Goal: Task Accomplishment & Management: Use online tool/utility

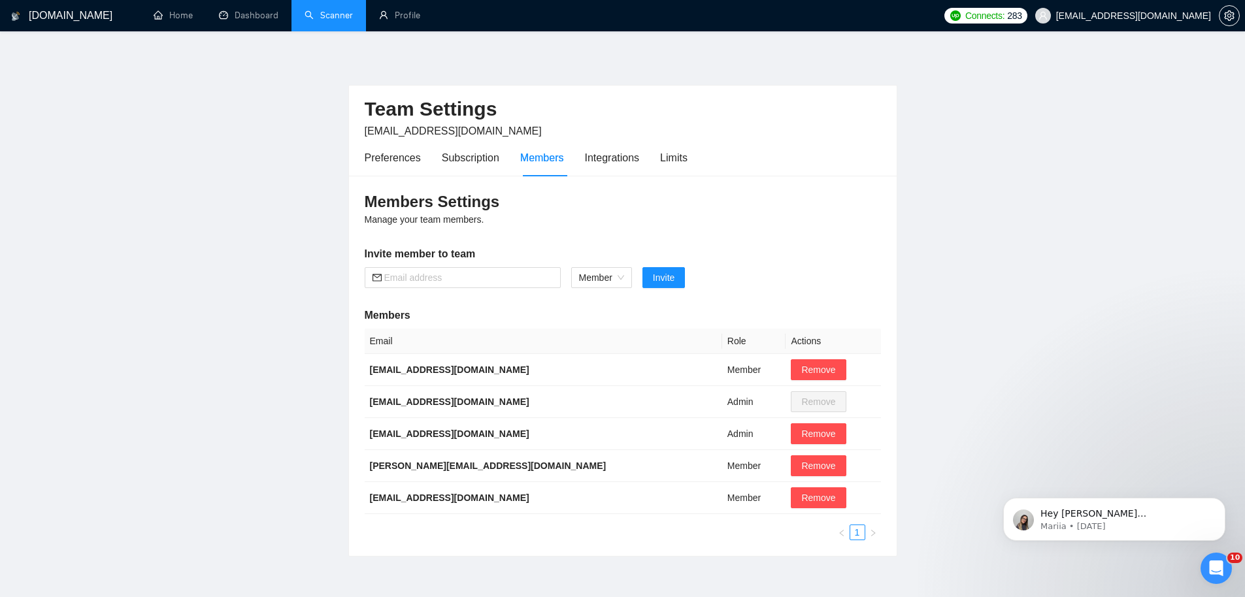
click at [320, 14] on link "Scanner" at bounding box center [329, 15] width 48 height 11
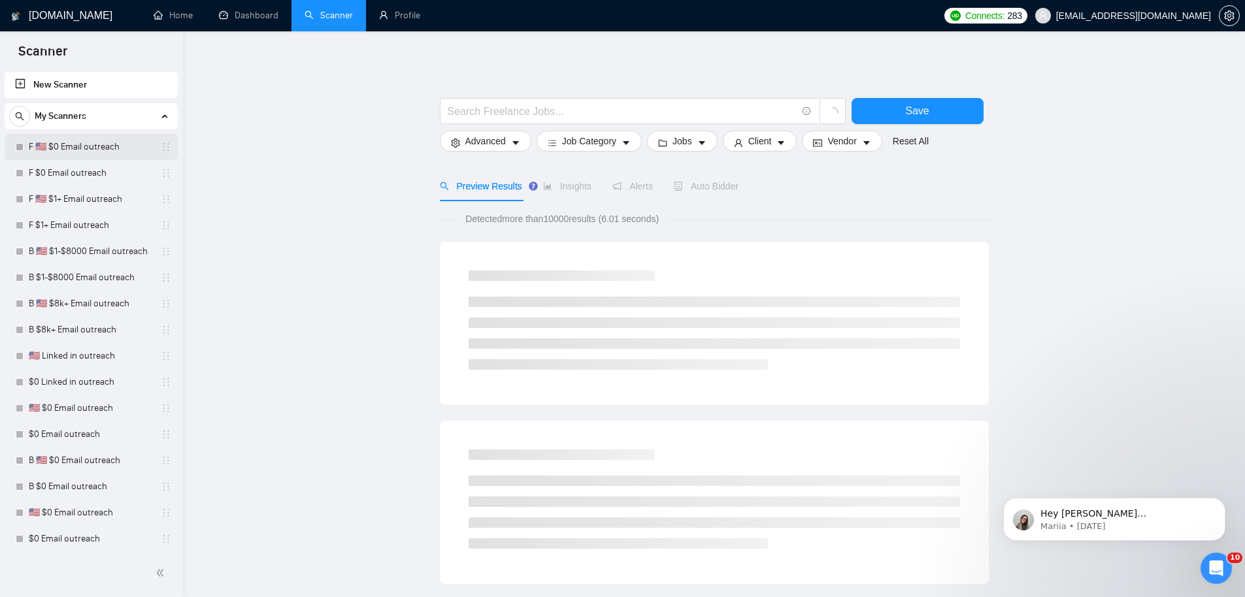
click at [79, 142] on link "F 🇺🇸 $0 Email outreach" at bounding box center [91, 147] width 124 height 26
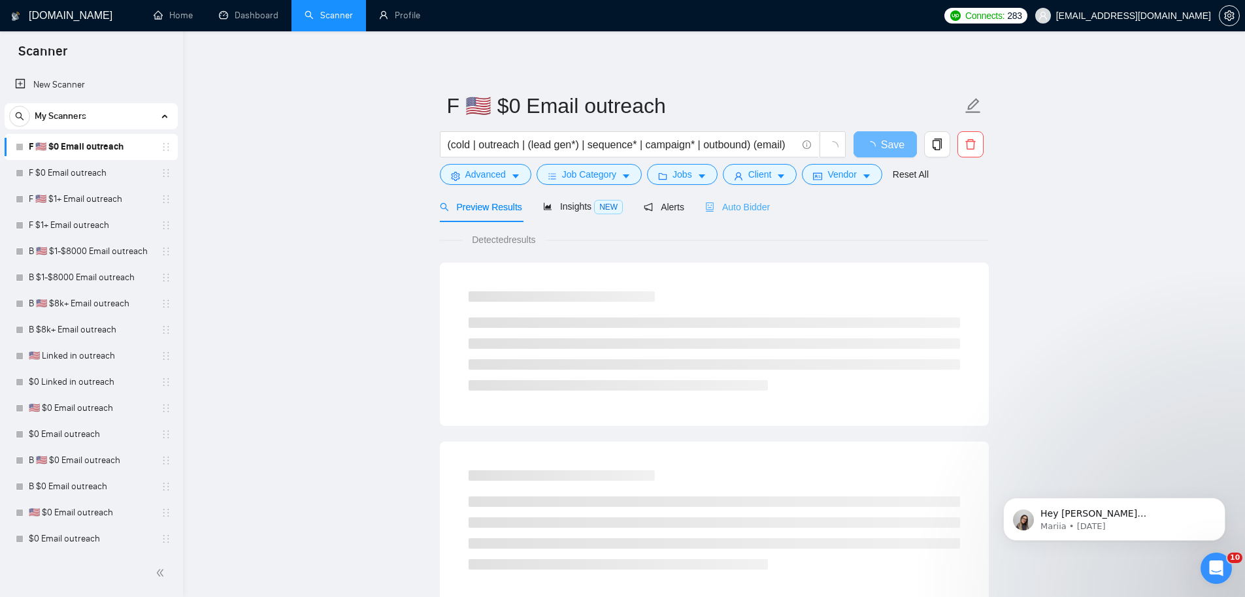
click at [761, 197] on div "Auto Bidder" at bounding box center [737, 206] width 65 height 31
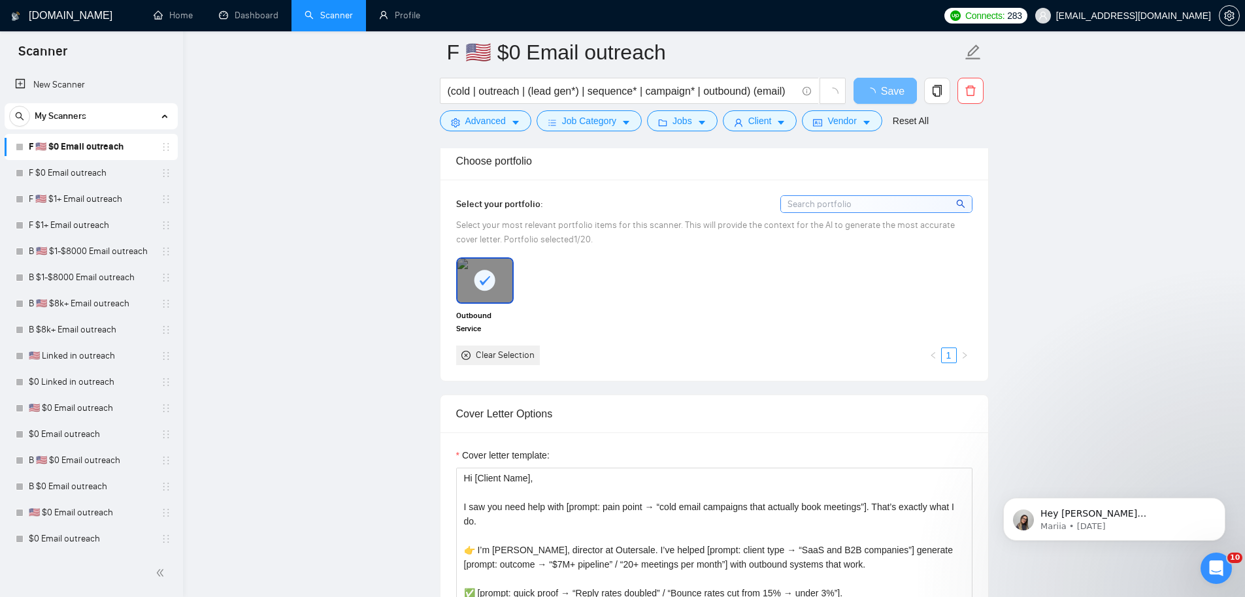
scroll to position [1246, 0]
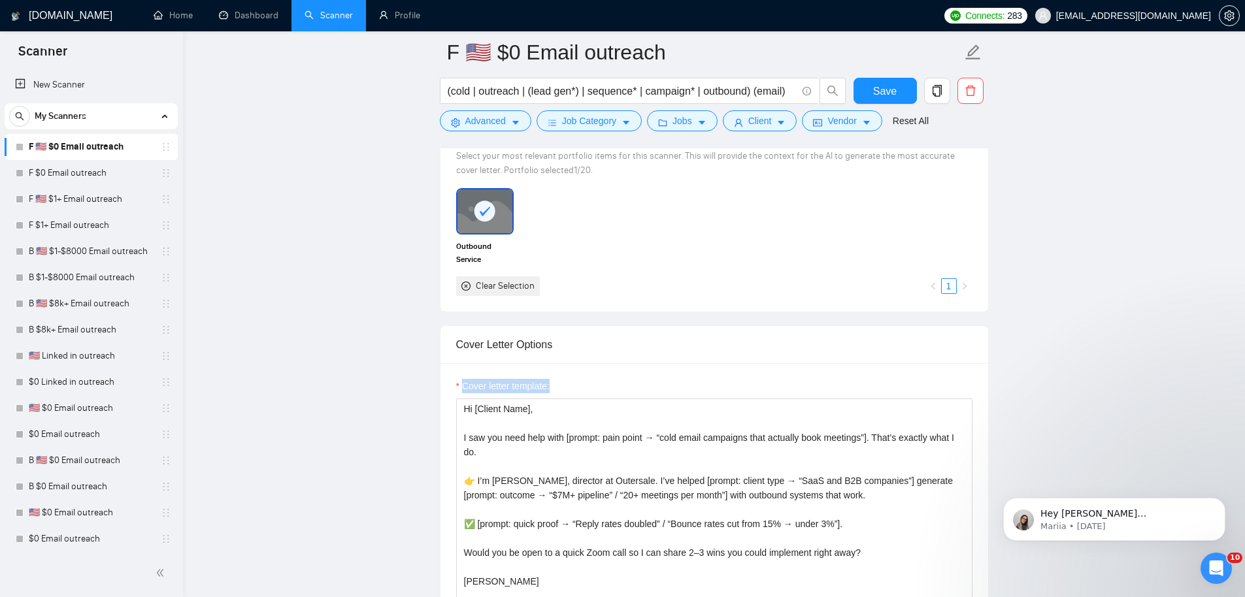
drag, startPoint x: 466, startPoint y: 421, endPoint x: 430, endPoint y: 421, distance: 35.9
drag, startPoint x: 476, startPoint y: 480, endPoint x: 416, endPoint y: 481, distance: 60.8
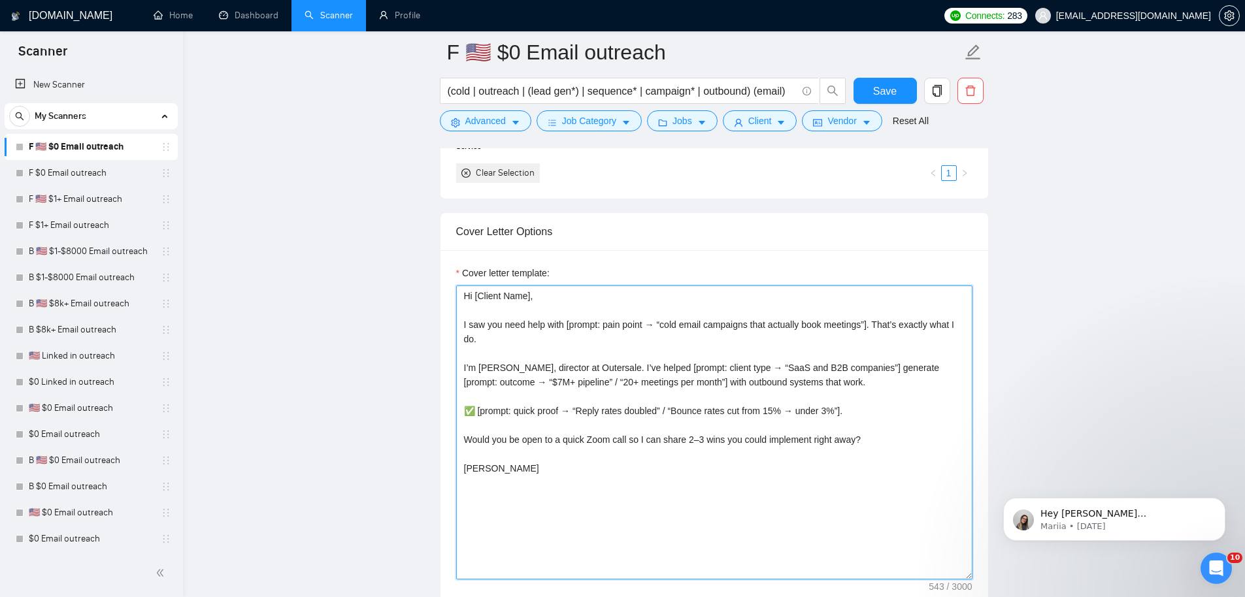
scroll to position [1375, 0]
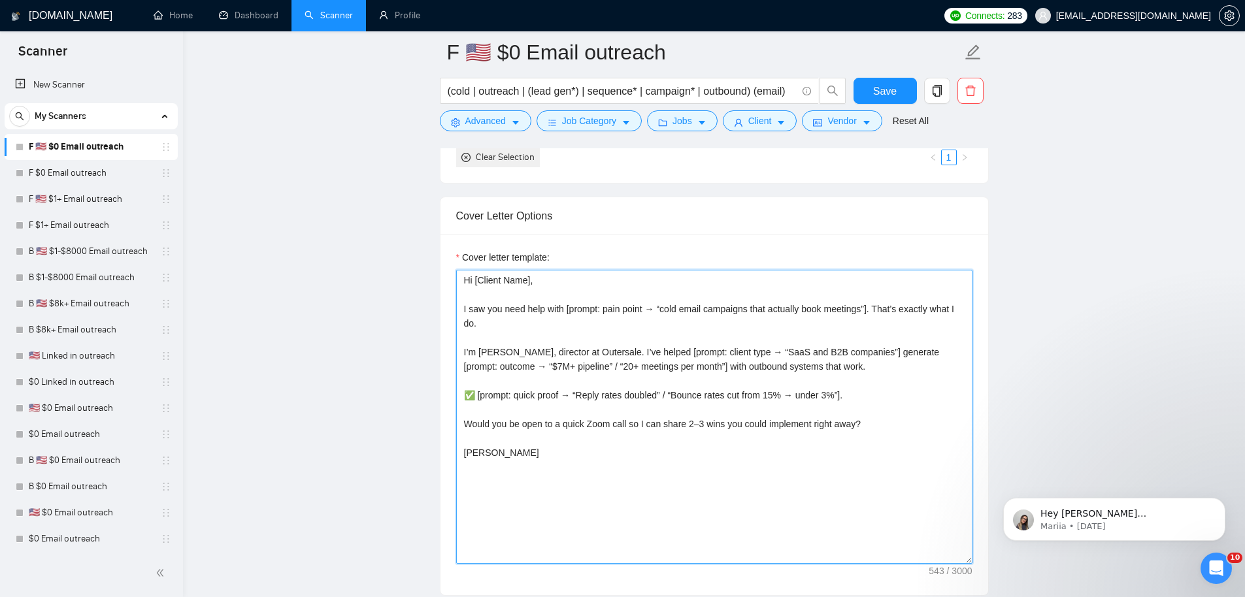
drag, startPoint x: 478, startPoint y: 391, endPoint x: 430, endPoint y: 396, distance: 47.9
click at [430, 396] on main "F 🇺🇸 $0 Email outreach (cold | outreach | (lead gen*) | sequence* | campaign* |…" at bounding box center [714, 499] width 1020 height 3645
click at [460, 280] on textarea "Hi [Client Name], I saw you need help with [prompt: pain point → “cold email ca…" at bounding box center [714, 417] width 516 height 294
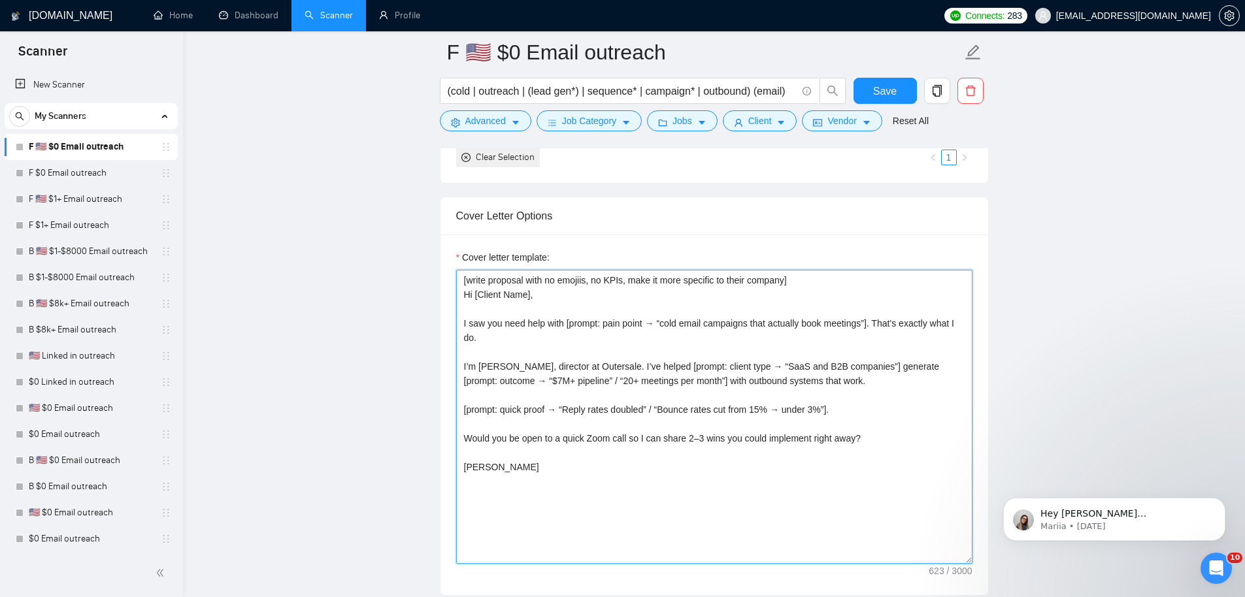
click at [655, 322] on textarea "[write proposal with no emojiis, no KPIs, make it more specific to their compan…" at bounding box center [714, 417] width 516 height 294
drag, startPoint x: 865, startPoint y: 386, endPoint x: 597, endPoint y: 372, distance: 267.6
click at [597, 372] on textarea "[write proposal with no emojiis, no KPIs, make it more specific to their compan…" at bounding box center [714, 417] width 516 height 294
drag, startPoint x: 767, startPoint y: 370, endPoint x: 773, endPoint y: 375, distance: 7.9
click at [773, 375] on textarea "[write proposal with no emojiis, no KPIs, make it more specific to their compan…" at bounding box center [714, 417] width 516 height 294
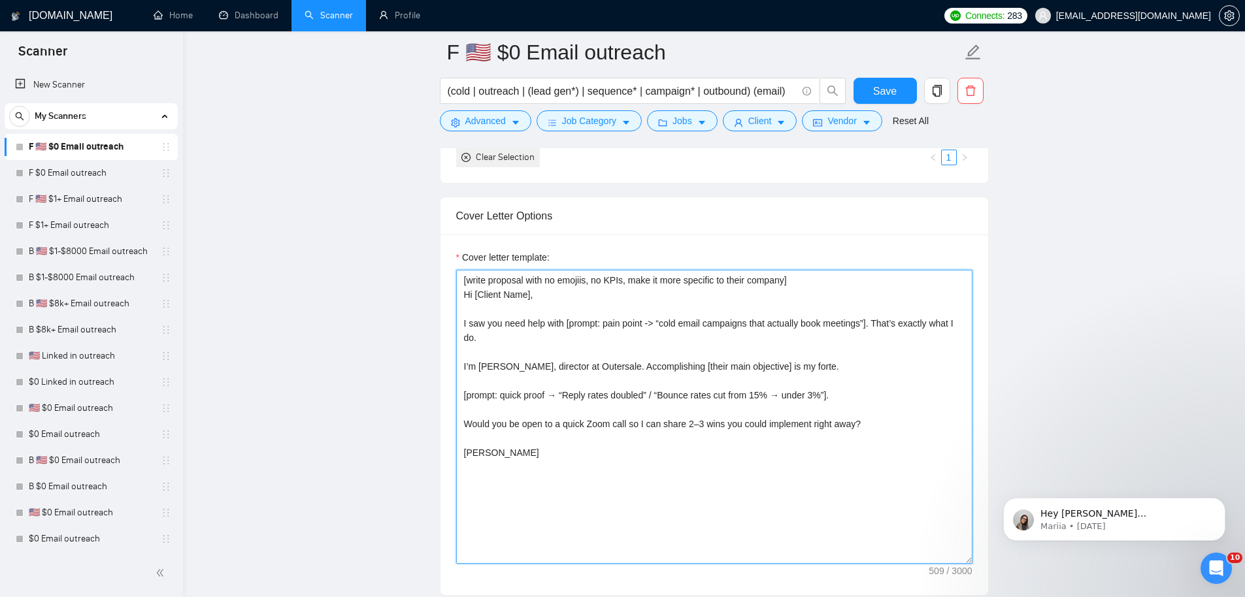
click at [643, 394] on textarea "[write proposal with no emojiis, no KPIs, make it more specific to their compan…" at bounding box center [714, 417] width 516 height 294
drag, startPoint x: 591, startPoint y: 396, endPoint x: 959, endPoint y: 401, distance: 368.0
click at [959, 401] on textarea "[write proposal with no emojiis, no KPIs, make it more specific to their compan…" at bounding box center [714, 417] width 516 height 294
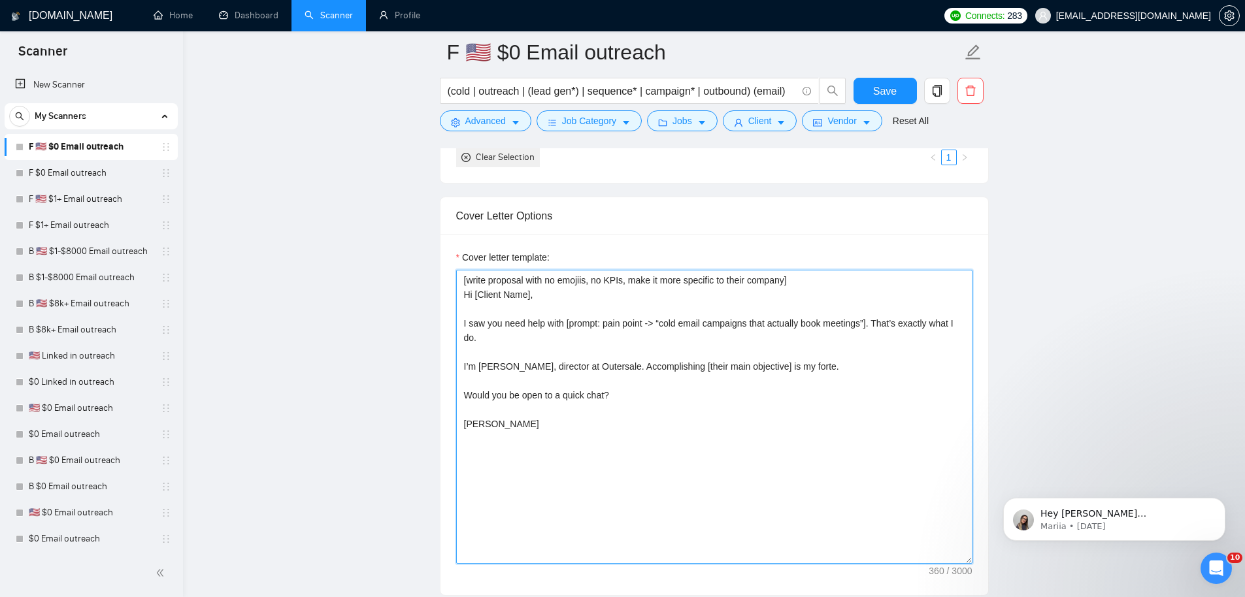
click at [563, 427] on textarea "[write proposal with no emojiis, no KPIs, make it more specific to their compan…" at bounding box center [714, 417] width 516 height 294
type textarea "[write proposal with no emojiis, no KPIs, make it more specific to their compan…"
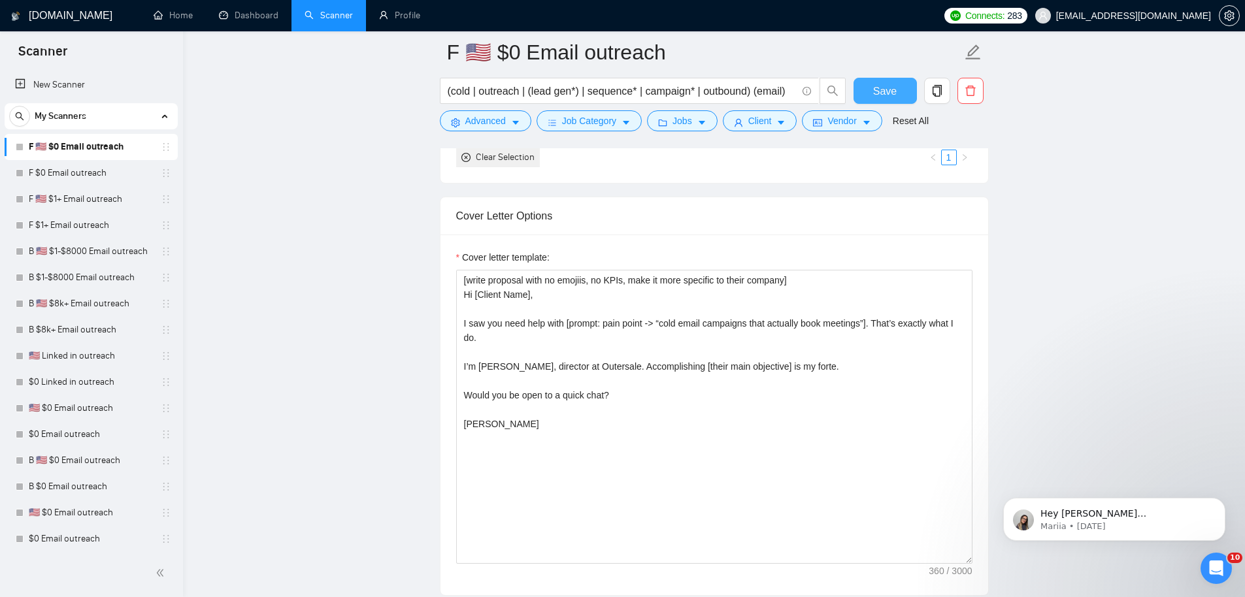
drag, startPoint x: 868, startPoint y: 79, endPoint x: 859, endPoint y: 101, distance: 23.2
click at [868, 79] on button "Save" at bounding box center [884, 91] width 63 height 26
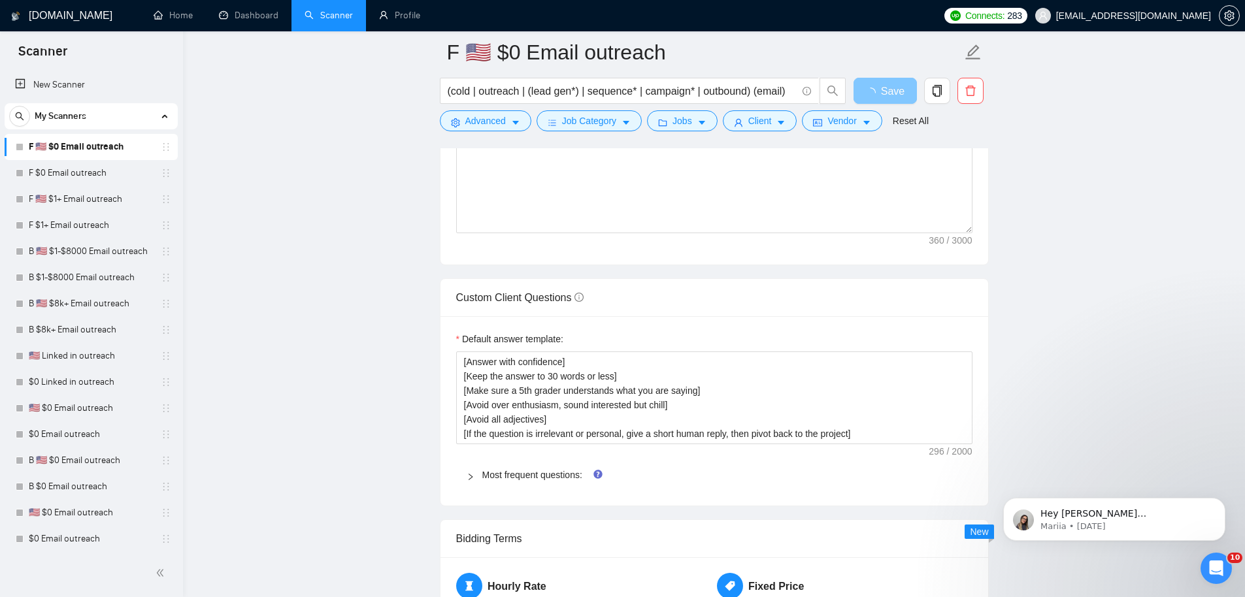
scroll to position [1781, 0]
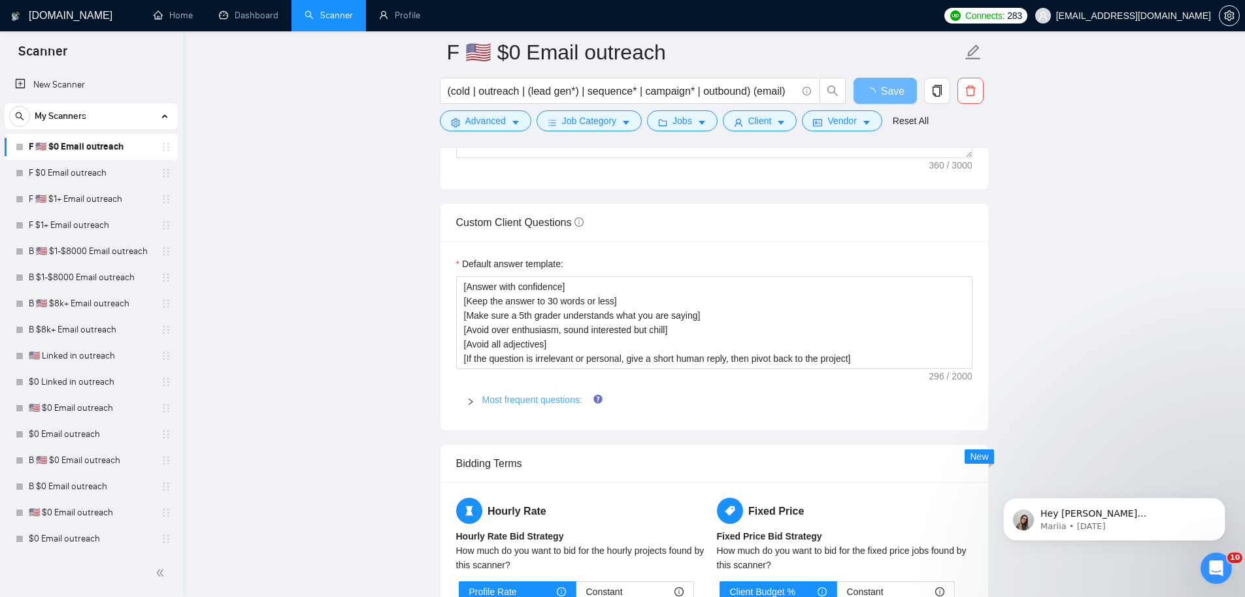
click at [537, 395] on link "Most frequent questions:" at bounding box center [532, 400] width 100 height 10
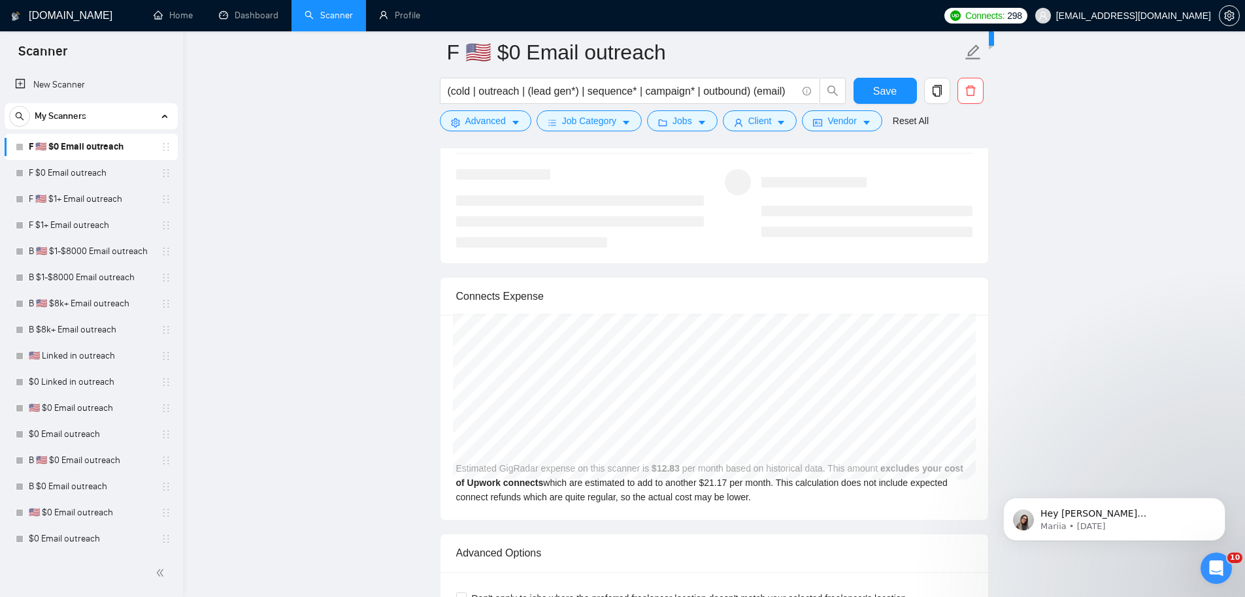
scroll to position [2447, 0]
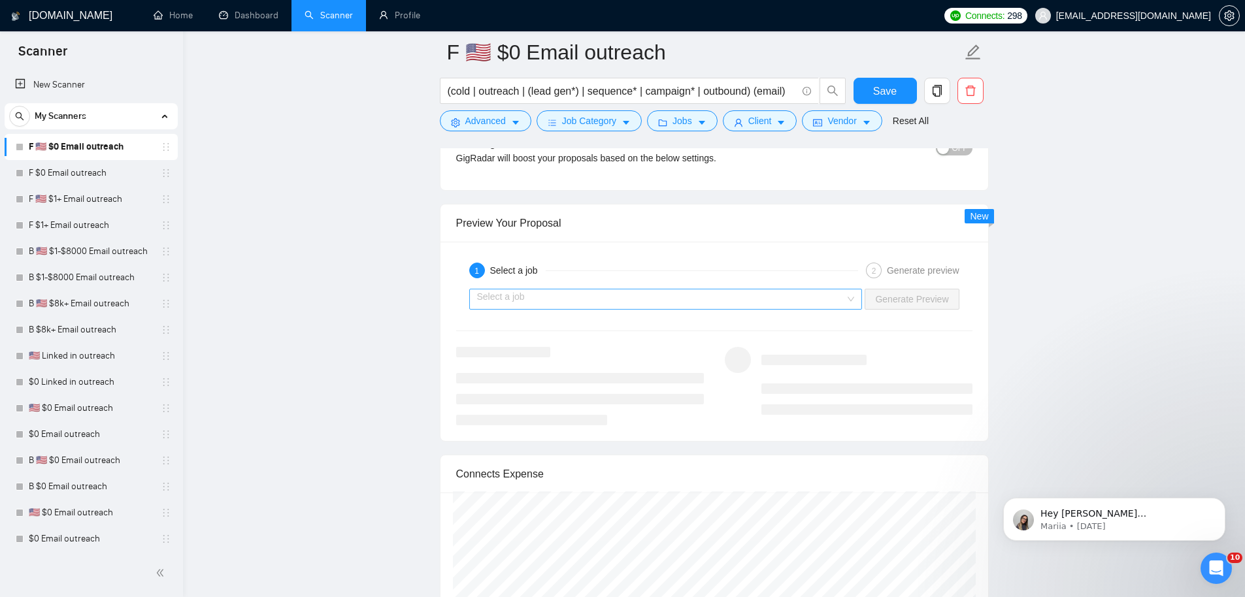
click at [667, 295] on input "search" at bounding box center [661, 300] width 369 height 20
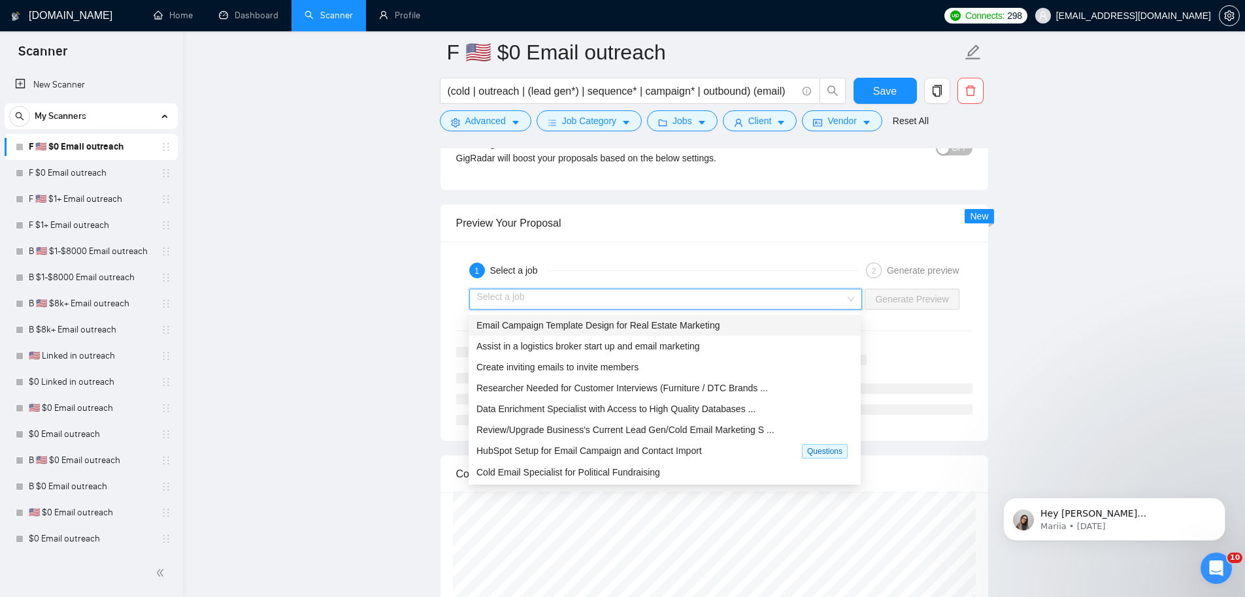
click at [666, 321] on span "Email Campaign Template Design for Real Estate Marketing" at bounding box center [597, 325] width 243 height 10
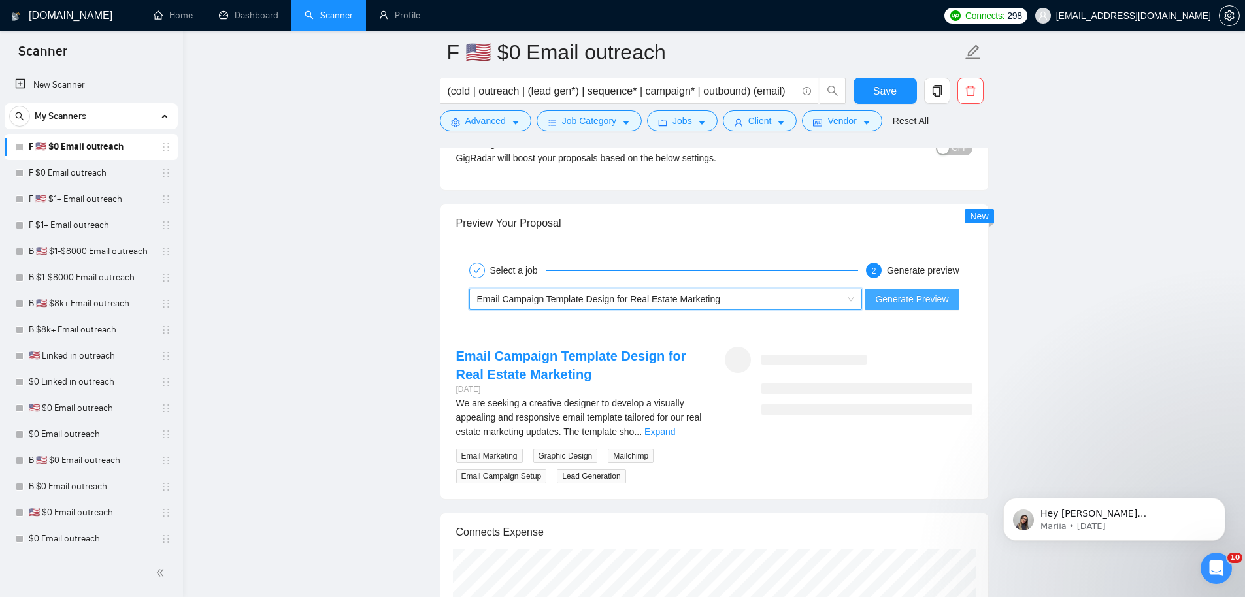
click at [887, 298] on span "Generate Preview" at bounding box center [911, 299] width 73 height 14
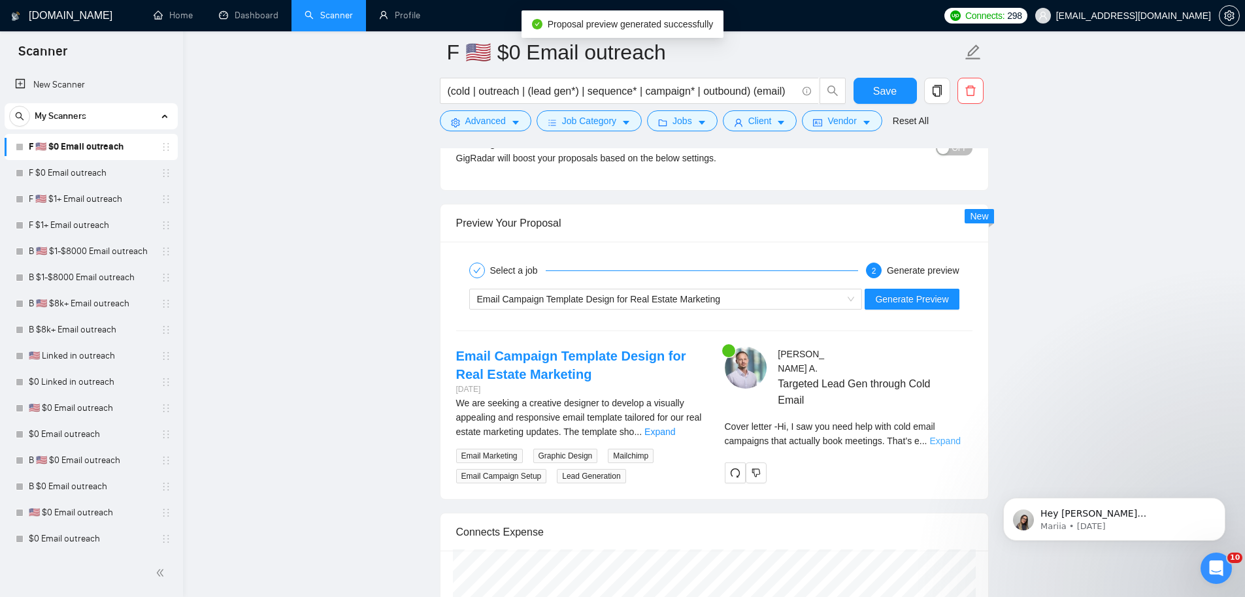
click at [961, 436] on link "Expand" at bounding box center [945, 441] width 31 height 10
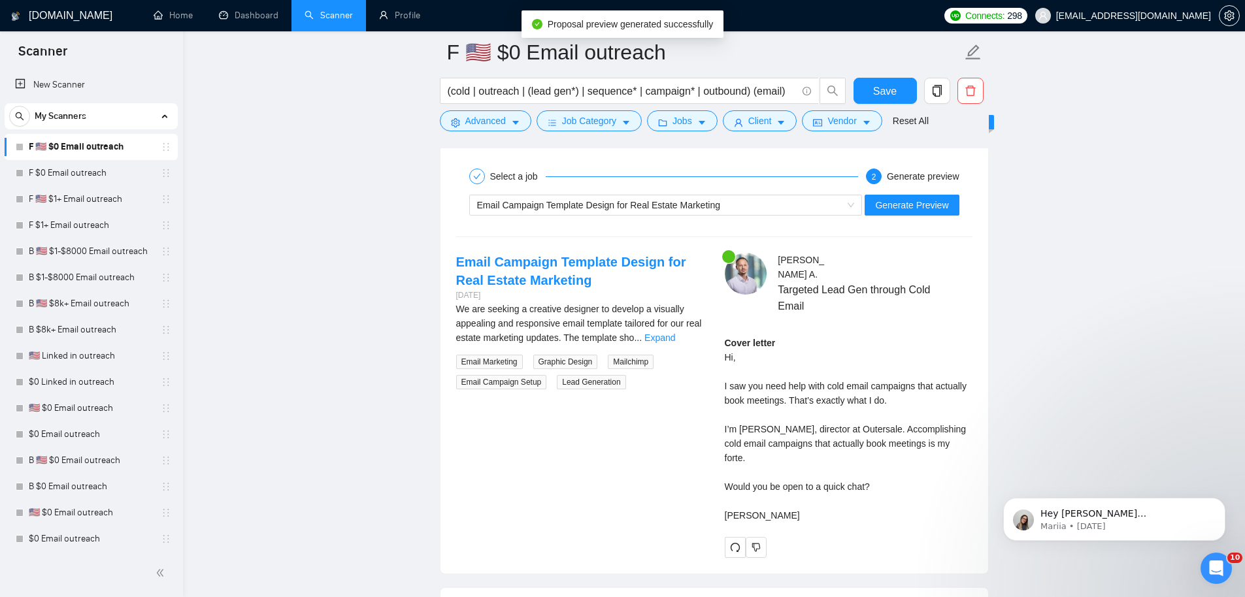
scroll to position [2591, 0]
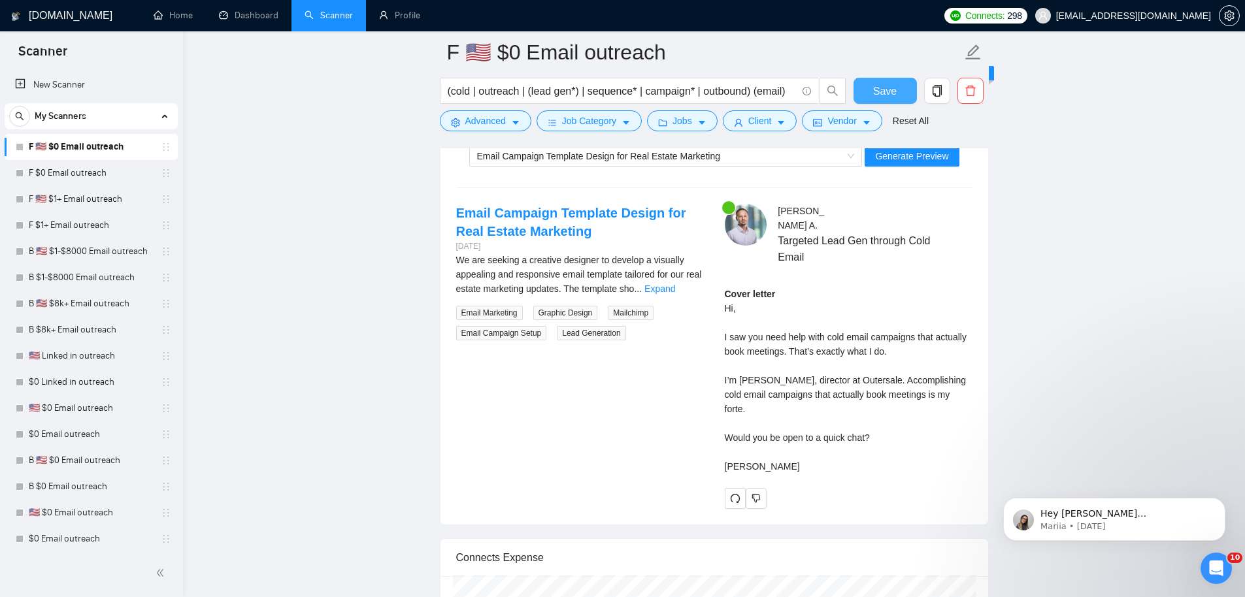
click at [893, 87] on span "Save" at bounding box center [885, 91] width 24 height 16
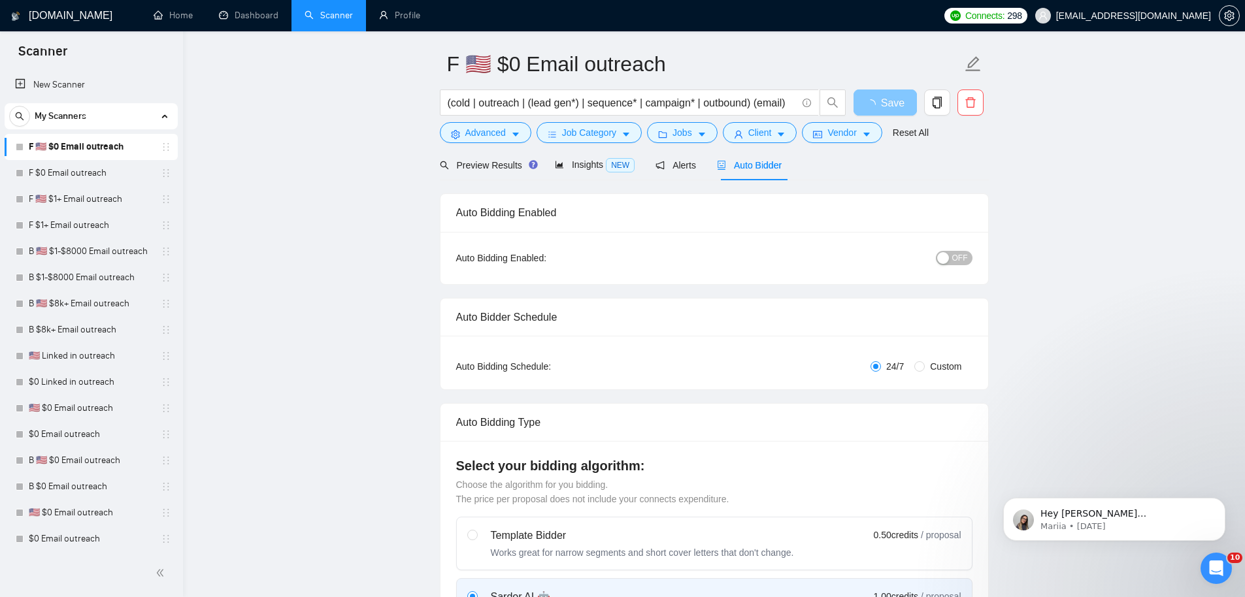
scroll to position [0, 0]
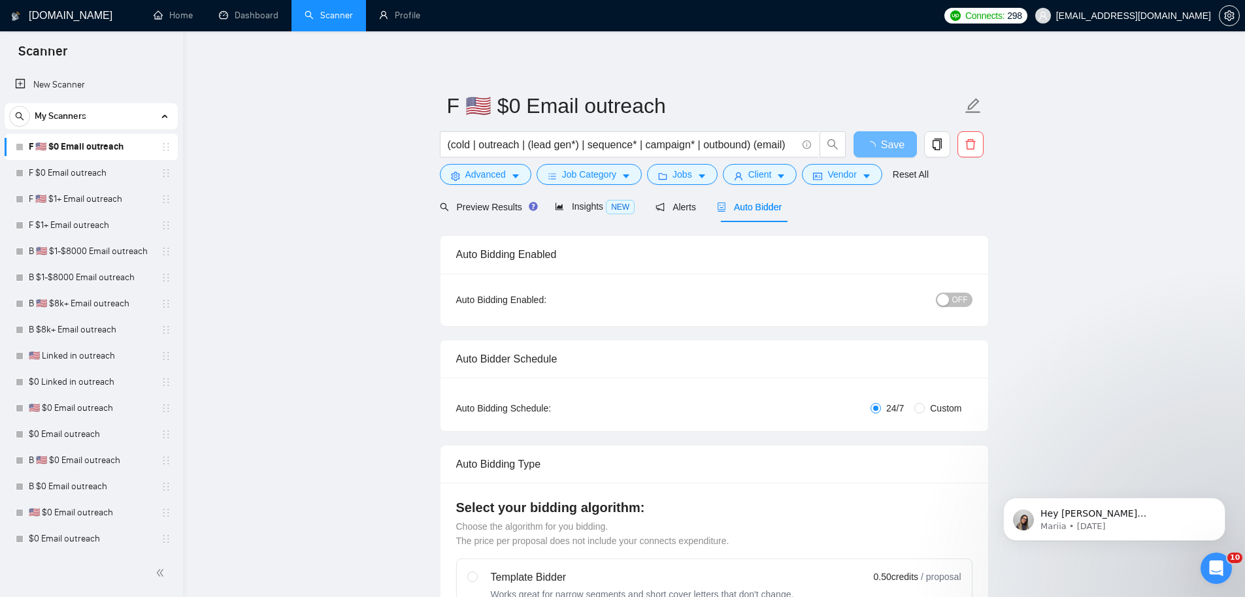
click at [952, 300] on button "OFF" at bounding box center [954, 300] width 37 height 14
drag, startPoint x: 877, startPoint y: 148, endPoint x: 386, endPoint y: 267, distance: 505.5
click at [877, 149] on span "Save" at bounding box center [885, 145] width 24 height 16
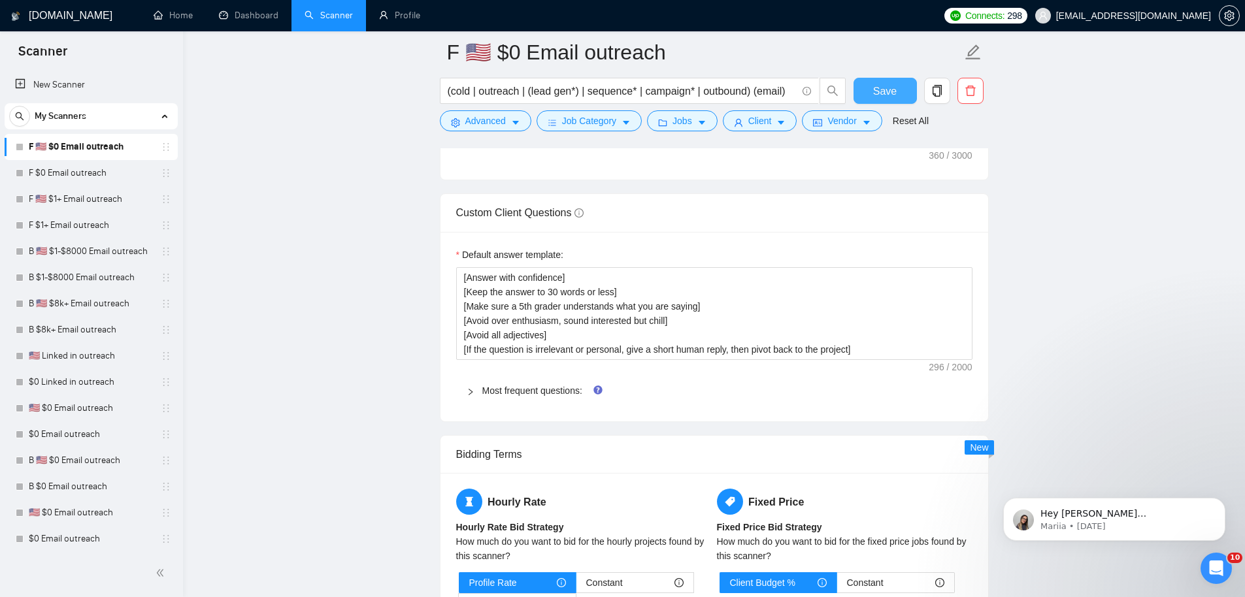
scroll to position [1399, 0]
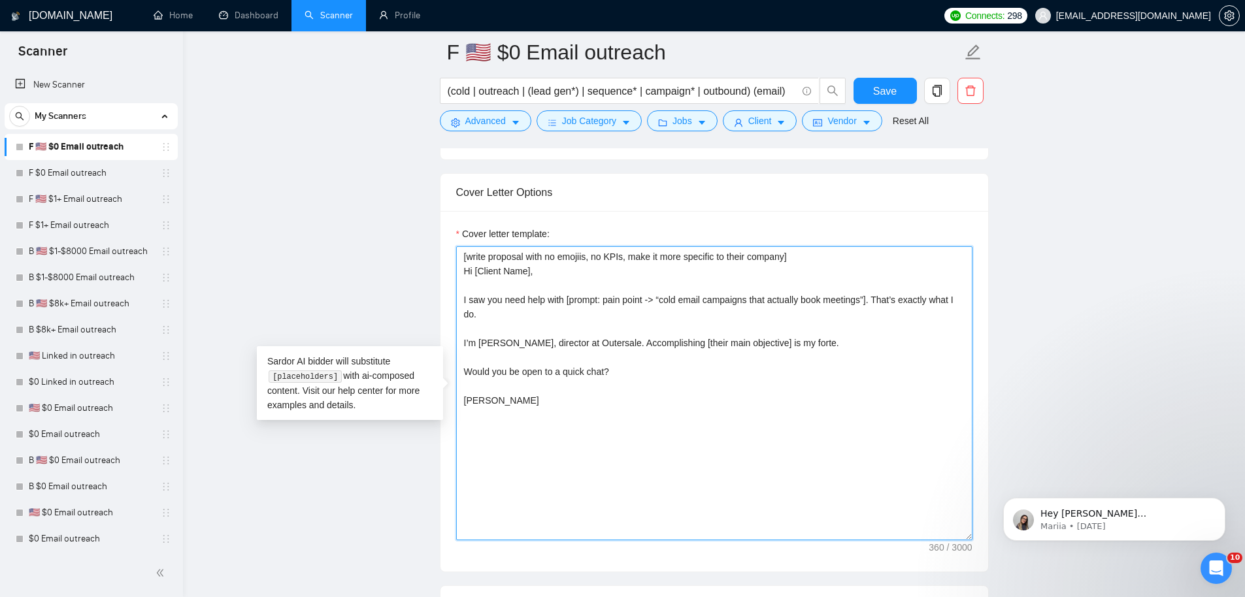
drag, startPoint x: 615, startPoint y: 373, endPoint x: 394, endPoint y: 368, distance: 220.9
drag, startPoint x: 514, startPoint y: 372, endPoint x: 548, endPoint y: 364, distance: 34.9
click at [514, 372] on textarea "[write proposal with no emojiis, no KPIs, make it more specific to their compan…" at bounding box center [714, 393] width 516 height 294
drag, startPoint x: 507, startPoint y: 375, endPoint x: 702, endPoint y: 370, distance: 194.8
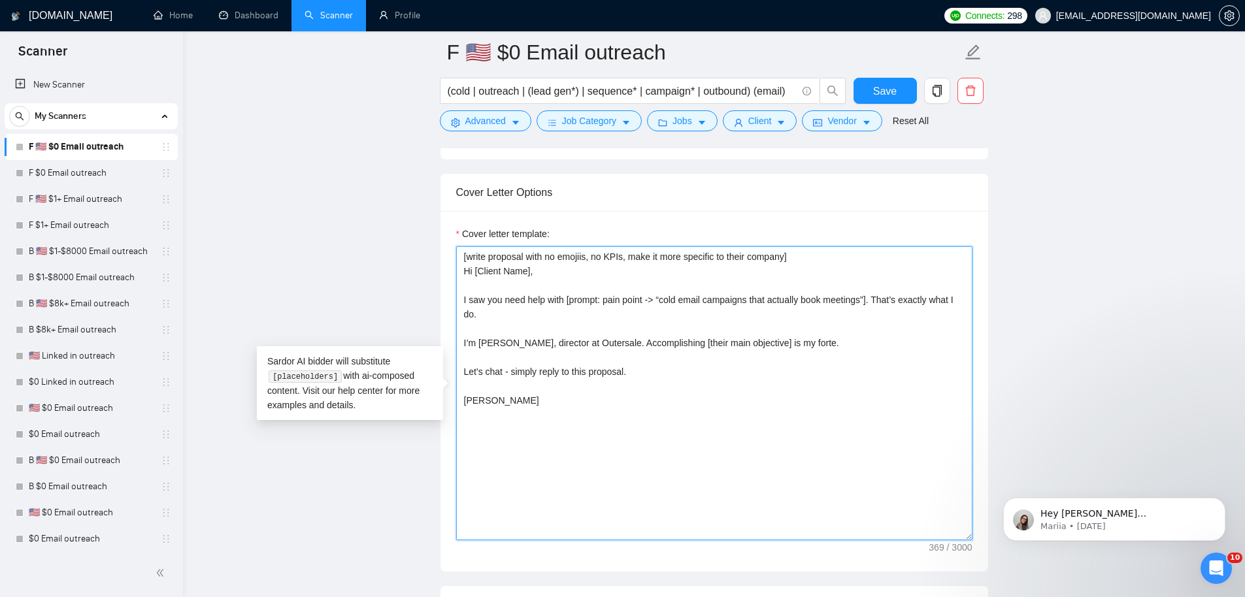
click at [702, 371] on textarea "[write proposal with no emojiis, no KPIs, make it more specific to their compan…" at bounding box center [714, 393] width 516 height 294
click at [831, 343] on textarea "[write proposal with no emojiis, no KPIs, make it more specific to their compan…" at bounding box center [714, 393] width 516 height 294
type textarea "[write proposal with no emojiis, no KPIs, make it more specific to their compan…"
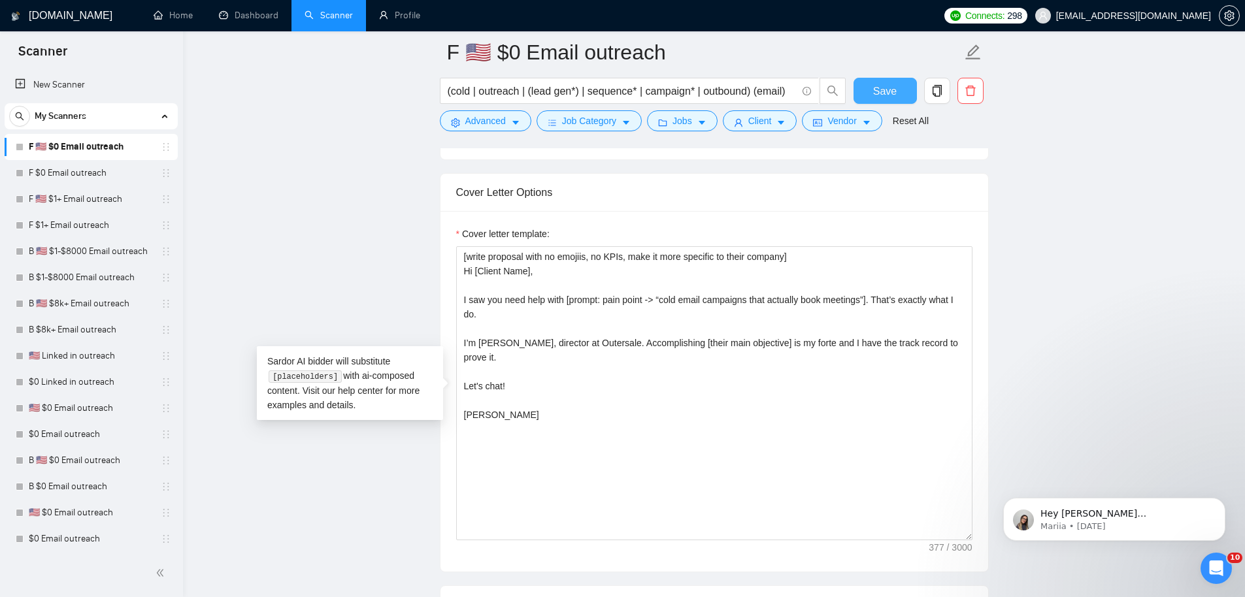
click at [886, 95] on span "Save" at bounding box center [885, 91] width 24 height 16
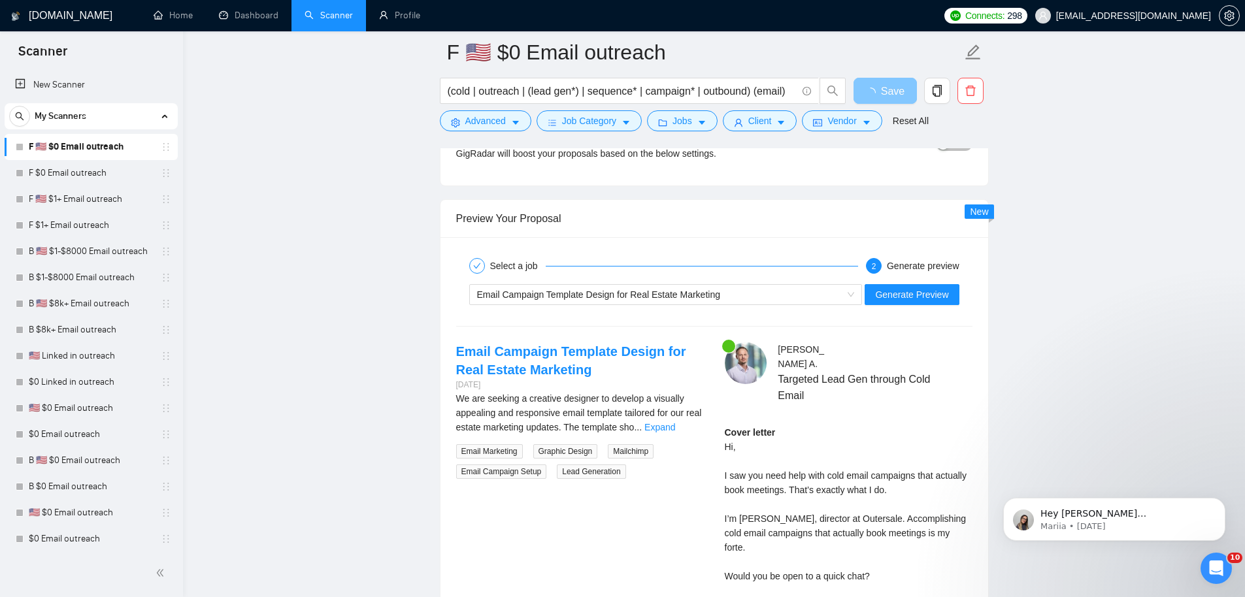
scroll to position [2561, 0]
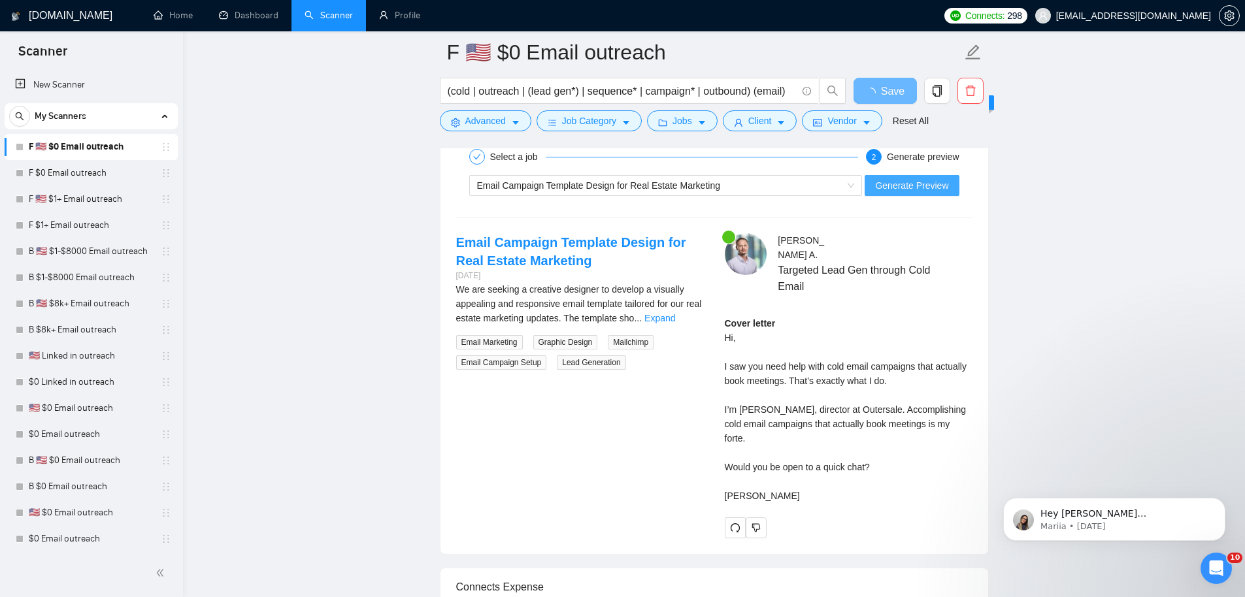
click at [895, 184] on span "Generate Preview" at bounding box center [911, 185] width 73 height 14
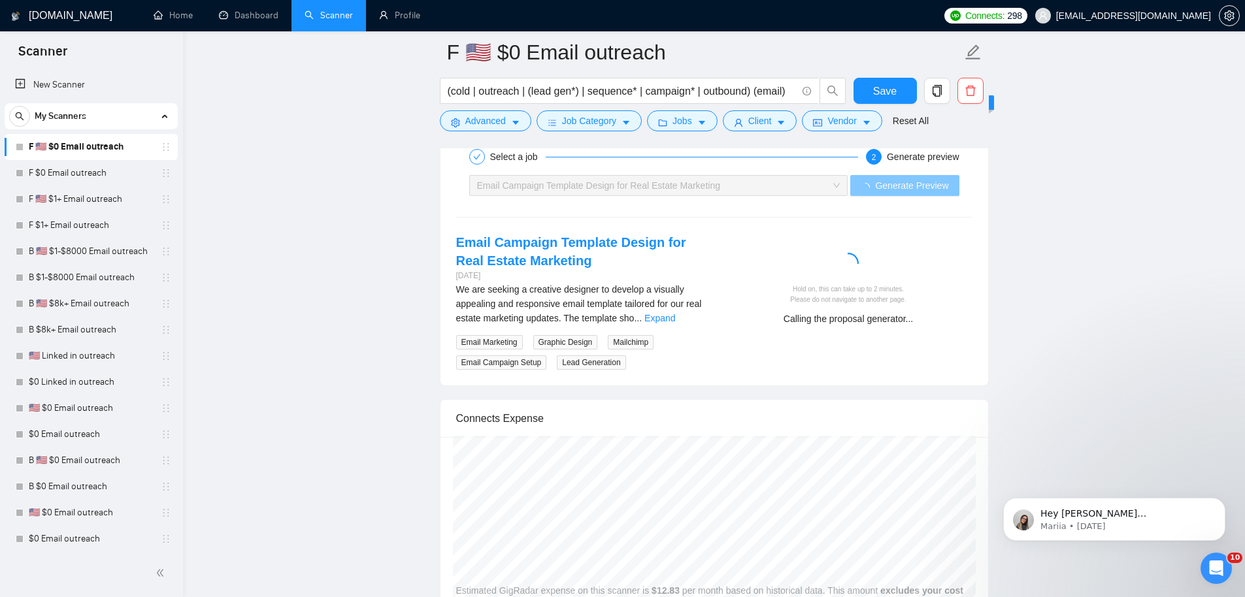
scroll to position [2564, 0]
click at [675, 313] on link "Expand" at bounding box center [659, 315] width 31 height 10
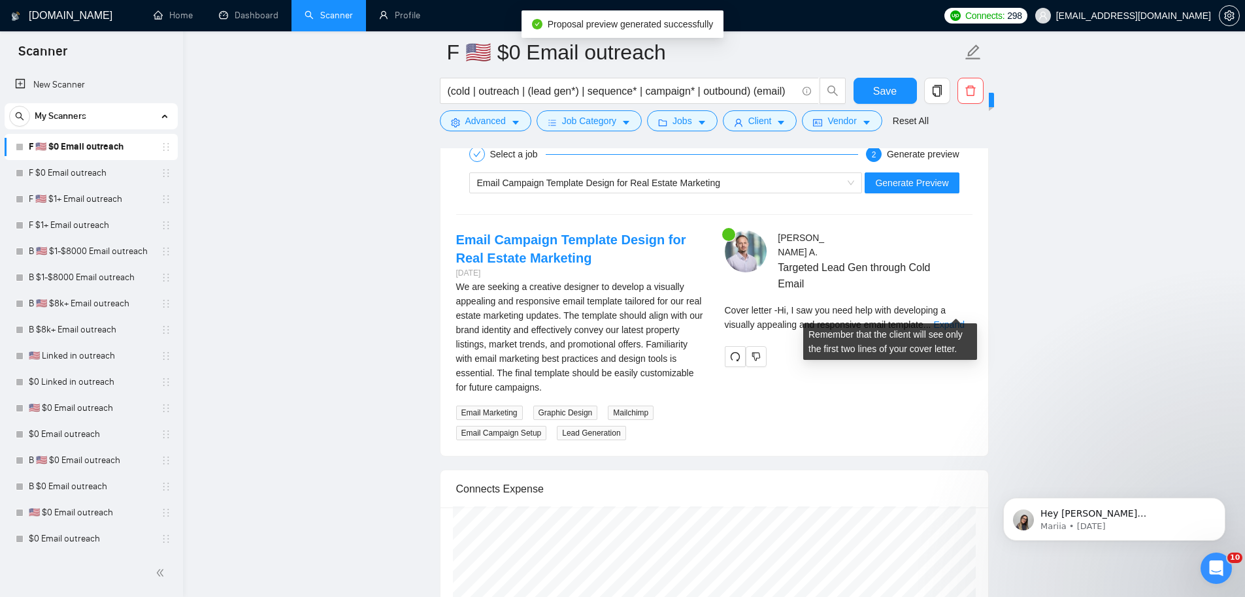
click at [953, 316] on div "Cover letter - Hi, I saw you need help with developing a visually appealing and…" at bounding box center [849, 317] width 248 height 29
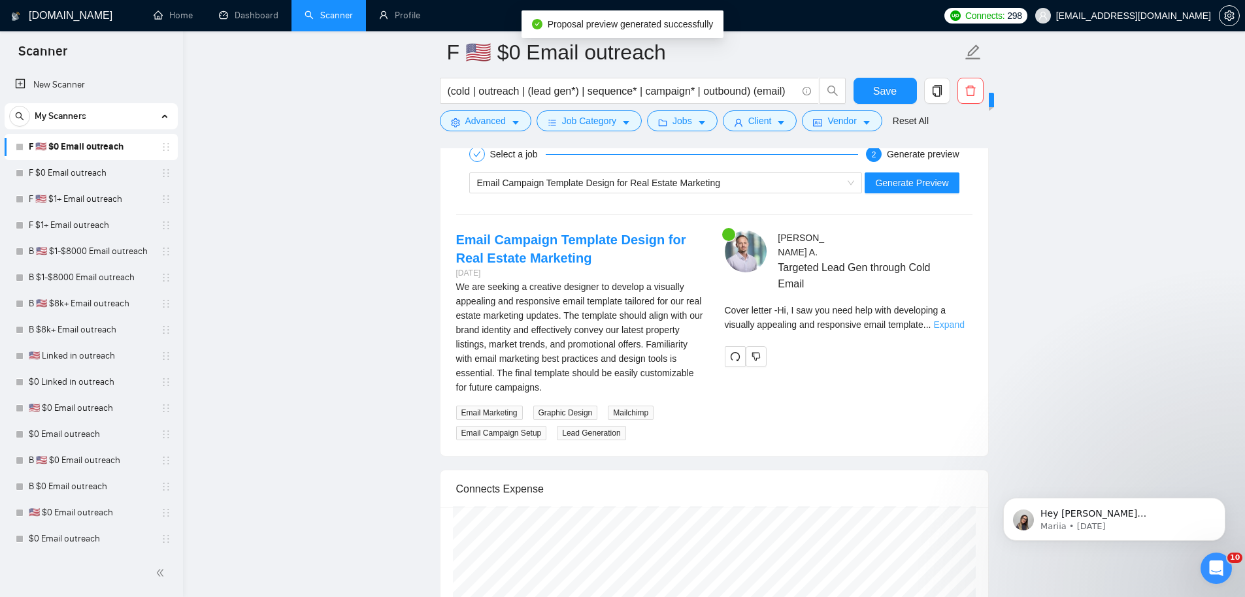
click at [955, 320] on link "Expand" at bounding box center [948, 325] width 31 height 10
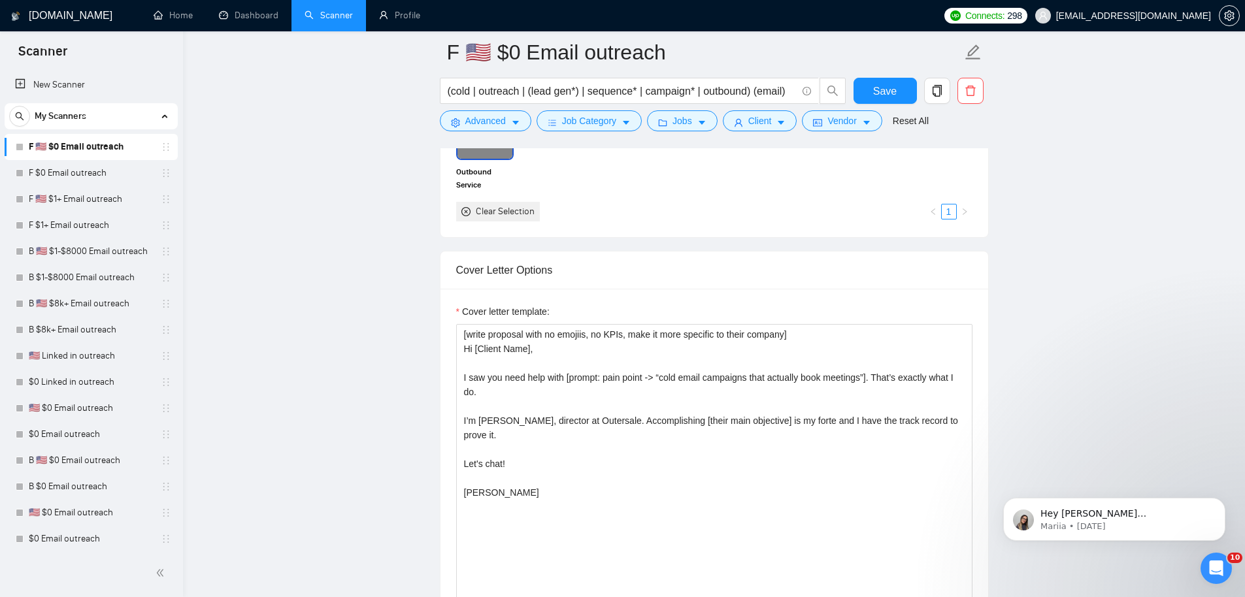
scroll to position [1300, 0]
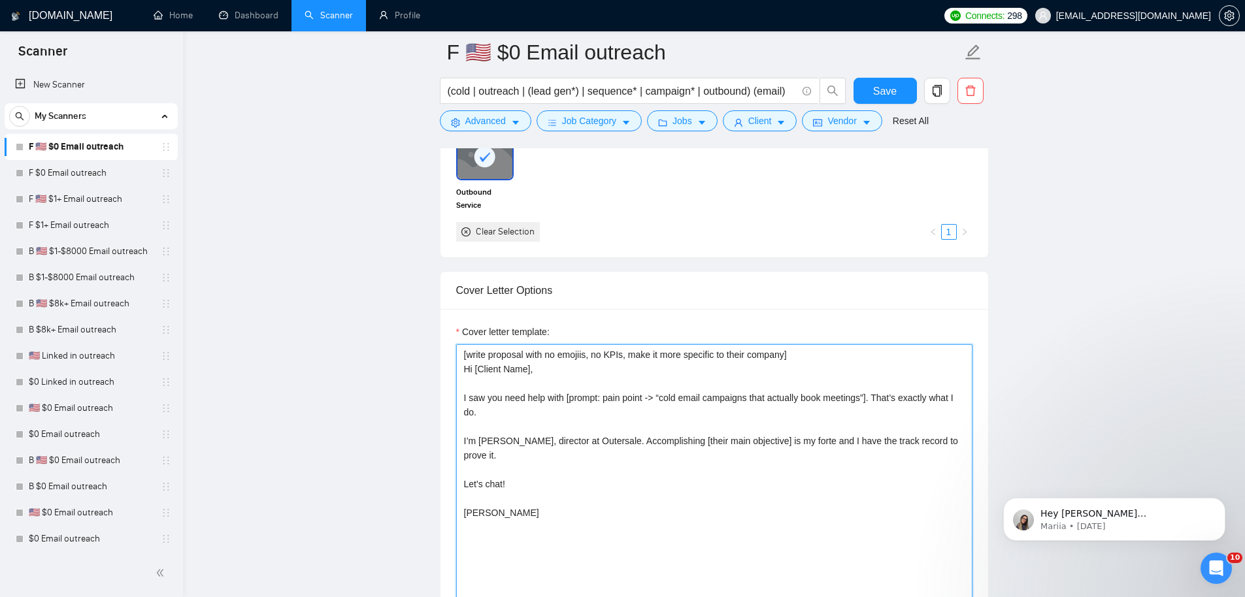
drag, startPoint x: 749, startPoint y: 444, endPoint x: 772, endPoint y: 450, distance: 23.5
click at [749, 444] on textarea "[write proposal with no emojiis, no KPIs, make it more specific to their compan…" at bounding box center [714, 491] width 516 height 294
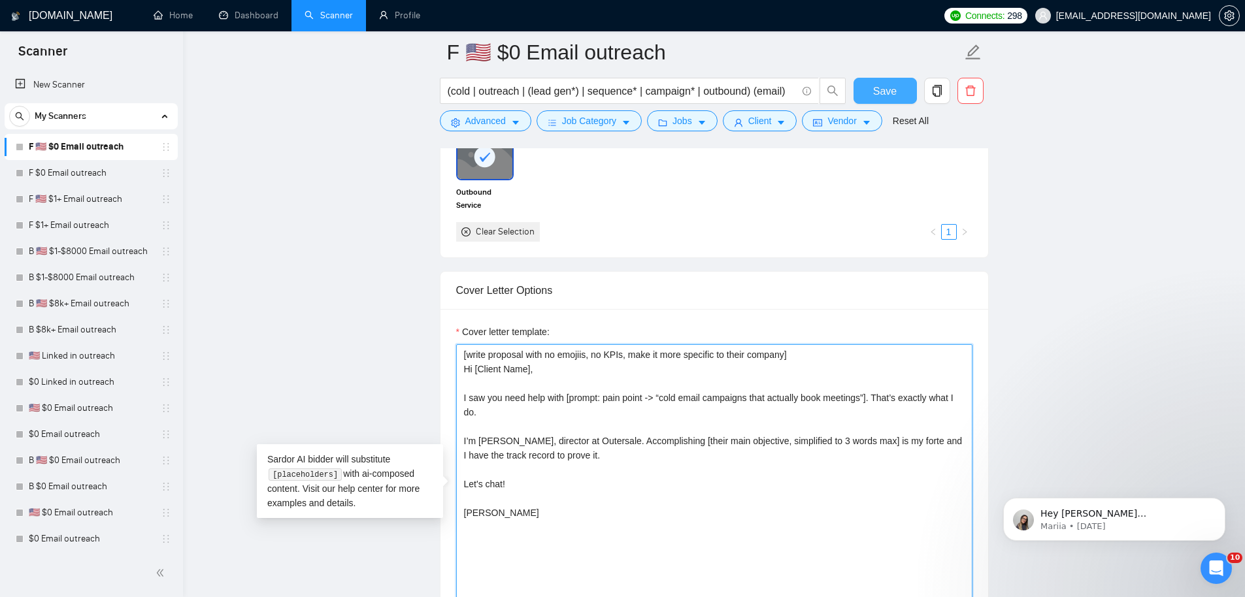
type textarea "[write proposal with no emojiis, no KPIs, make it more specific to their compan…"
click at [870, 93] on button "Save" at bounding box center [884, 91] width 63 height 26
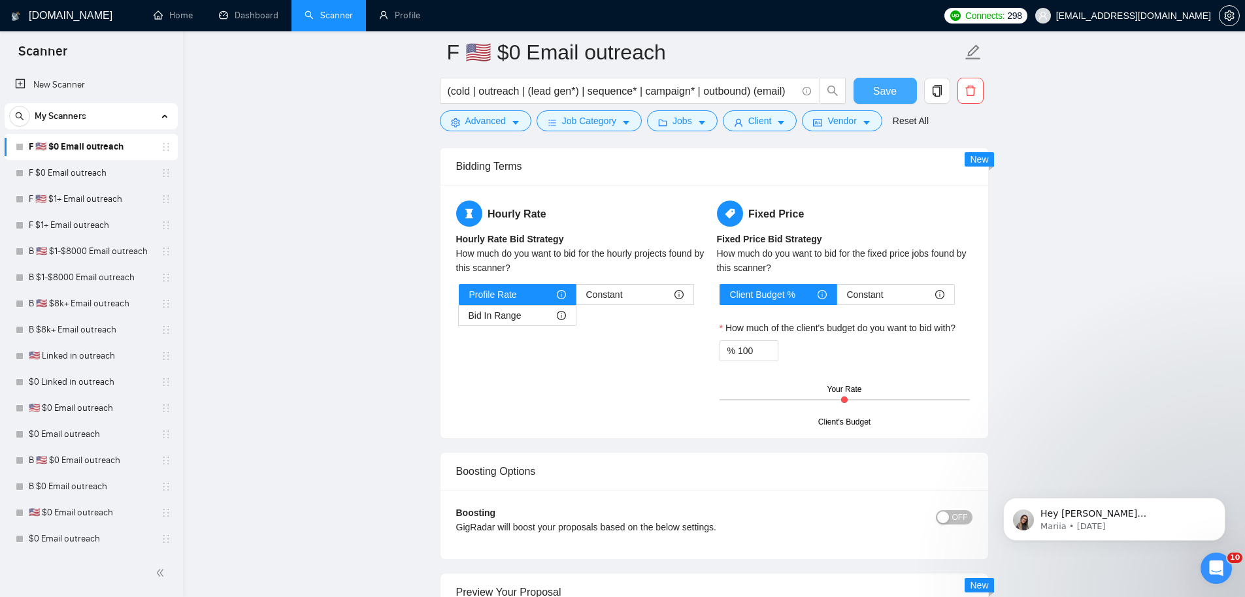
scroll to position [2464, 0]
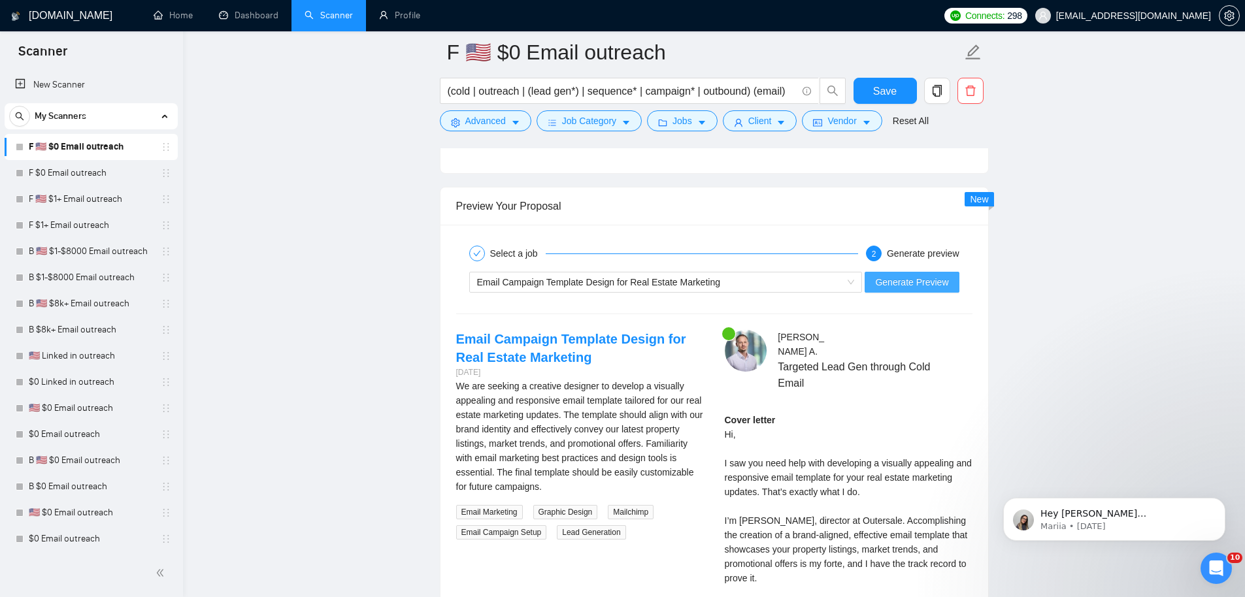
click at [910, 282] on span "Generate Preview" at bounding box center [911, 282] width 73 height 14
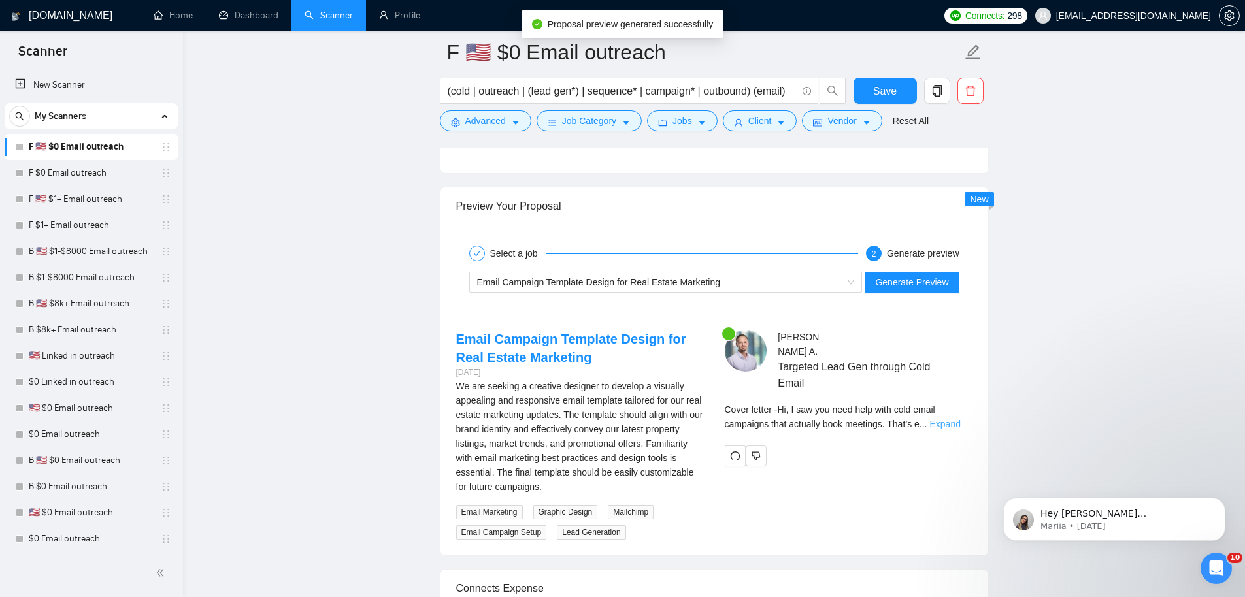
click at [961, 419] on link "Expand" at bounding box center [945, 424] width 31 height 10
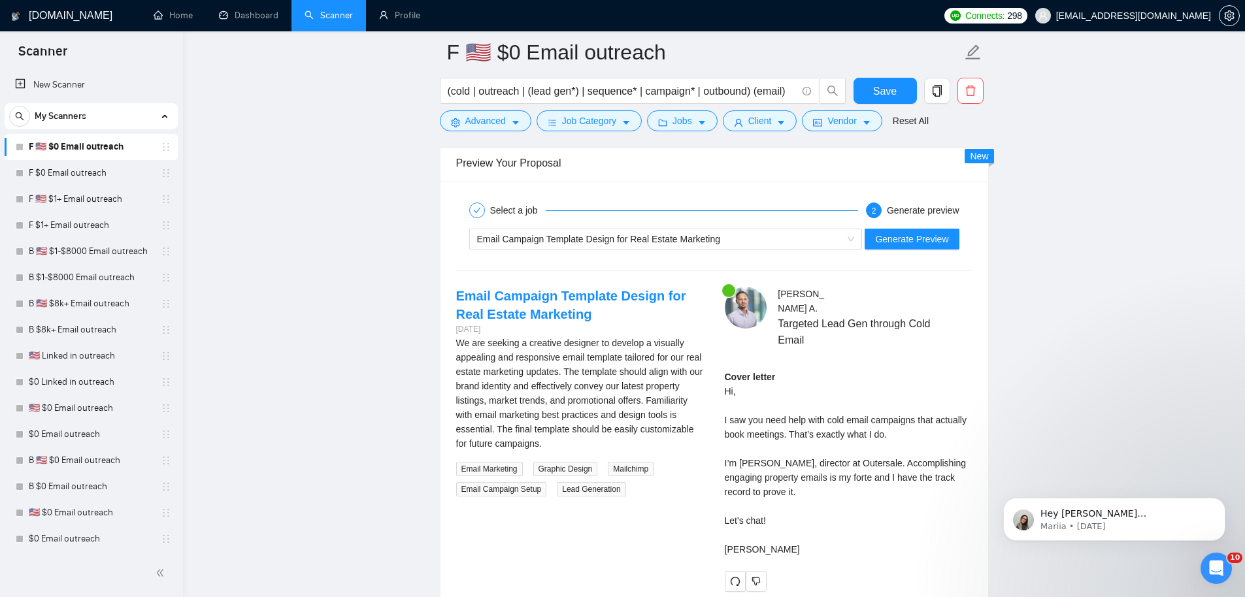
scroll to position [2520, 0]
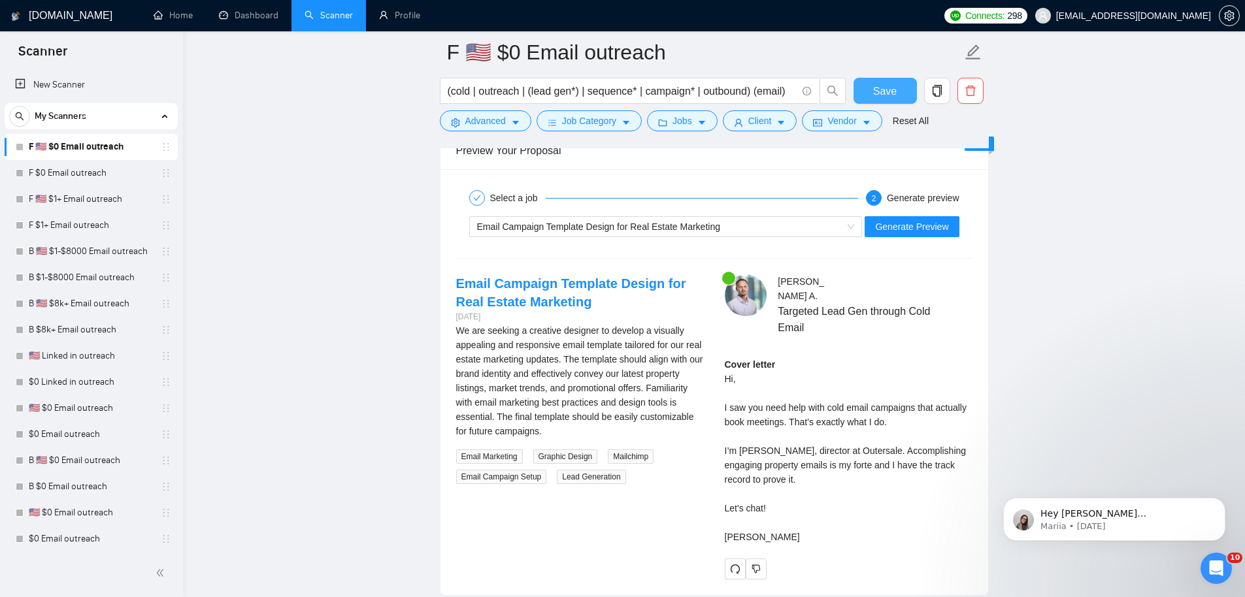
click at [889, 95] on span "Save" at bounding box center [885, 91] width 24 height 16
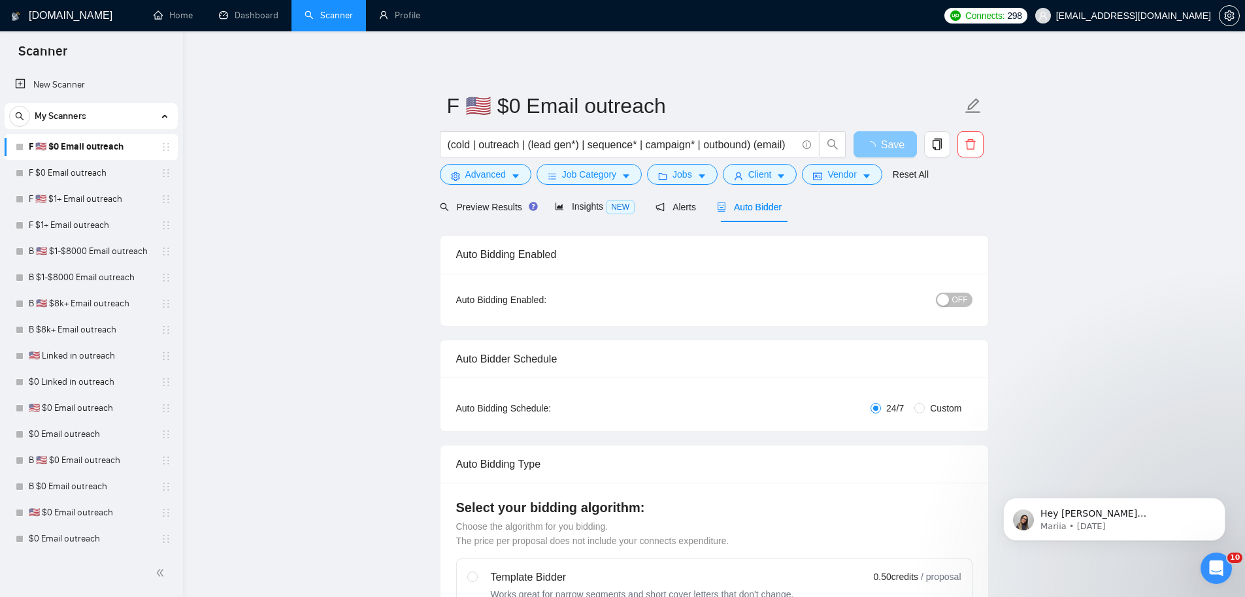
scroll to position [3, 0]
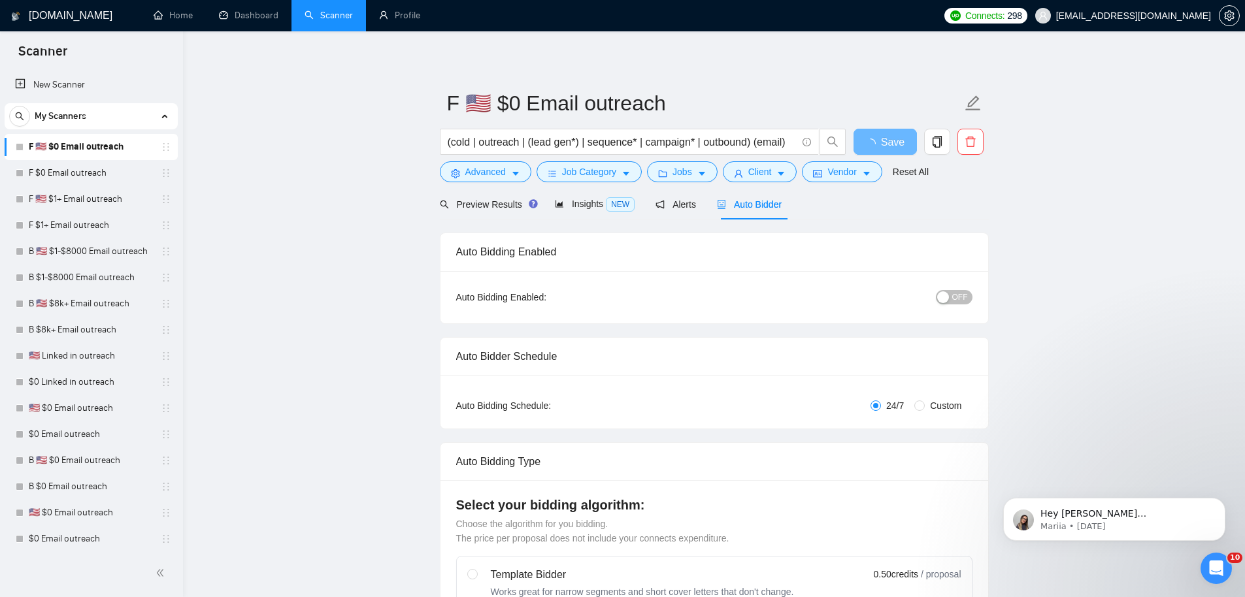
click at [942, 297] on div "button" at bounding box center [943, 297] width 12 height 12
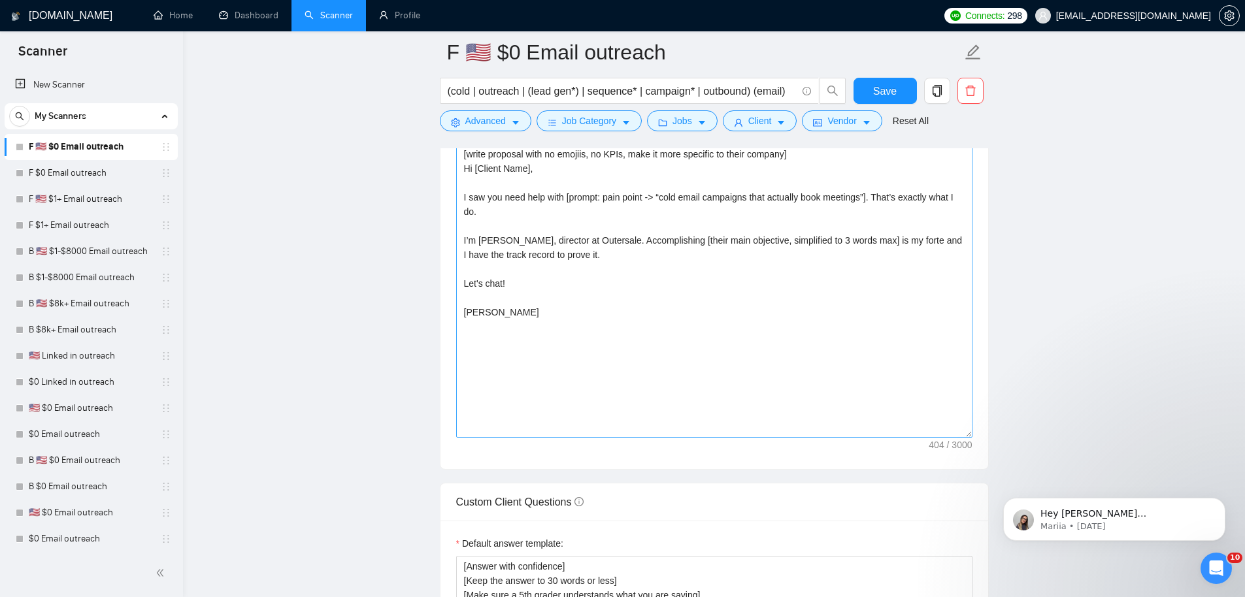
scroll to position [1502, 0]
drag, startPoint x: 657, startPoint y: 384, endPoint x: 517, endPoint y: 212, distance: 221.5
click at [481, 114] on div "F 🇺🇸 $0 Email outreach (cold | outreach | (lead gen*) | sequence* | campaign* |…" at bounding box center [714, 486] width 549 height 3871
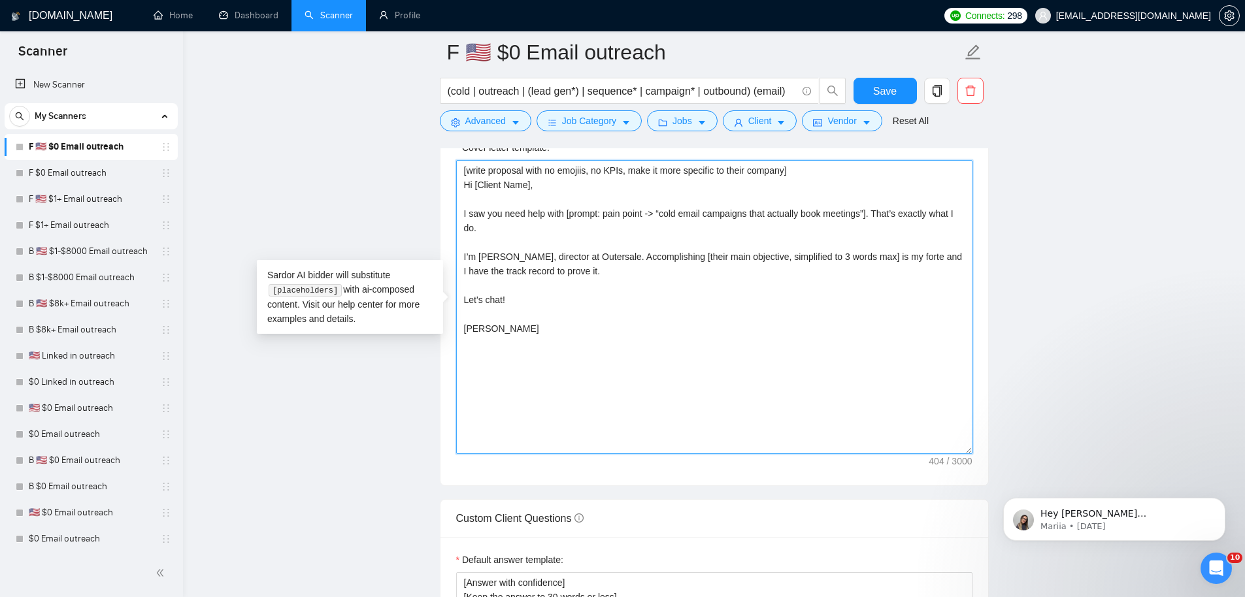
scroll to position [1465, 0]
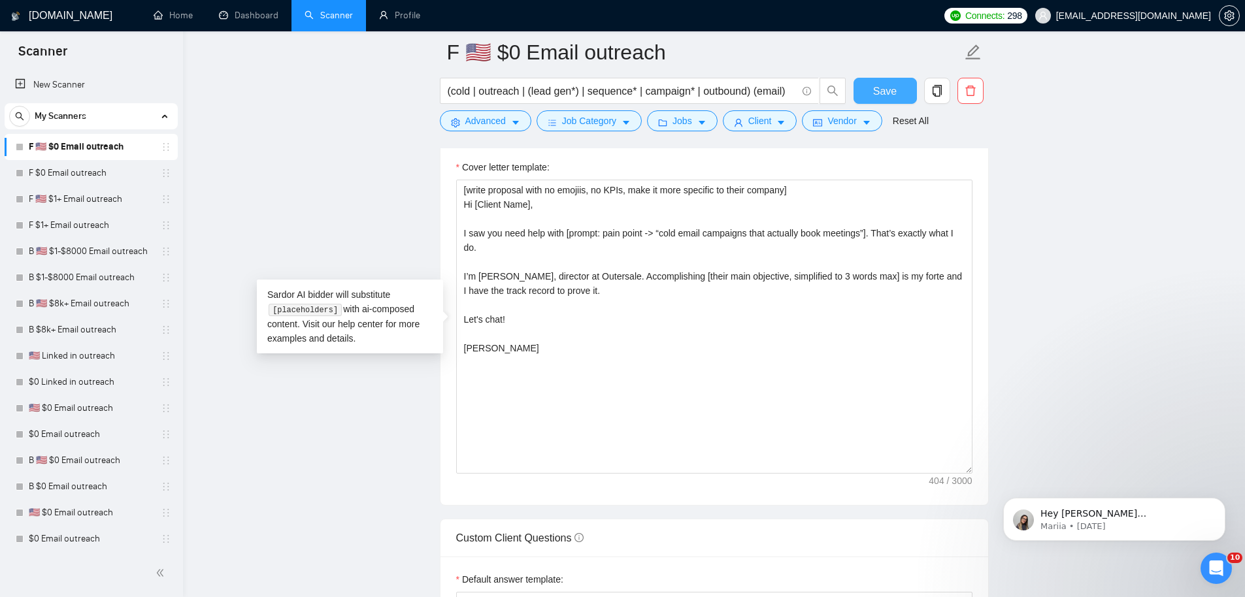
click at [892, 93] on span "Save" at bounding box center [885, 91] width 24 height 16
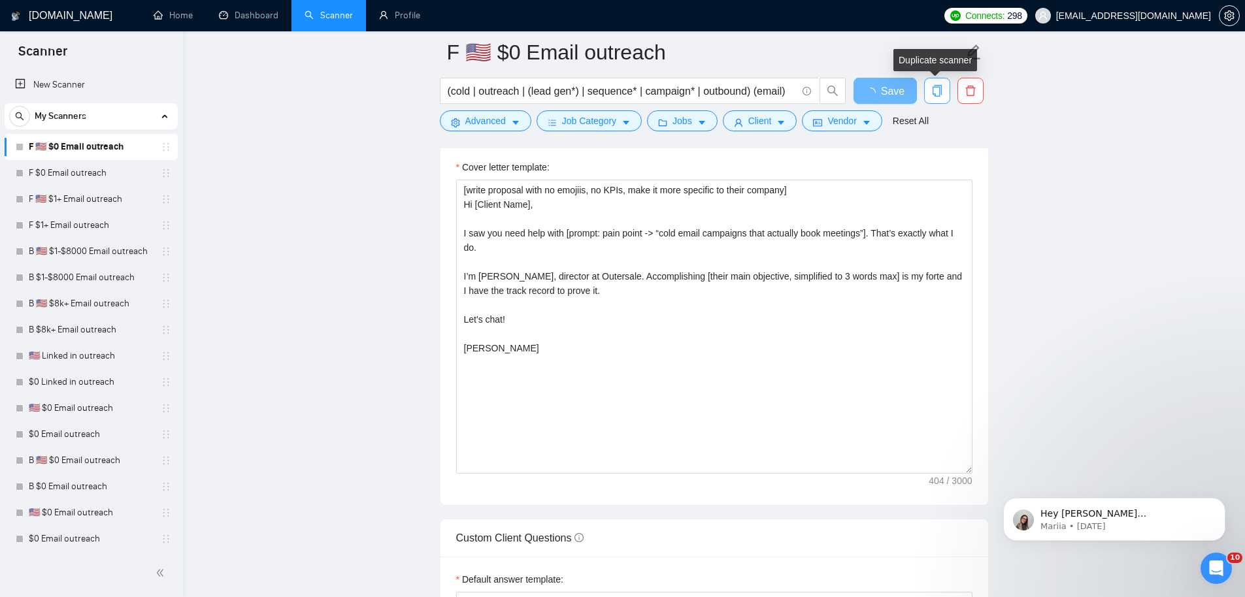
drag, startPoint x: 938, startPoint y: 84, endPoint x: 943, endPoint y: 90, distance: 7.5
click at [938, 84] on button "button" at bounding box center [937, 91] width 26 height 26
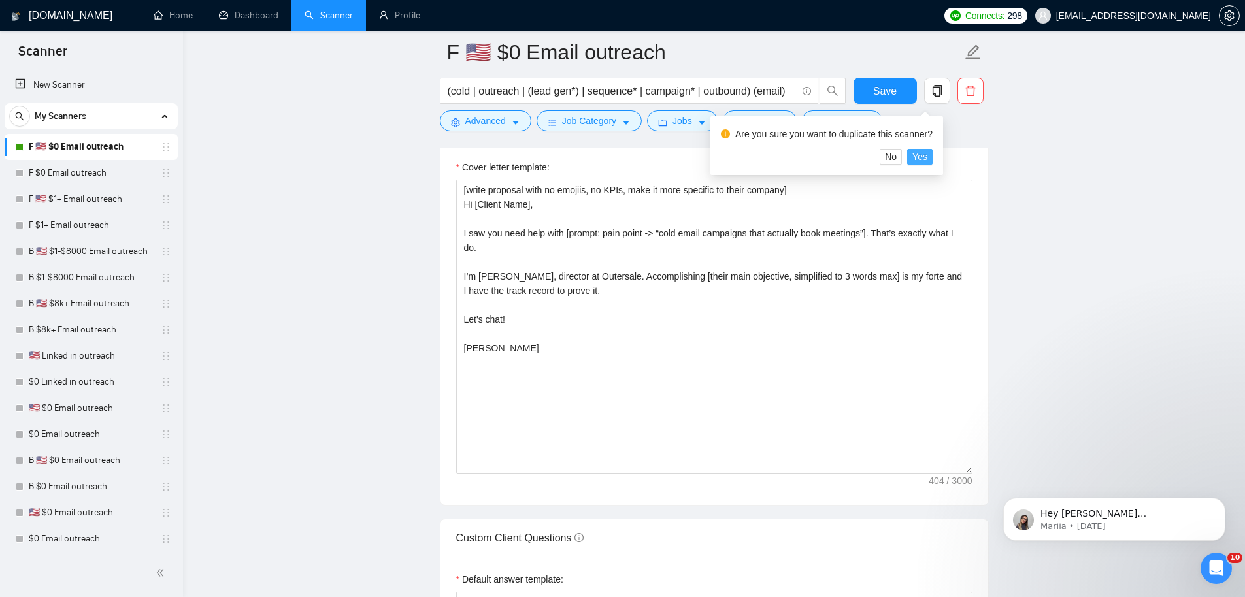
click at [923, 157] on span "Yes" at bounding box center [919, 157] width 15 height 14
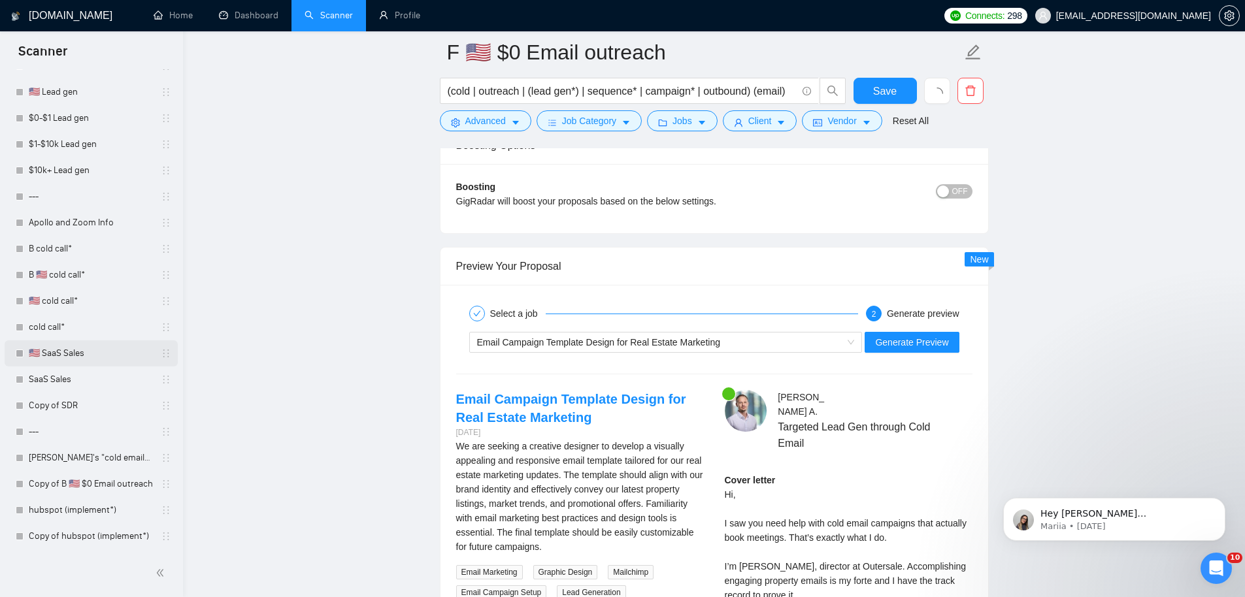
scroll to position [3296, 0]
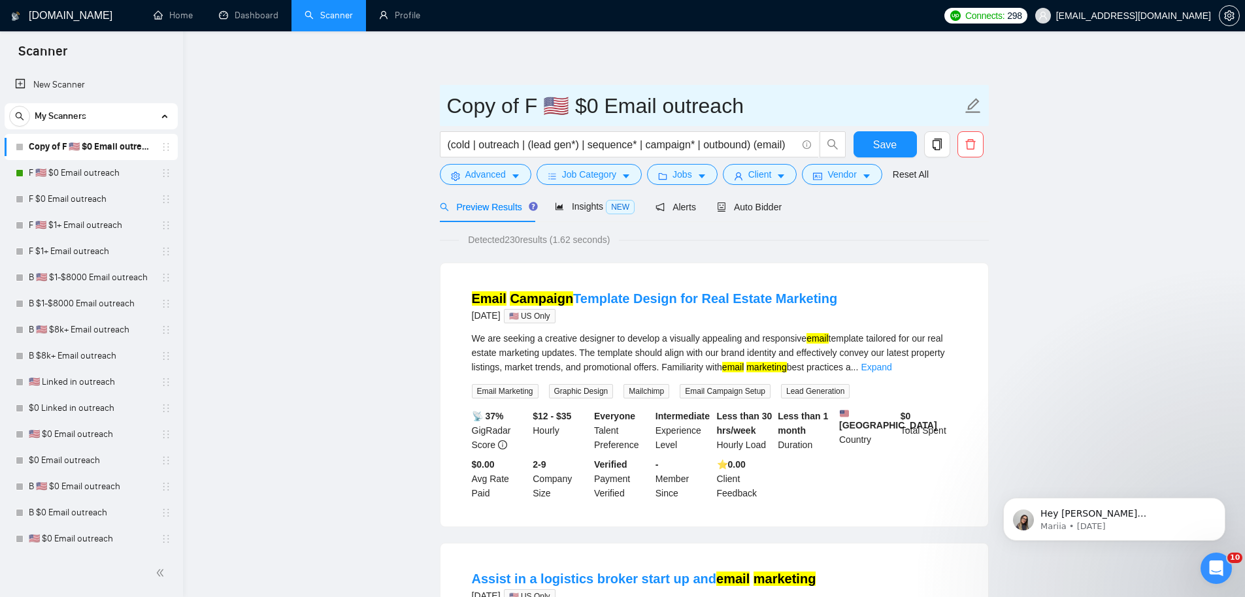
drag, startPoint x: 595, startPoint y: 104, endPoint x: 363, endPoint y: 97, distance: 232.1
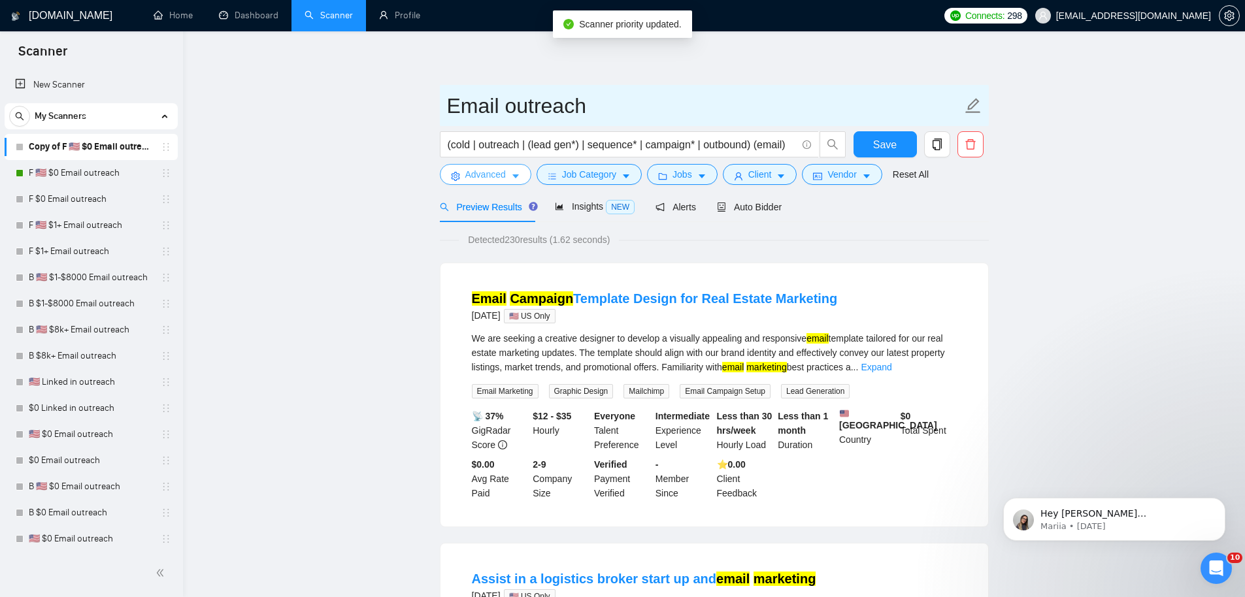
type input "Email outreach"
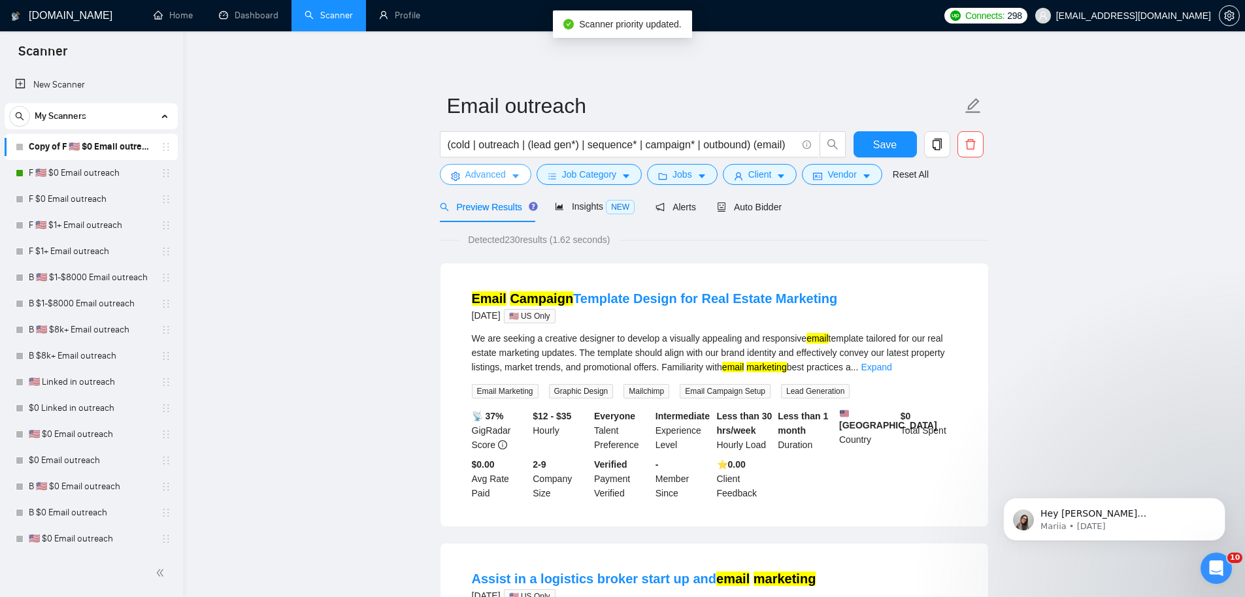
click at [509, 172] on button "Advanced" at bounding box center [485, 174] width 91 height 21
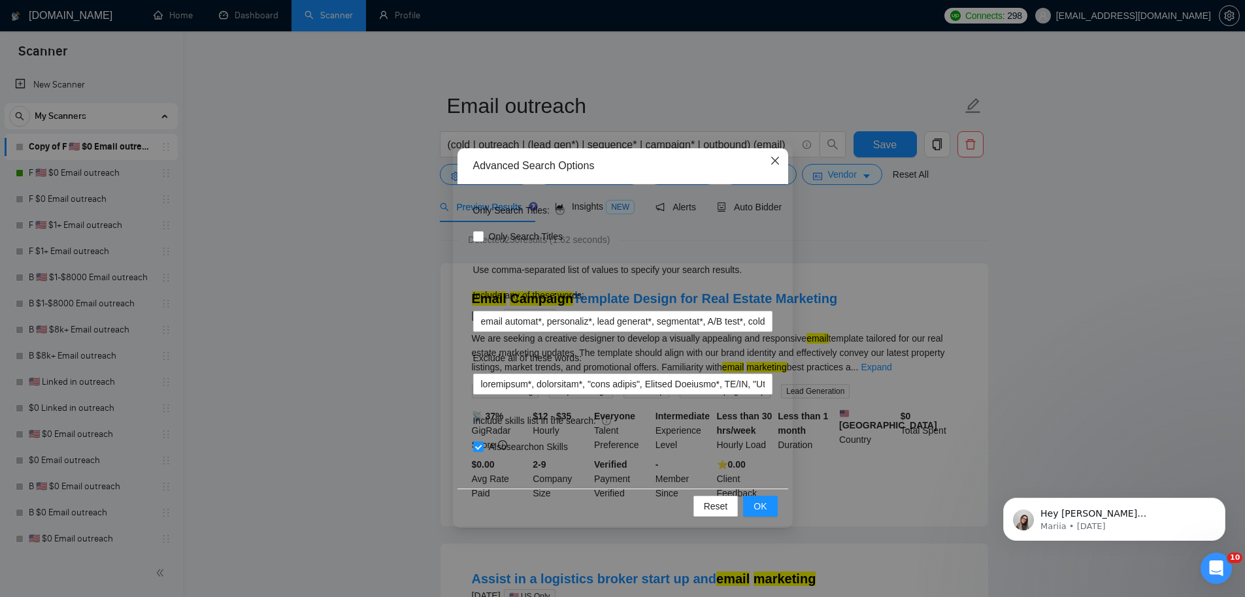
click at [778, 160] on icon "close" at bounding box center [775, 161] width 10 height 10
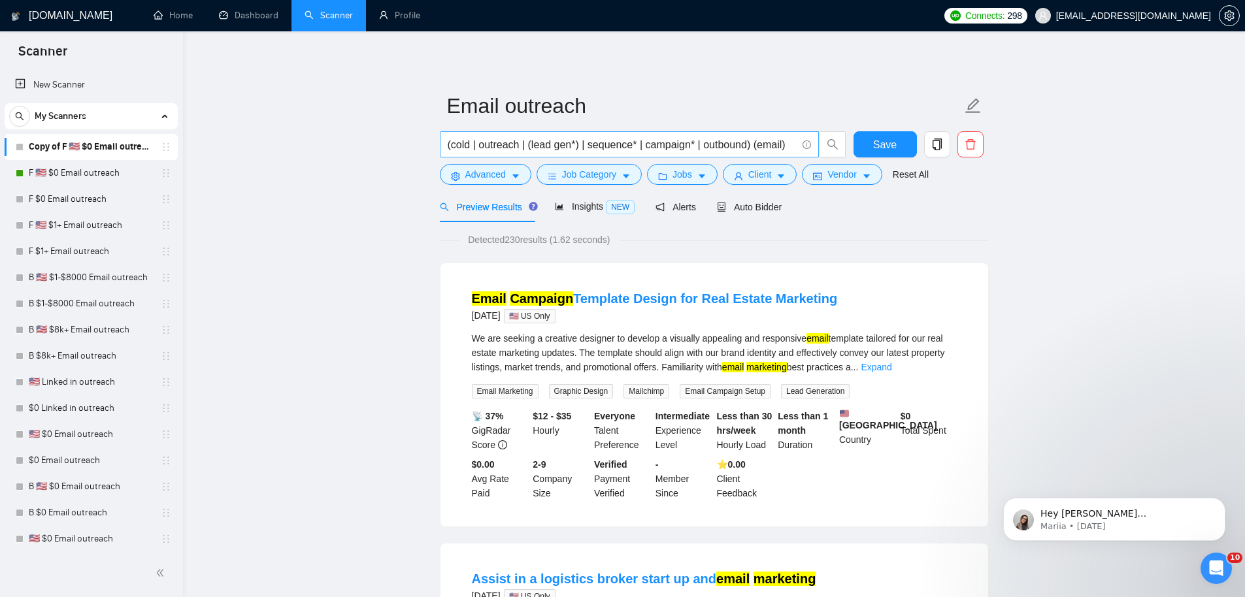
click at [448, 149] on input "(cold | outreach | (lead gen*) | sequence* | campaign* | outbound) (email)" at bounding box center [622, 145] width 349 height 16
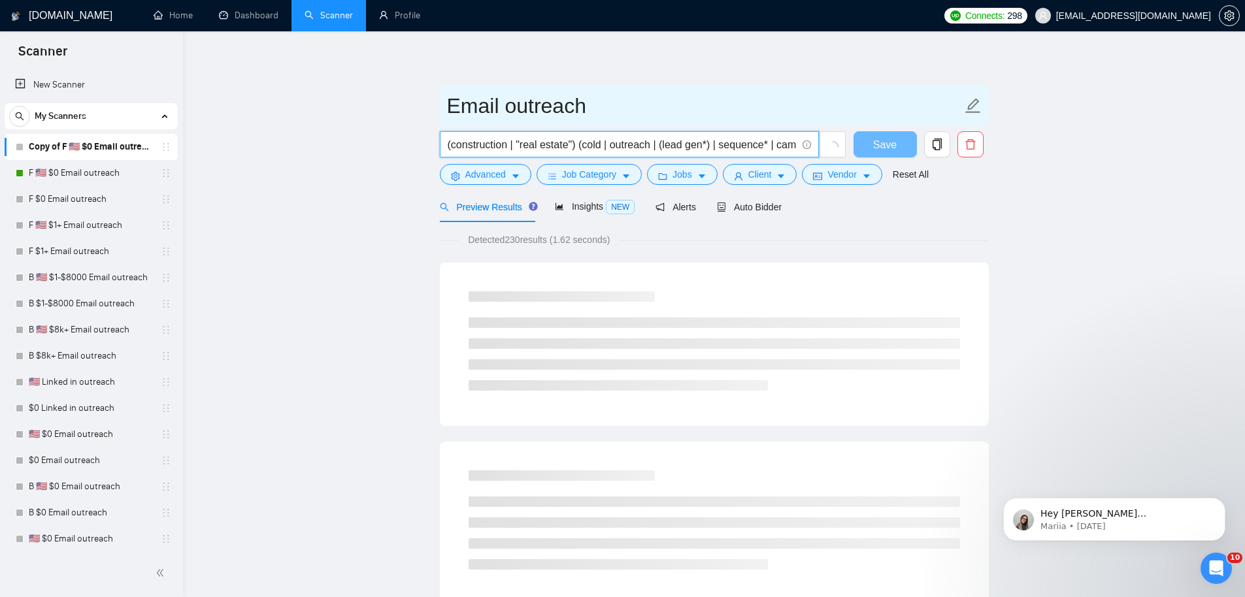
type input "(construction | "real estate") (cold | outreach | (lead gen*) | sequence* | cam…"
click at [448, 105] on input "Email outreach" at bounding box center [704, 106] width 515 height 33
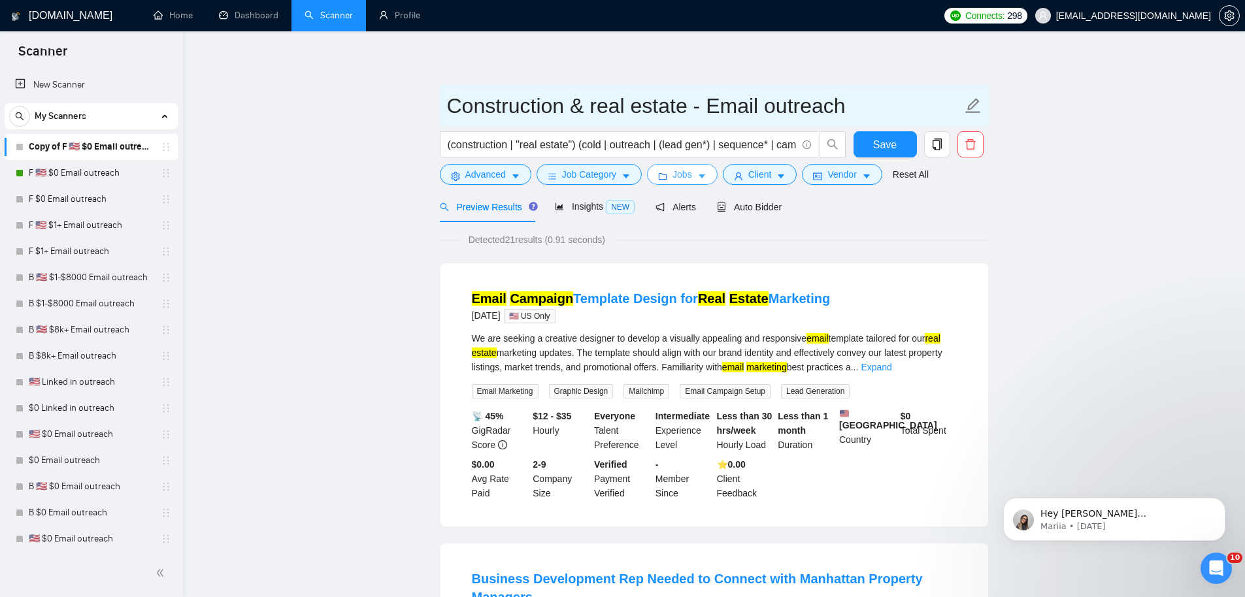
type input "Construction & real estate - Email outreach"
click at [715, 171] on button "Jobs" at bounding box center [682, 174] width 71 height 21
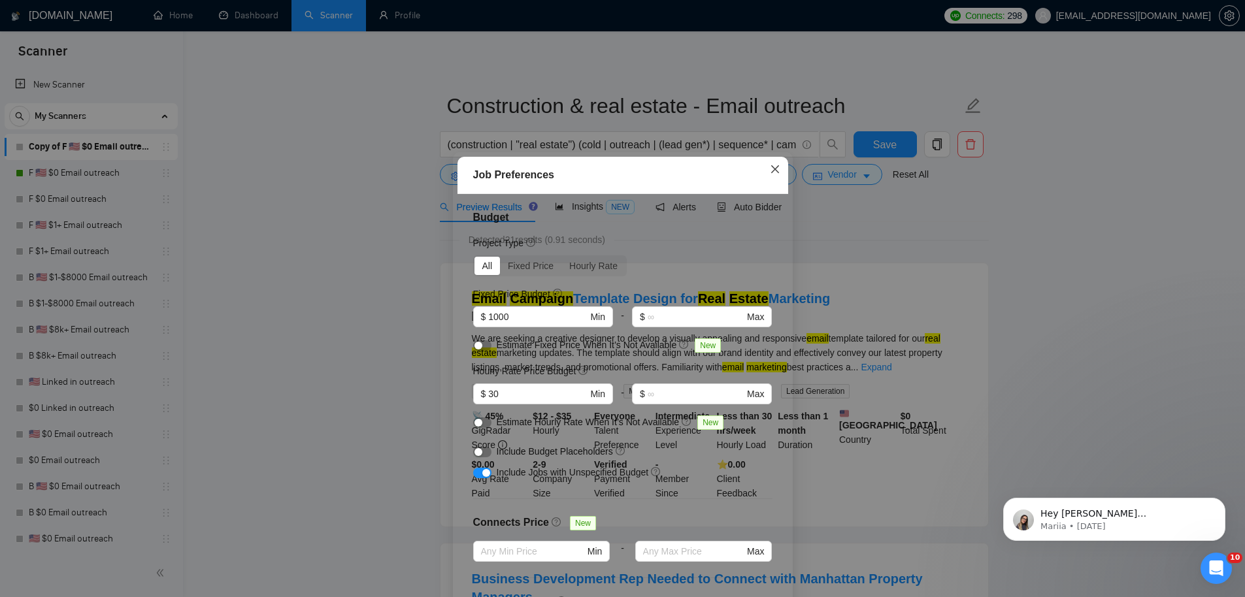
click at [772, 164] on icon "close" at bounding box center [775, 169] width 10 height 10
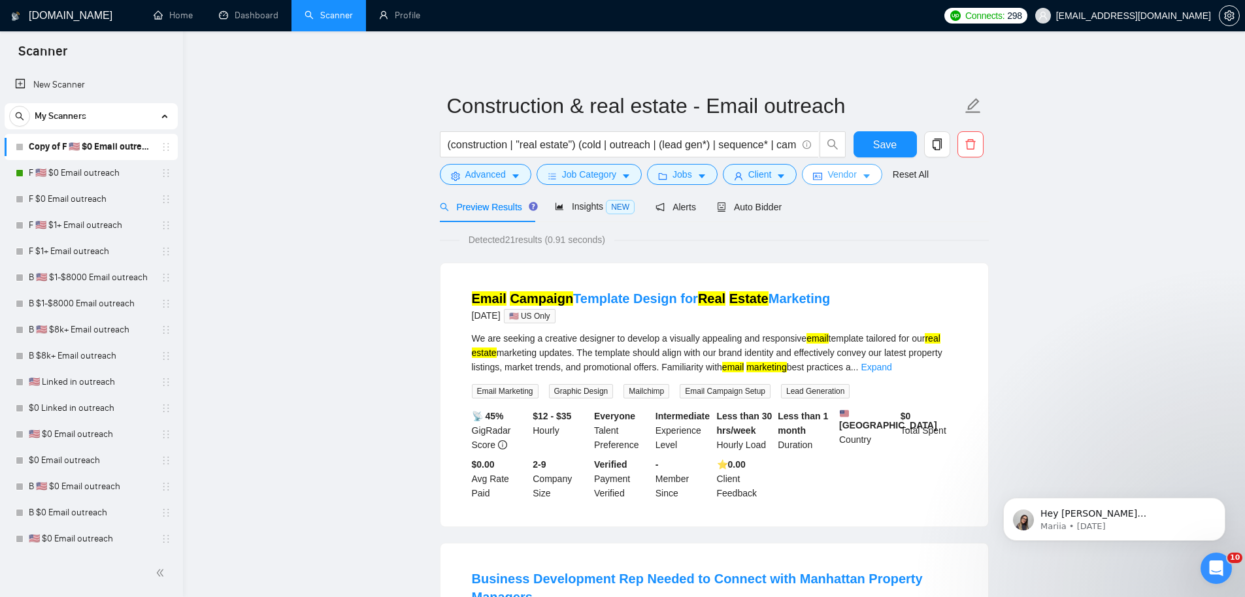
click at [853, 177] on span "Vendor" at bounding box center [841, 174] width 29 height 14
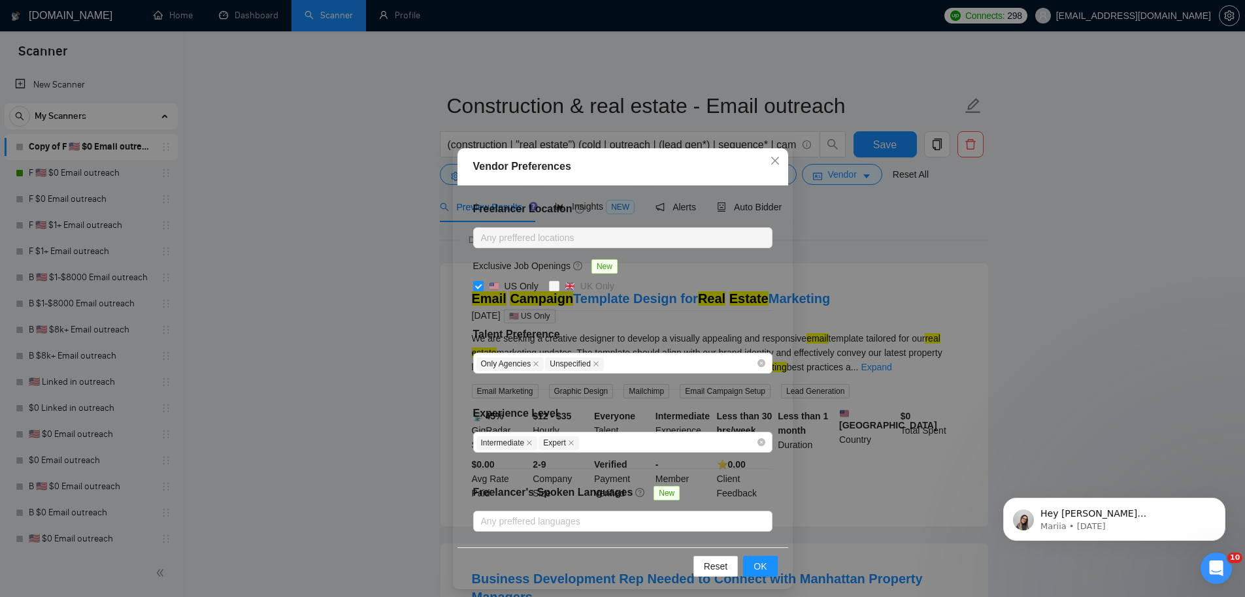
drag, startPoint x: 473, startPoint y: 288, endPoint x: 525, endPoint y: 323, distance: 62.5
click at [473, 288] on input "US Only" at bounding box center [477, 285] width 9 height 9
checkbox input "false"
click at [757, 569] on span "OK" at bounding box center [760, 566] width 13 height 14
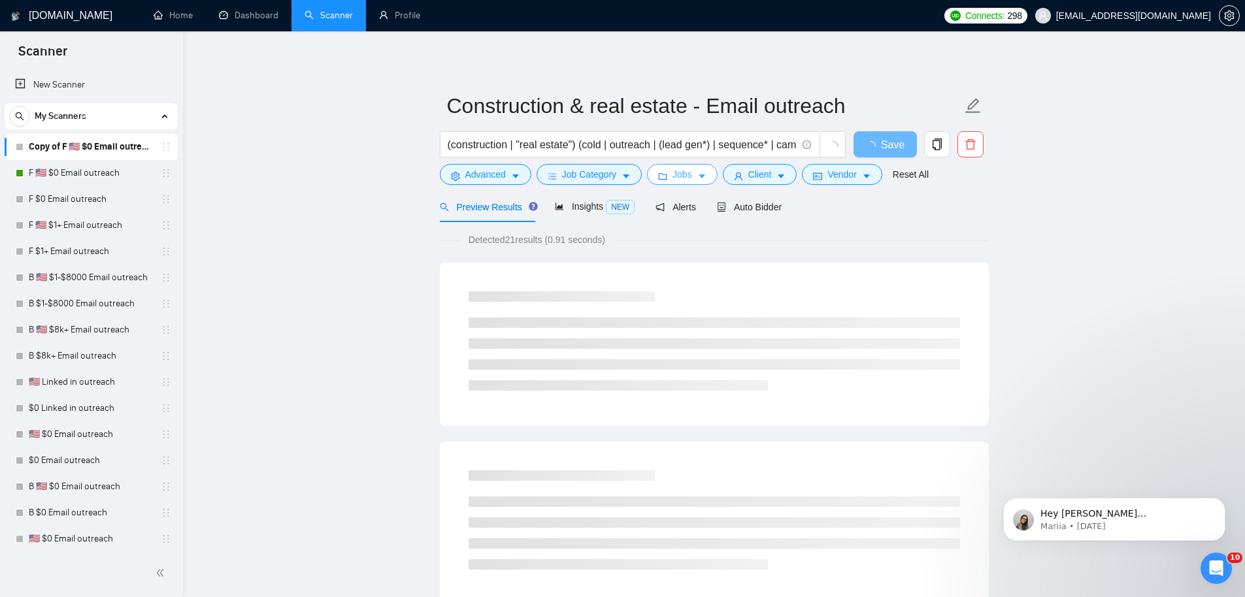
click at [705, 181] on button "Jobs" at bounding box center [682, 174] width 71 height 21
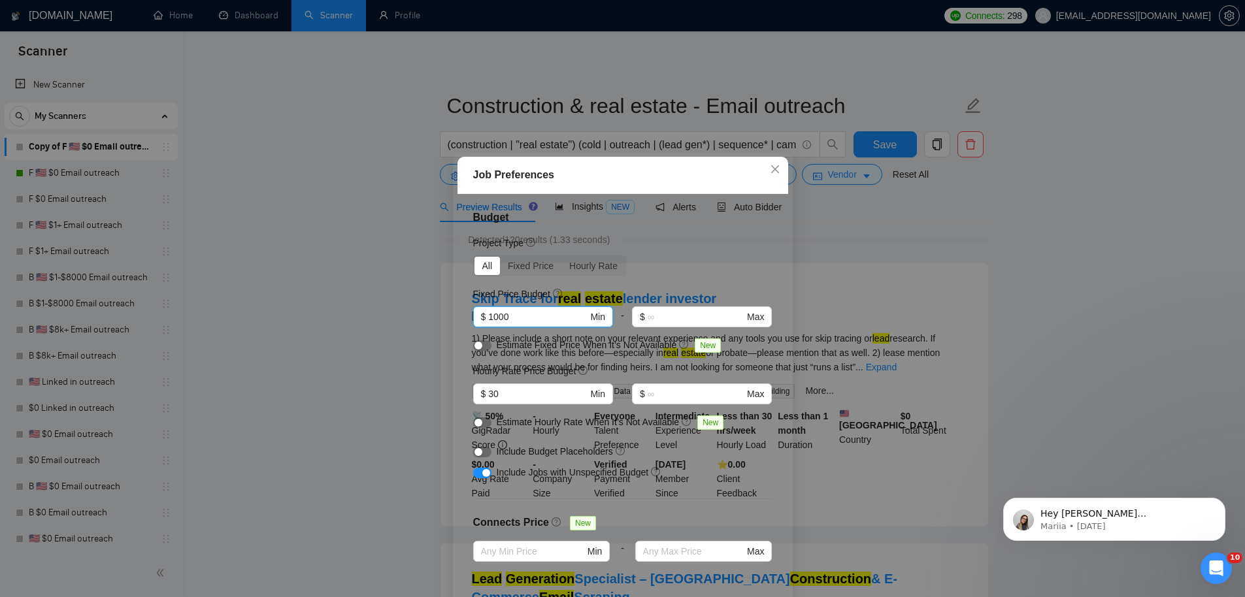
drag, startPoint x: 516, startPoint y: 316, endPoint x: 354, endPoint y: 298, distance: 162.4
click at [354, 300] on div "Job Preferences Budget Project Type All Fixed Price Hourly Rate Fixed Price Bud…" at bounding box center [622, 298] width 1245 height 597
drag, startPoint x: 508, startPoint y: 394, endPoint x: 369, endPoint y: 361, distance: 142.3
click at [386, 380] on div "Job Preferences Budget Project Type All Fixed Price Hourly Rate Fixed Price Bud…" at bounding box center [622, 298] width 1245 height 597
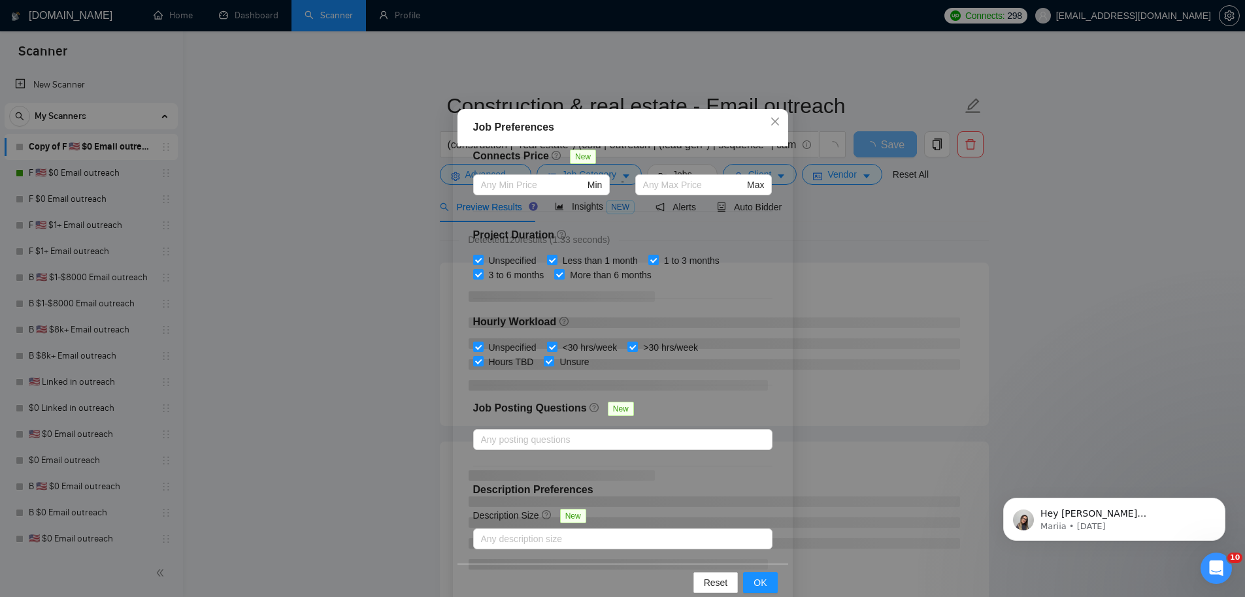
scroll to position [72, 0]
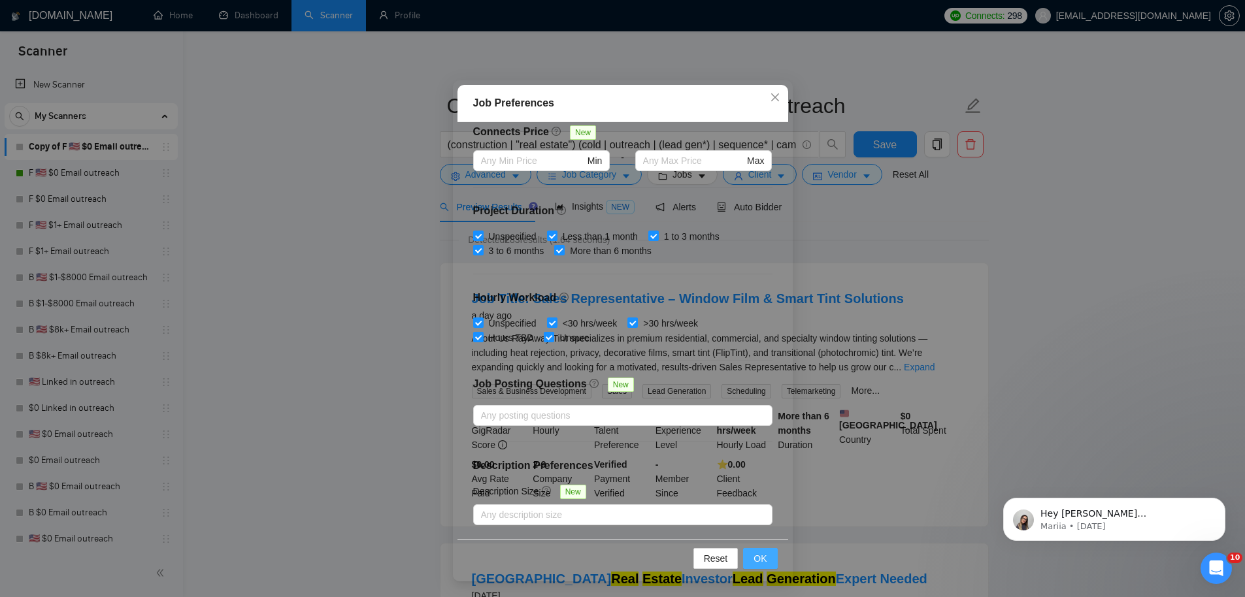
click at [753, 550] on button "OK" at bounding box center [760, 558] width 34 height 21
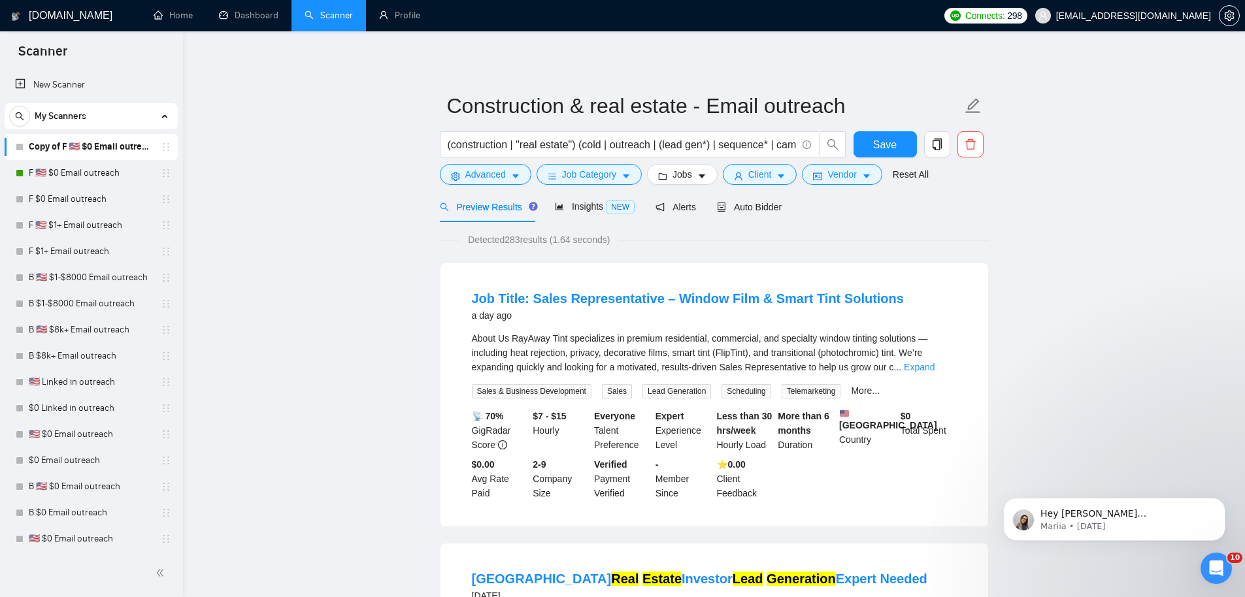
scroll to position [0, 0]
click at [770, 173] on span "Client" at bounding box center [760, 174] width 24 height 14
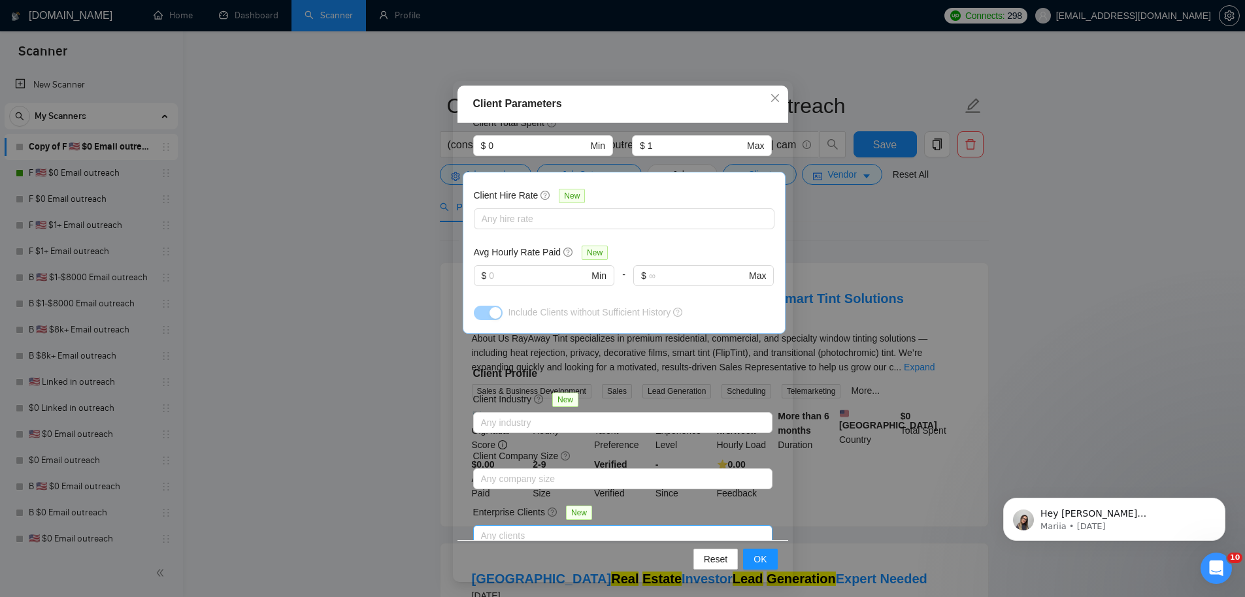
scroll to position [72, 0]
click at [757, 561] on span "OK" at bounding box center [760, 559] width 13 height 14
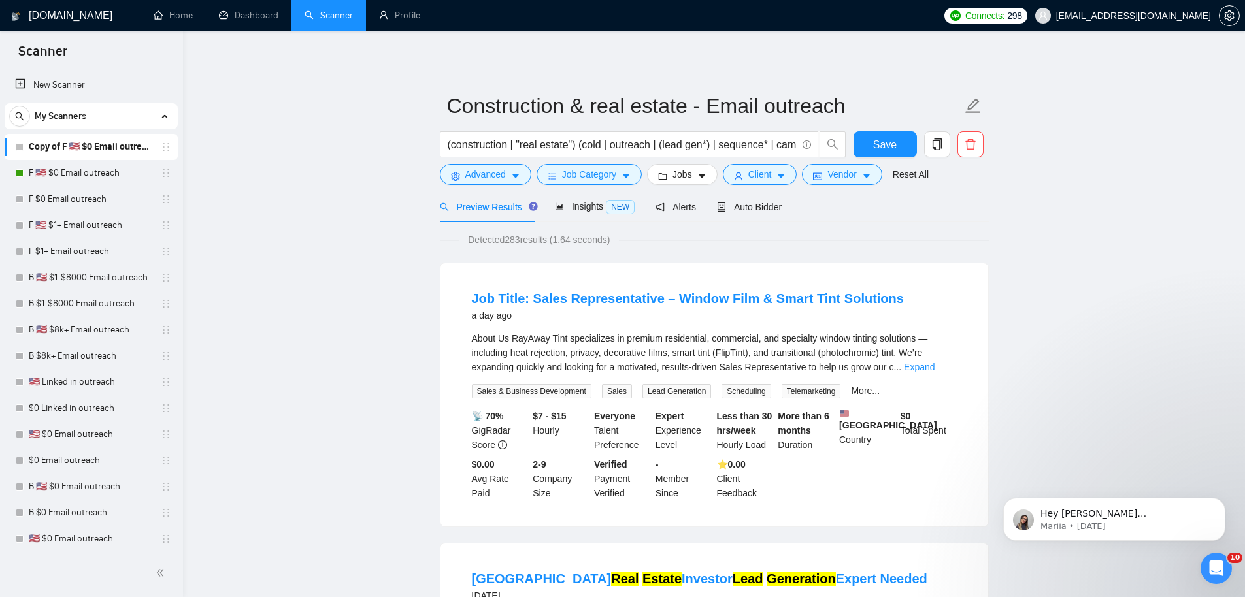
scroll to position [0, 0]
click at [822, 172] on icon "idcard" at bounding box center [817, 176] width 9 height 9
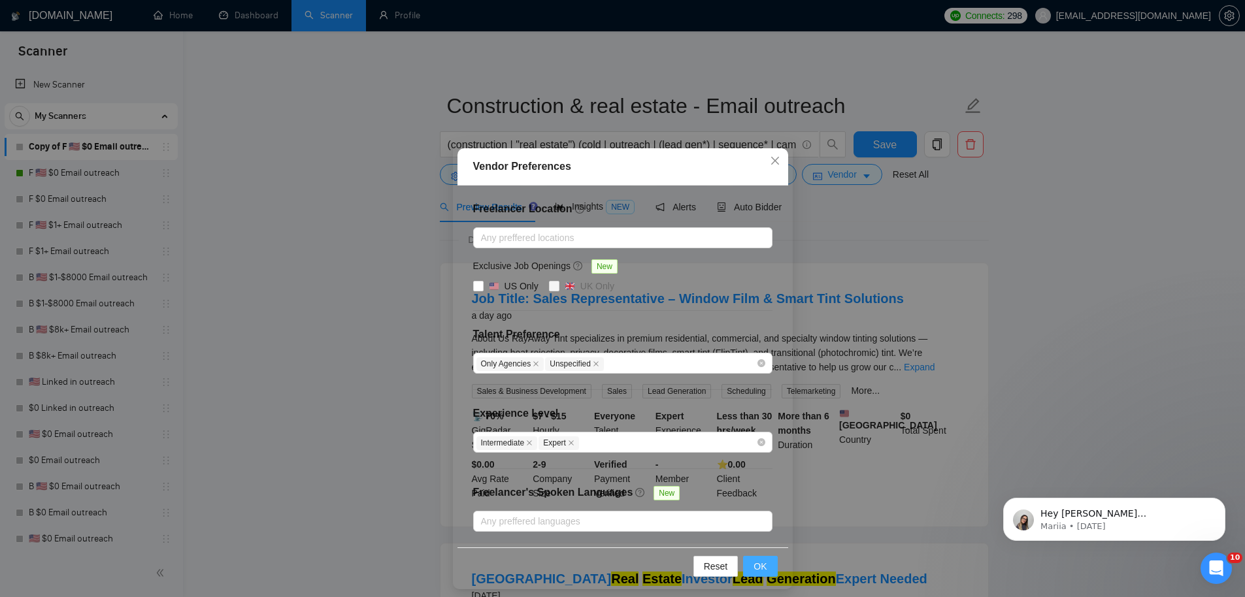
click at [754, 565] on span "OK" at bounding box center [760, 566] width 13 height 14
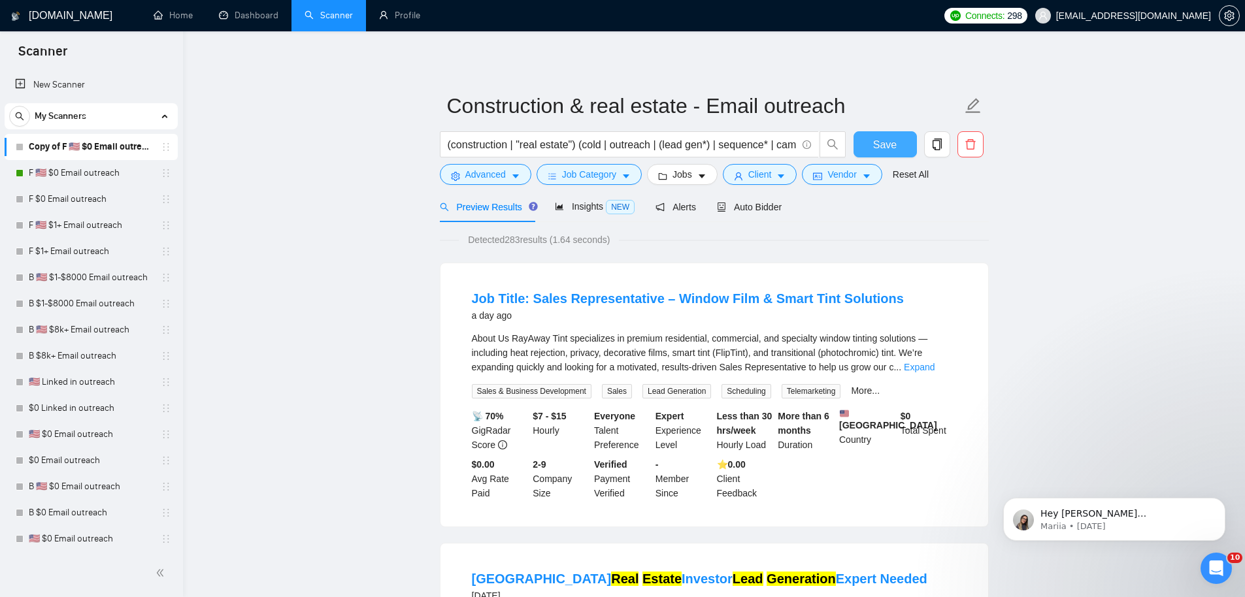
click at [886, 145] on span "Save" at bounding box center [885, 145] width 24 height 16
click at [935, 366] on link "Expand" at bounding box center [919, 367] width 31 height 10
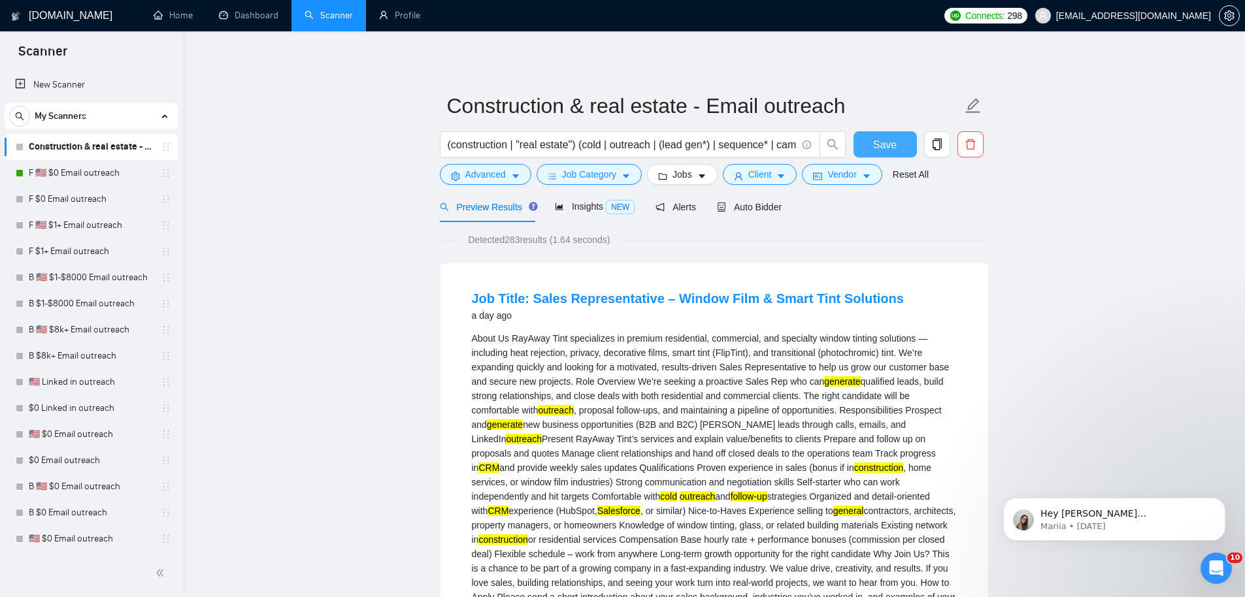
click at [891, 142] on span "Save" at bounding box center [885, 145] width 24 height 16
click at [746, 218] on div "Auto Bidder" at bounding box center [749, 206] width 65 height 31
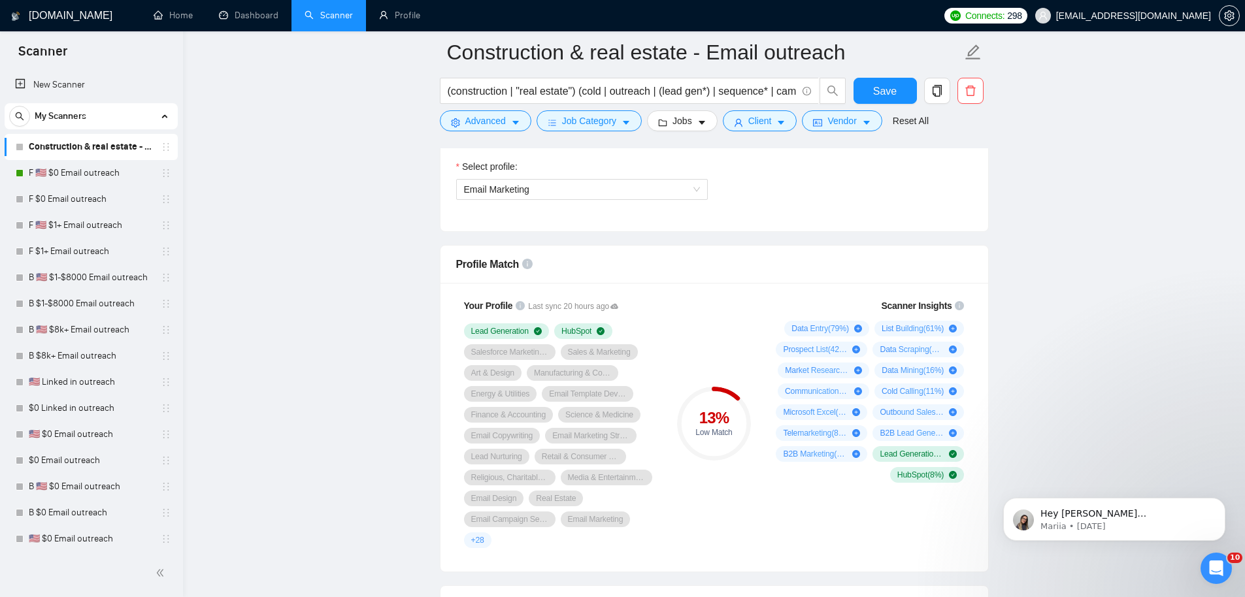
scroll to position [754, 0]
click at [511, 194] on div "Profile Match shows how well your current skills align with job market demand, …" at bounding box center [527, 204] width 174 height 85
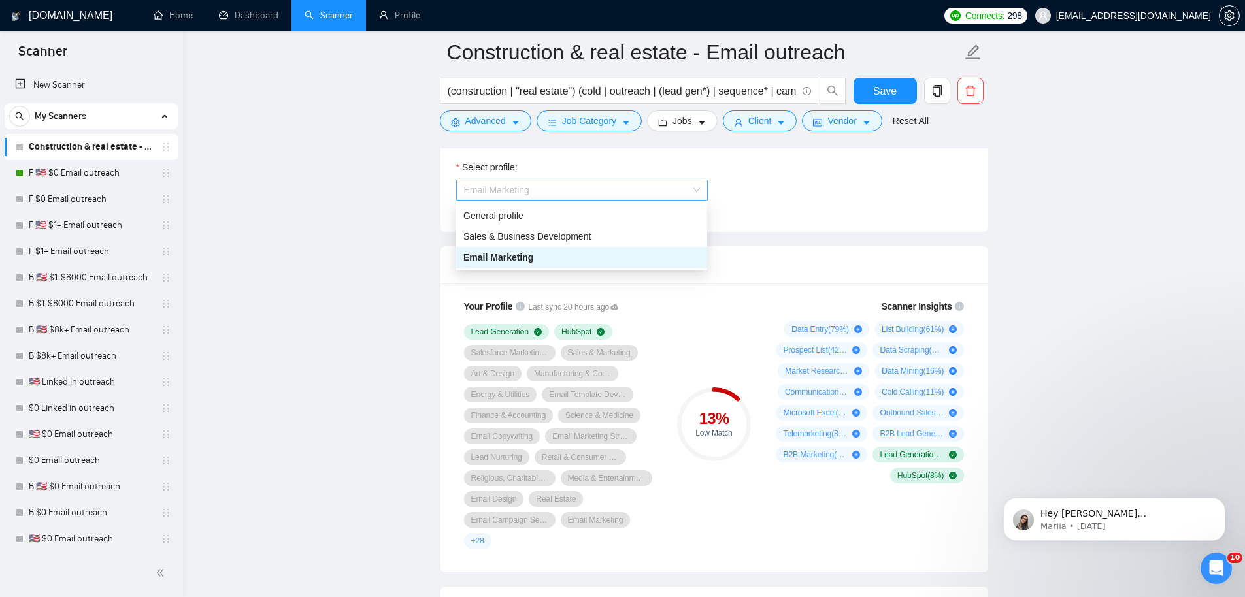
click at [640, 185] on span "Email Marketing" at bounding box center [582, 190] width 236 height 20
click at [597, 233] on div "Sales & Business Development" at bounding box center [581, 236] width 236 height 14
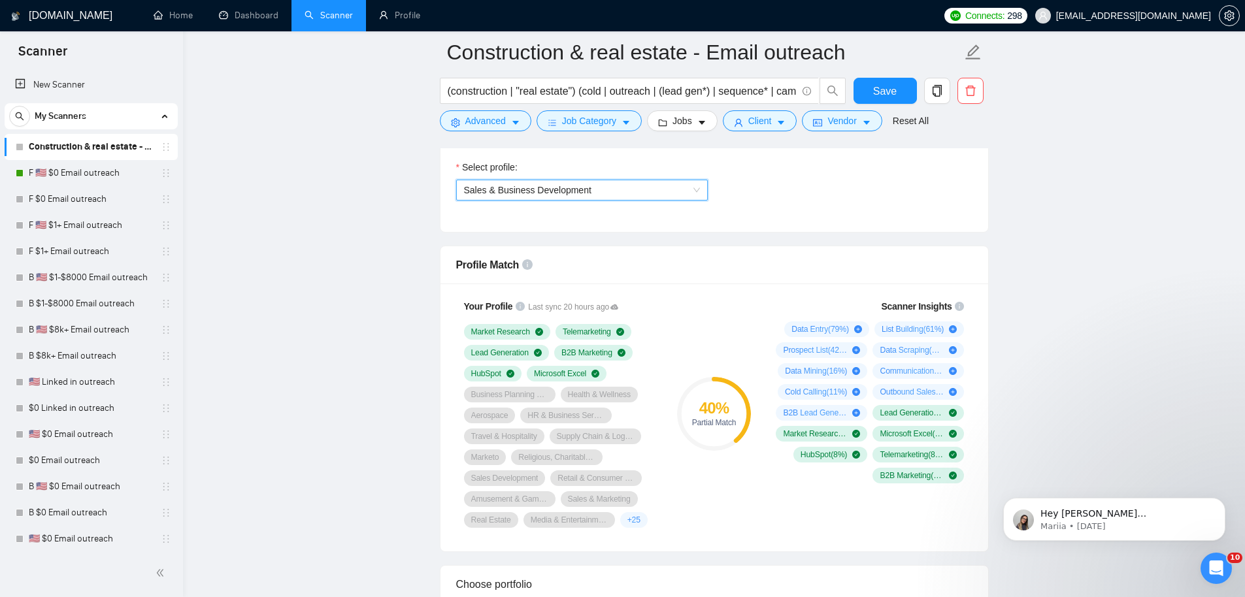
click at [533, 194] on span "Sales & Business Development" at bounding box center [527, 190] width 127 height 10
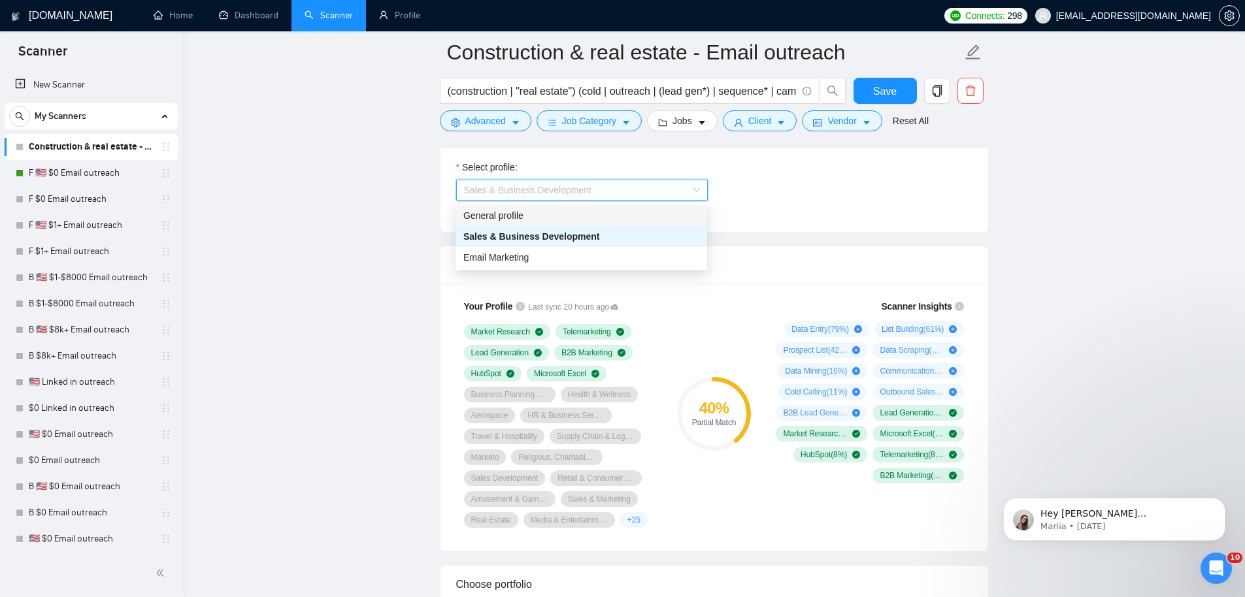
click at [527, 208] on div "General profile" at bounding box center [581, 215] width 236 height 14
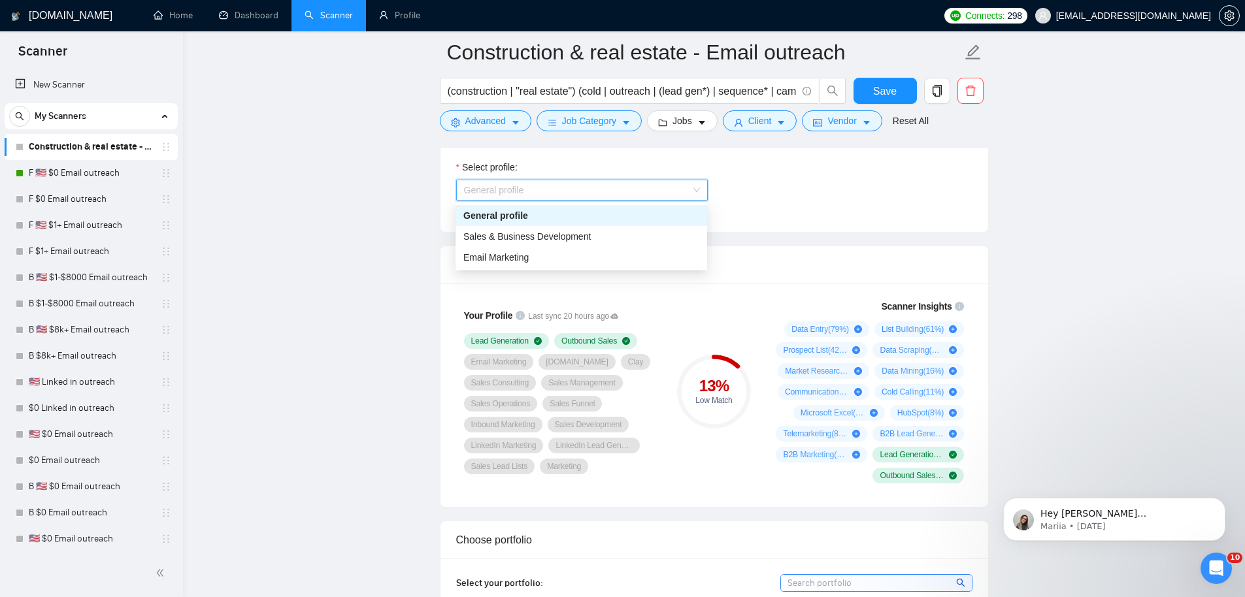
click at [529, 192] on span "General profile" at bounding box center [582, 190] width 236 height 20
click at [529, 237] on span "Sales & Business Development" at bounding box center [526, 236] width 127 height 10
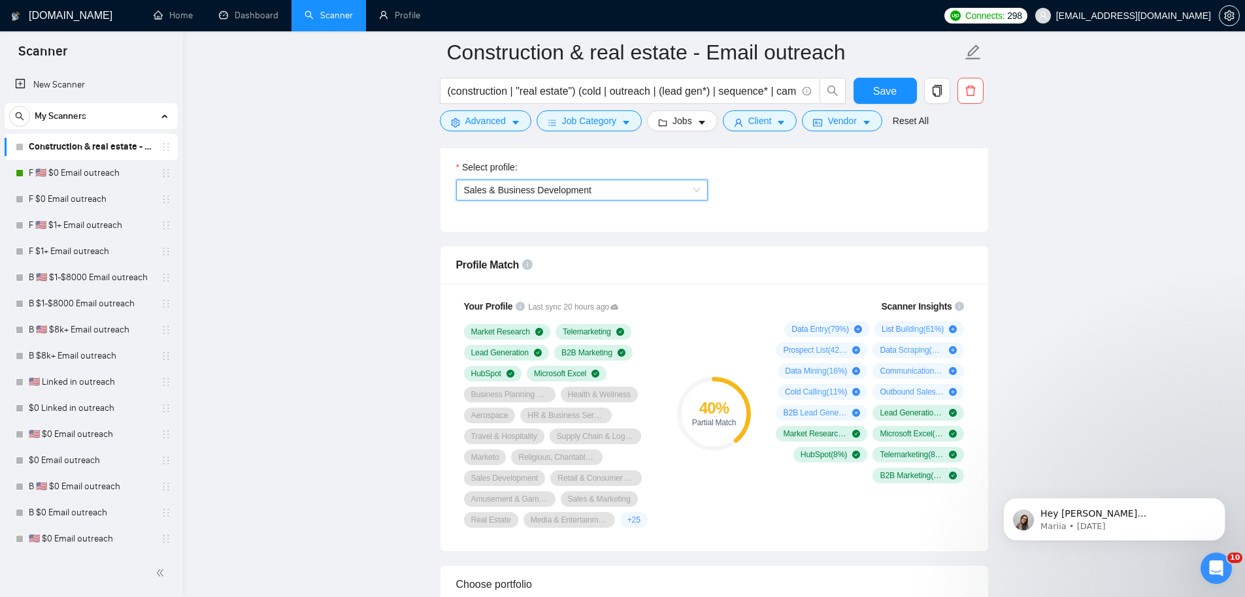
click at [544, 194] on span "Sales & Business Development" at bounding box center [527, 190] width 127 height 10
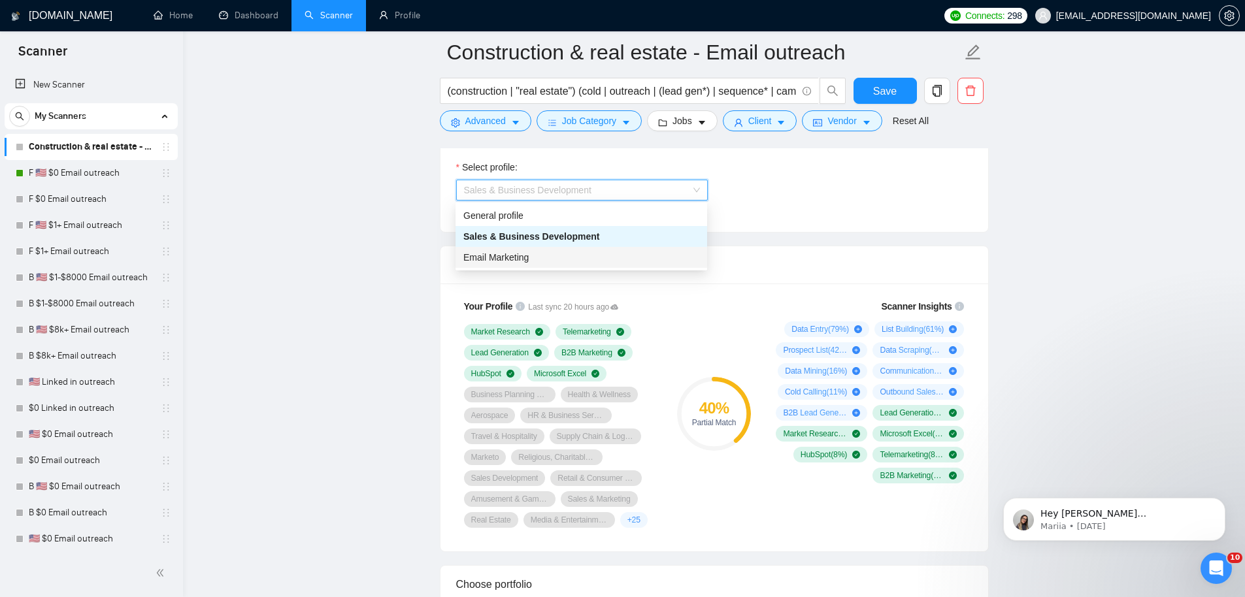
click at [542, 252] on div "Email Marketing" at bounding box center [581, 257] width 236 height 14
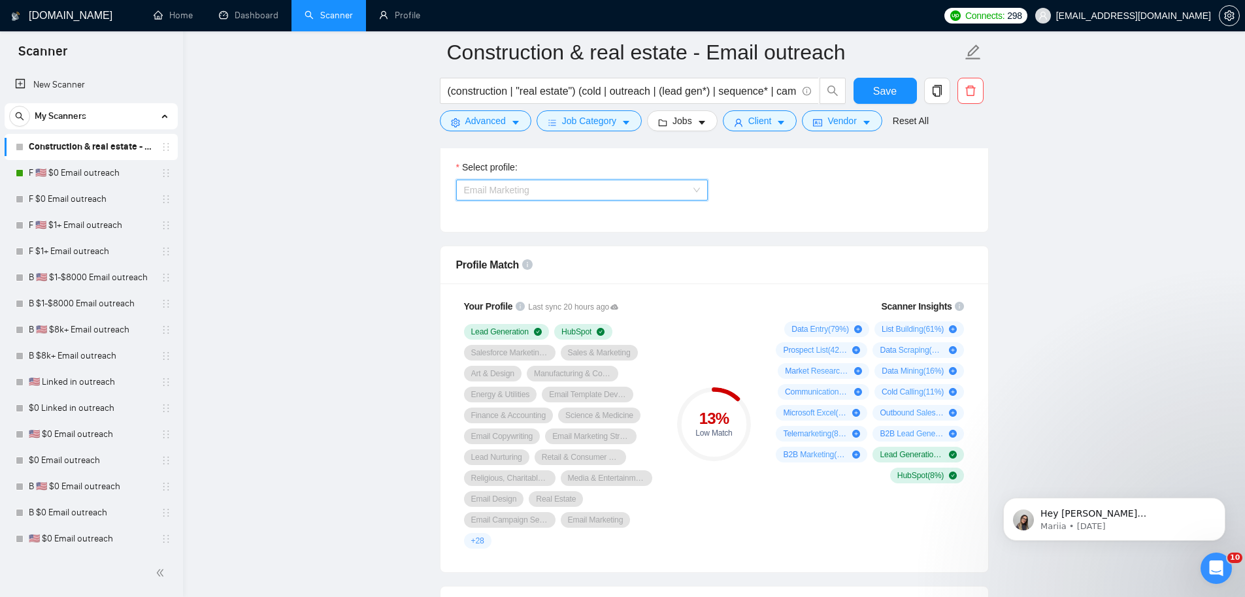
click at [547, 188] on span "Email Marketing" at bounding box center [582, 190] width 236 height 20
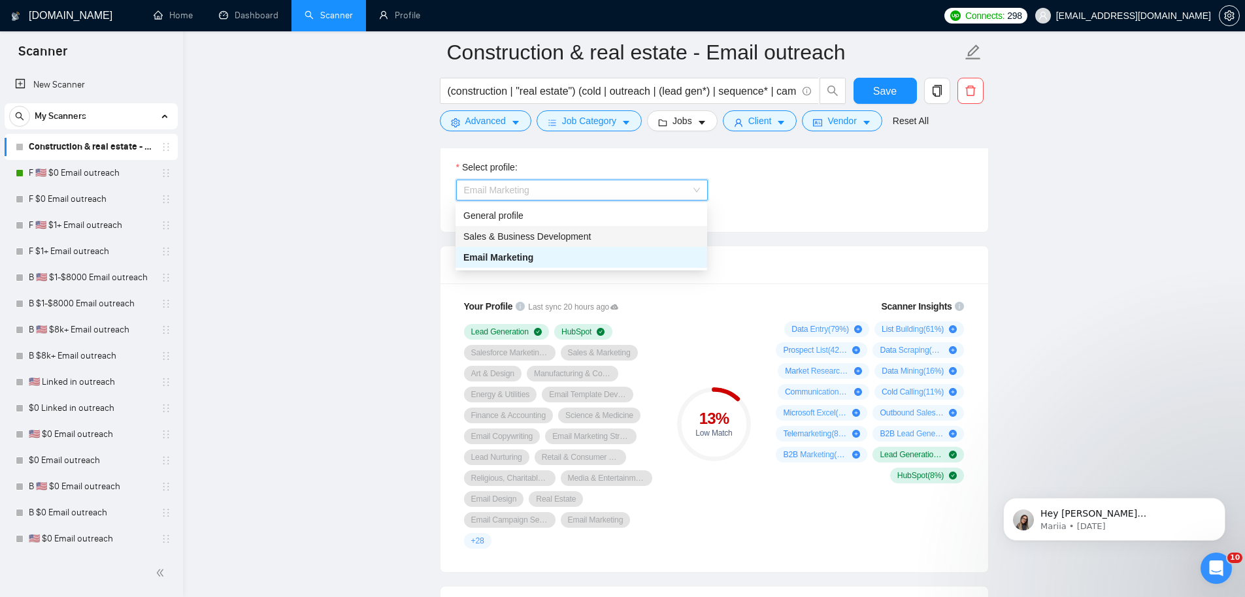
click at [571, 236] on span "Sales & Business Development" at bounding box center [526, 236] width 127 height 10
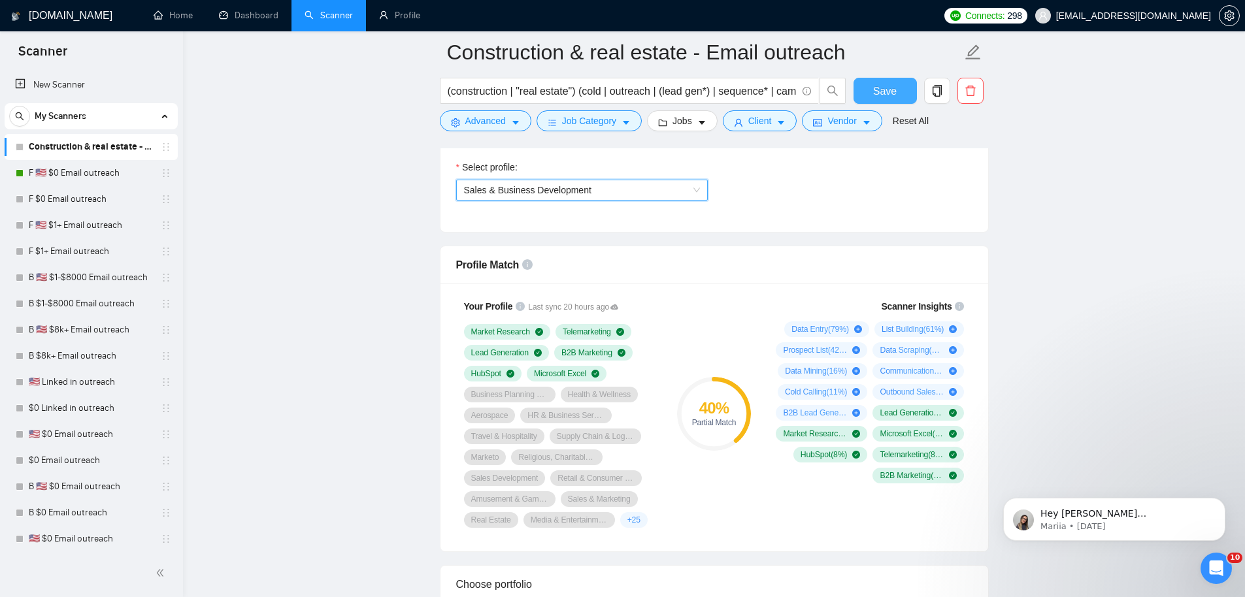
click at [898, 101] on button "Save" at bounding box center [884, 91] width 63 height 26
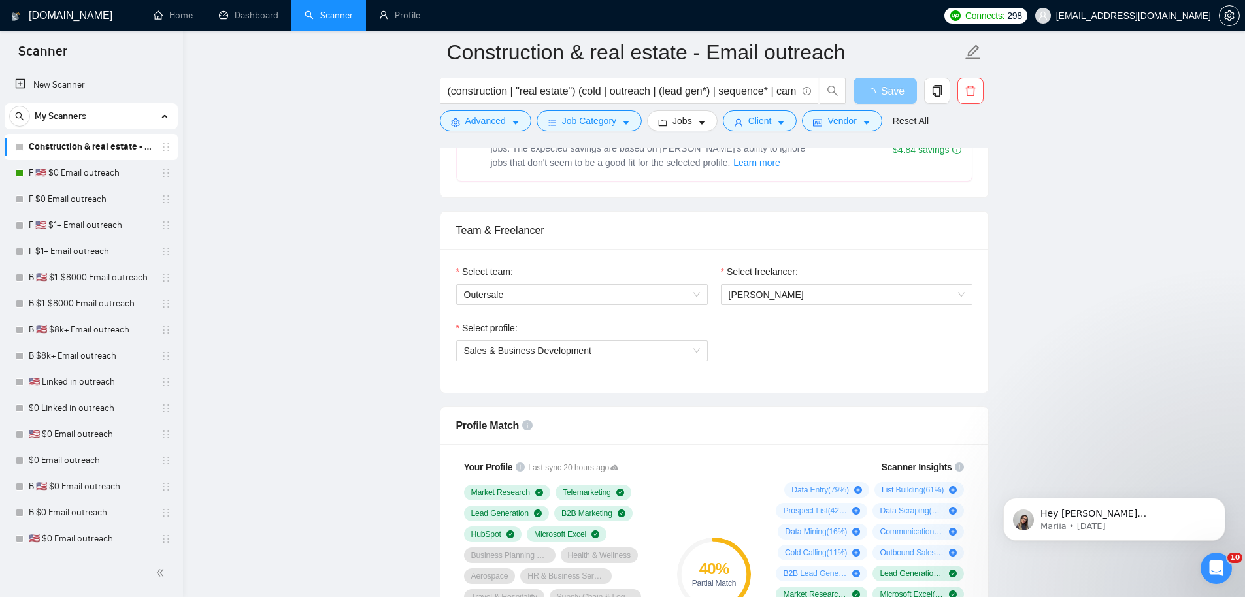
scroll to position [783, 0]
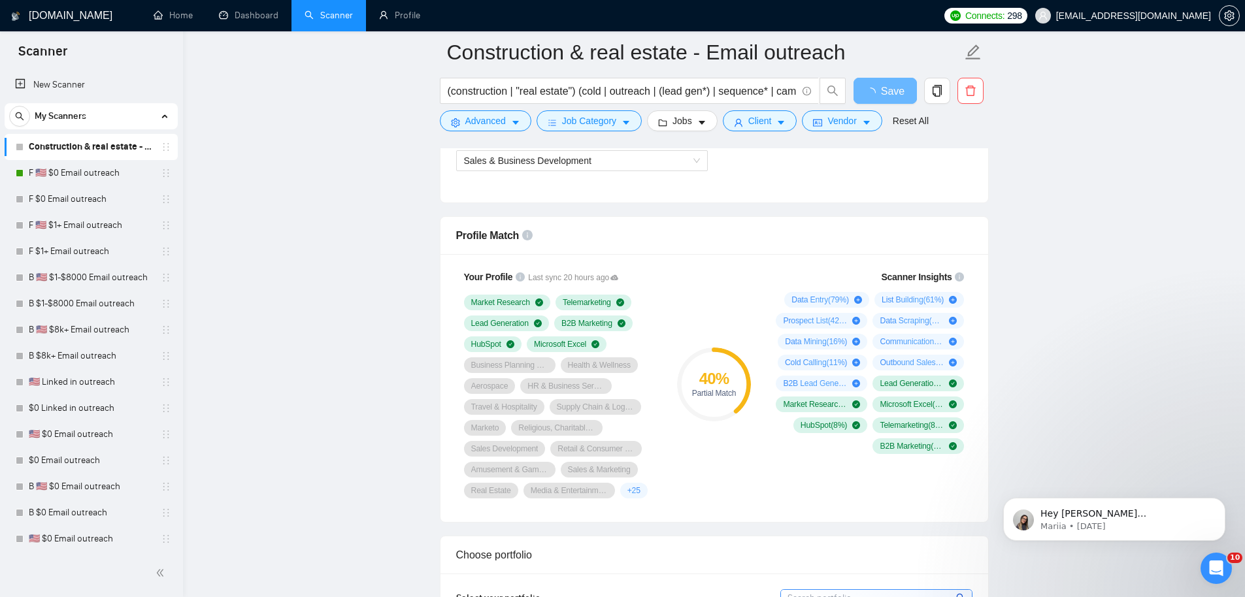
drag, startPoint x: 861, startPoint y: 347, endPoint x: 883, endPoint y: 358, distance: 24.8
click at [862, 348] on div "Data Mining ( 16 %)" at bounding box center [823, 342] width 90 height 16
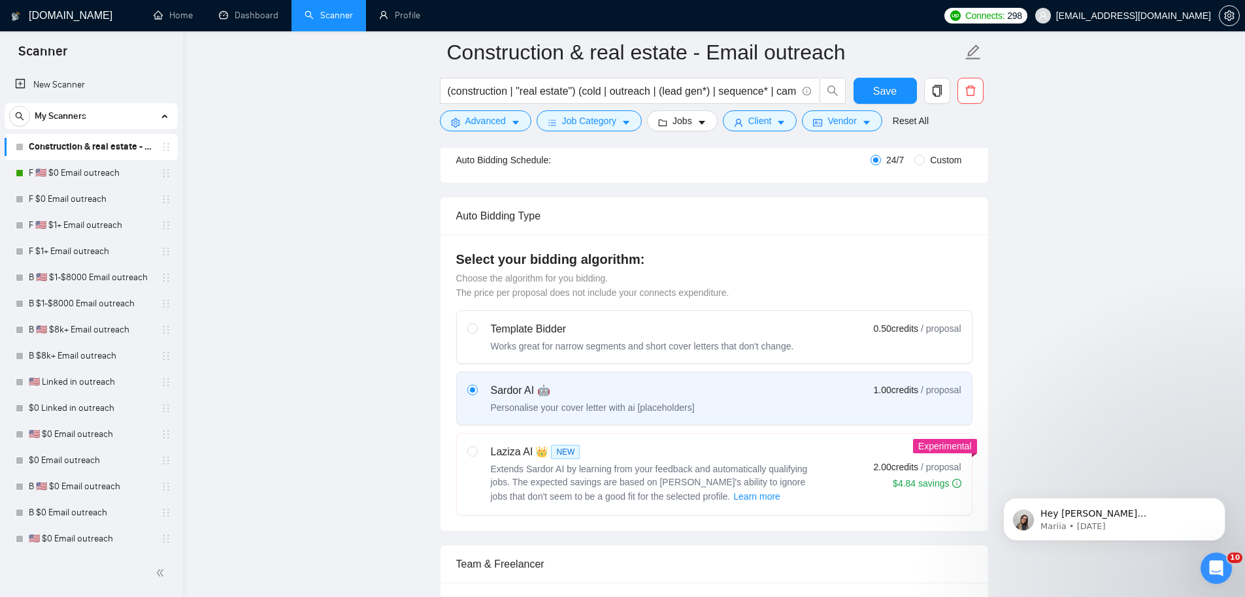
scroll to position [0, 0]
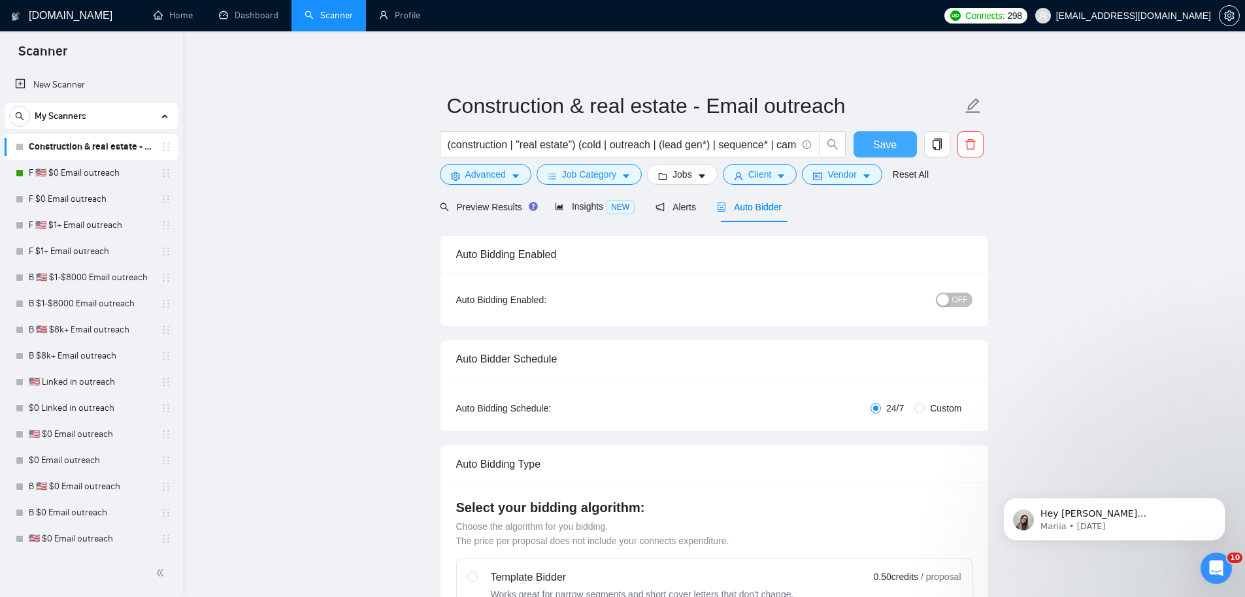
click at [887, 141] on span "Save" at bounding box center [885, 145] width 24 height 16
click at [951, 307] on div "OFF" at bounding box center [886, 299] width 172 height 15
click at [957, 306] on span "OFF" at bounding box center [960, 300] width 16 height 14
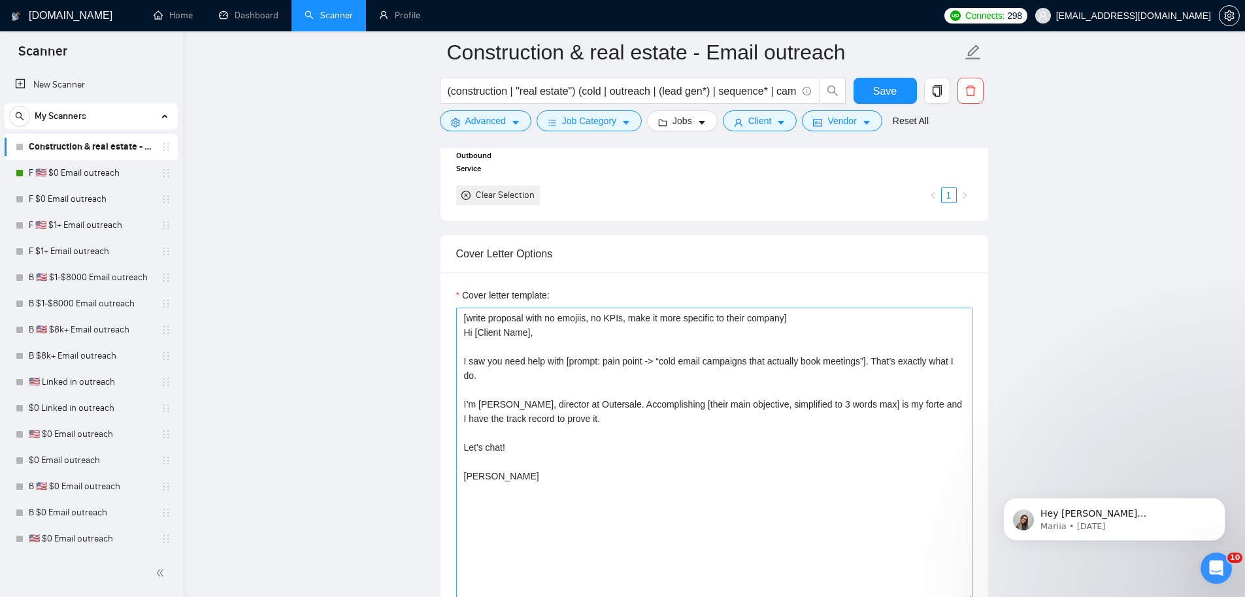
scroll to position [1355, 0]
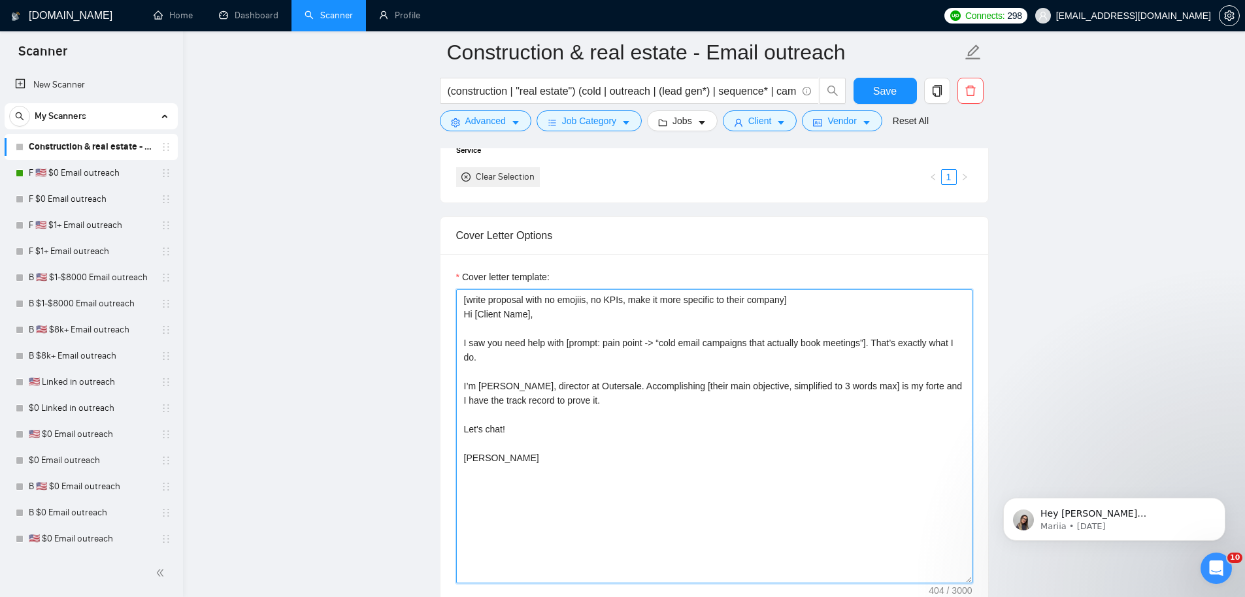
click at [533, 365] on textarea "[write proposal with no emojiis, no KPIs, make it more specific to their compan…" at bounding box center [714, 437] width 516 height 294
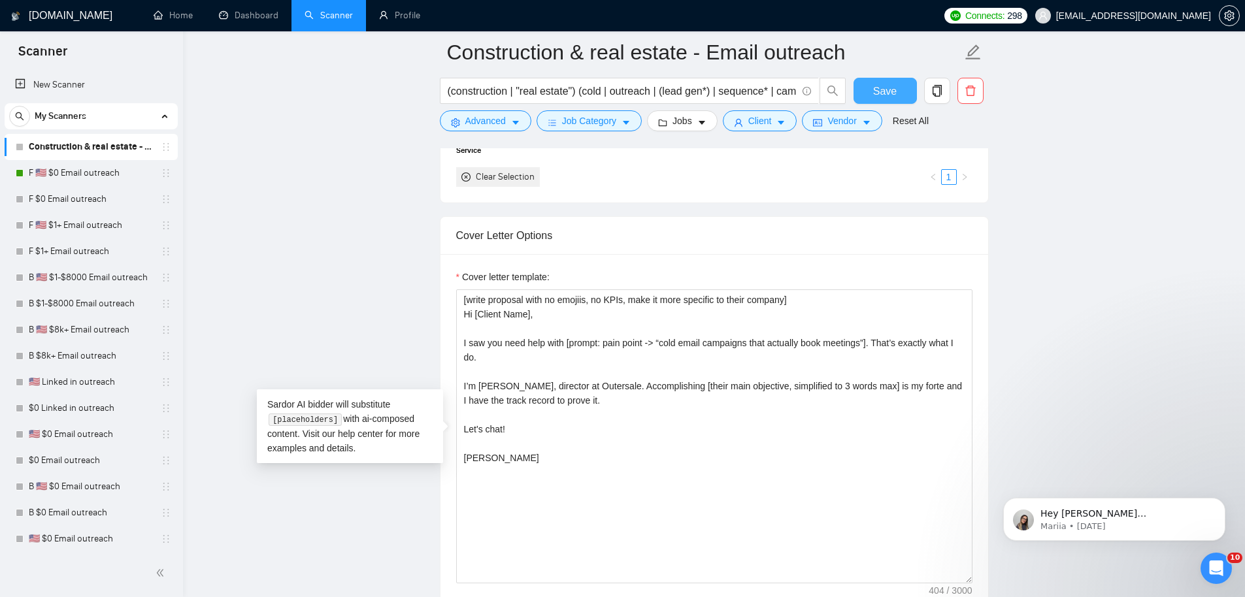
click at [880, 90] on span "Save" at bounding box center [885, 91] width 24 height 16
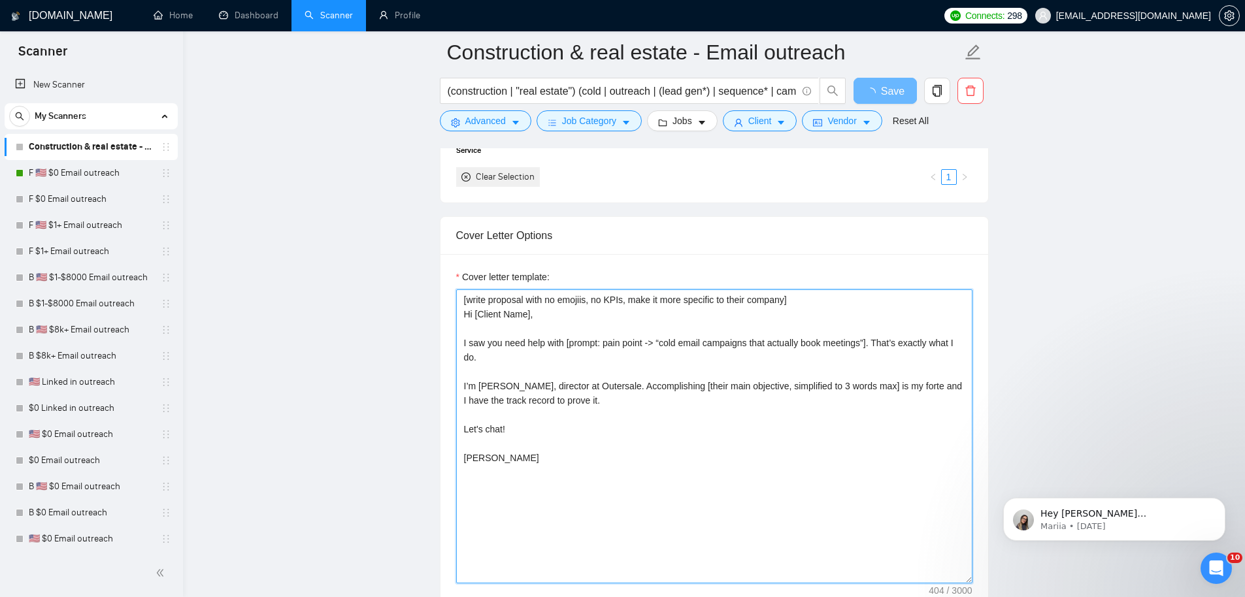
click at [655, 398] on textarea "[write proposal with no emojiis, no KPIs, make it more specific to their compan…" at bounding box center [714, 437] width 516 height 294
click at [656, 397] on textarea "[write proposal with no emojiis, no KPIs, make it more specific to their compan…" at bounding box center [714, 437] width 516 height 294
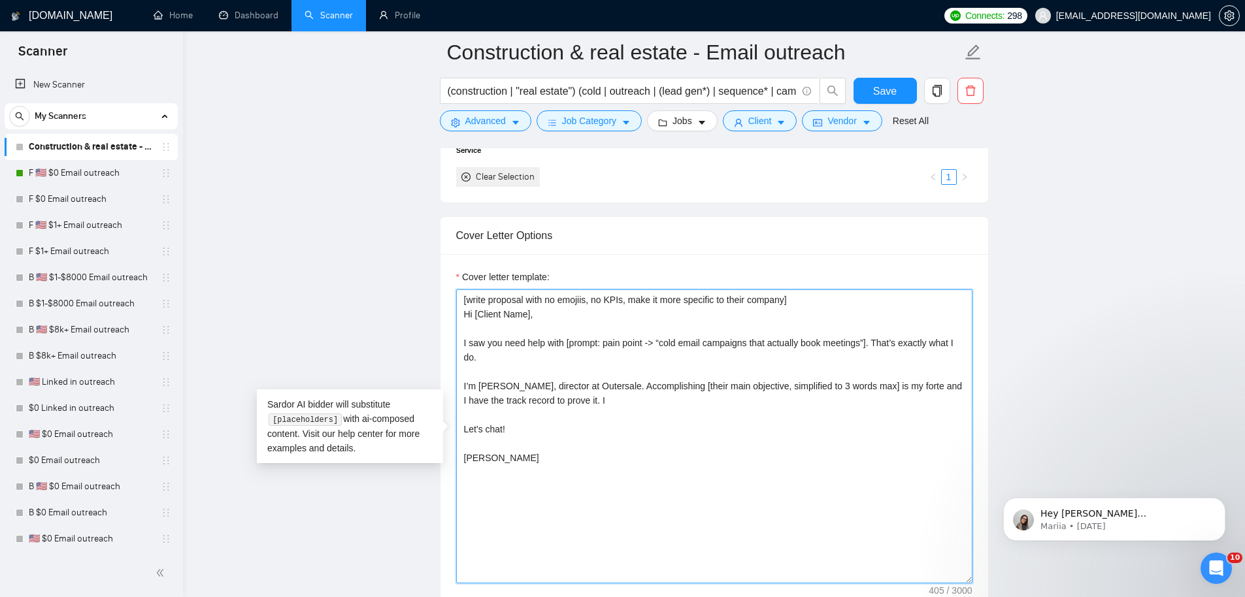
type textarea "[write proposal with no emojiis, no KPIs, make it more specific to their compan…"
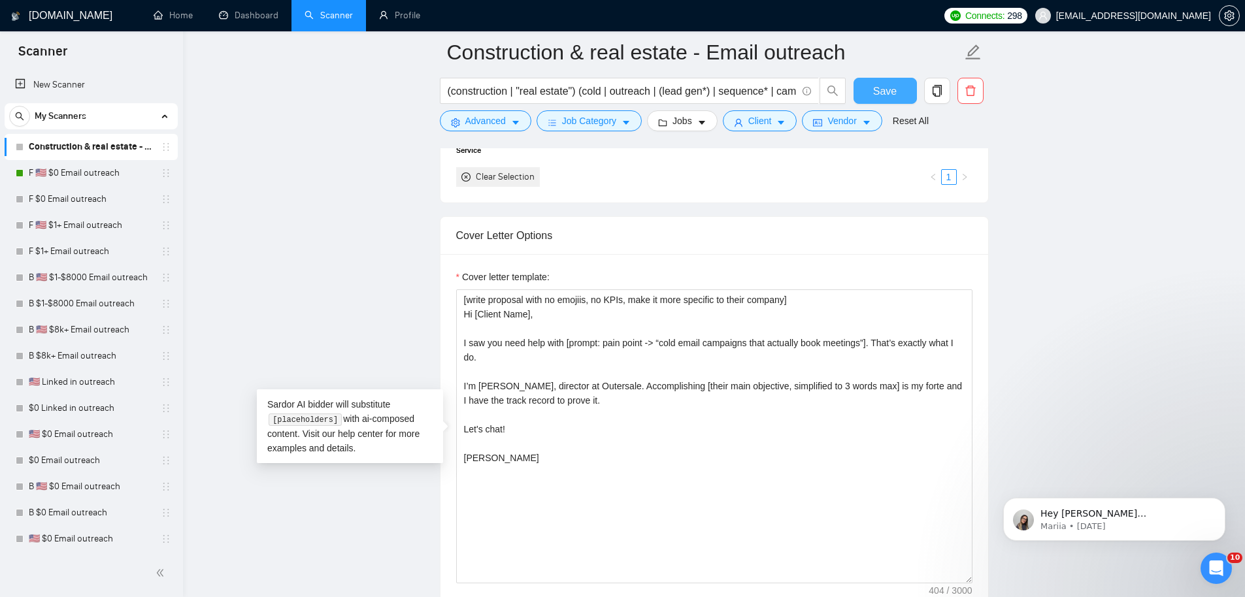
click at [890, 98] on span "Save" at bounding box center [885, 91] width 24 height 16
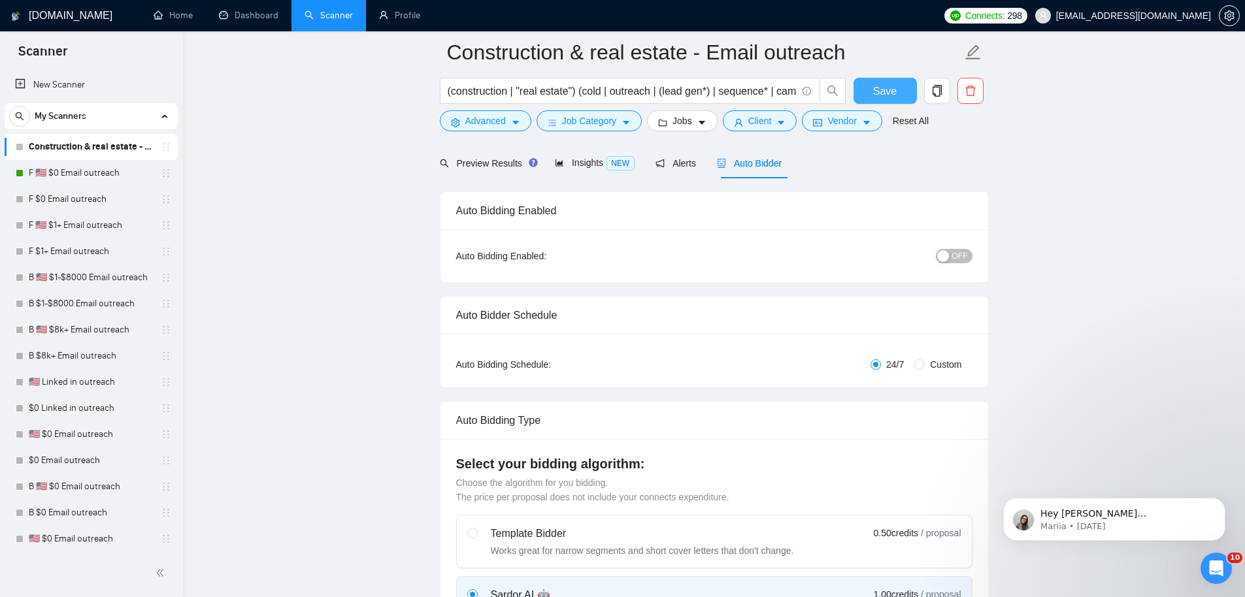
scroll to position [0, 0]
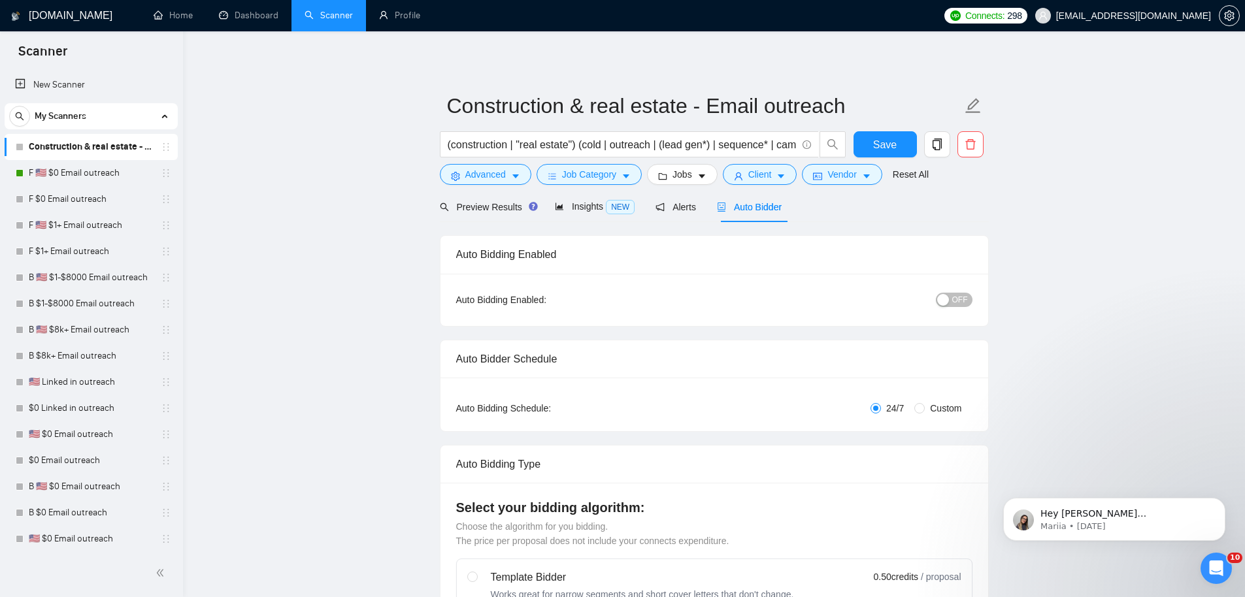
click at [952, 302] on span "OFF" at bounding box center [960, 300] width 16 height 14
click at [868, 138] on button "Save" at bounding box center [884, 144] width 63 height 26
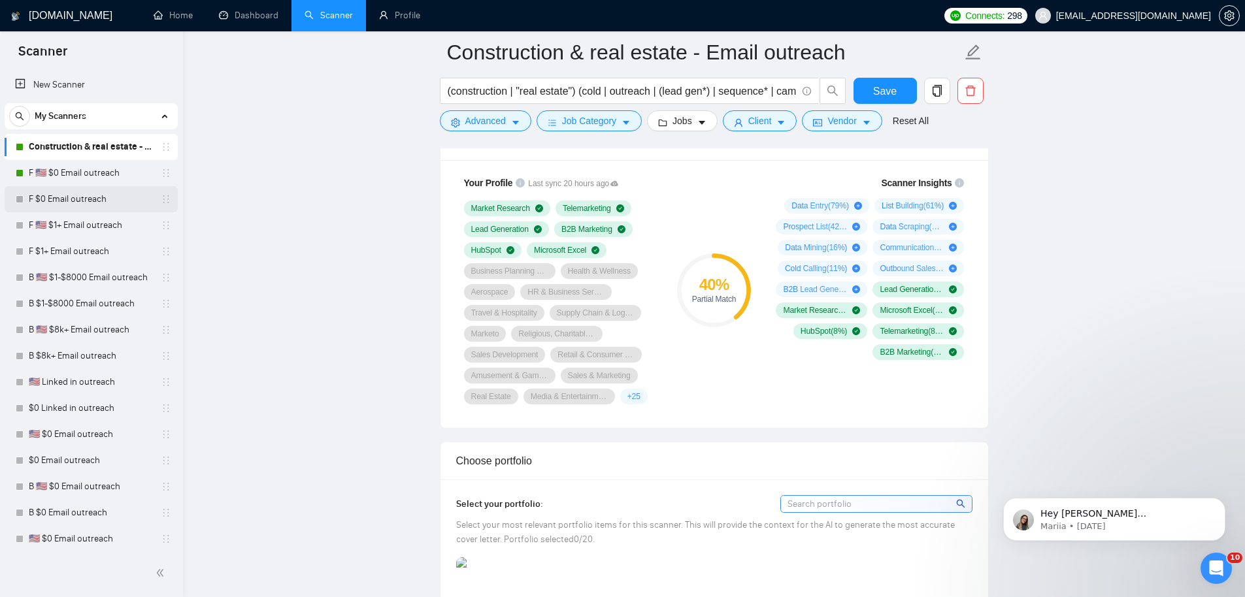
click at [91, 194] on link "F $0 Email outreach" at bounding box center [91, 199] width 124 height 26
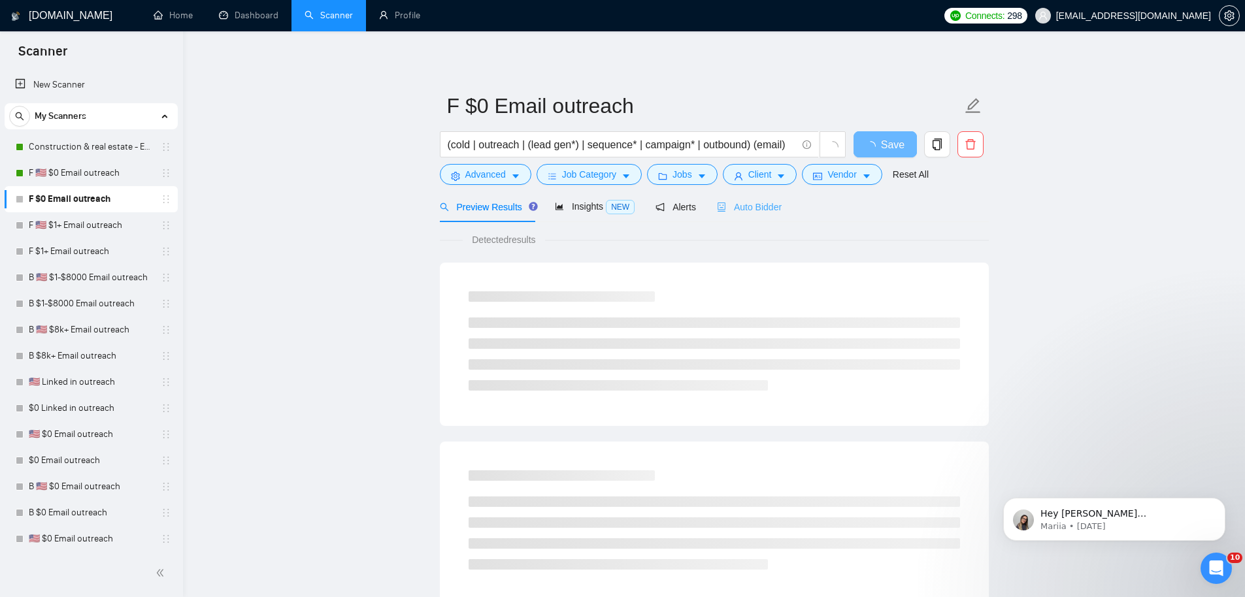
drag, startPoint x: 746, startPoint y: 197, endPoint x: 754, endPoint y: 215, distance: 19.3
click at [746, 198] on div "Auto Bidder" at bounding box center [749, 206] width 65 height 31
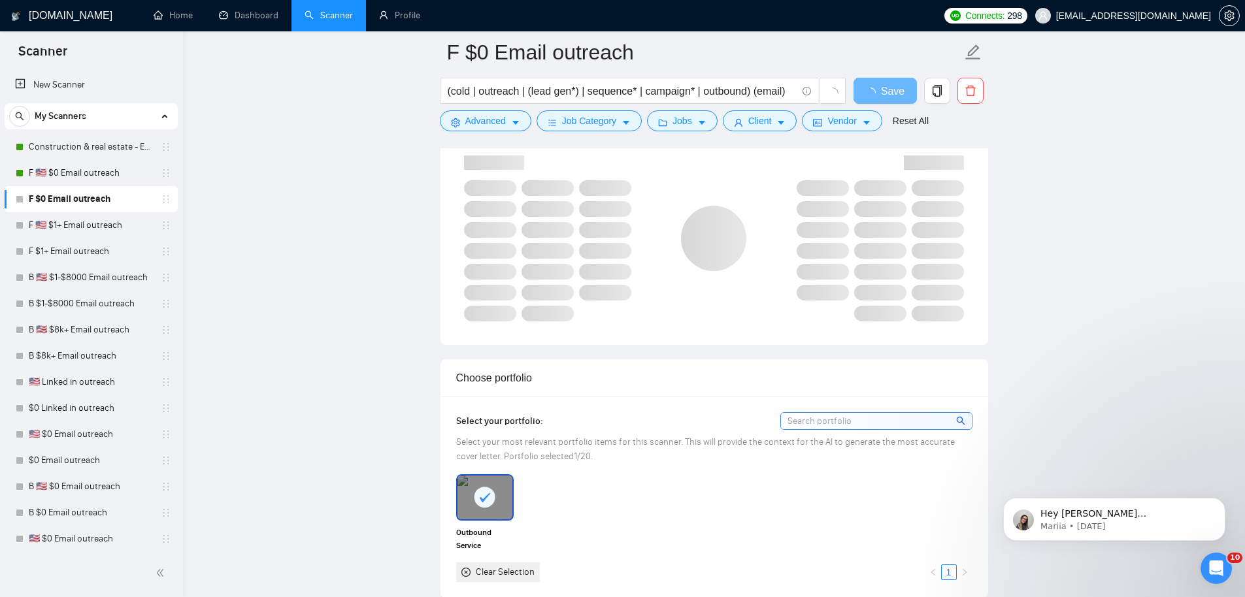
scroll to position [1287, 0]
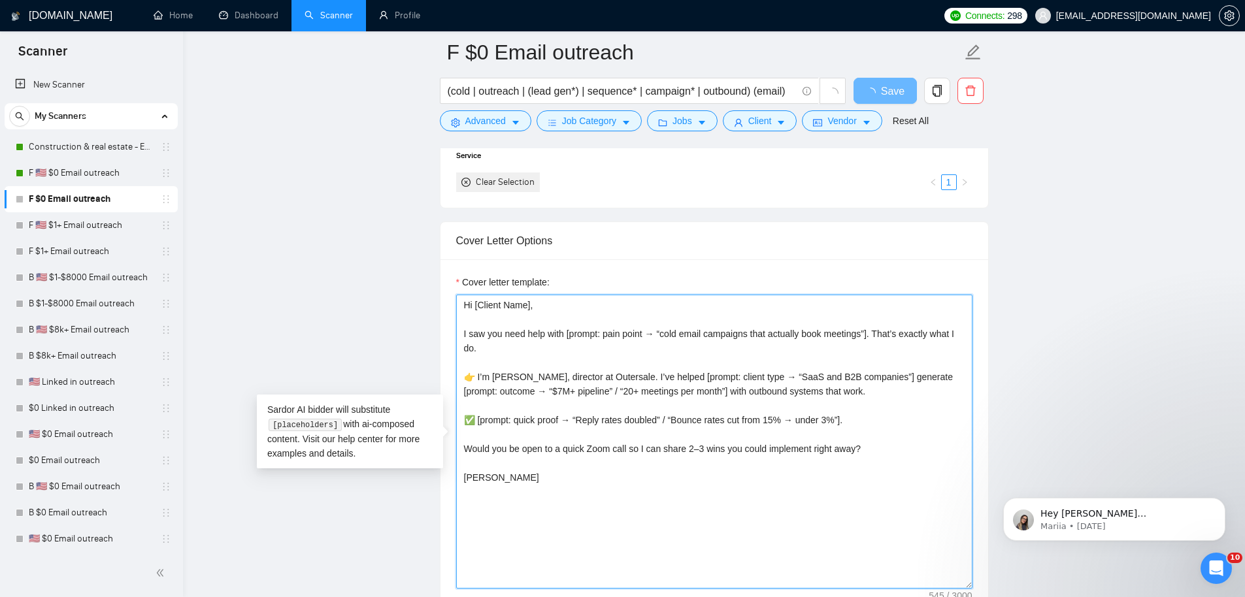
drag, startPoint x: 674, startPoint y: 524, endPoint x: 445, endPoint y: 289, distance: 328.6
click at [444, 295] on div "Cover letter template: Hi [Client Name], I saw you need help with [prompt: pain…" at bounding box center [714, 439] width 548 height 361
paste textarea "[write proposal with no emojiis, no KPIs, make it more specific to their compan…"
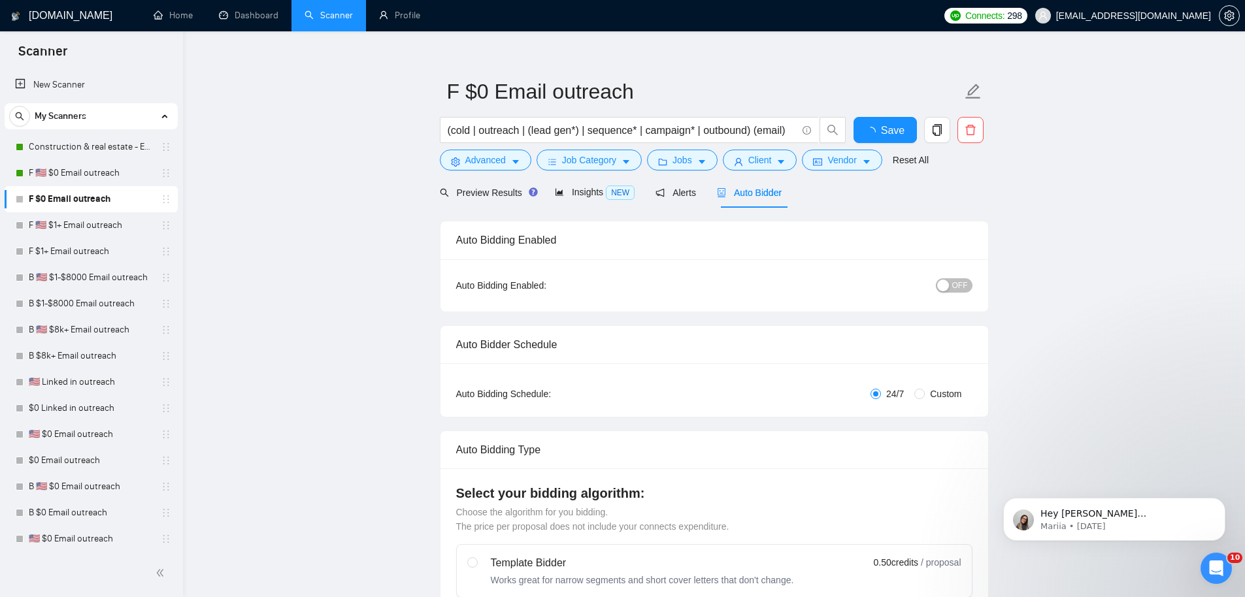
scroll to position [0, 0]
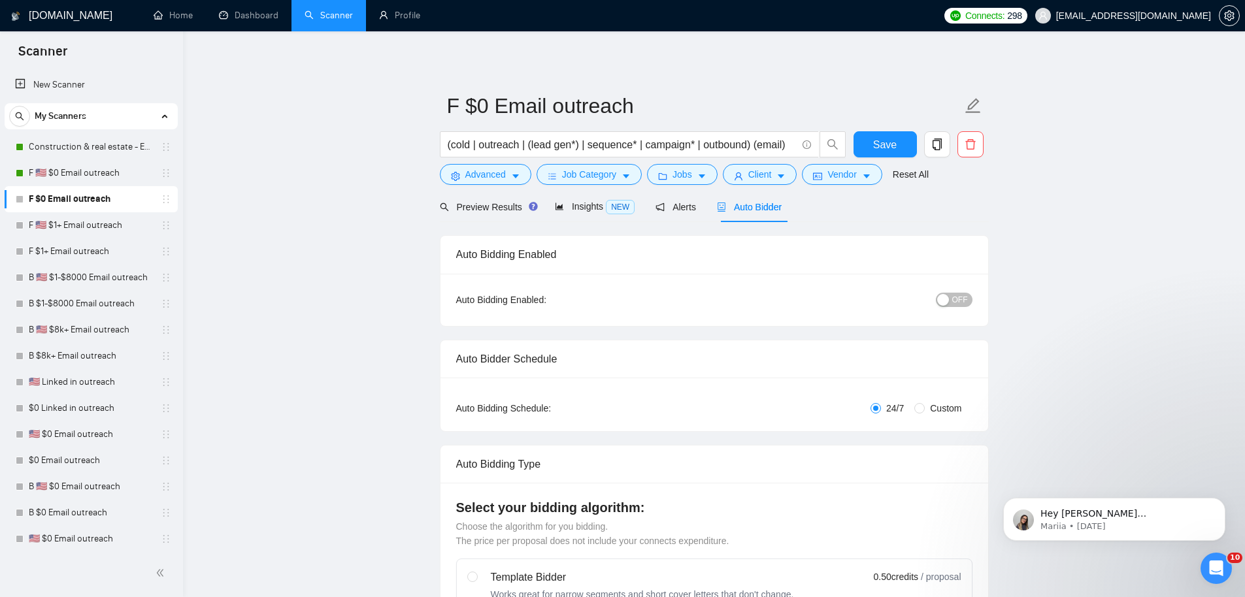
type textarea "[write proposal with no emojiis, no KPIs, make it more specific to their compan…"
click at [953, 301] on span "OFF" at bounding box center [960, 300] width 16 height 14
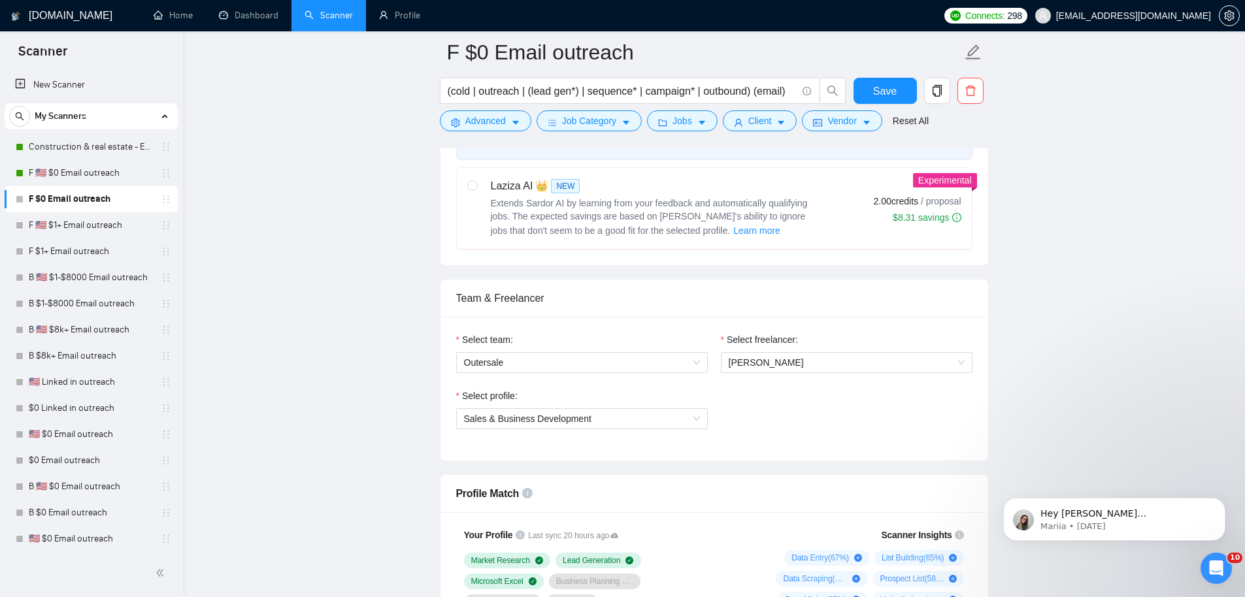
scroll to position [620, 0]
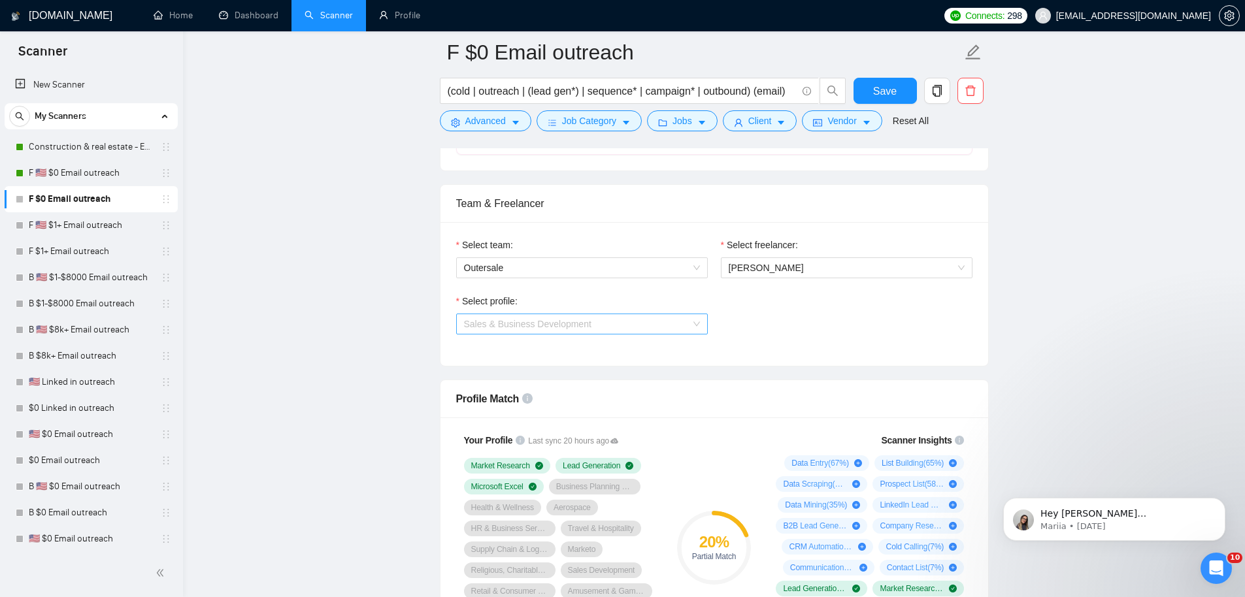
click at [633, 332] on span "Sales & Business Development" at bounding box center [582, 324] width 236 height 20
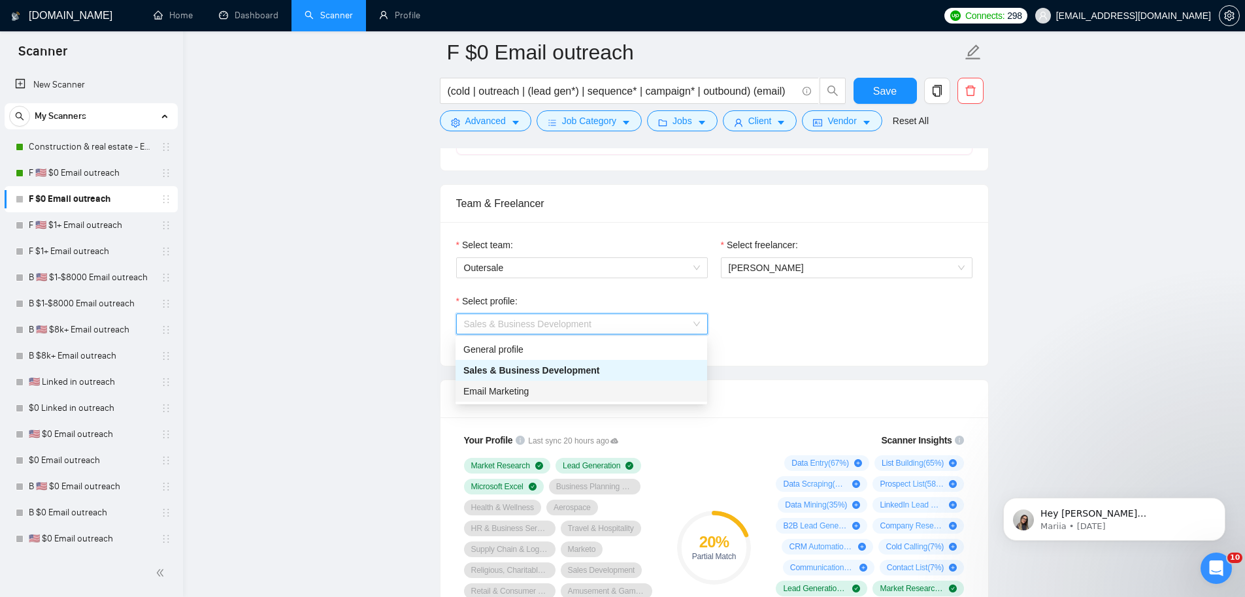
click at [602, 386] on div "Email Marketing" at bounding box center [581, 391] width 236 height 14
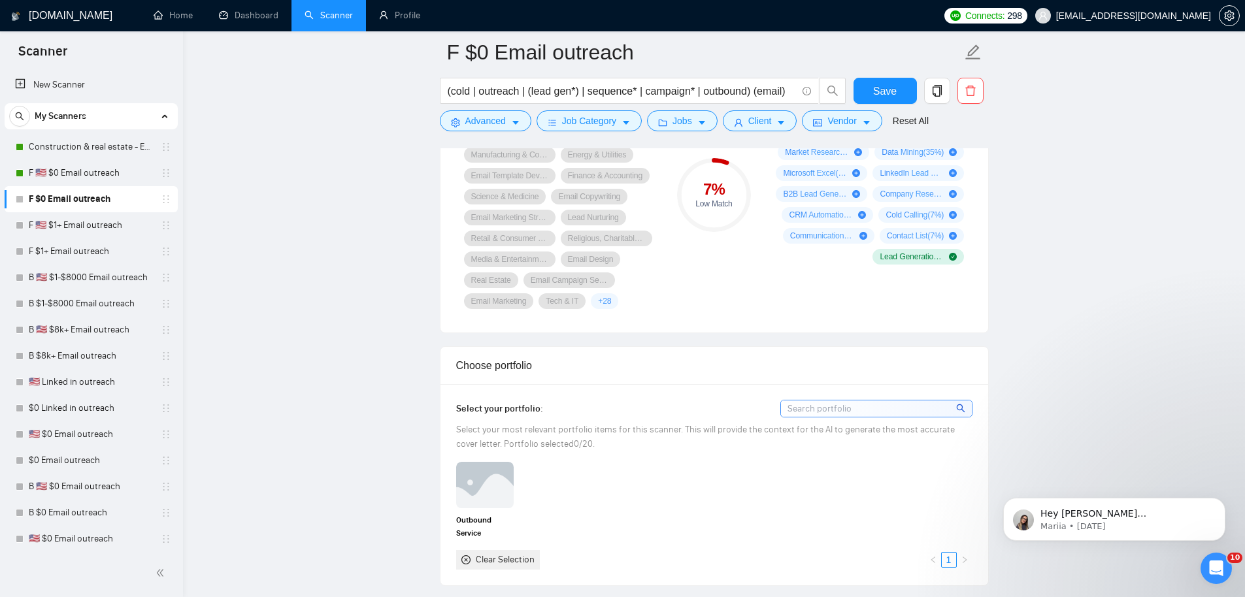
scroll to position [594, 0]
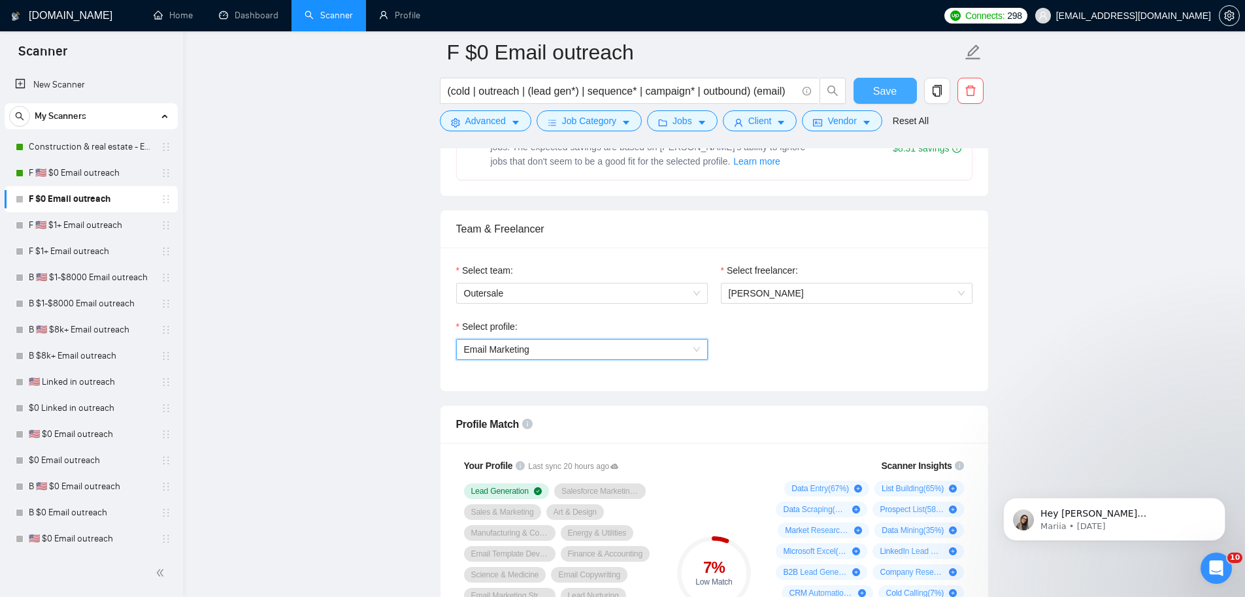
click at [874, 97] on span "Save" at bounding box center [885, 91] width 24 height 16
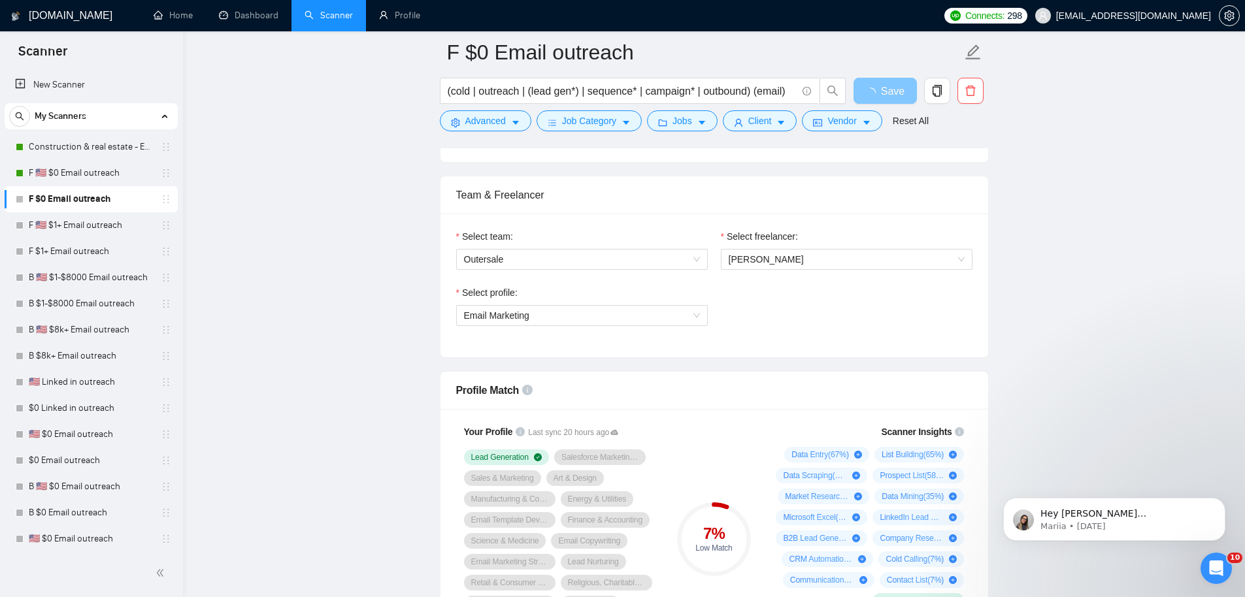
scroll to position [731, 0]
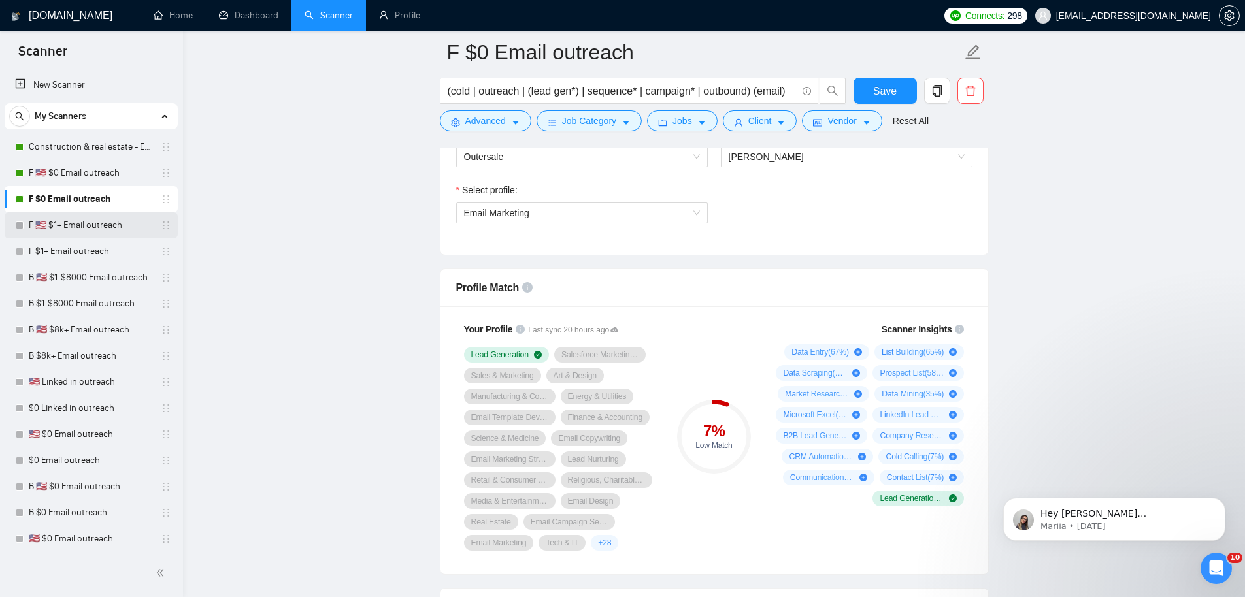
click at [116, 222] on link "F 🇺🇸 $1+ Email outreach" at bounding box center [91, 225] width 124 height 26
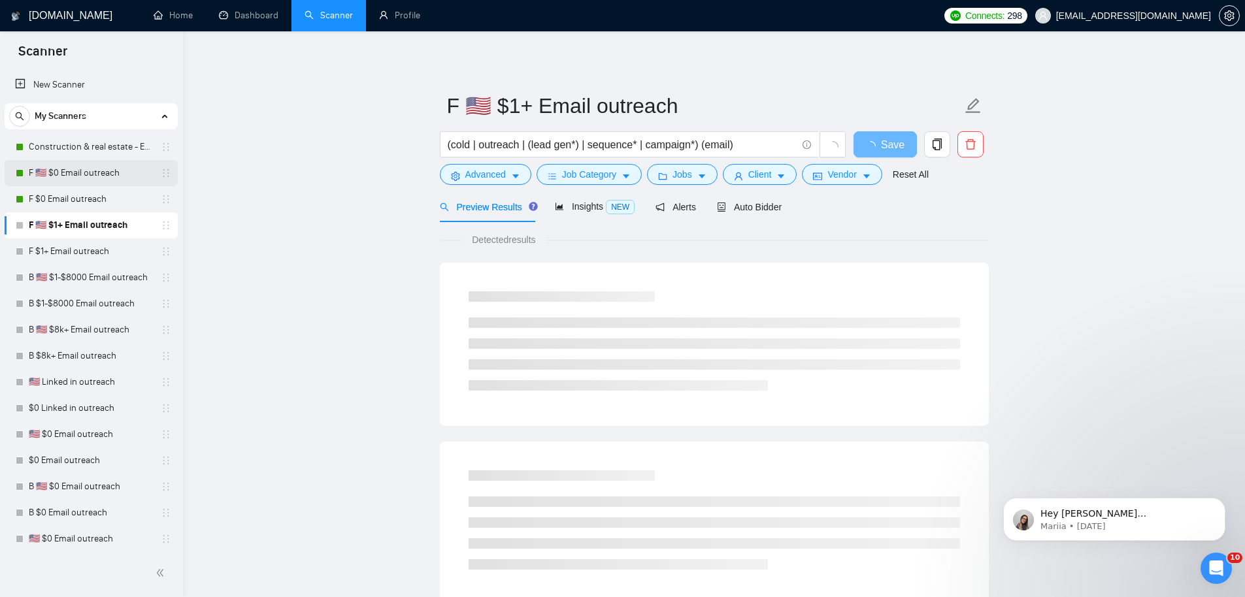
click at [37, 167] on link "F 🇺🇸 $0 Email outreach" at bounding box center [91, 173] width 124 height 26
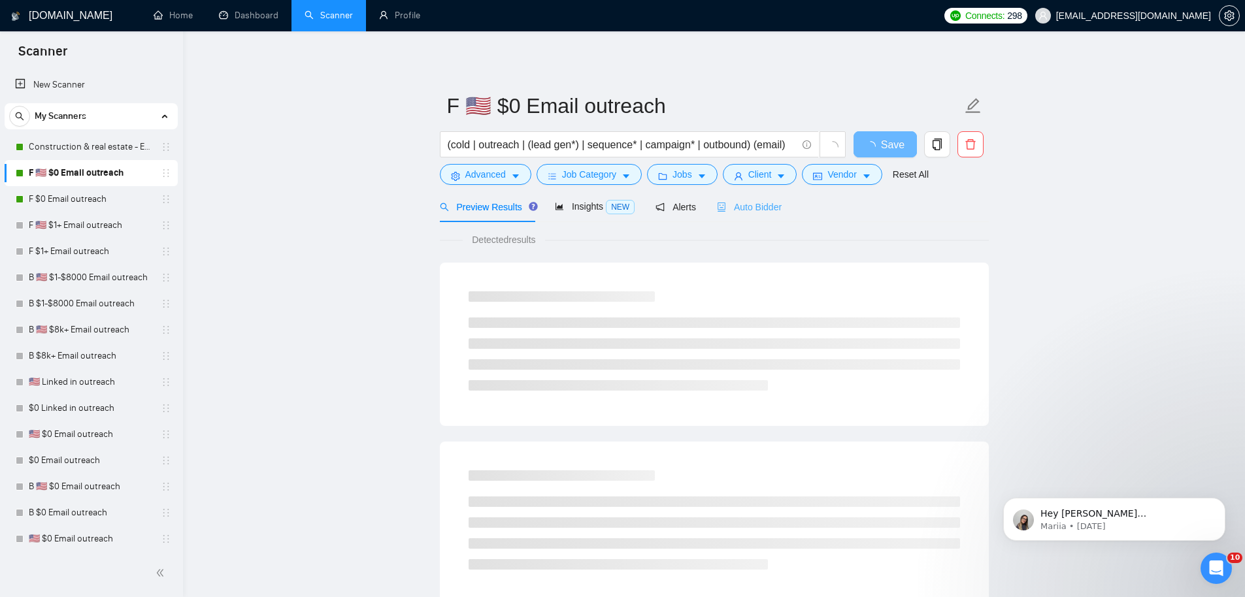
click at [755, 214] on div "Auto Bidder" at bounding box center [749, 206] width 65 height 31
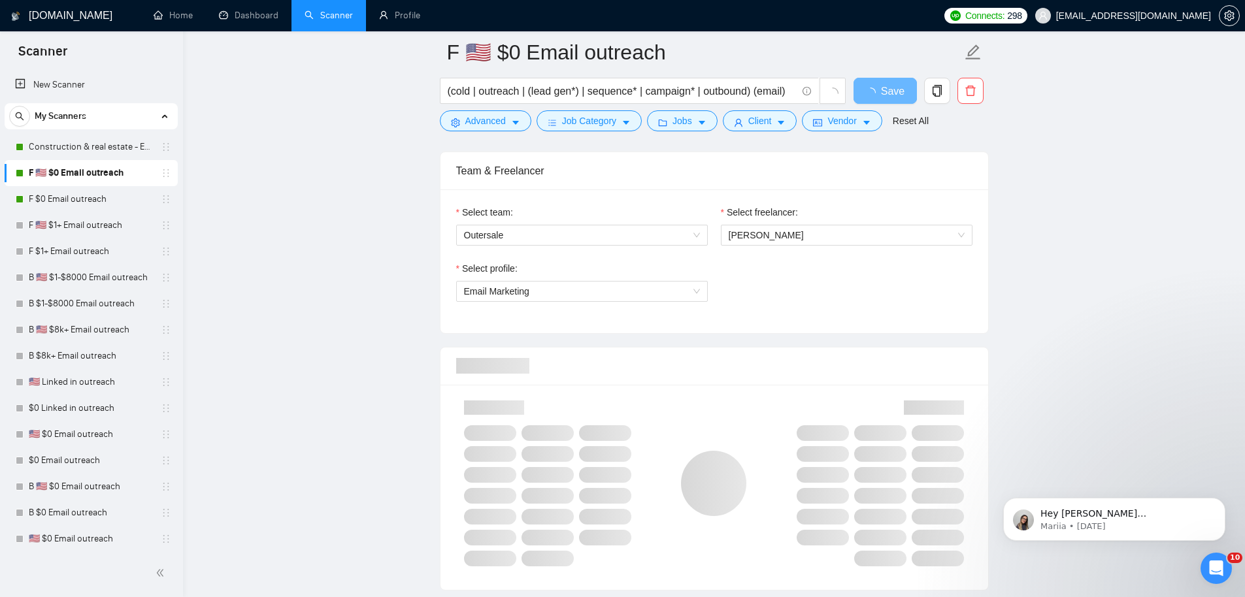
scroll to position [663, 0]
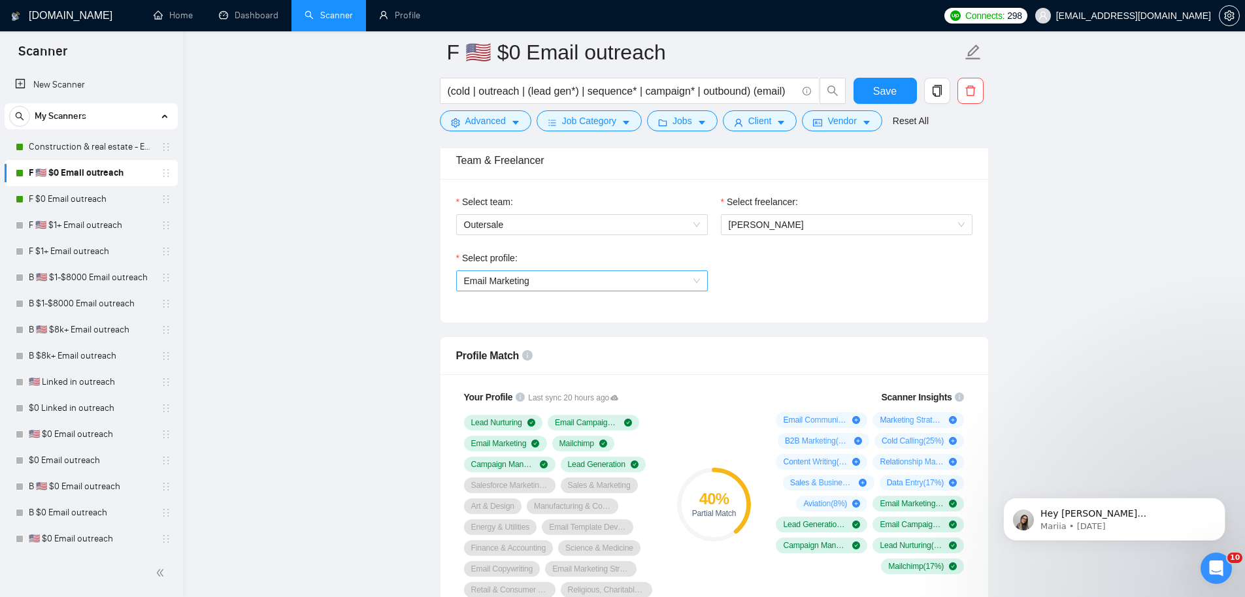
click at [585, 280] on span "Email Marketing" at bounding box center [582, 281] width 236 height 20
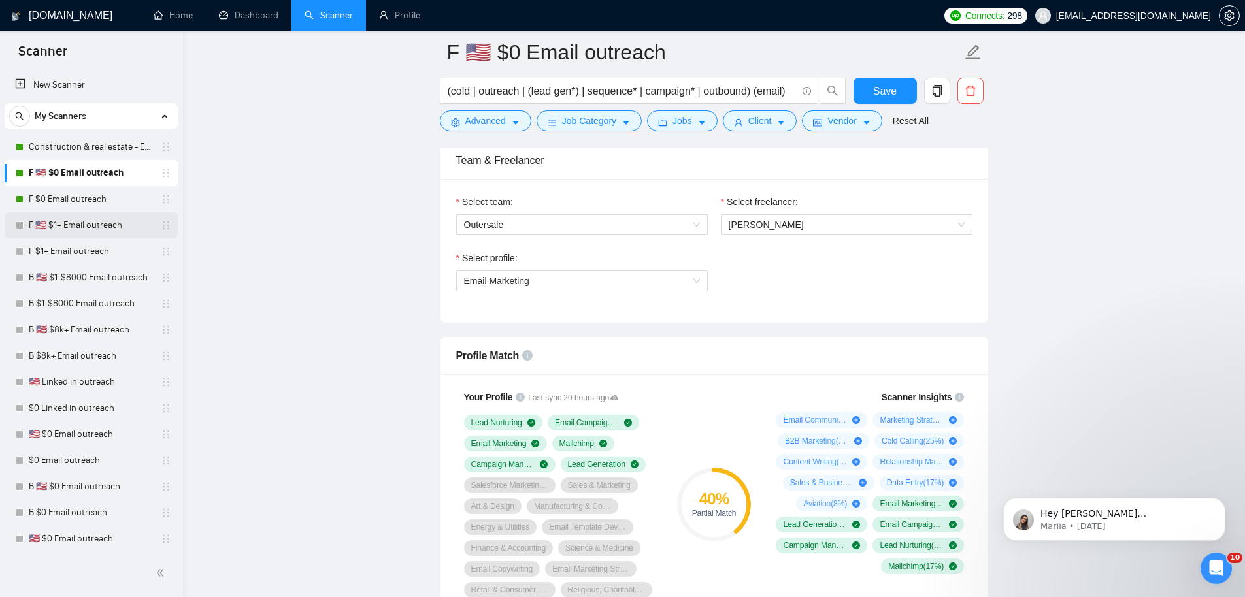
click at [64, 230] on link "F 🇺🇸 $1+ Email outreach" at bounding box center [91, 225] width 124 height 26
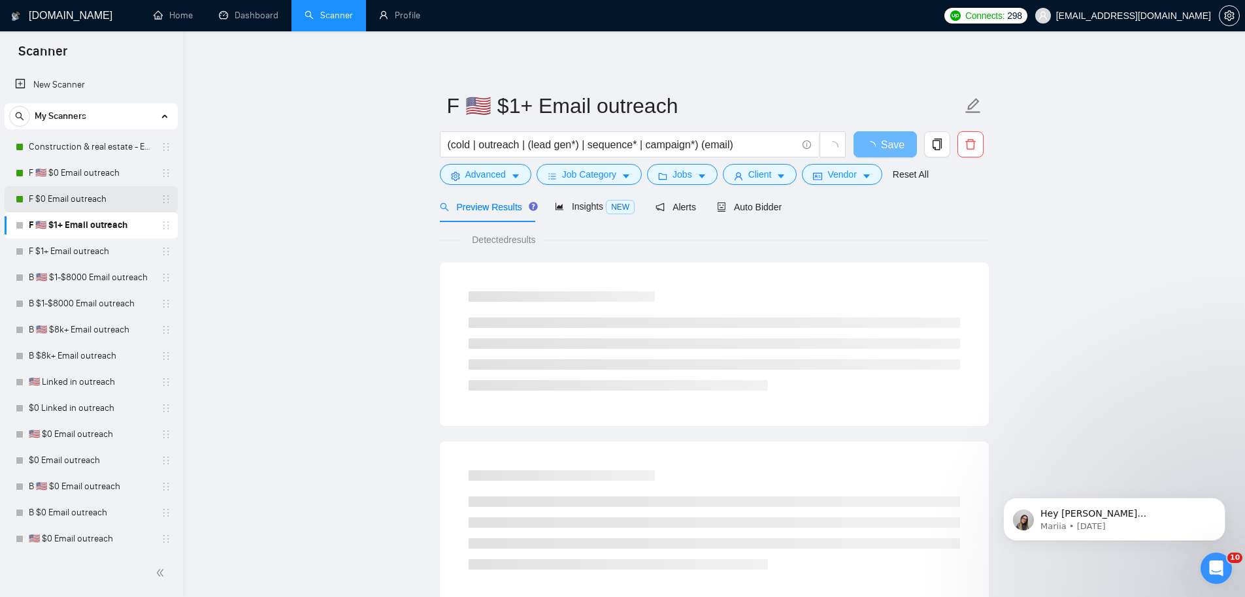
drag, startPoint x: 64, startPoint y: 197, endPoint x: 267, endPoint y: 221, distance: 204.0
click at [64, 197] on link "F $0 Email outreach" at bounding box center [91, 199] width 124 height 26
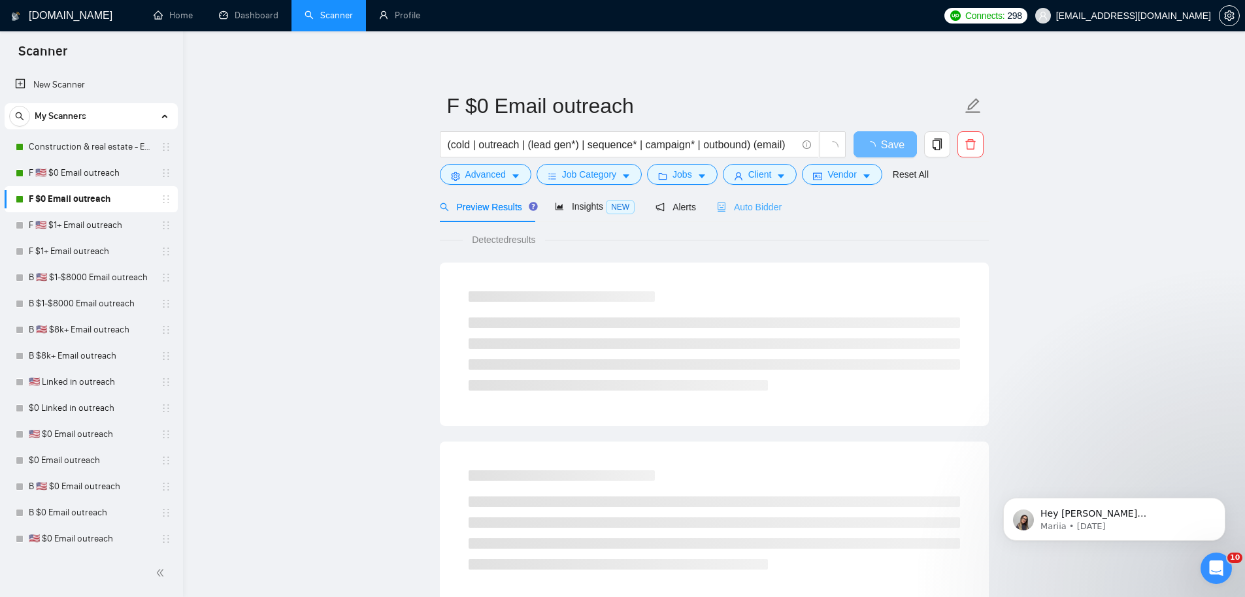
drag, startPoint x: 766, startPoint y: 220, endPoint x: 762, endPoint y: 210, distance: 10.0
click at [766, 220] on div "Auto Bidder" at bounding box center [749, 206] width 65 height 31
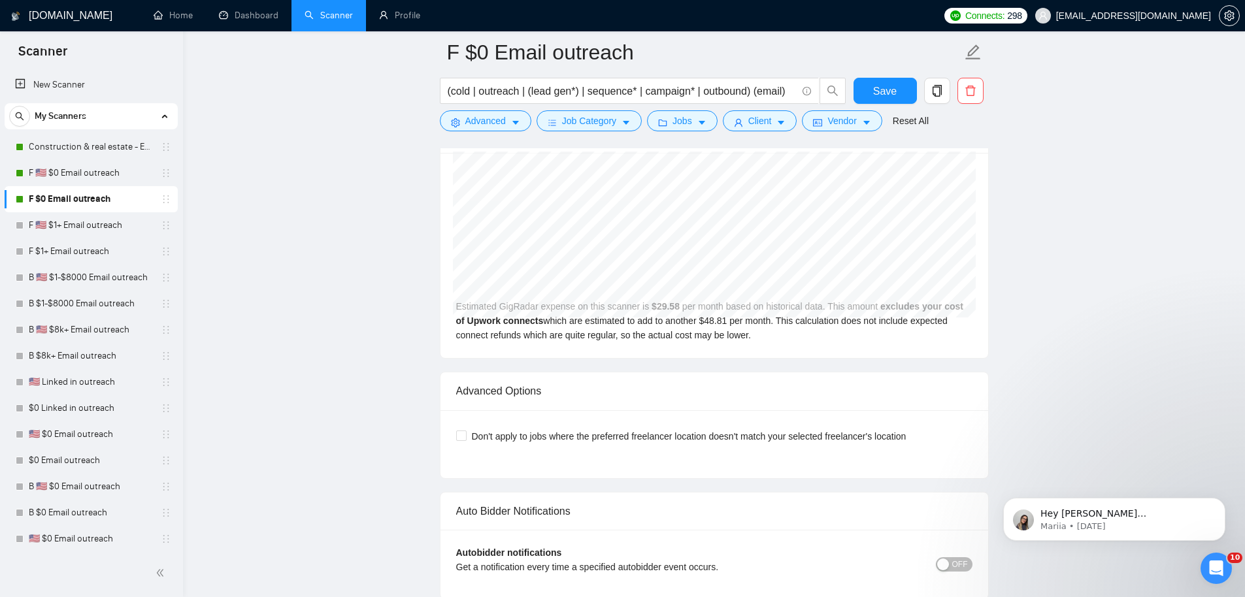
scroll to position [2476, 0]
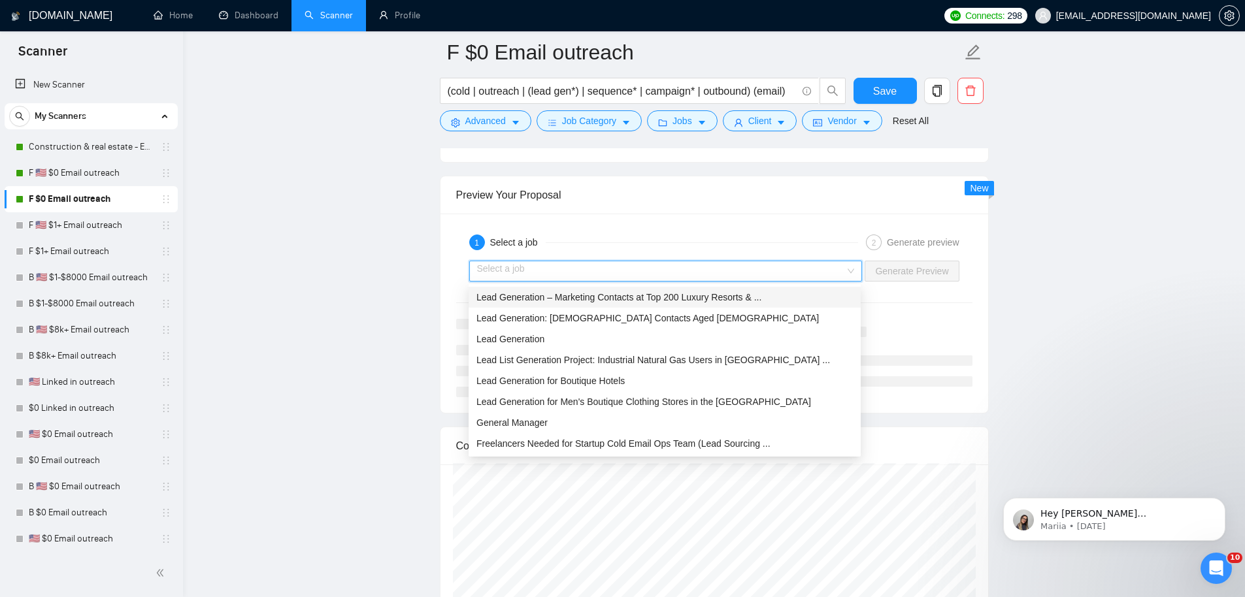
click at [687, 269] on input "search" at bounding box center [661, 271] width 369 height 20
drag, startPoint x: 684, startPoint y: 295, endPoint x: 712, endPoint y: 292, distance: 28.3
click at [683, 295] on span "Lead Generation – Marketing Contacts at Top 200 Luxury Resorts & ..." at bounding box center [618, 297] width 285 height 10
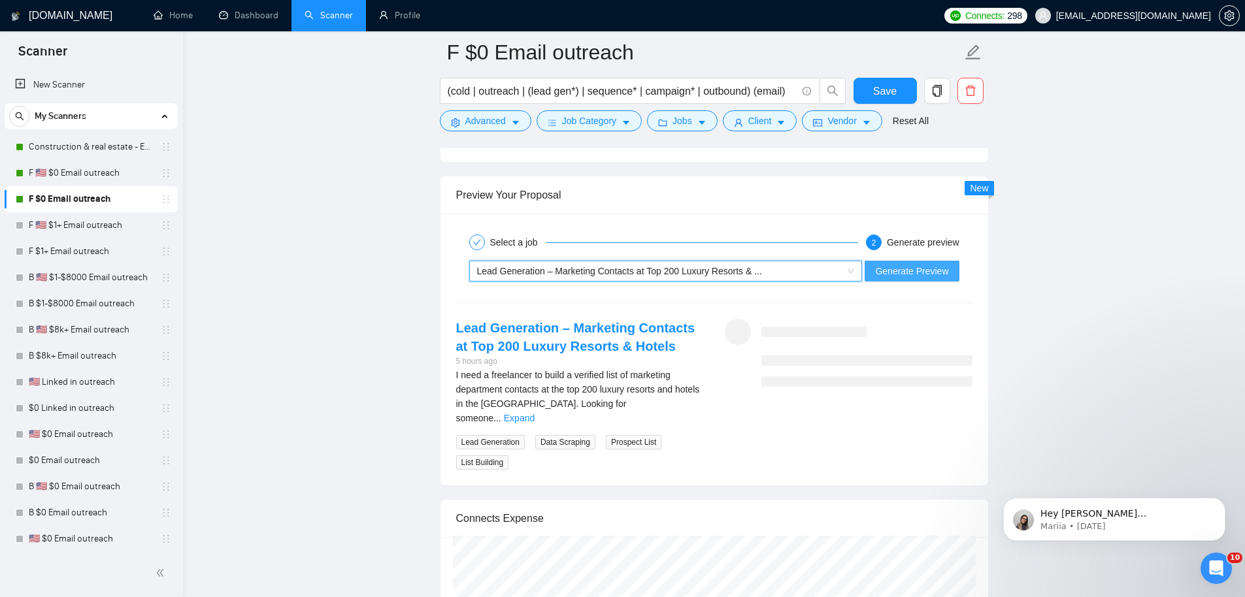
click at [910, 276] on span "Generate Preview" at bounding box center [911, 271] width 73 height 14
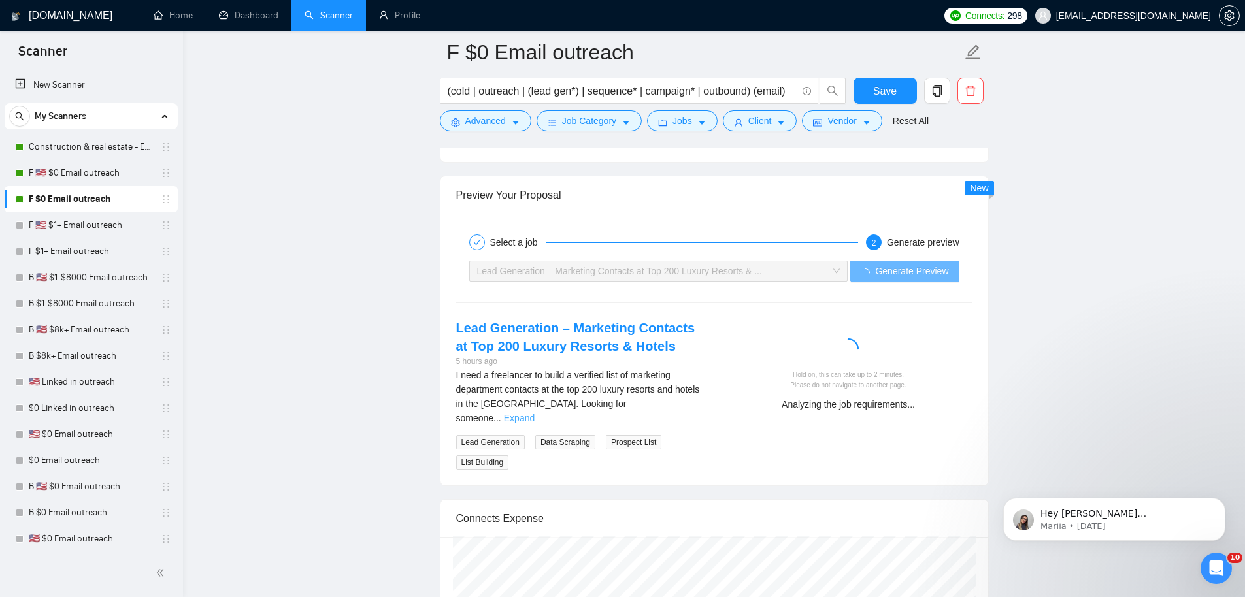
click at [535, 413] on link "Expand" at bounding box center [519, 418] width 31 height 10
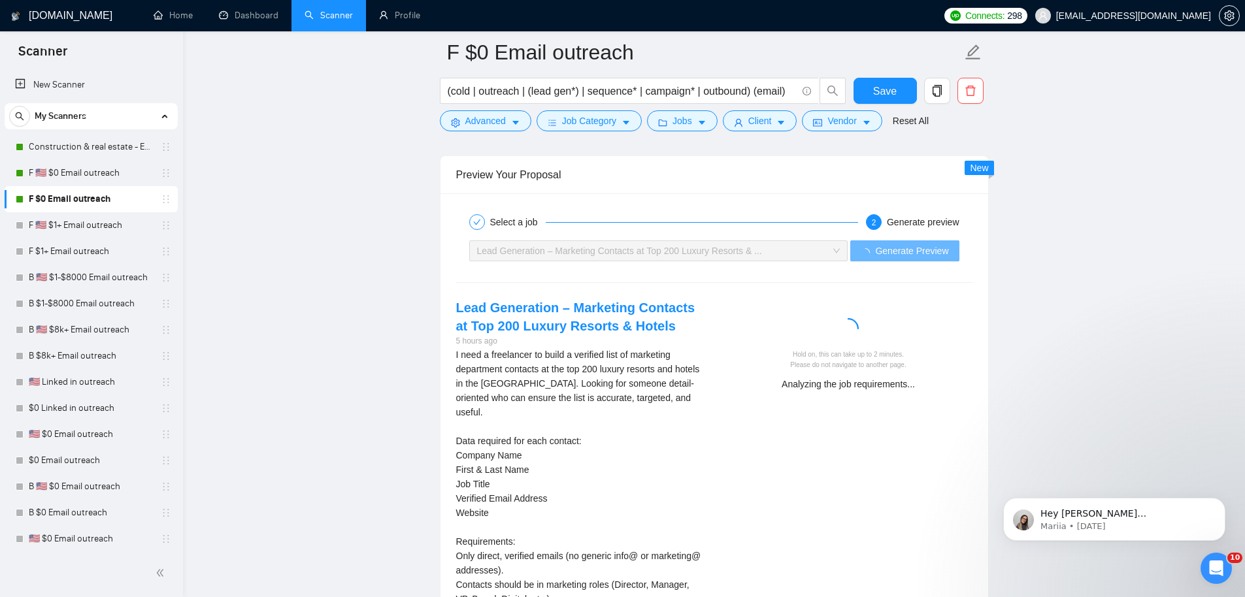
scroll to position [2506, 0]
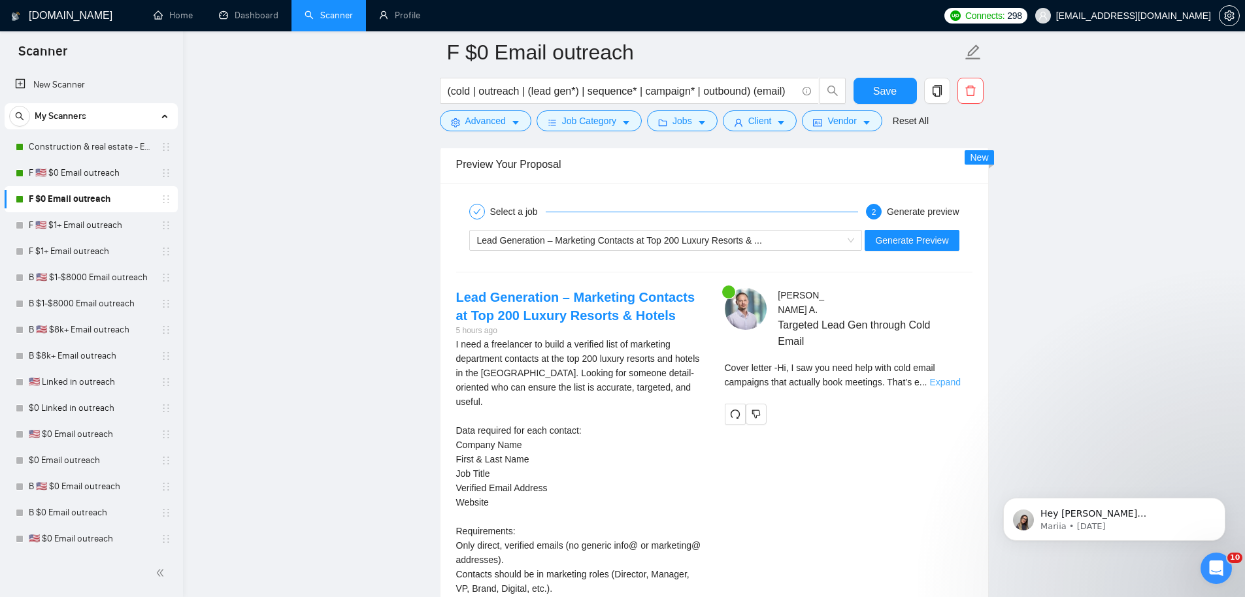
click at [954, 377] on link "Expand" at bounding box center [945, 382] width 31 height 10
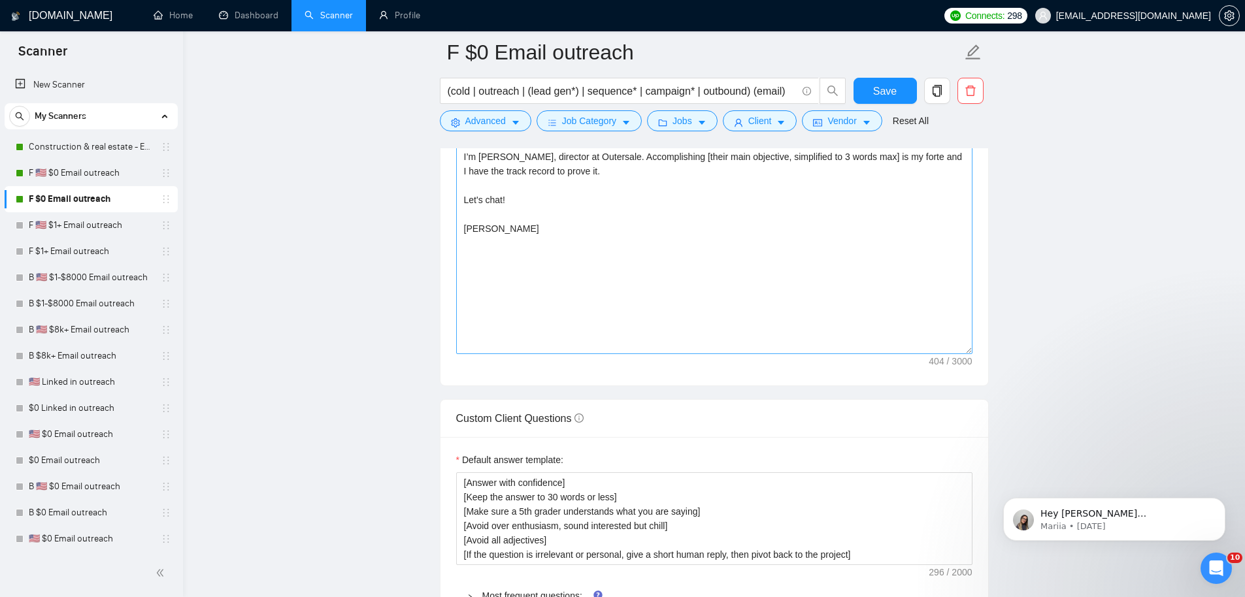
scroll to position [1568, 0]
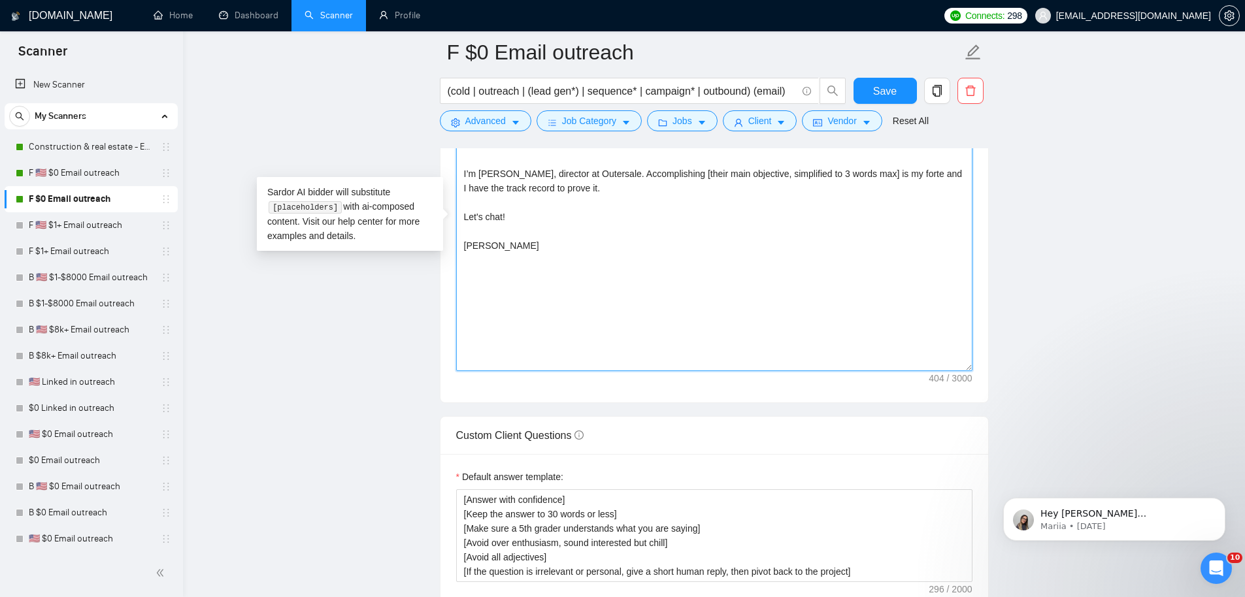
drag, startPoint x: 559, startPoint y: 333, endPoint x: 461, endPoint y: 180, distance: 182.2
click at [458, 164] on textarea "[write proposal with no emojiis, no KPIs, make it more specific to their compan…" at bounding box center [714, 224] width 516 height 294
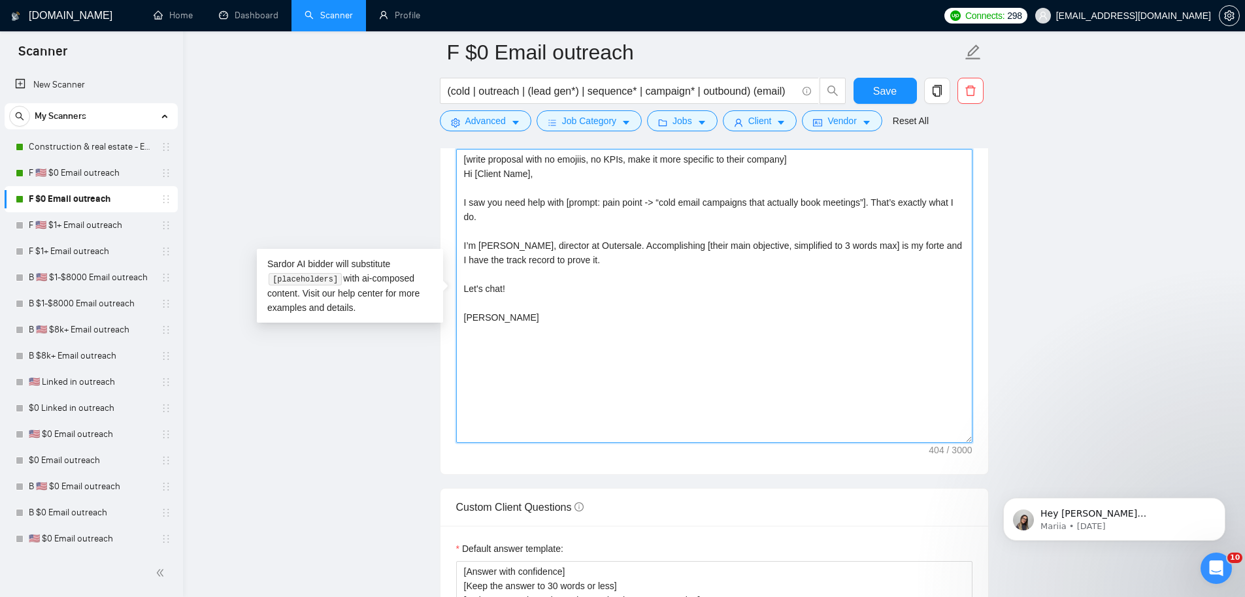
scroll to position [1400, 0]
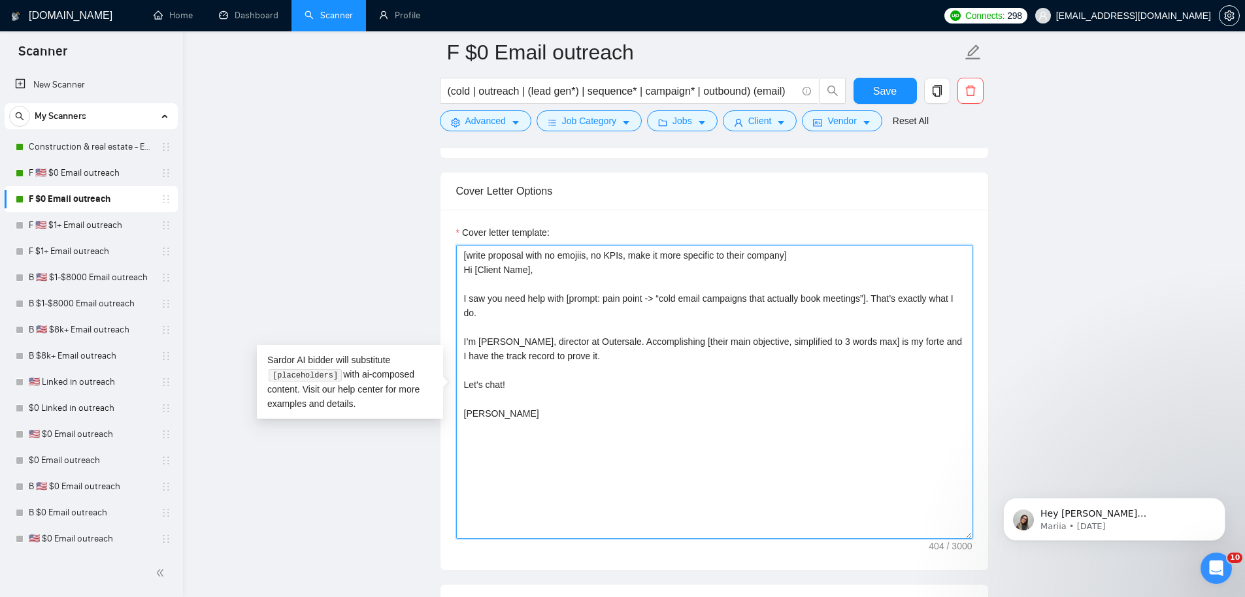
click at [571, 416] on textarea "[write proposal with no emojiis, no KPIs, make it more specific to their compan…" at bounding box center [714, 392] width 516 height 294
drag, startPoint x: 558, startPoint y: 473, endPoint x: 372, endPoint y: 205, distance: 326.3
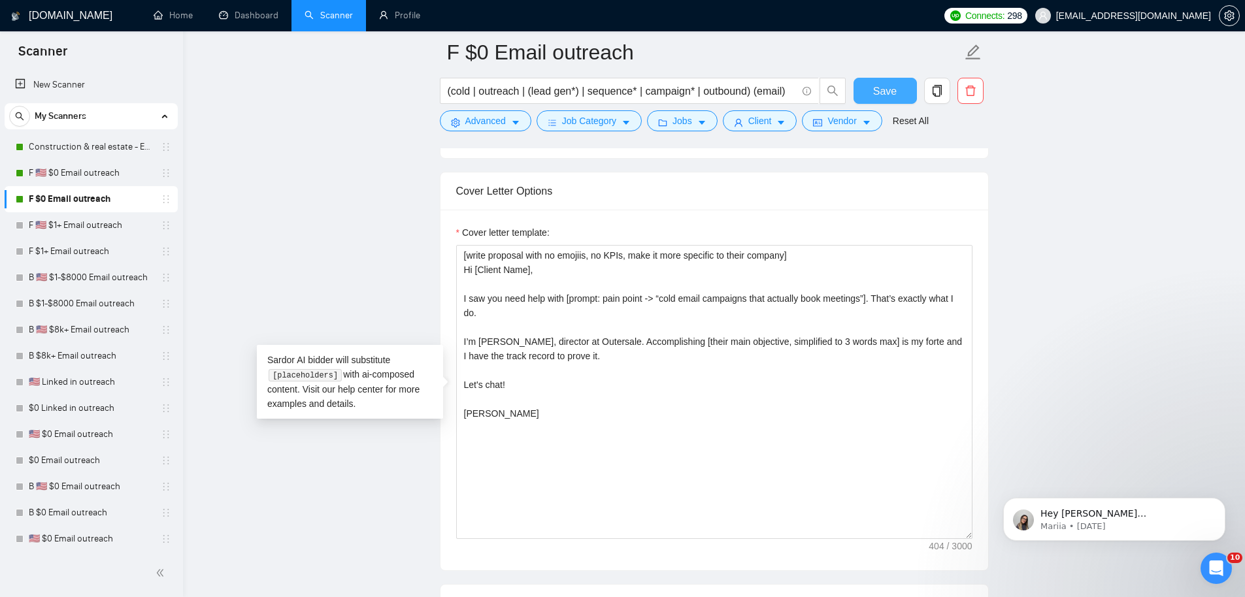
drag, startPoint x: 901, startPoint y: 87, endPoint x: 530, endPoint y: 106, distance: 371.7
click at [901, 87] on button "Save" at bounding box center [884, 91] width 63 height 26
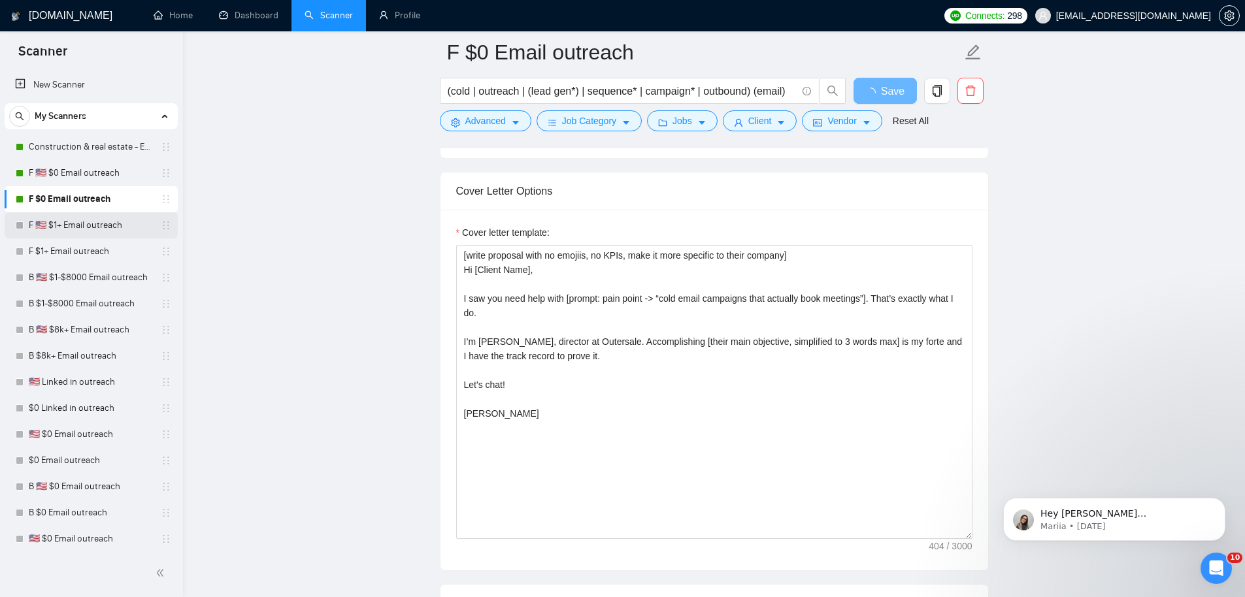
drag, startPoint x: 78, startPoint y: 227, endPoint x: 79, endPoint y: 220, distance: 7.3
click at [78, 227] on link "F 🇺🇸 $1+ Email outreach" at bounding box center [91, 225] width 124 height 26
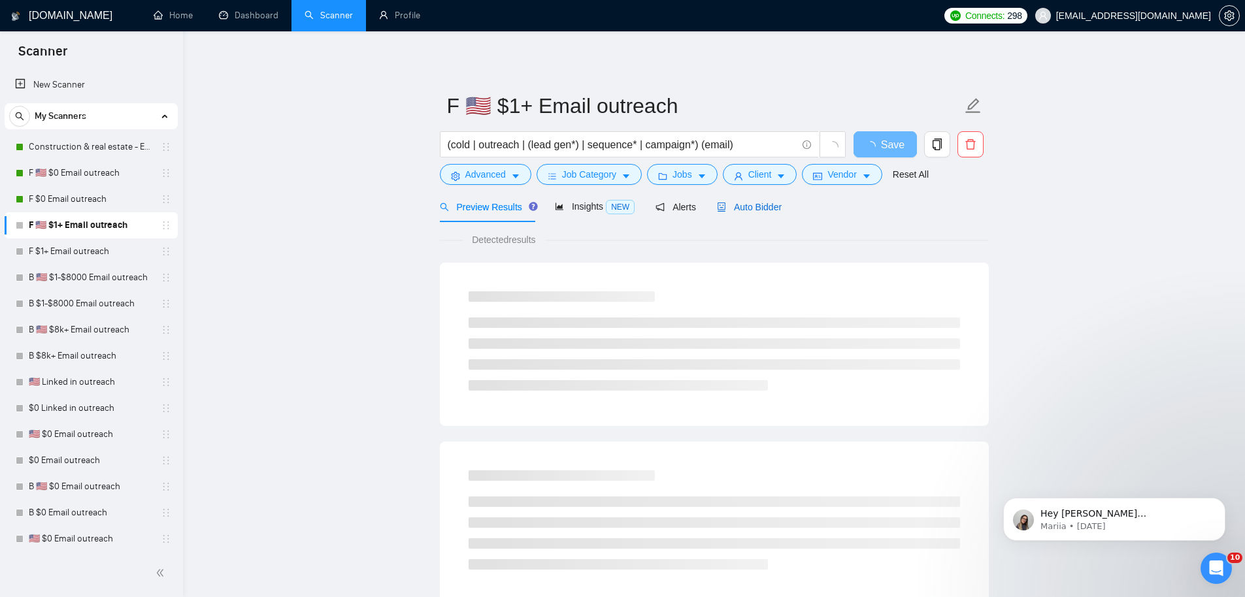
drag, startPoint x: 750, startPoint y: 207, endPoint x: 752, endPoint y: 219, distance: 11.9
click at [750, 207] on span "Auto Bidder" at bounding box center [749, 207] width 65 height 10
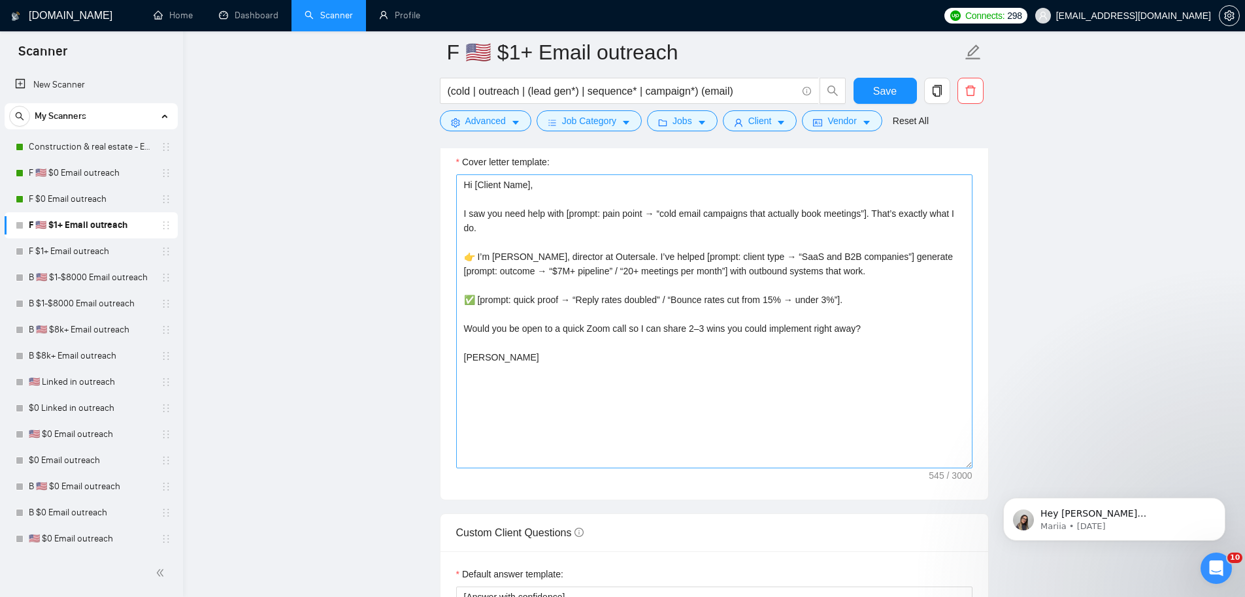
scroll to position [1459, 0]
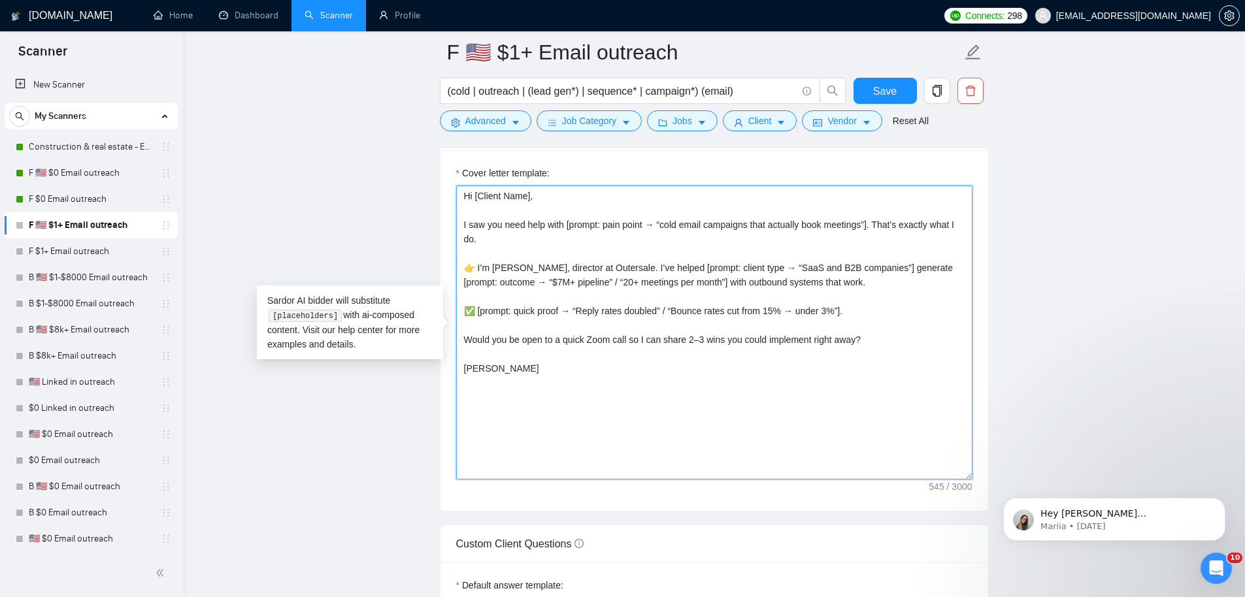
drag, startPoint x: 614, startPoint y: 435, endPoint x: 330, endPoint y: 16, distance: 505.7
click at [328, 13] on div "[DOMAIN_NAME] Home Dashboard Scanner Profile Connects: 298 [EMAIL_ADDRESS][DOMA…" at bounding box center [714, 493] width 1062 height 3905
paste textarea "[write proposal with no emojiis, no KPIs, make it more specific to their compan…"
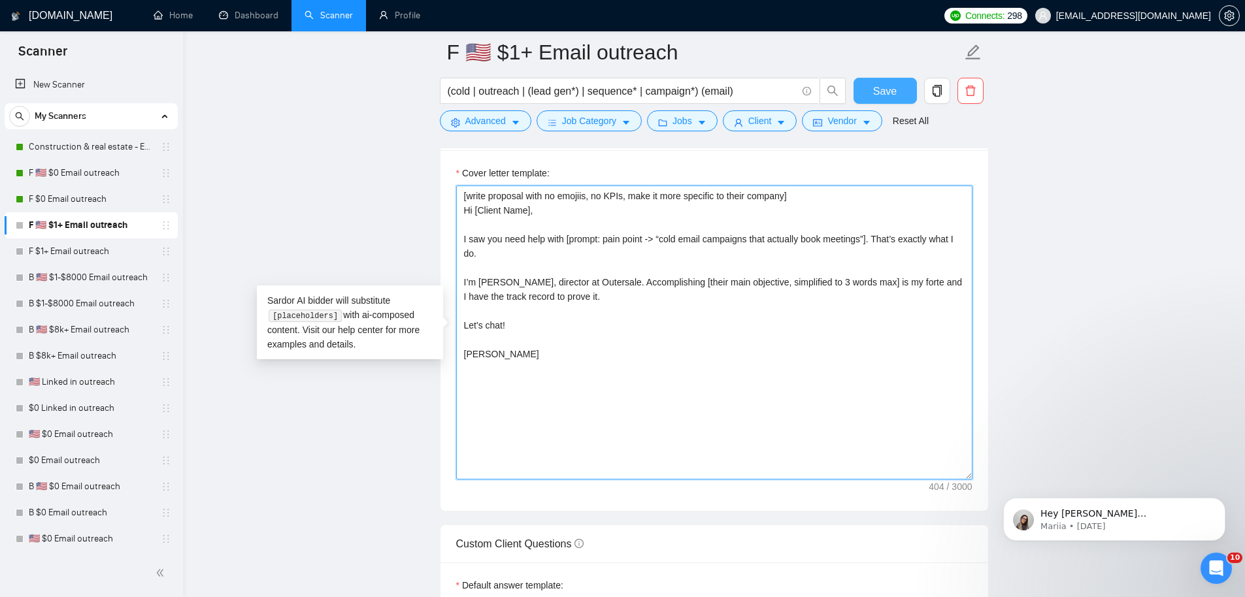
type textarea "[write proposal with no emojiis, no KPIs, make it more specific to their compan…"
drag, startPoint x: 857, startPoint y: 88, endPoint x: 8, endPoint y: 237, distance: 862.0
click at [857, 87] on button "Save" at bounding box center [884, 91] width 63 height 26
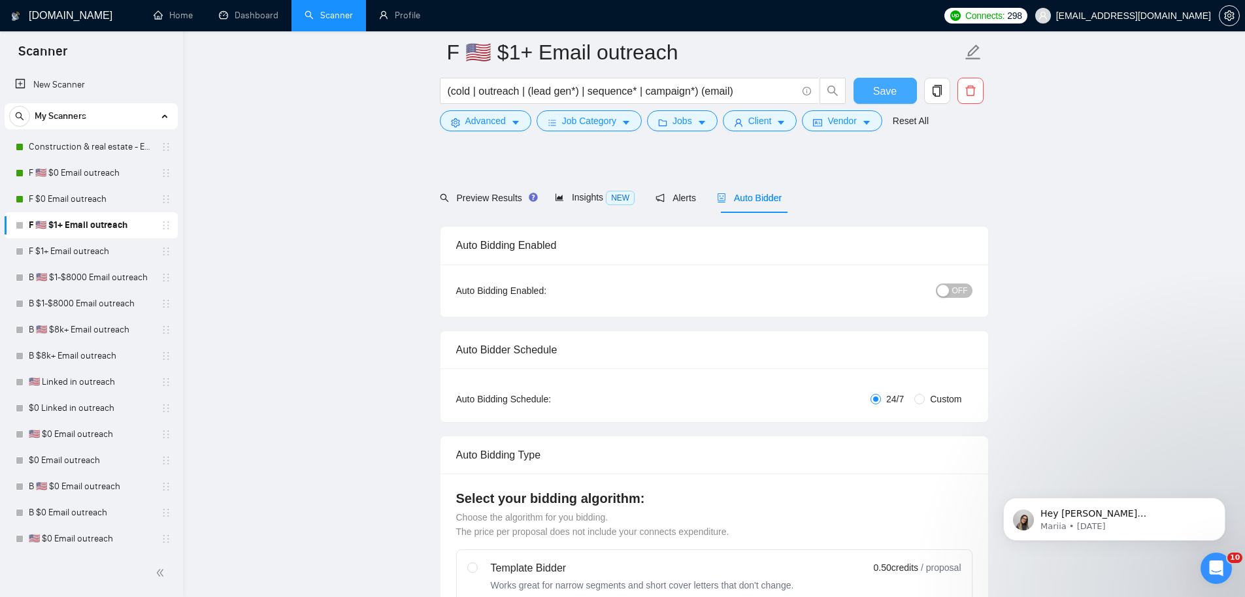
scroll to position [0, 0]
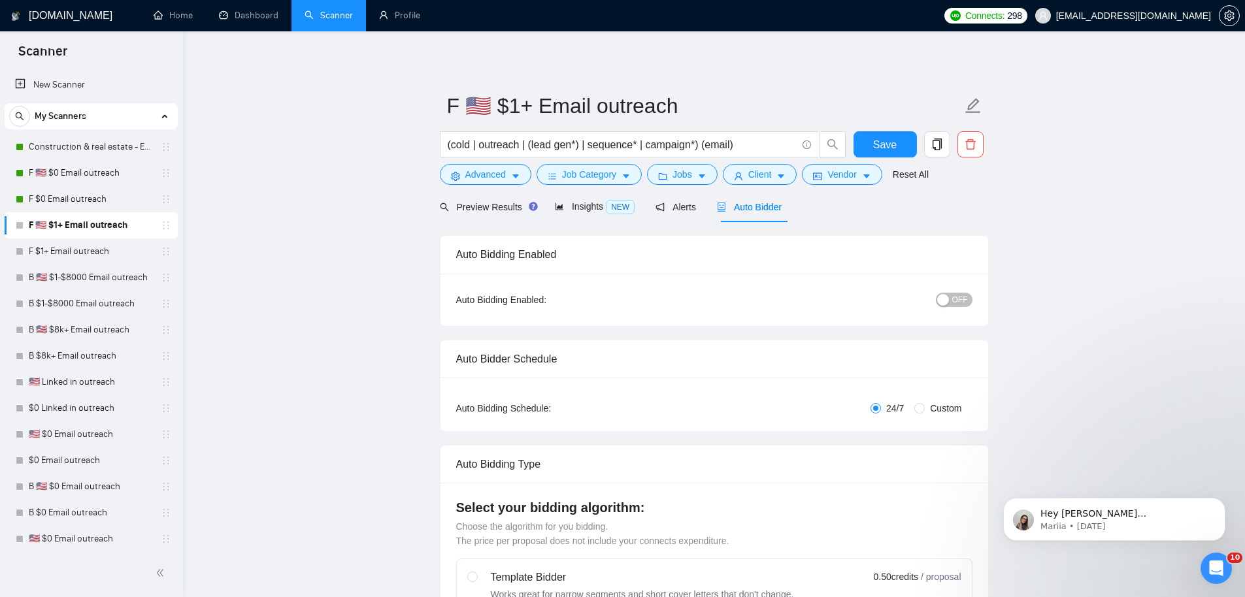
click at [952, 304] on button "OFF" at bounding box center [954, 300] width 37 height 14
click at [880, 134] on button "Save" at bounding box center [884, 144] width 63 height 26
click at [102, 256] on link "F $1+ Email outreach" at bounding box center [91, 252] width 124 height 26
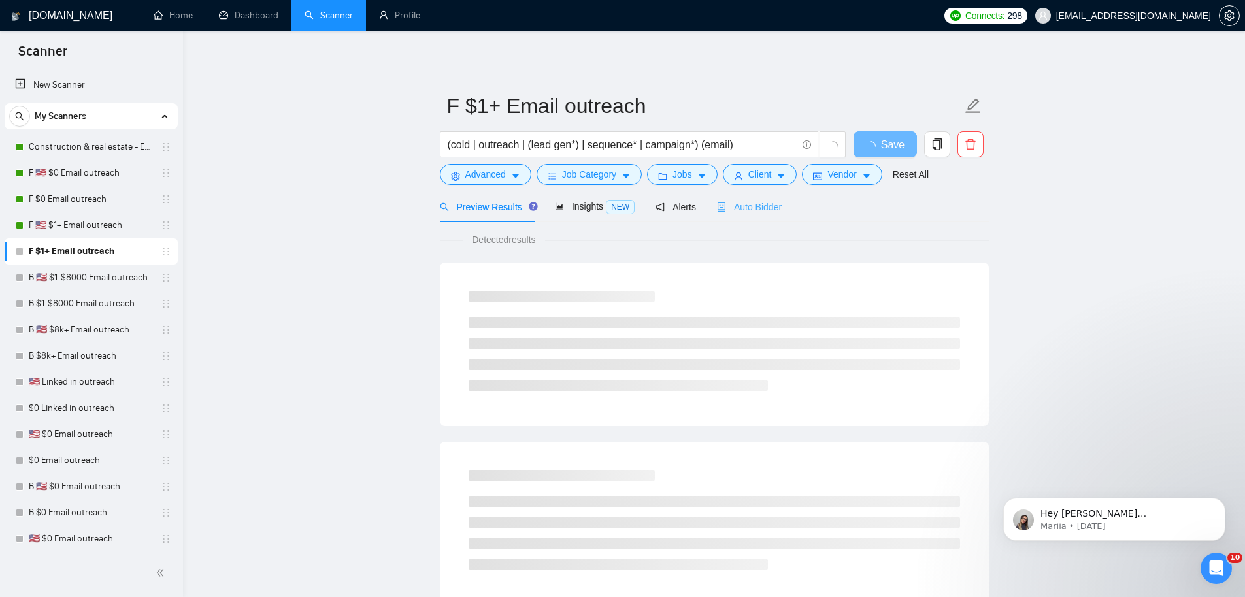
click at [737, 197] on div "Auto Bidder" at bounding box center [749, 206] width 65 height 31
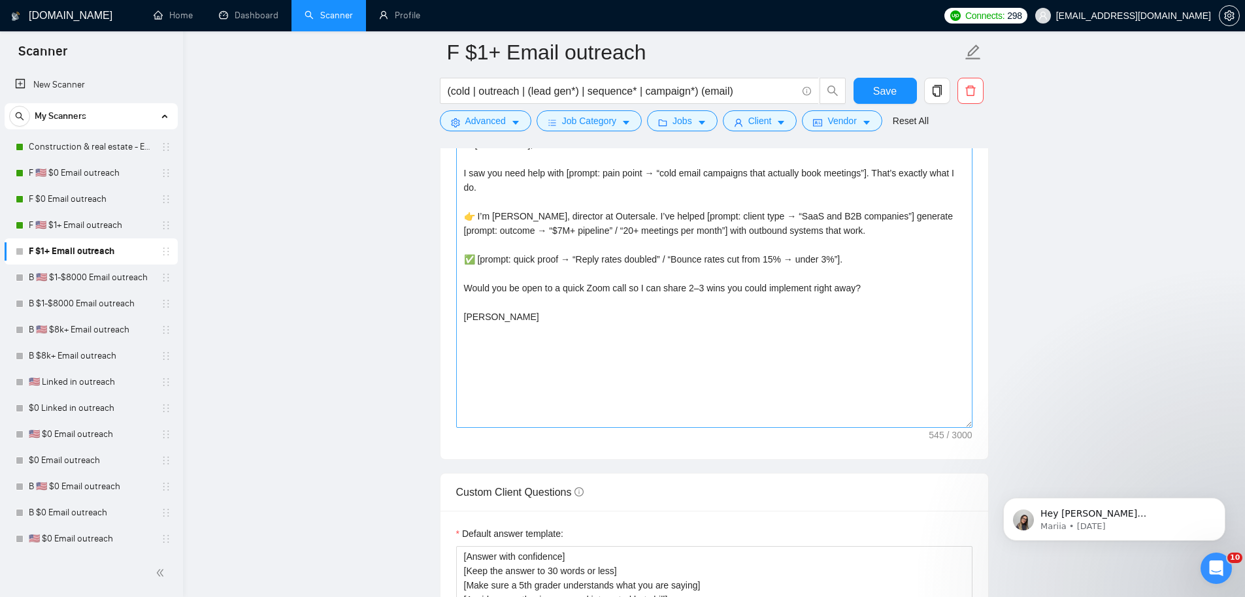
scroll to position [1435, 0]
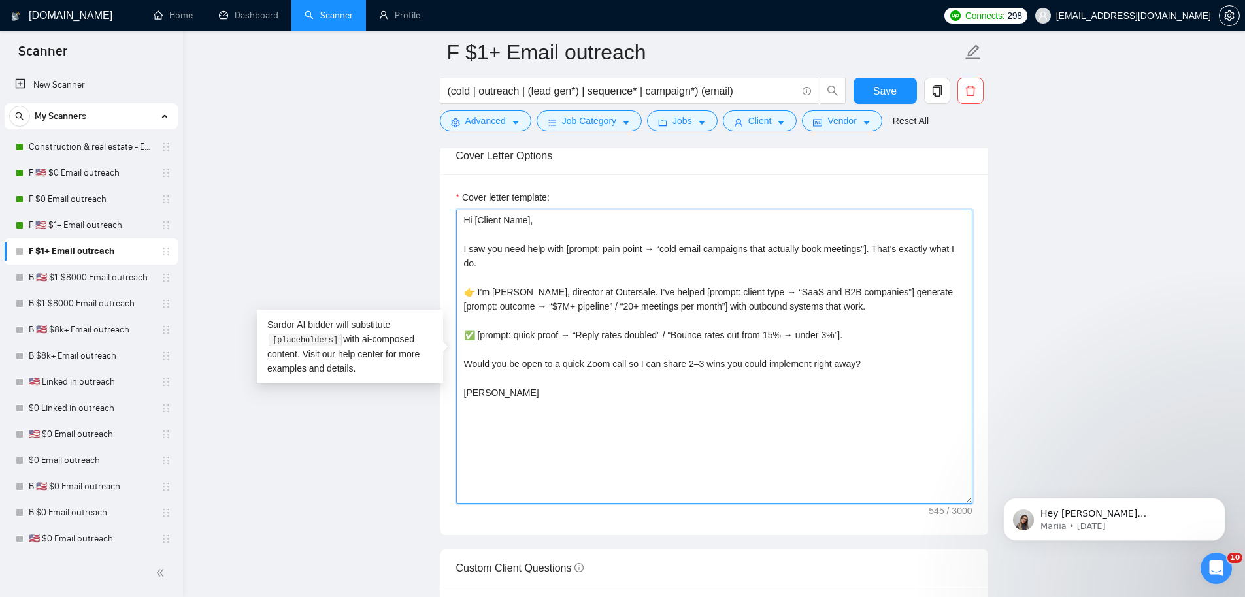
drag, startPoint x: 537, startPoint y: 389, endPoint x: 395, endPoint y: 144, distance: 283.4
click at [393, 146] on main "F $1+ Email outreach (cold | outreach | (lead gen*) | sequence* | campaign*) (e…" at bounding box center [714, 493] width 1020 height 3752
paste textarea "[write proposal with no emojiis, no KPIs, make it more specific to their compan…"
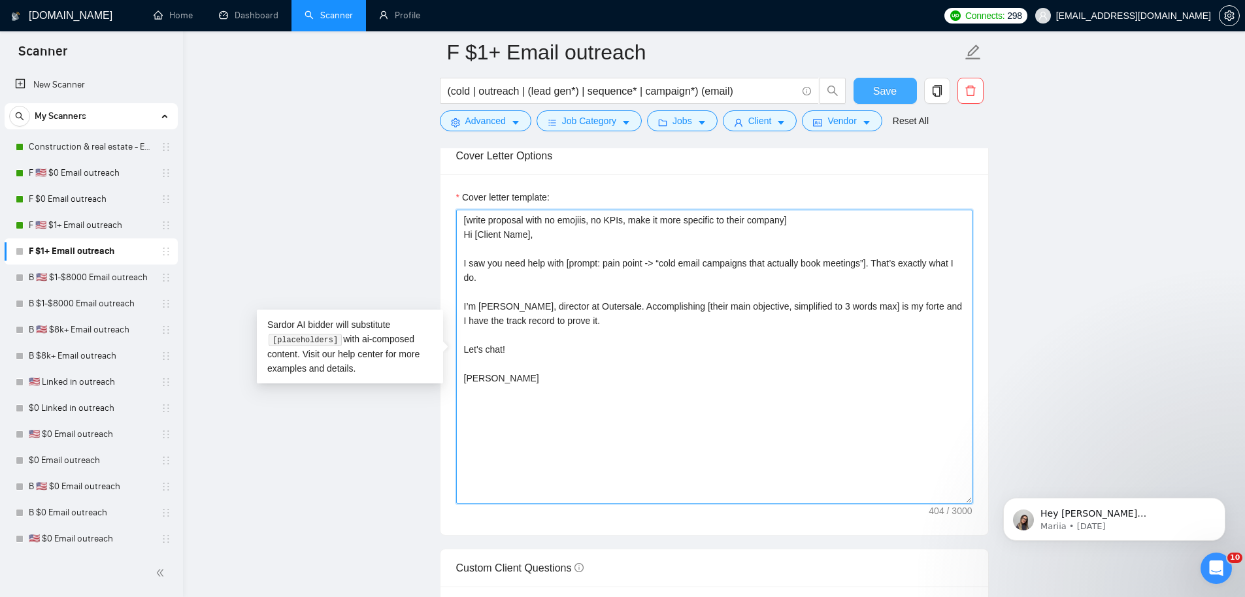
type textarea "[write proposal with no emojiis, no KPIs, make it more specific to their compan…"
click at [882, 97] on span "Save" at bounding box center [885, 91] width 24 height 16
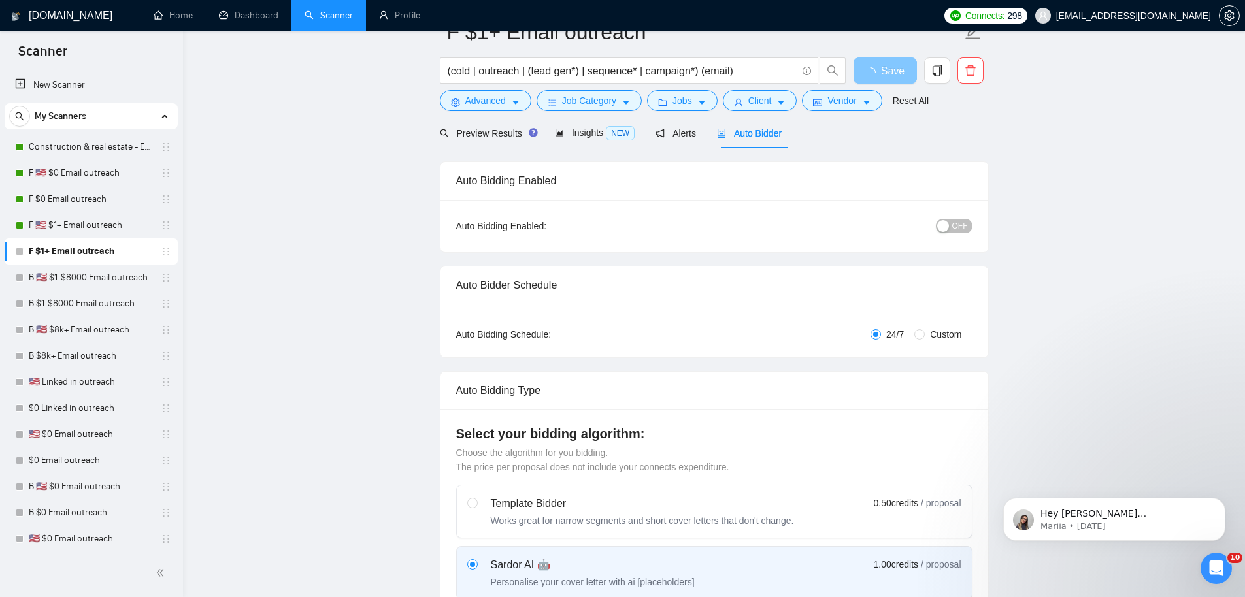
scroll to position [0, 0]
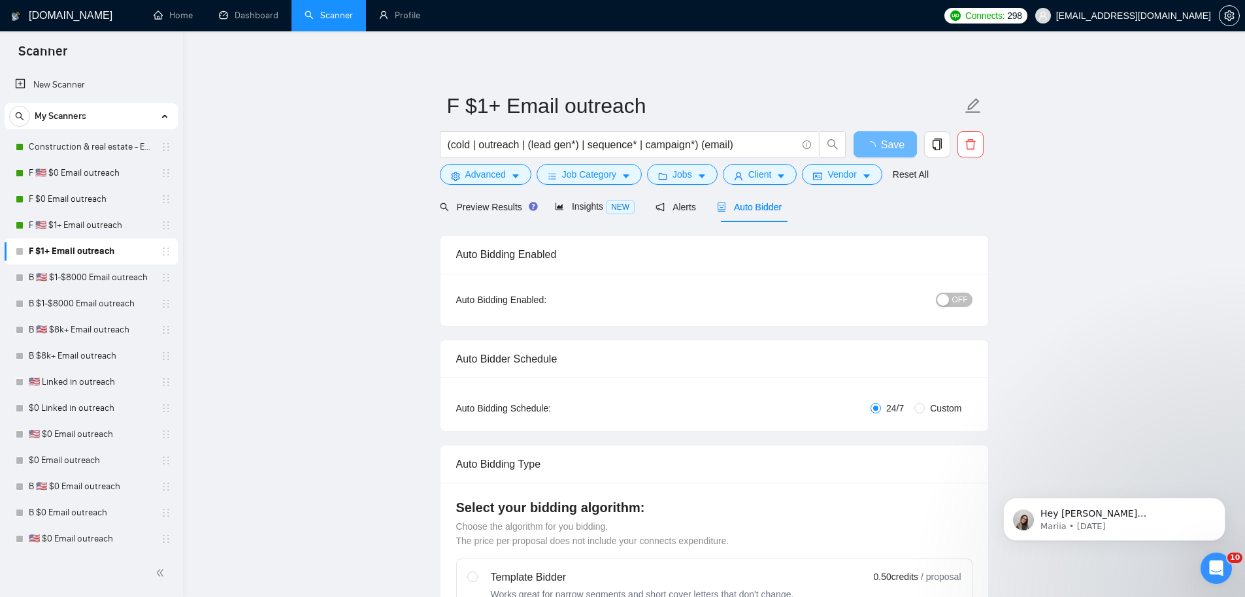
drag, startPoint x: 964, startPoint y: 312, endPoint x: 958, endPoint y: 302, distance: 11.4
click at [964, 312] on div "Auto Bidding Enabled: OFF" at bounding box center [714, 300] width 548 height 52
click at [957, 301] on span "OFF" at bounding box center [960, 300] width 16 height 14
click at [886, 147] on span "Save" at bounding box center [885, 145] width 24 height 16
click at [957, 305] on span "OFF" at bounding box center [960, 300] width 16 height 14
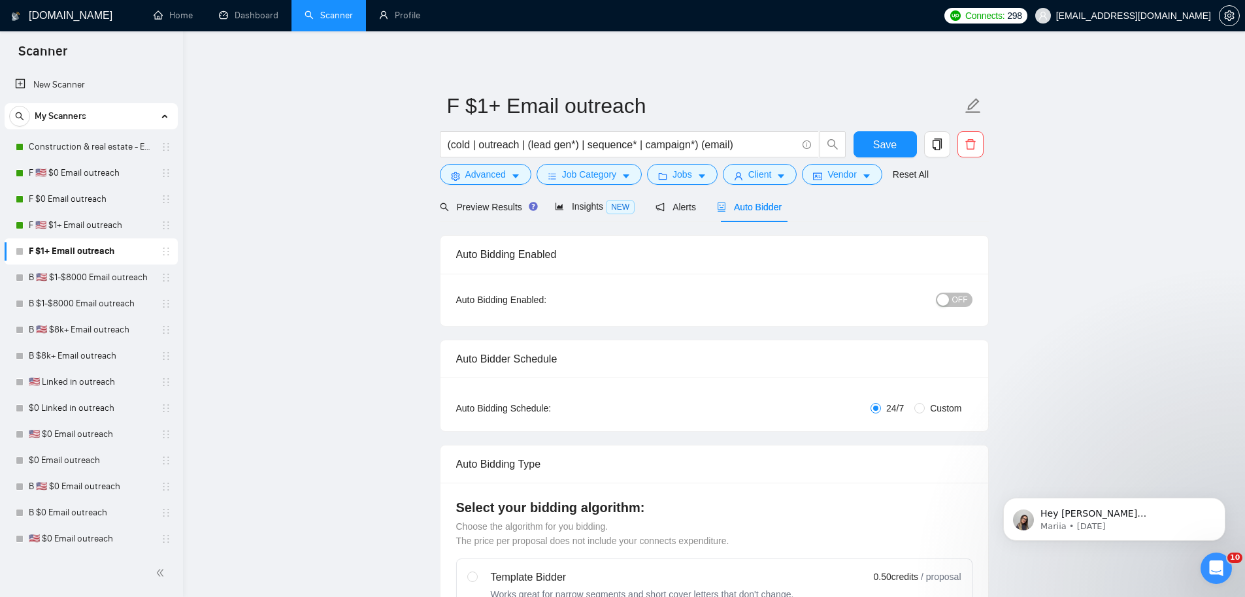
click at [945, 301] on div "button" at bounding box center [943, 300] width 12 height 12
click at [885, 148] on span "Save" at bounding box center [885, 145] width 24 height 16
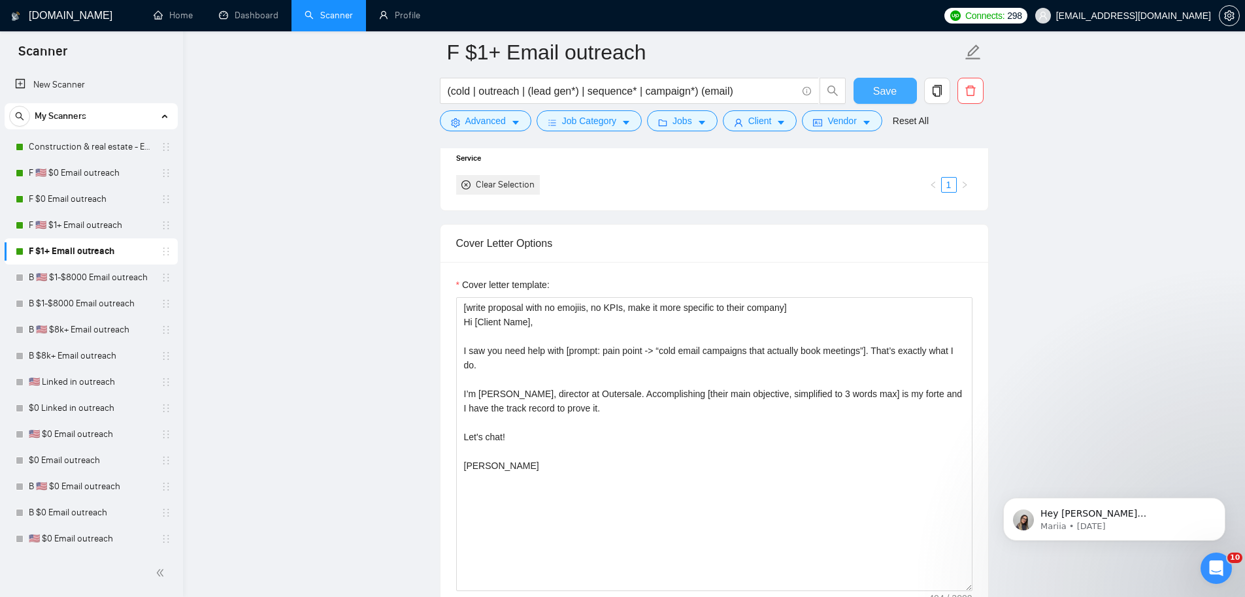
scroll to position [1508, 0]
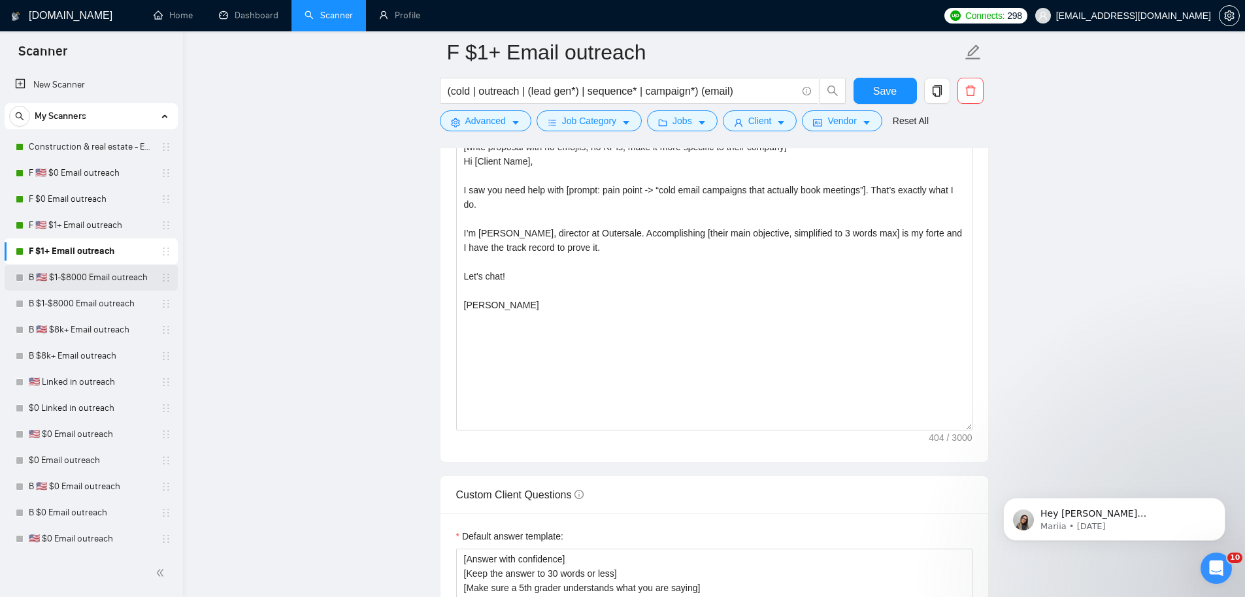
click at [93, 279] on link "B 🇺🇸 $1-$8000 Email outreach" at bounding box center [91, 278] width 124 height 26
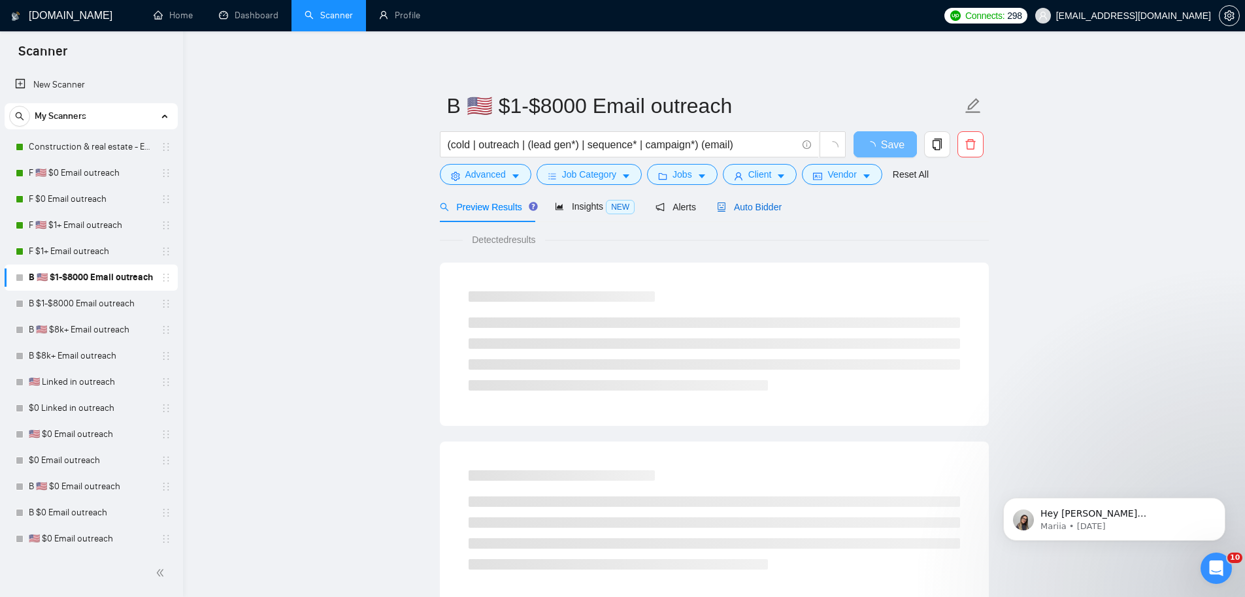
click at [759, 206] on span "Auto Bidder" at bounding box center [749, 207] width 65 height 10
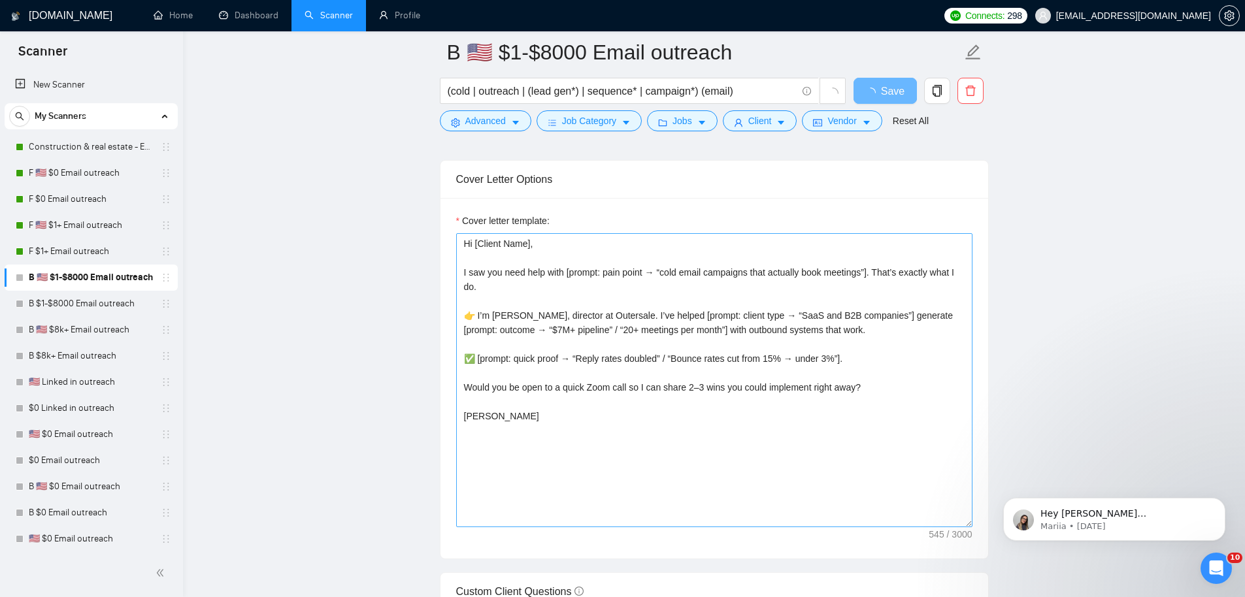
scroll to position [1416, 0]
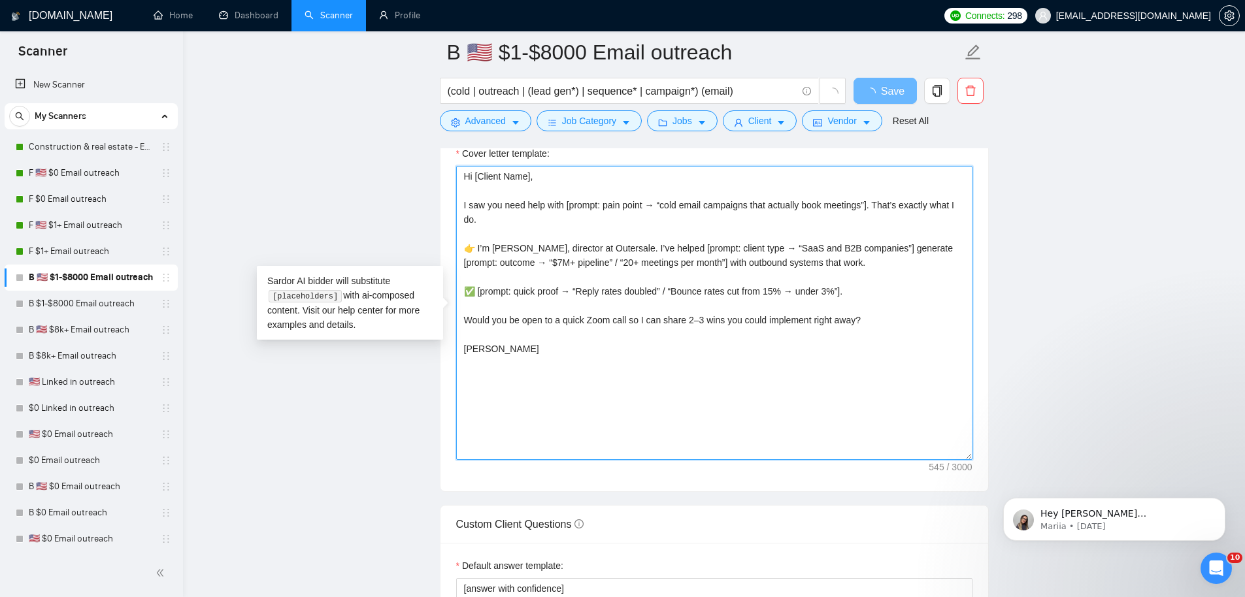
drag, startPoint x: 578, startPoint y: 364, endPoint x: 395, endPoint y: 85, distance: 334.1
click at [395, 91] on main "B 🇺🇸 $1-$8000 Email outreach (cold | outreach | (lead gen*) | sequence* | campa…" at bounding box center [714, 420] width 1020 height 3569
paste textarea "[write proposal with no emojiis, no KPIs, make it more specific to their compan…"
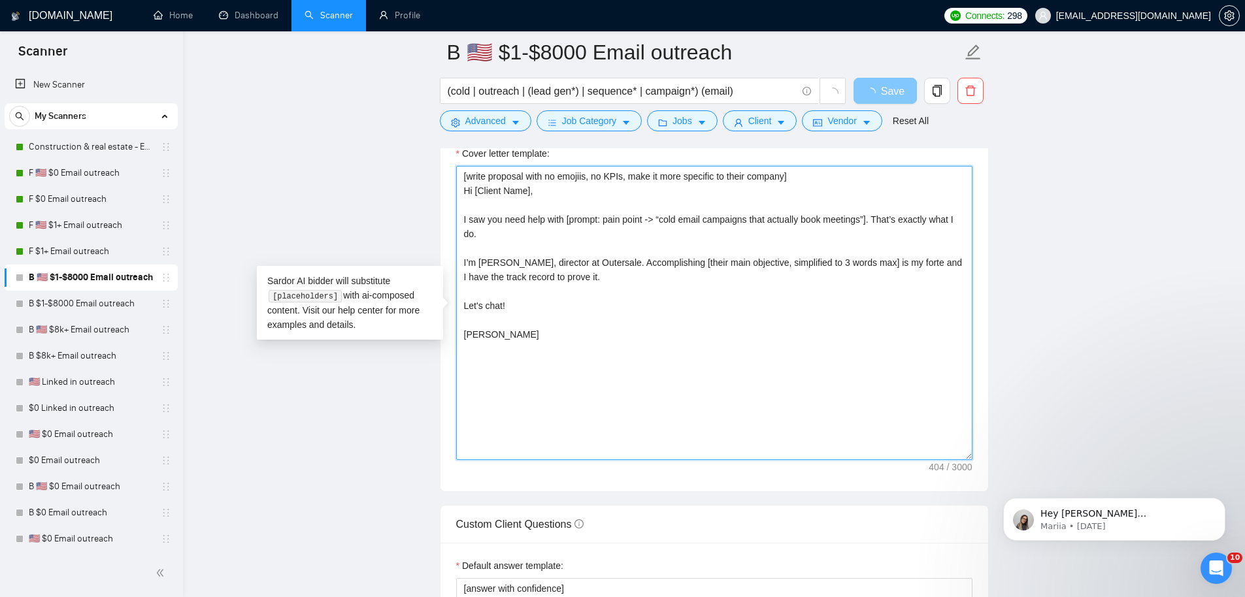
type textarea "[write proposal with no emojiis, no KPIs, make it more specific to their compan…"
click at [880, 94] on span "loading" at bounding box center [873, 93] width 16 height 10
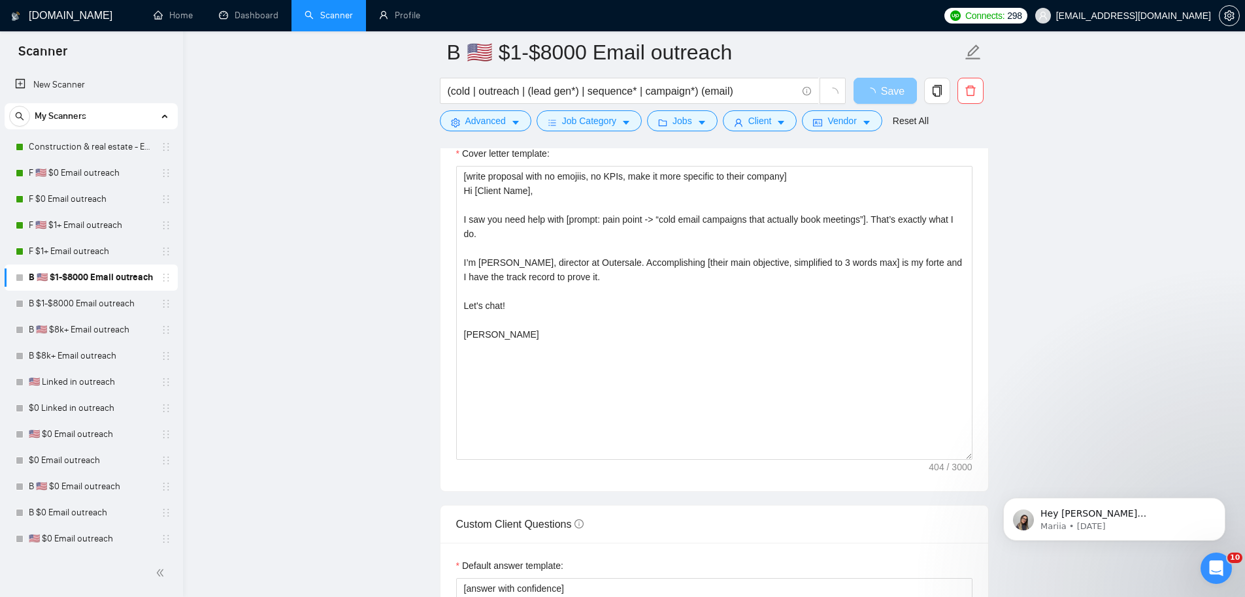
click at [886, 91] on span "Save" at bounding box center [893, 91] width 24 height 16
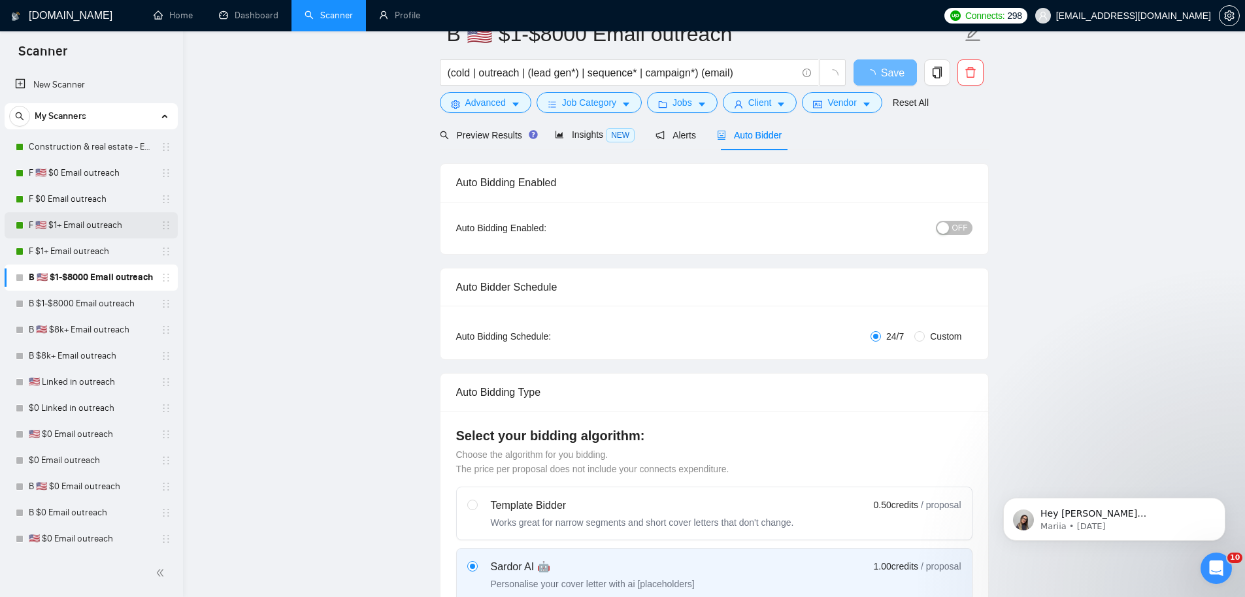
scroll to position [0, 0]
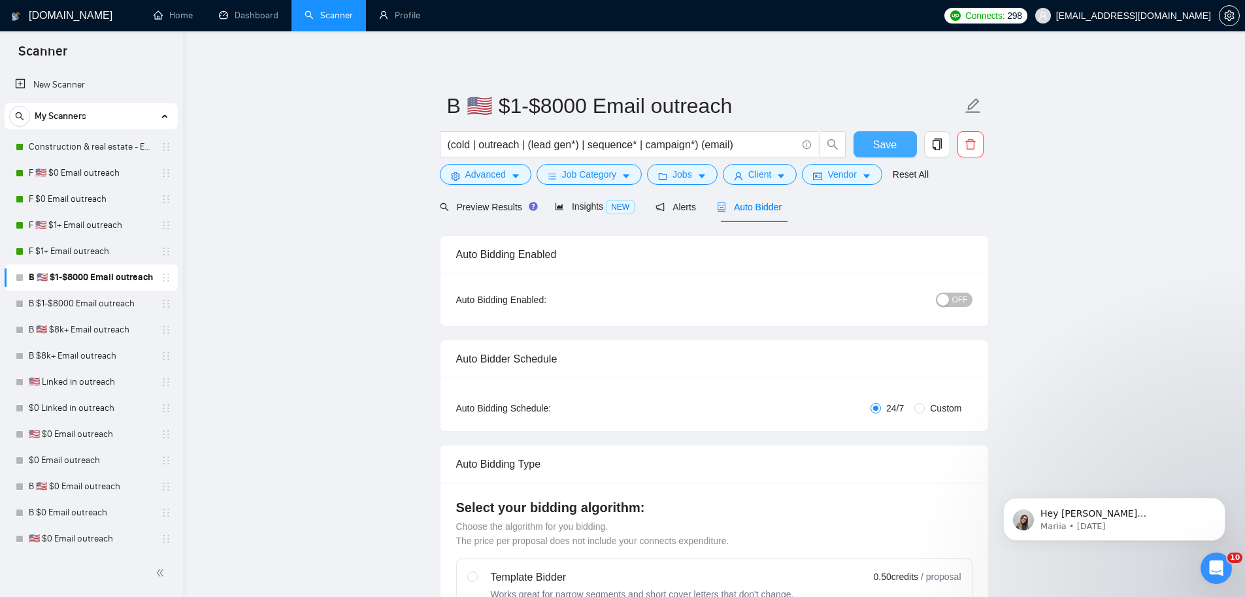
drag, startPoint x: 886, startPoint y: 147, endPoint x: 564, endPoint y: 256, distance: 339.3
click at [886, 147] on span "Save" at bounding box center [885, 145] width 24 height 16
click at [949, 297] on div "button" at bounding box center [943, 300] width 12 height 12
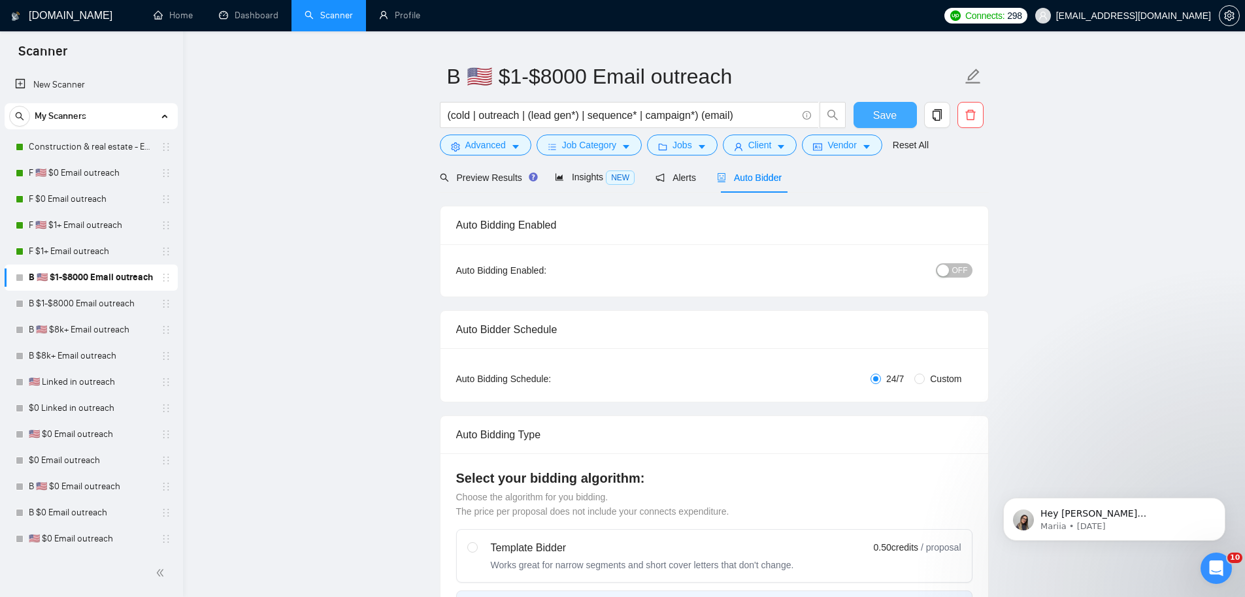
drag, startPoint x: 888, startPoint y: 118, endPoint x: 738, endPoint y: 193, distance: 167.8
click at [888, 118] on span "Save" at bounding box center [885, 115] width 24 height 16
click at [965, 274] on span "OFF" at bounding box center [960, 270] width 16 height 14
click at [952, 271] on button "OFF" at bounding box center [954, 270] width 37 height 14
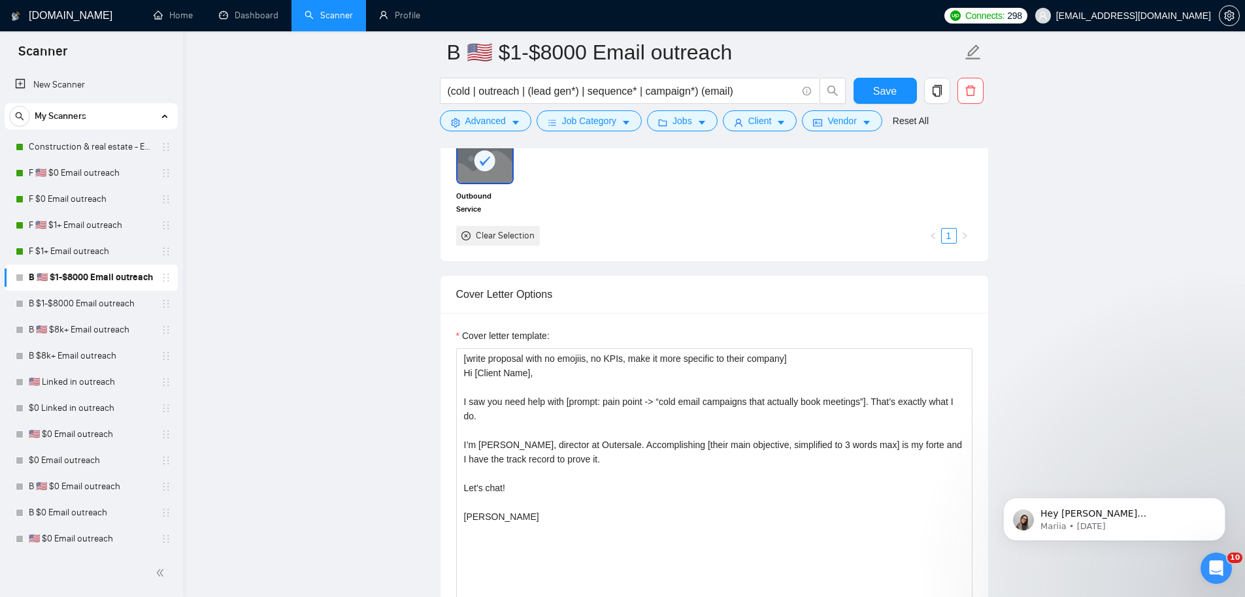
scroll to position [1321, 0]
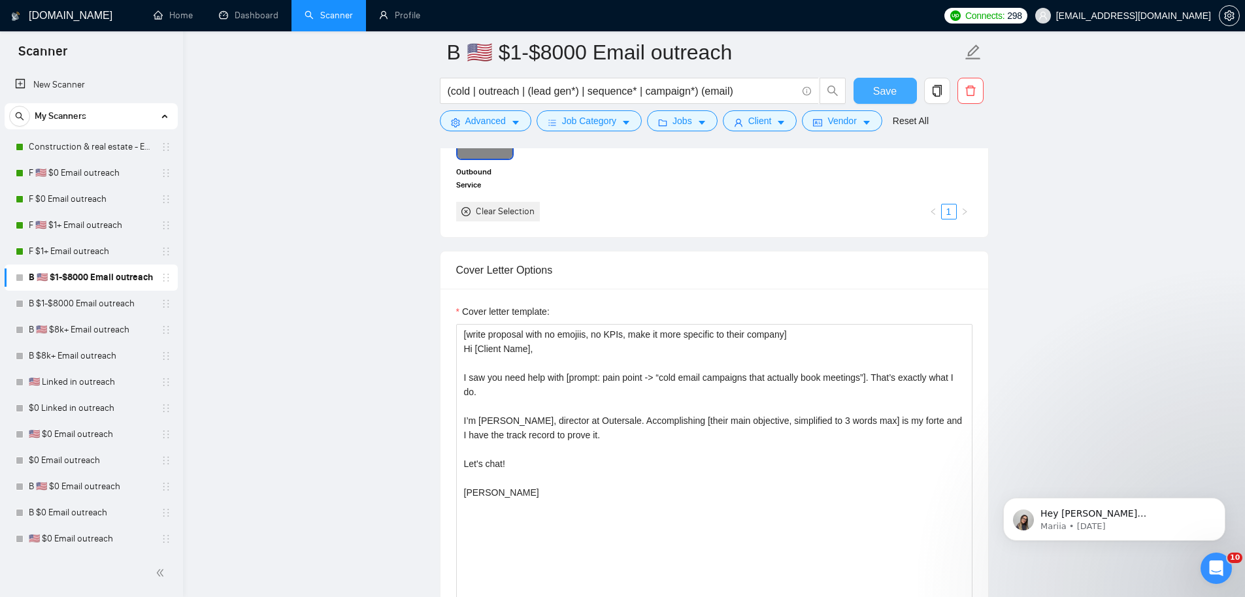
click at [890, 87] on span "Save" at bounding box center [885, 91] width 24 height 16
click at [77, 303] on link "B $1-$8000 Email outreach" at bounding box center [91, 304] width 124 height 26
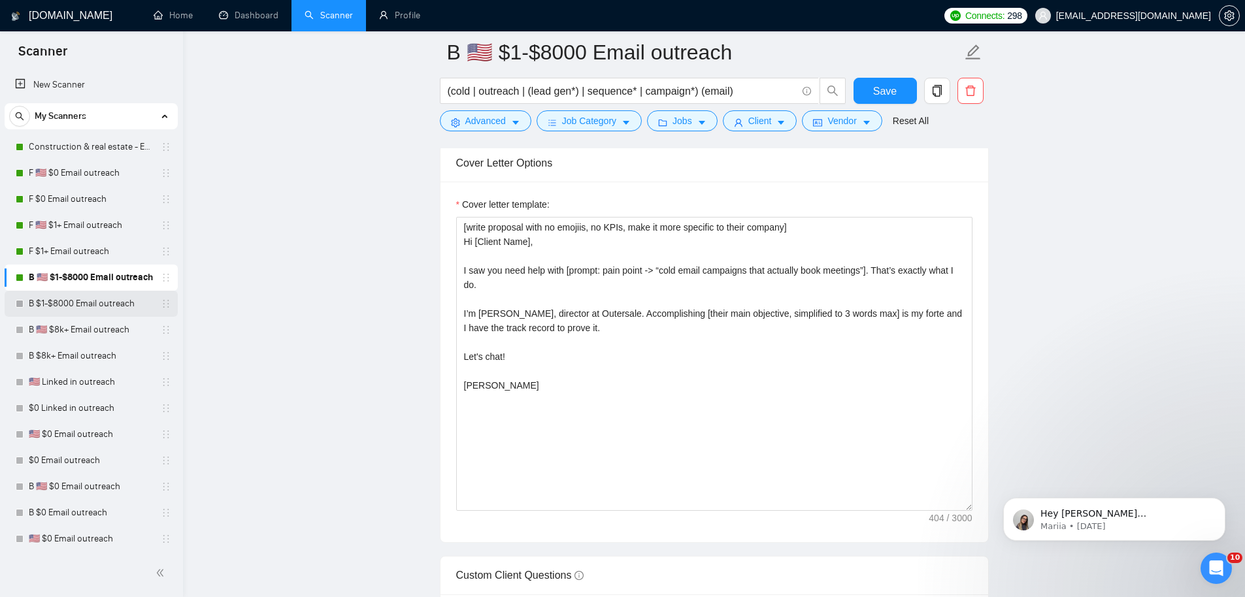
click at [86, 301] on link "B $1-$8000 Email outreach" at bounding box center [91, 304] width 124 height 26
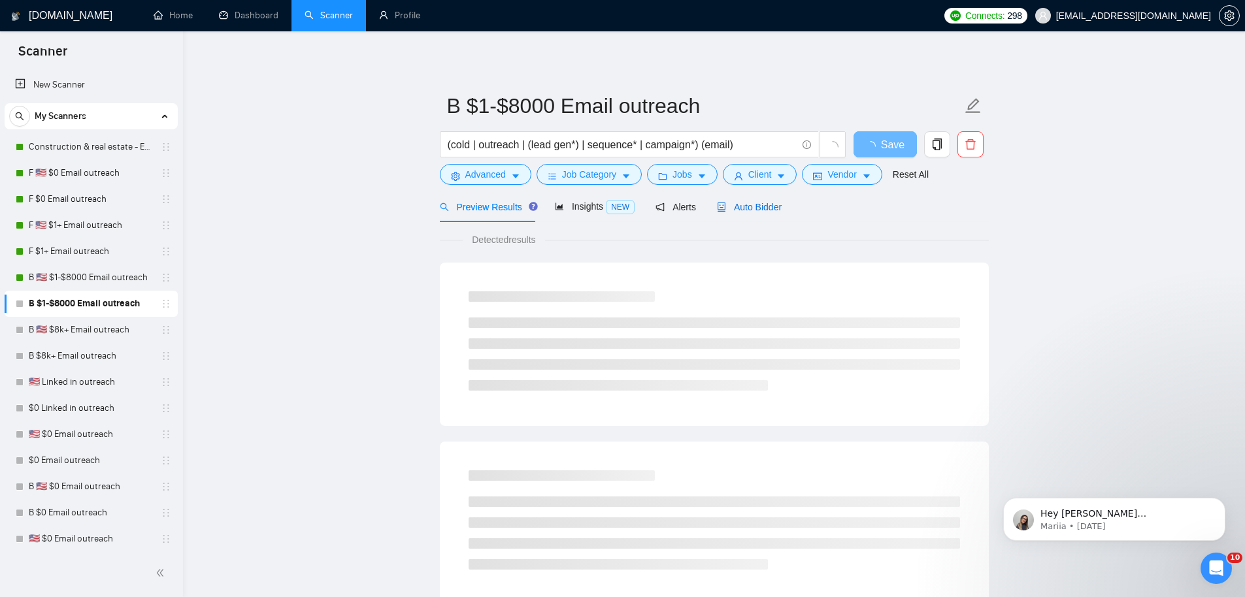
click at [775, 211] on span "Auto Bidder" at bounding box center [749, 207] width 65 height 10
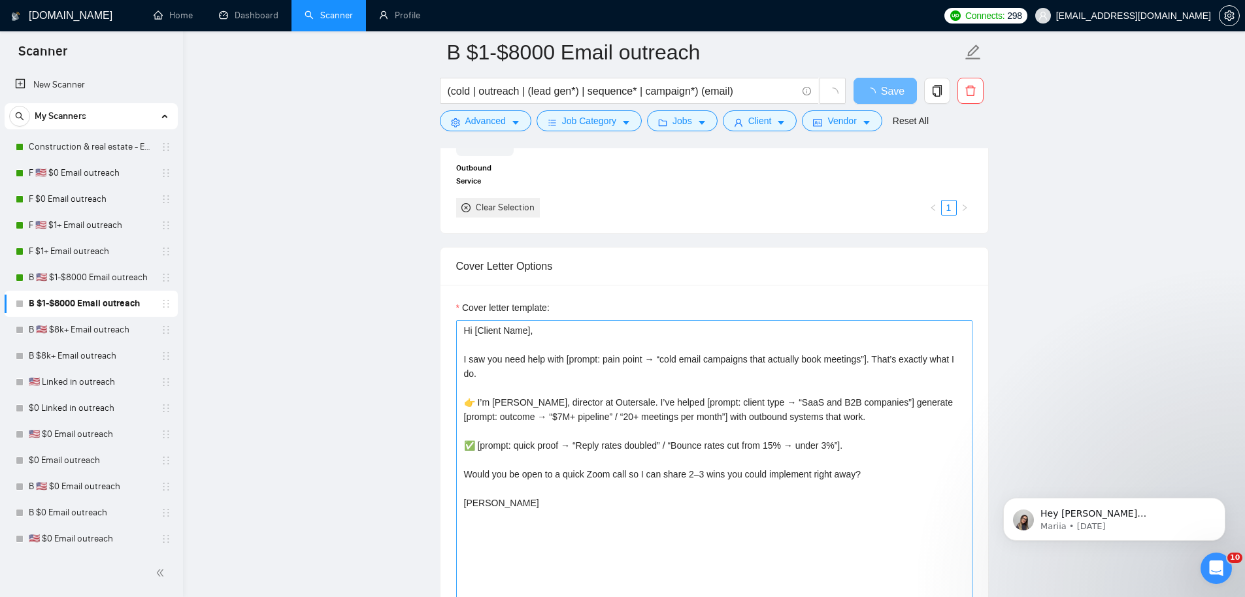
scroll to position [1311, 0]
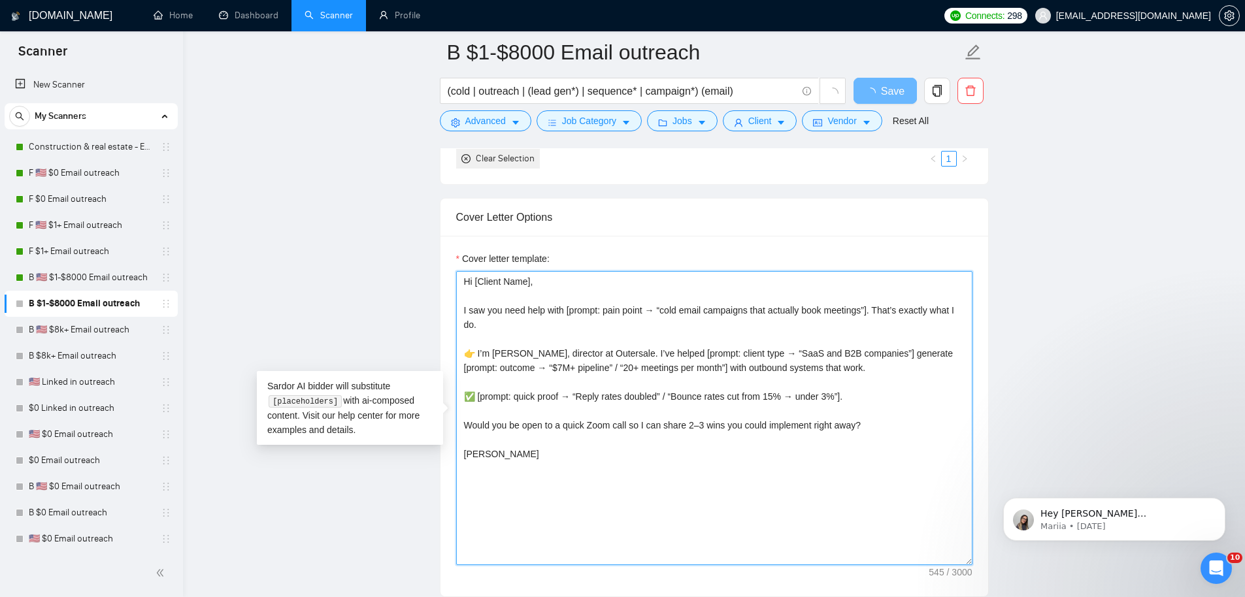
drag, startPoint x: 575, startPoint y: 431, endPoint x: 455, endPoint y: 231, distance: 233.3
click at [455, 231] on div "Cover Letter Options Cover letter template: Hi [Client Name], I saw you need he…" at bounding box center [714, 397] width 549 height 399
paste textarea "Lamentablemente solo puedo entender los puntos por texto, y [PERSON_NAME] no es…"
type textarea "Lamentablemente solo puedo entender los puntos por texto, y [PERSON_NAME] no es…"
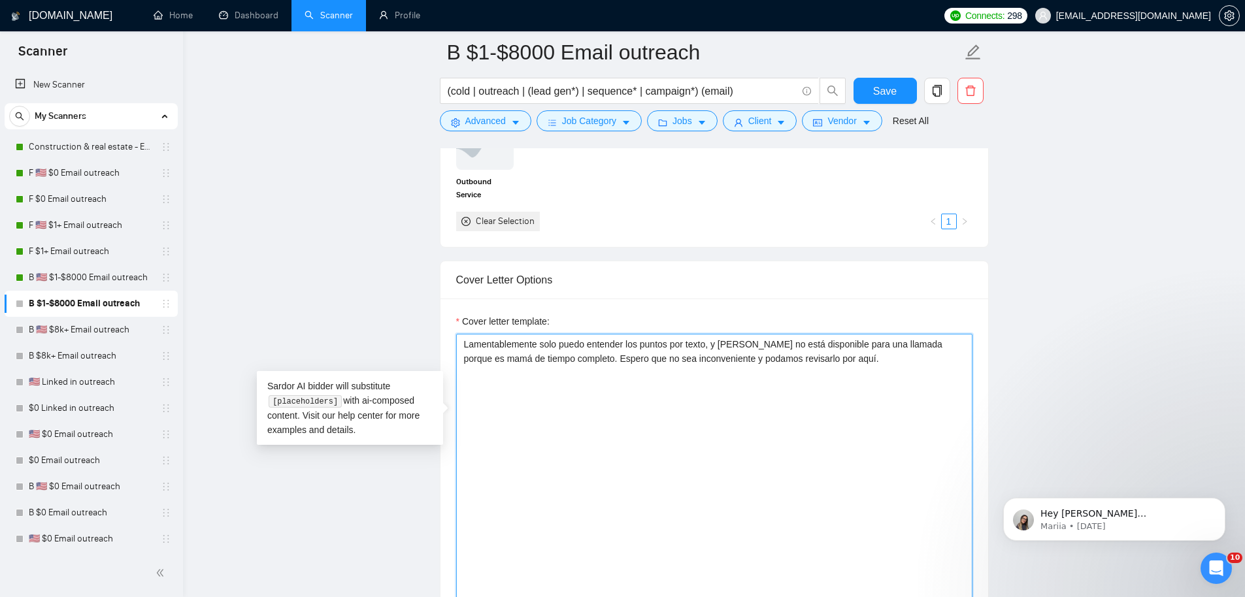
type textarea "Hi [Client Name], I saw you need help with [prompt: pain point → “cold email ca…"
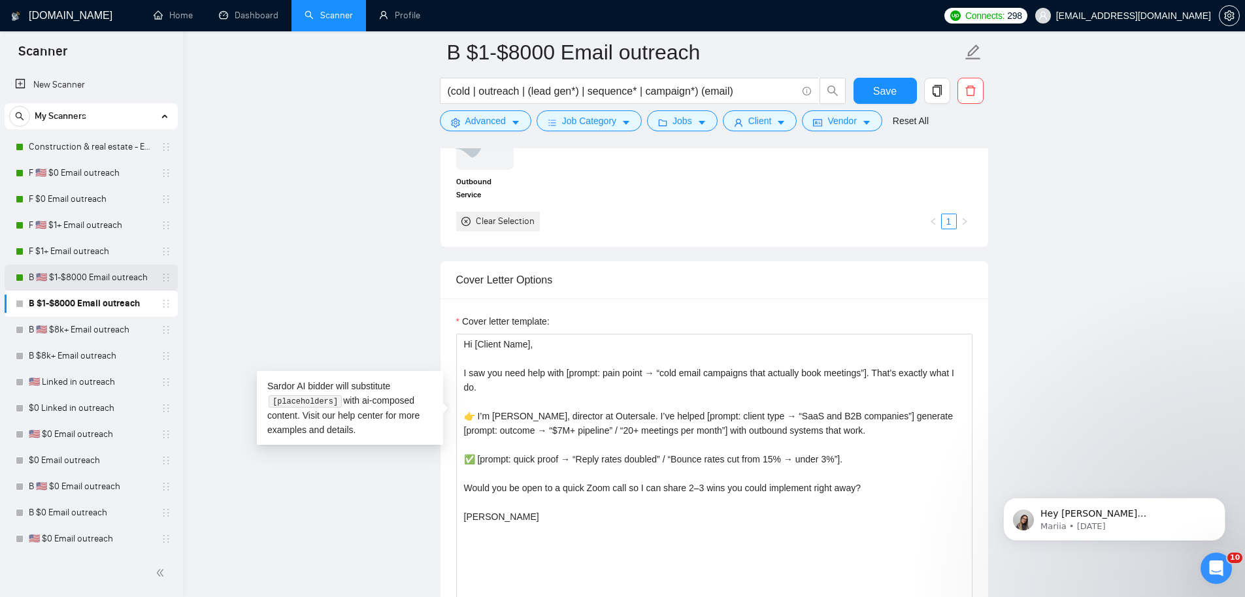
click at [97, 274] on link "B 🇺🇸 $1-$8000 Email outreach" at bounding box center [91, 278] width 124 height 26
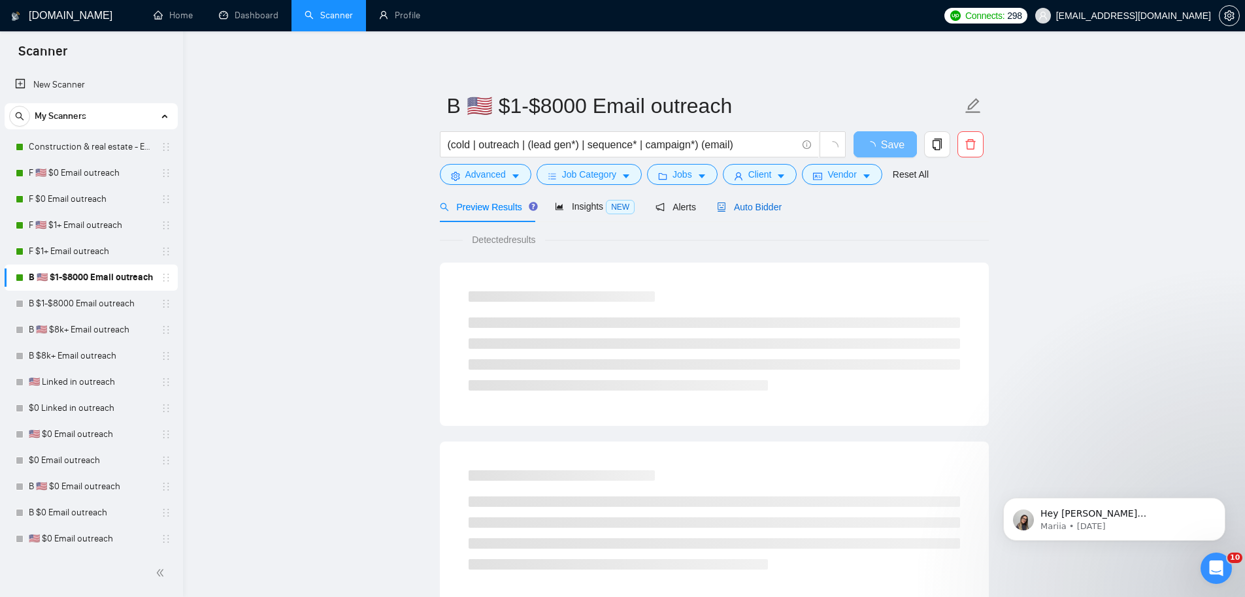
click at [754, 202] on span "Auto Bidder" at bounding box center [749, 207] width 65 height 10
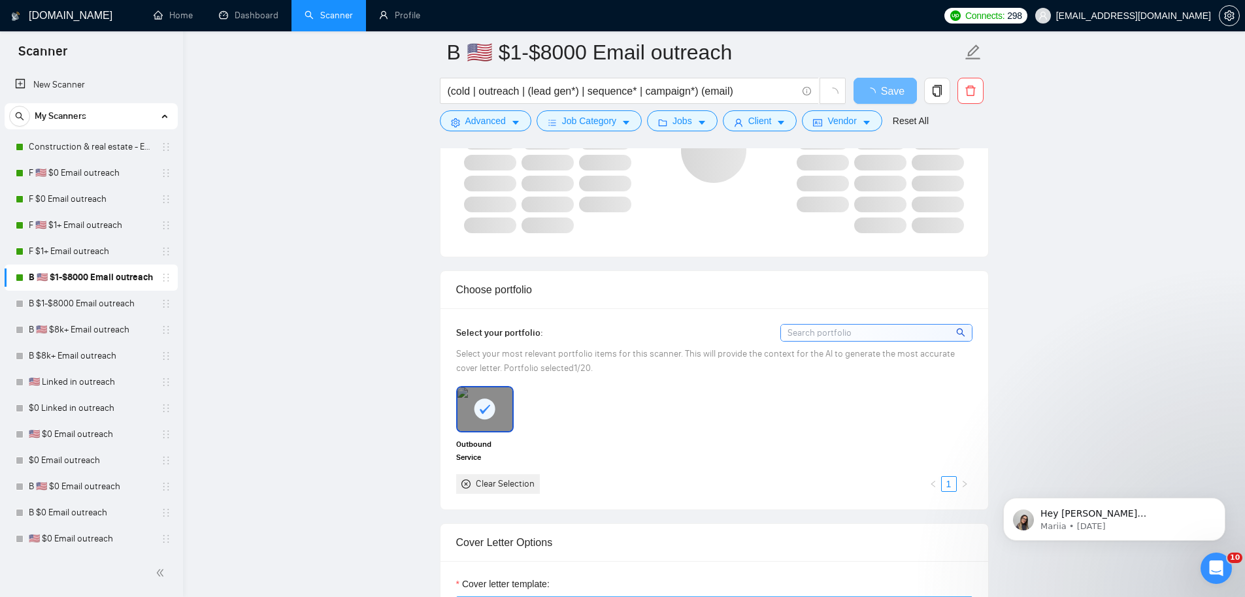
scroll to position [1293, 0]
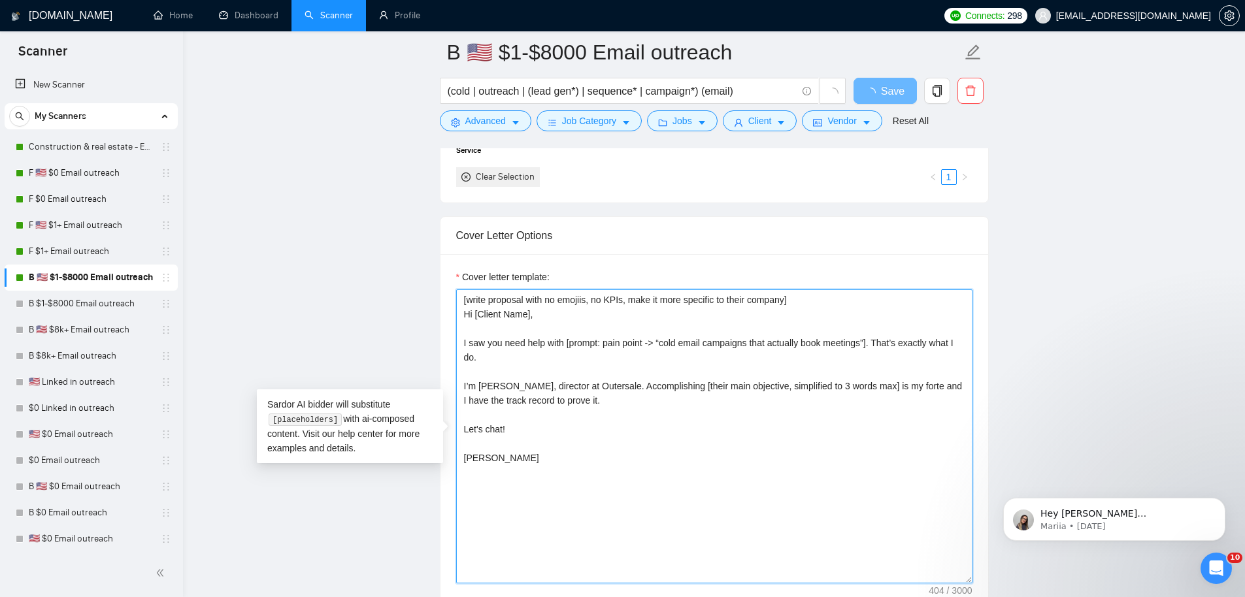
drag, startPoint x: 635, startPoint y: 501, endPoint x: 442, endPoint y: 174, distance: 379.4
click at [442, 178] on form "Auto Bidding Enabled Auto Bidding Enabled: ON Auto Bidder Schedule Auto Bidding…" at bounding box center [714, 434] width 549 height 2963
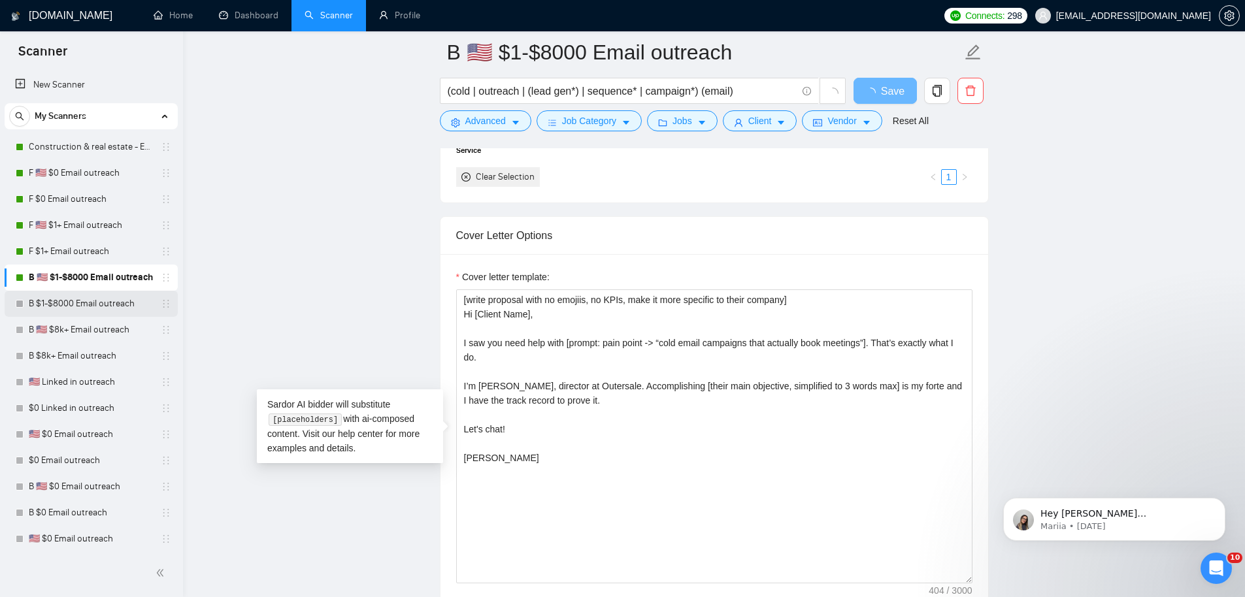
click at [97, 300] on link "B $1-$8000 Email outreach" at bounding box center [91, 304] width 124 height 26
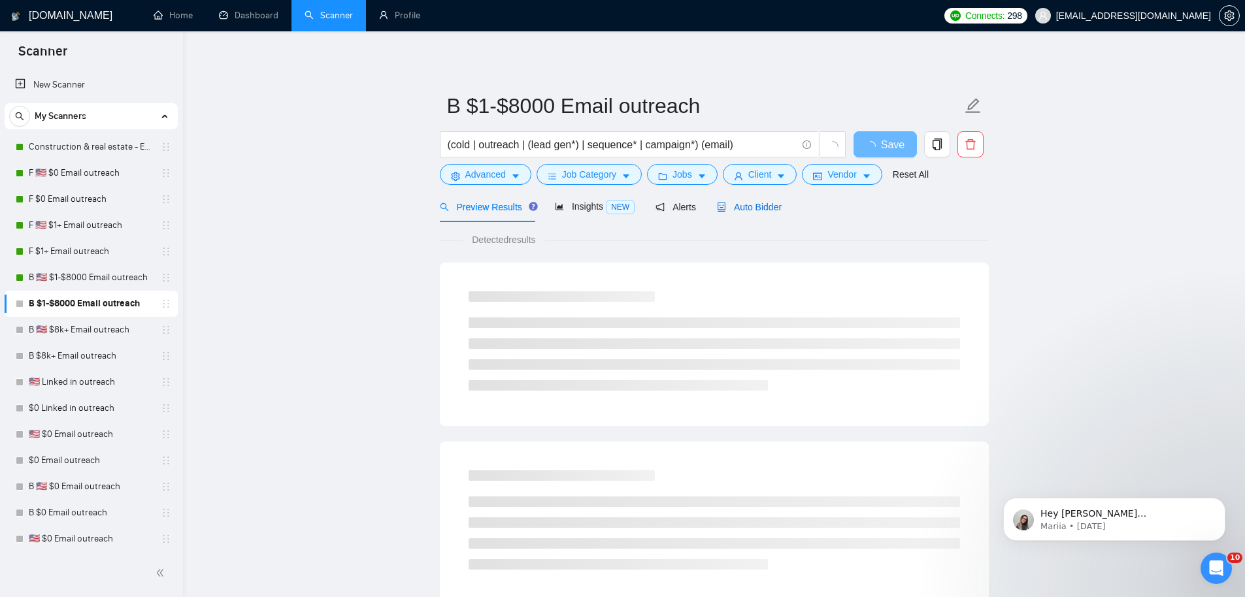
click at [761, 207] on span "Auto Bidder" at bounding box center [749, 207] width 65 height 10
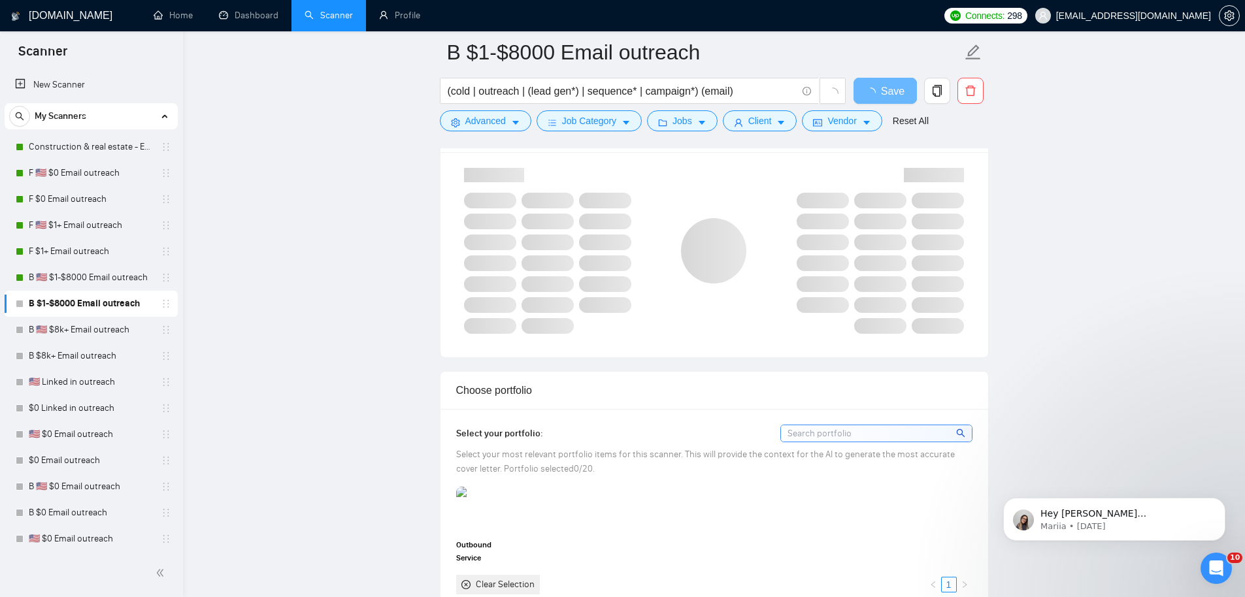
scroll to position [1285, 0]
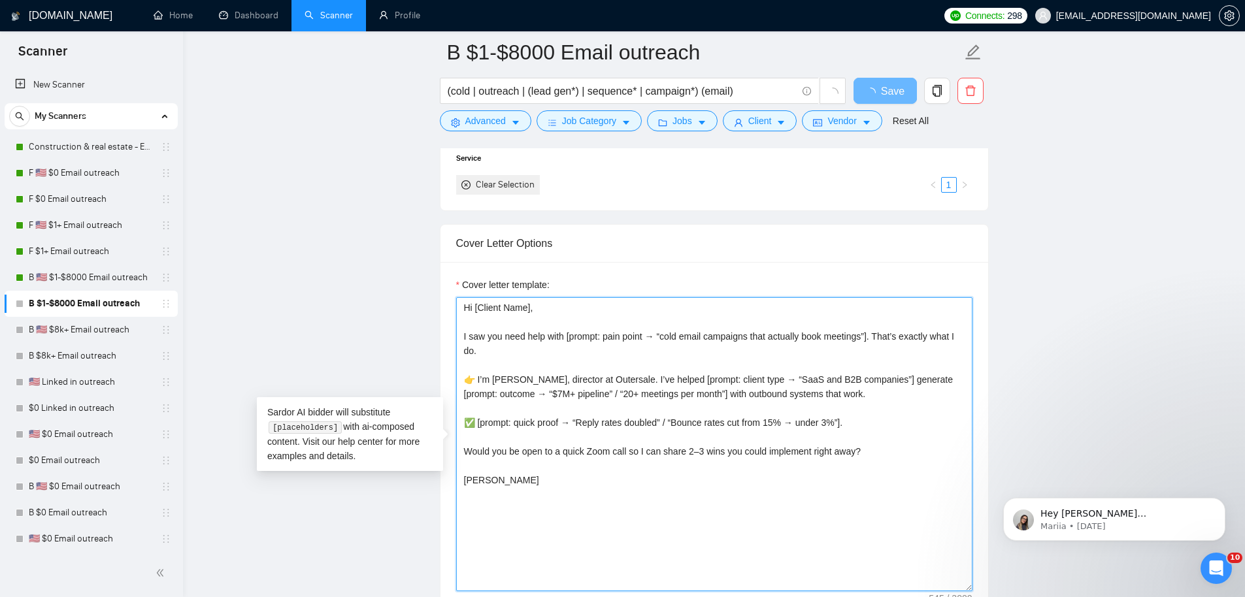
drag, startPoint x: 542, startPoint y: 515, endPoint x: 399, endPoint y: 203, distance: 343.3
click at [414, 276] on main "B $1-$8000 Email outreach (cold | outreach | (lead gen*) | sequence* | campaign…" at bounding box center [714, 552] width 1020 height 3570
paste textarea "[write proposal with no emojiis, no KPIs, make it more specific to their compan…"
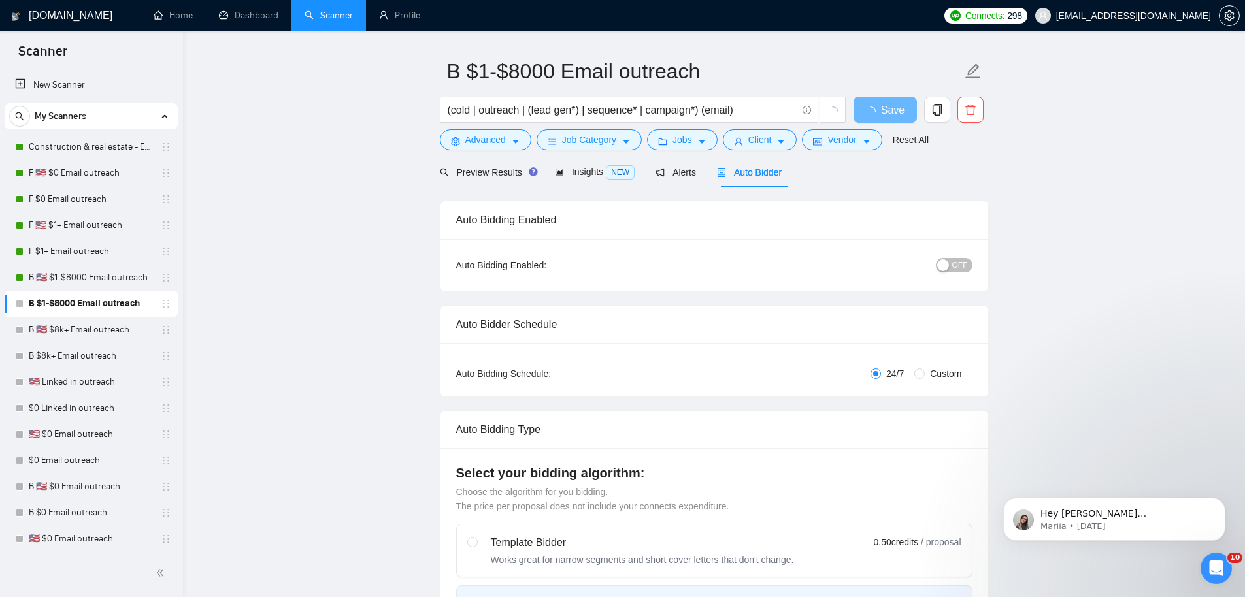
scroll to position [0, 0]
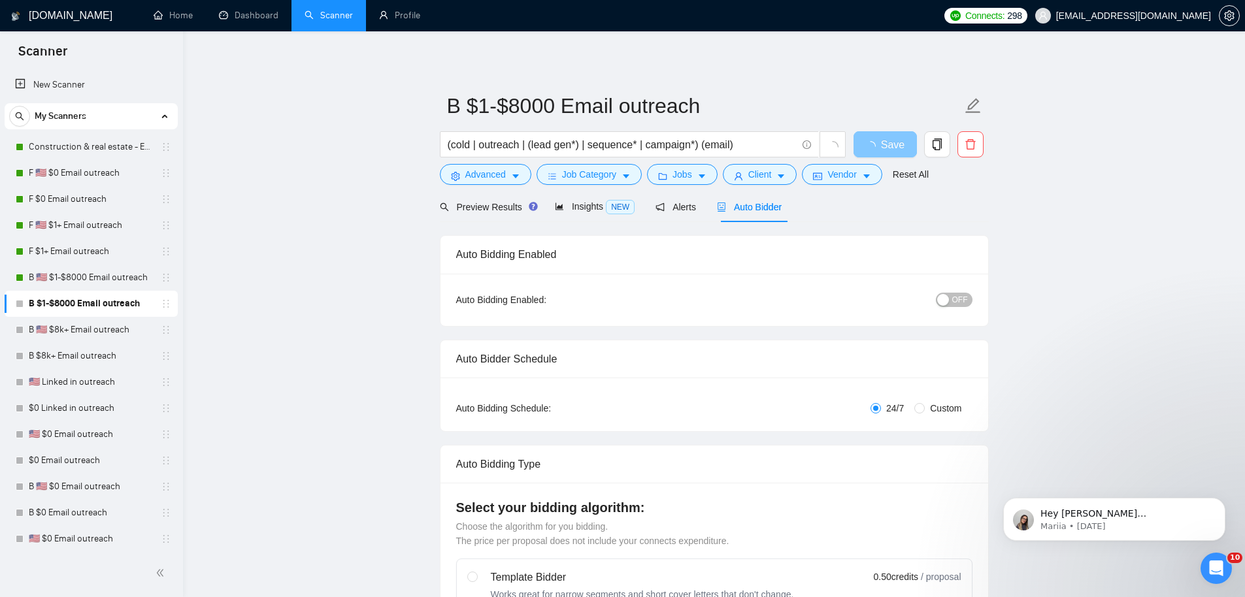
type textarea "[write proposal with no emojiis, no KPIs, make it more specific to their compan…"
click at [884, 142] on span "Save" at bounding box center [893, 145] width 24 height 16
click at [875, 132] on button "Save" at bounding box center [884, 144] width 63 height 26
drag, startPoint x: 952, startPoint y: 304, endPoint x: 957, endPoint y: 299, distance: 6.9
click at [952, 303] on span "OFF" at bounding box center [960, 300] width 16 height 14
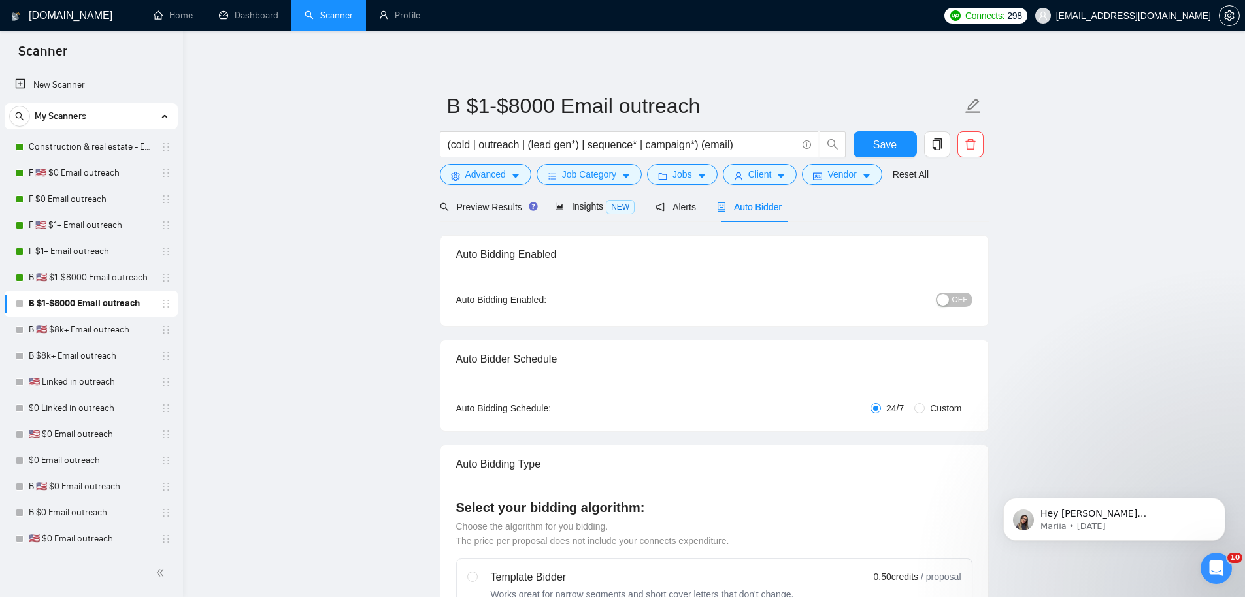
click at [950, 303] on button "OFF" at bounding box center [954, 300] width 37 height 14
click at [895, 143] on span "Save" at bounding box center [885, 145] width 24 height 16
click at [116, 327] on link "B 🇺🇸 $8k+ Email outreach" at bounding box center [91, 330] width 124 height 26
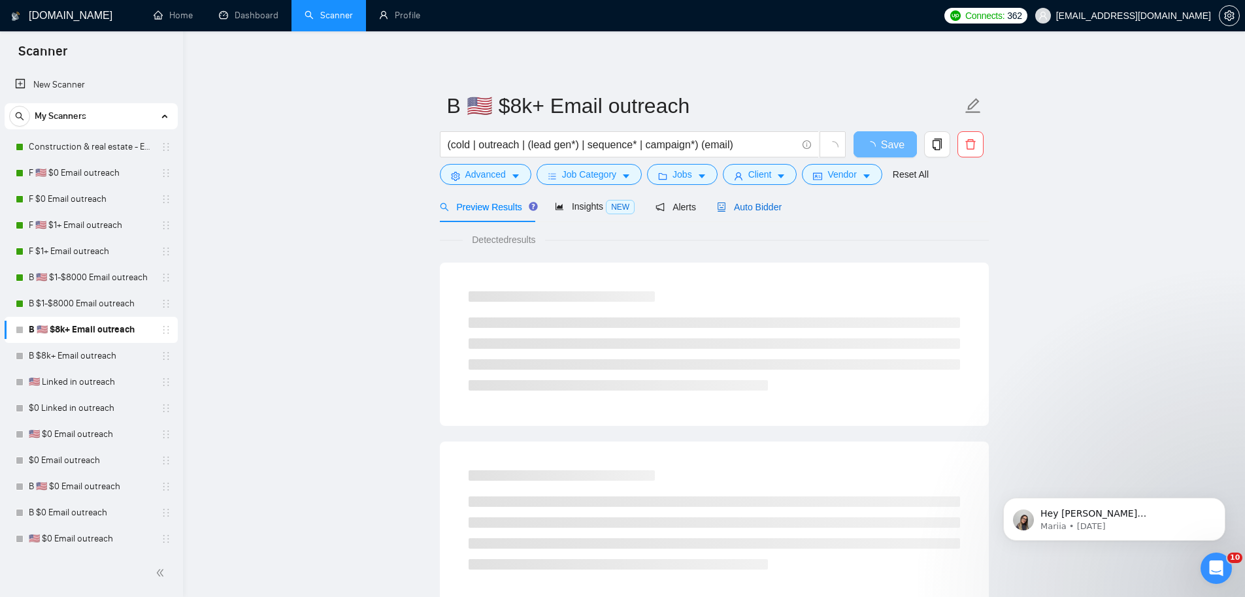
click at [768, 200] on div "Auto Bidder" at bounding box center [749, 207] width 65 height 14
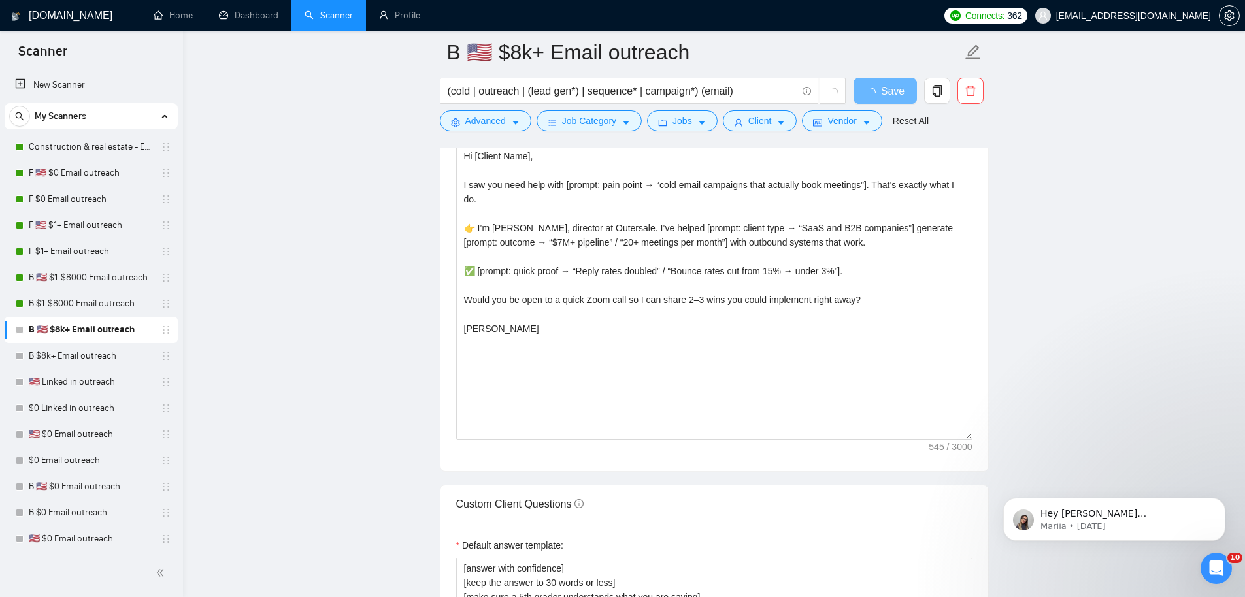
scroll to position [1444, 0]
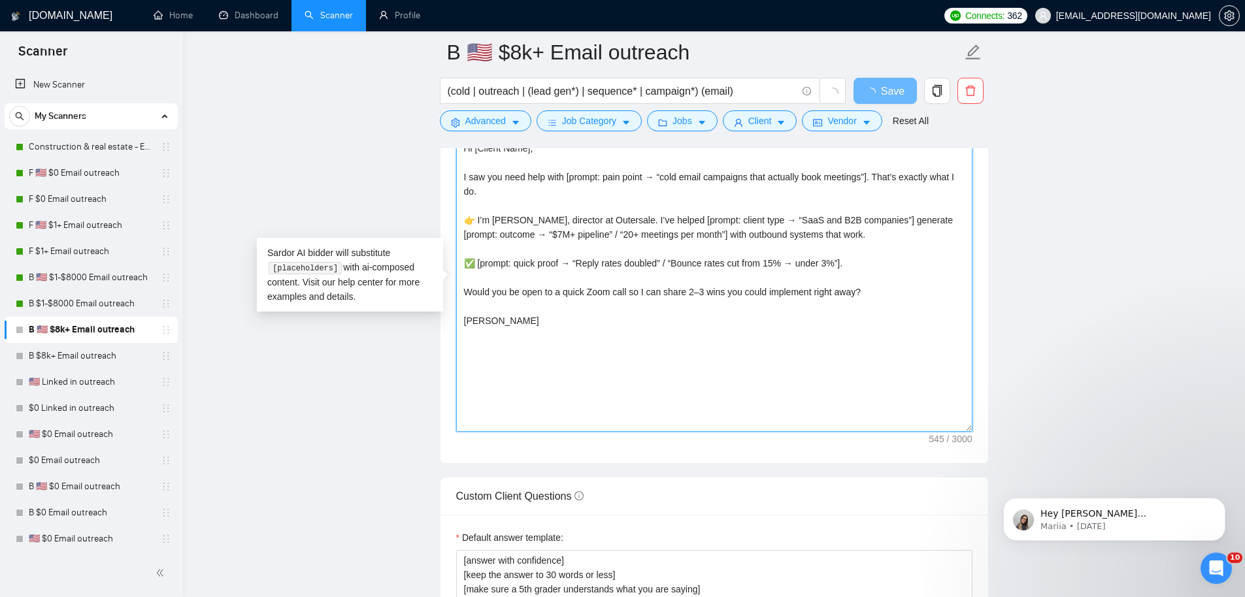
drag, startPoint x: 648, startPoint y: 398, endPoint x: 362, endPoint y: 86, distance: 423.7
click at [363, 86] on main "B 🇺🇸 $8k+ Email outreach (cold | outreach | (lead gen*) | sequence* | campaign*…" at bounding box center [714, 302] width 1020 height 3389
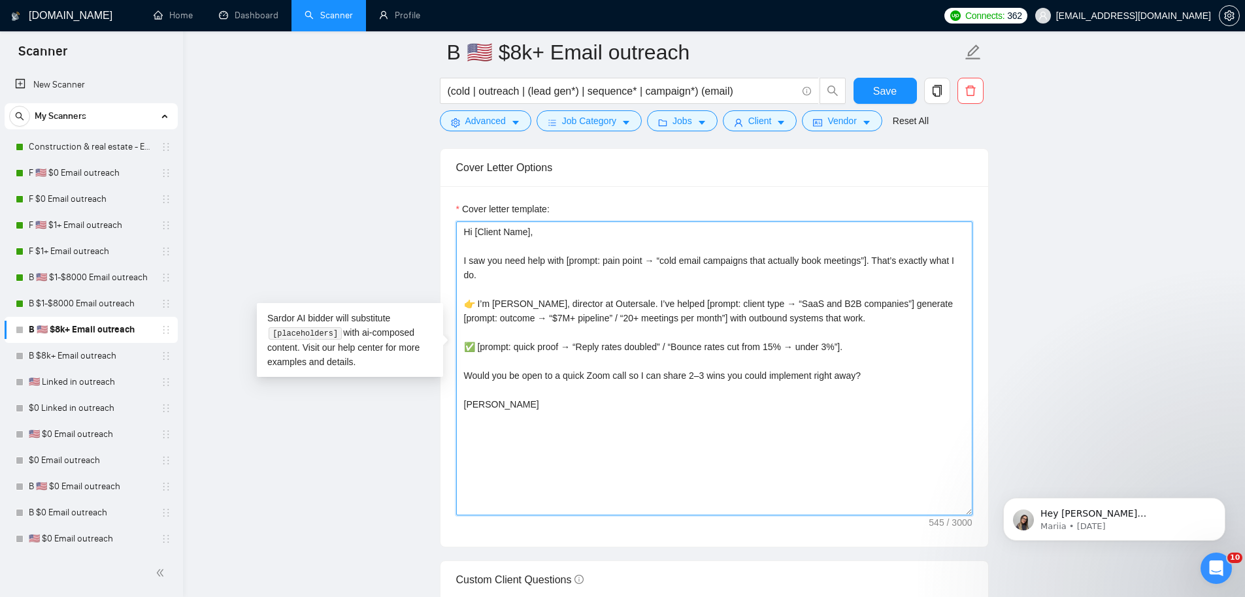
paste textarea "[write proposal with no emojiis, no KPIs, make it more specific to their compan…"
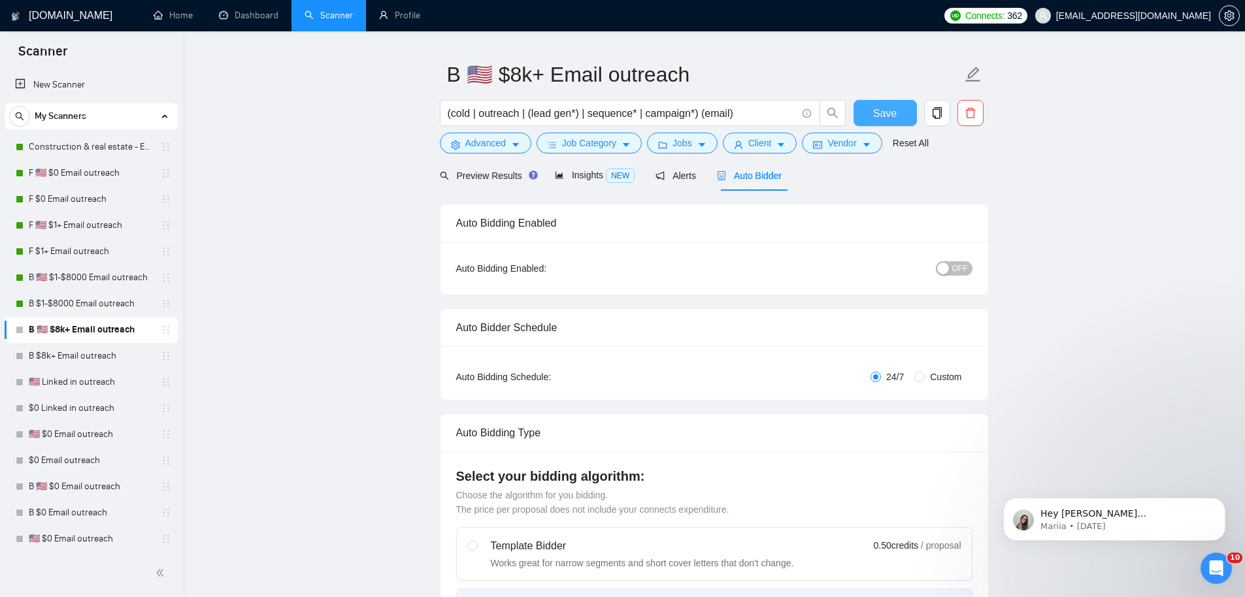
scroll to position [0, 0]
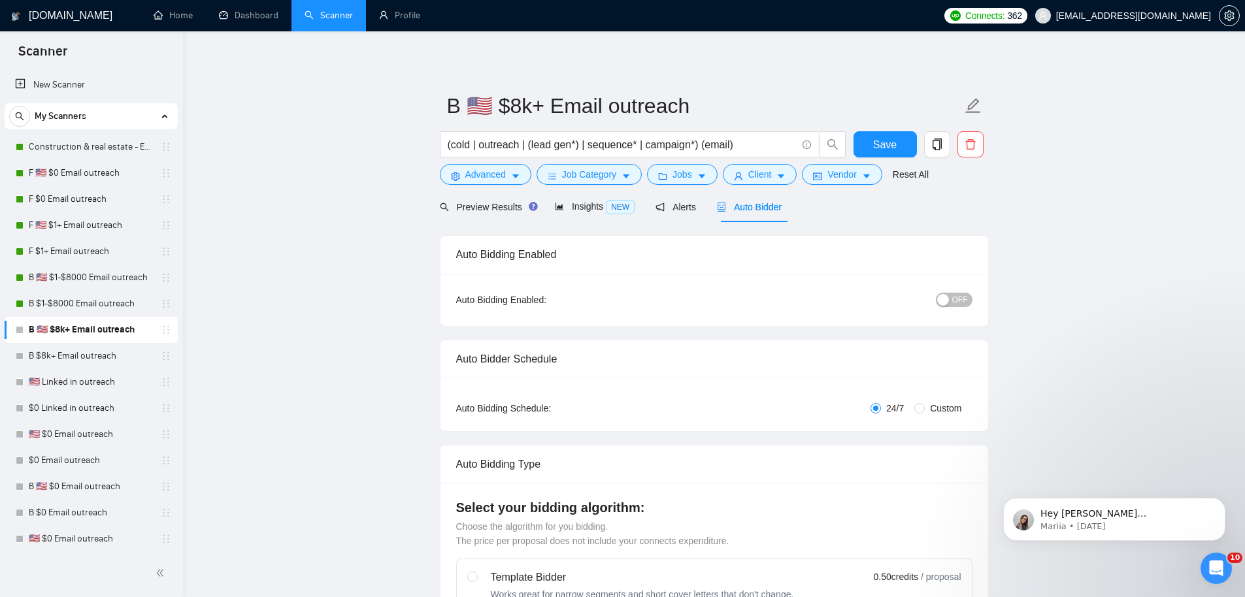
type textarea "[write proposal with no emojiis, no KPIs, make it more specific to their compan…"
click at [948, 295] on div "button" at bounding box center [943, 300] width 12 height 12
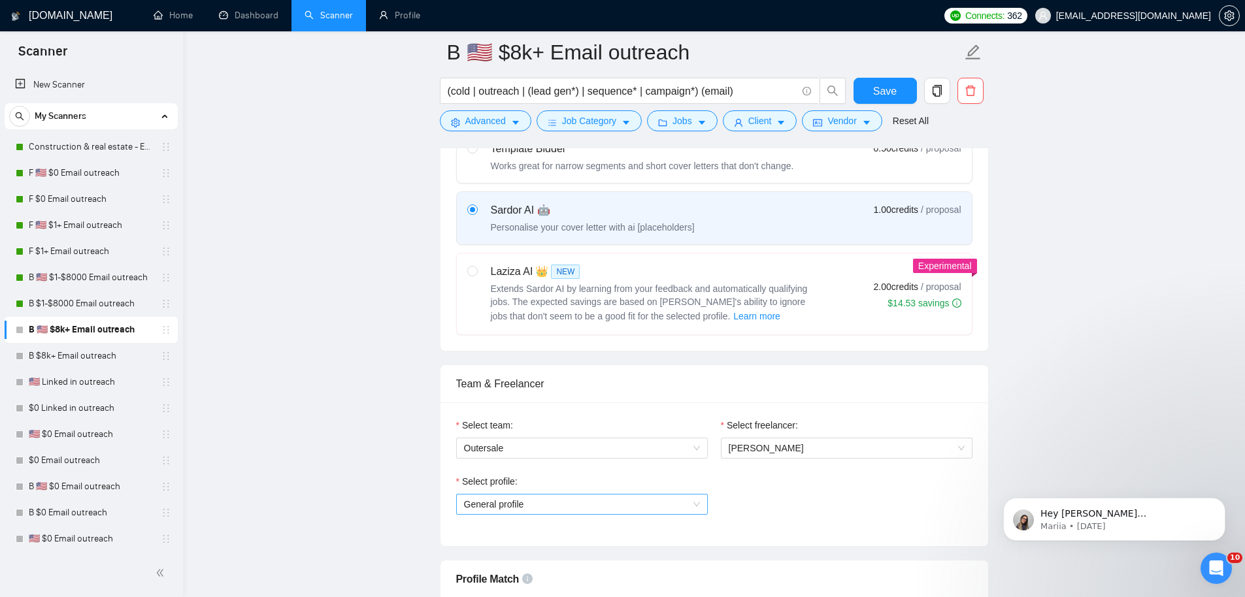
scroll to position [443, 0]
click at [532, 498] on span "General profile" at bounding box center [582, 501] width 236 height 20
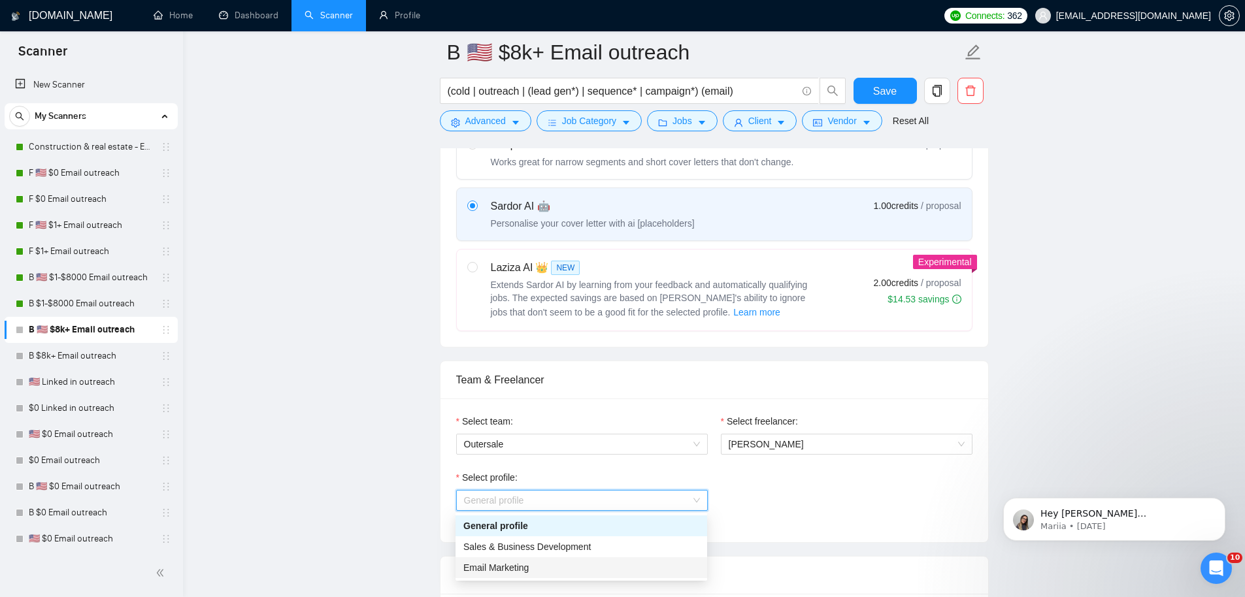
click at [528, 565] on span "Email Marketing" at bounding box center [495, 568] width 65 height 10
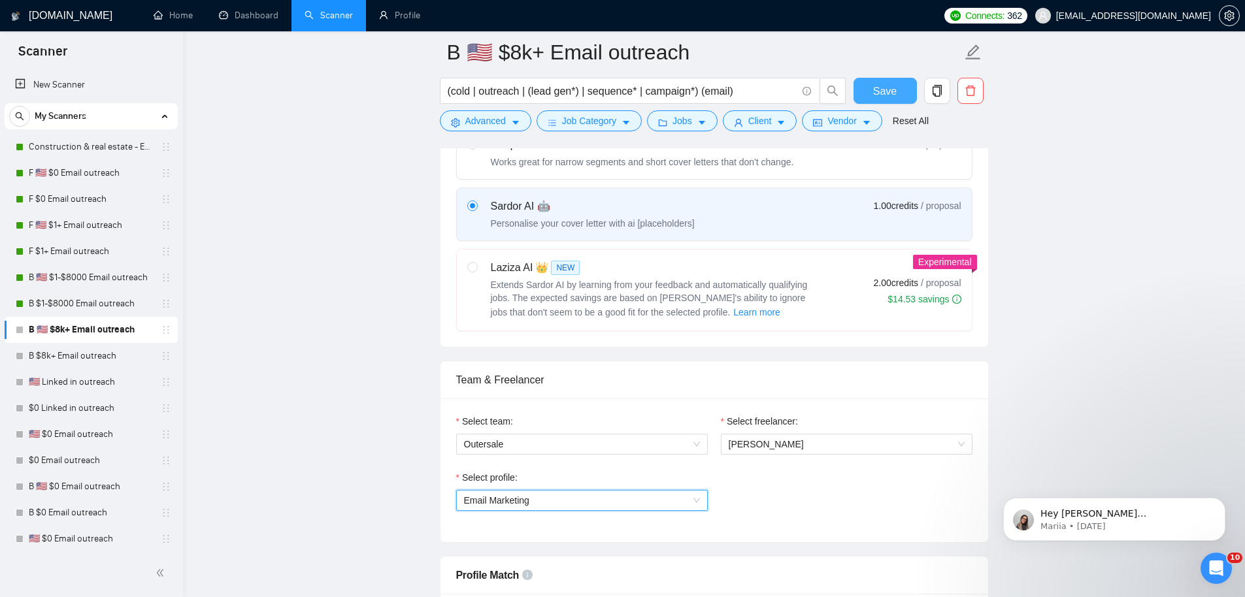
drag, startPoint x: 891, startPoint y: 103, endPoint x: 784, endPoint y: 161, distance: 121.9
click at [891, 102] on button "Save" at bounding box center [884, 91] width 63 height 26
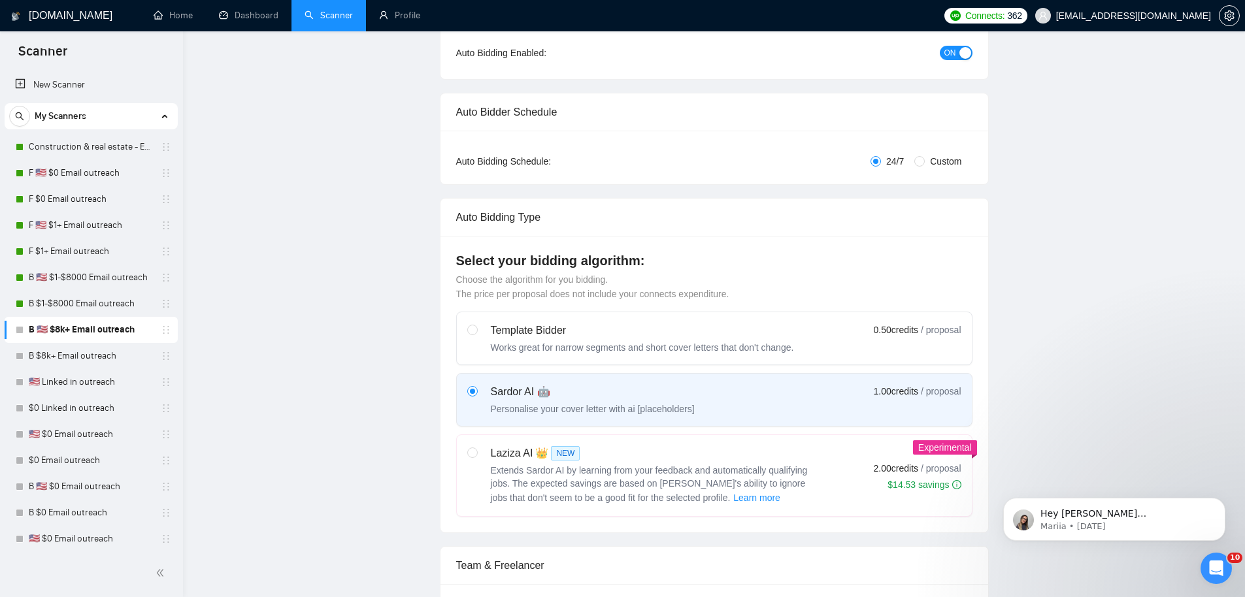
scroll to position [0, 0]
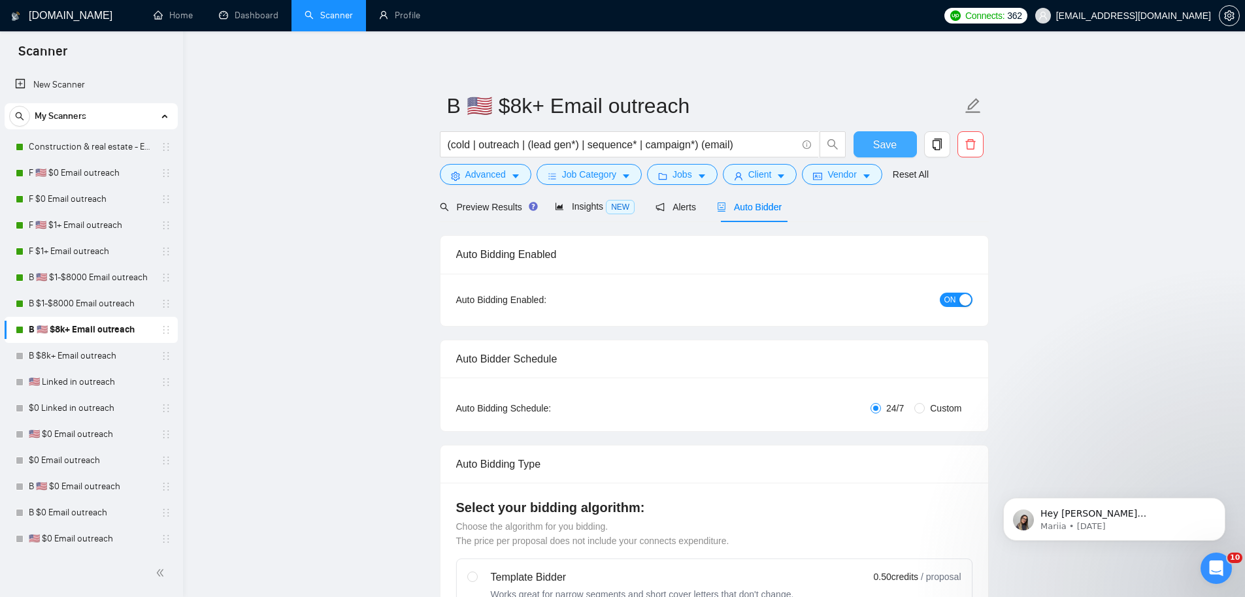
click at [908, 153] on button "Save" at bounding box center [884, 144] width 63 height 26
click at [53, 306] on link "B $1-$8000 Email outreach" at bounding box center [91, 304] width 124 height 26
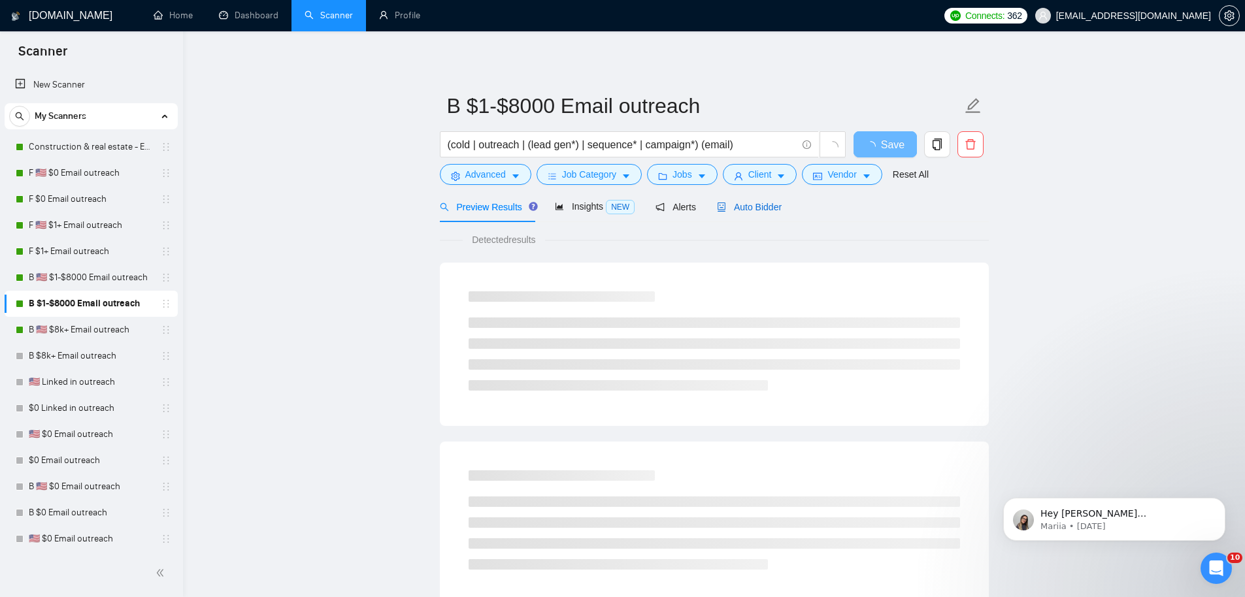
click at [745, 204] on span "Auto Bidder" at bounding box center [749, 207] width 65 height 10
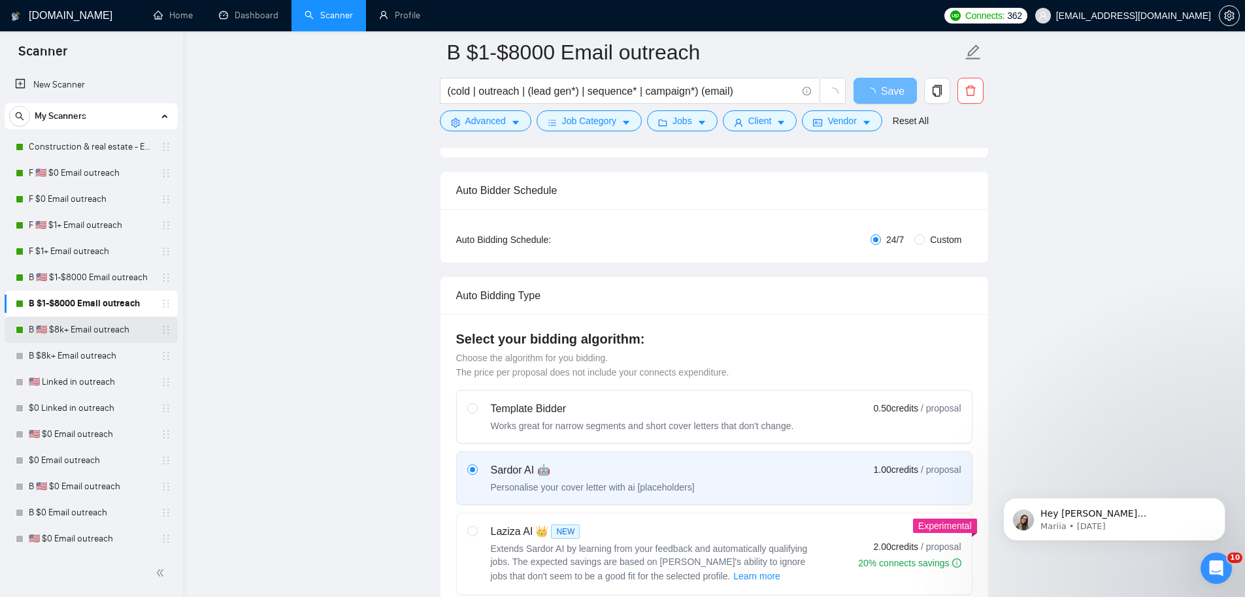
scroll to position [163, 0]
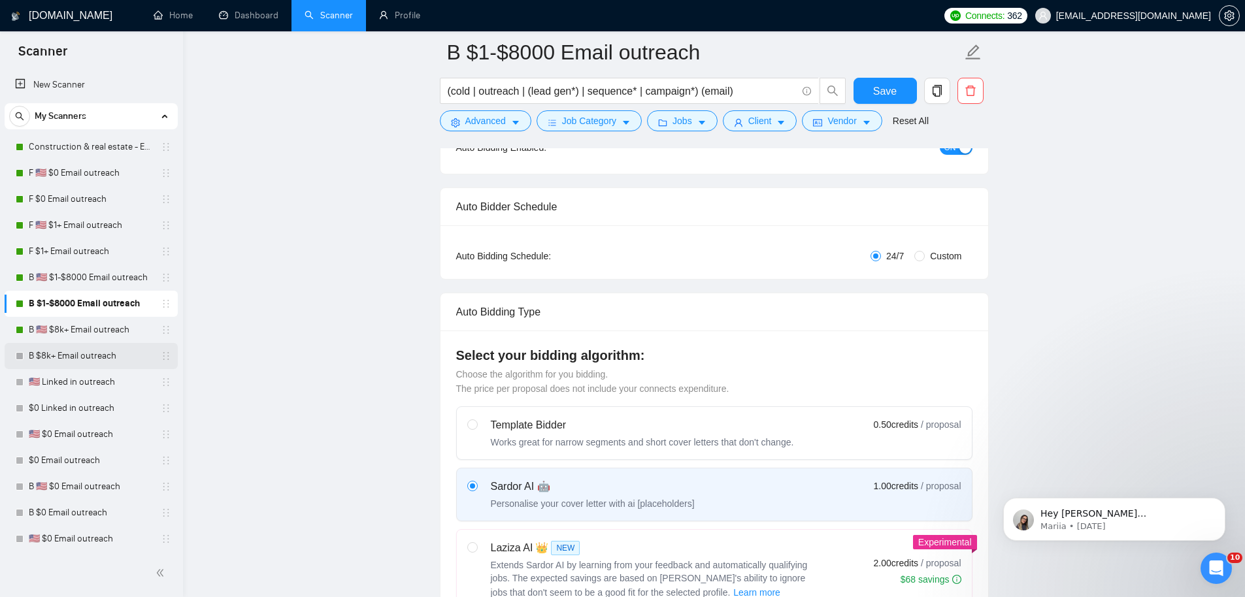
click at [87, 353] on link "B $8k+ Email outreach" at bounding box center [91, 356] width 124 height 26
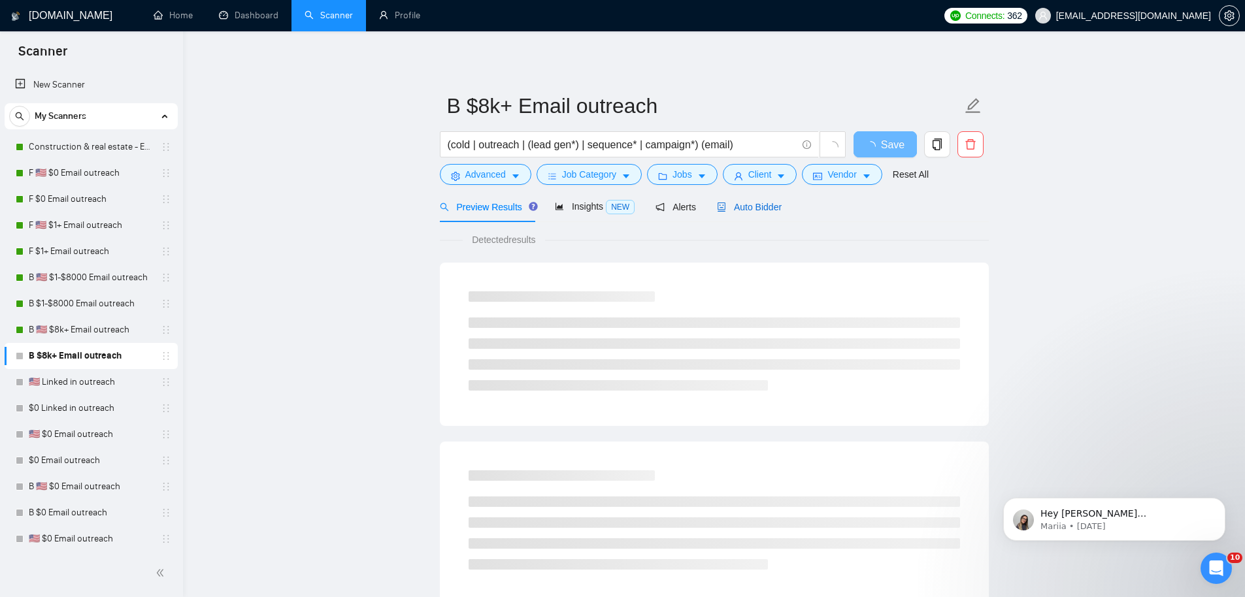
click at [760, 204] on span "Auto Bidder" at bounding box center [749, 207] width 65 height 10
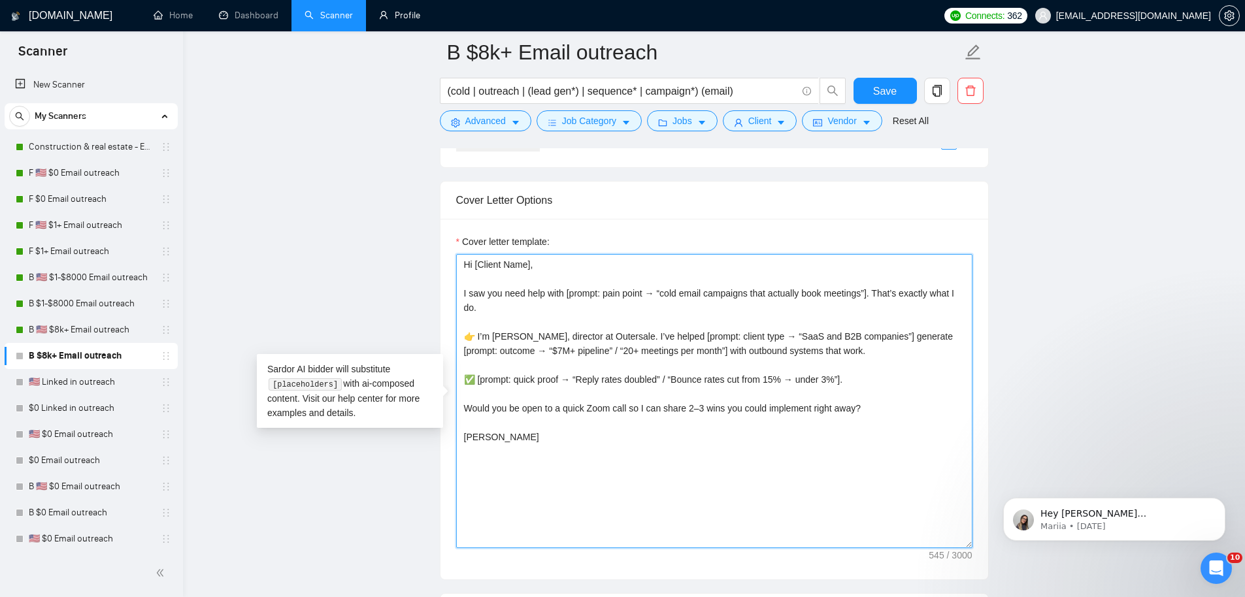
drag, startPoint x: 593, startPoint y: 328, endPoint x: 393, endPoint y: -26, distance: 406.4
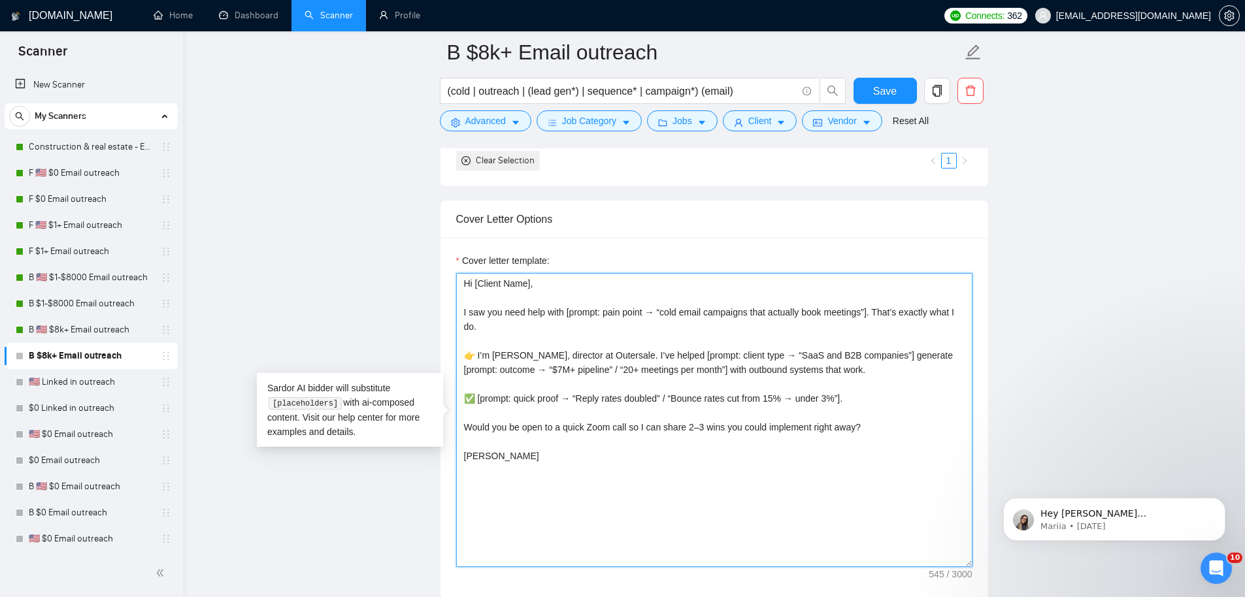
scroll to position [1325, 0]
paste textarea "[write proposal with no emojiis, no KPIs, make it more specific to their compan…"
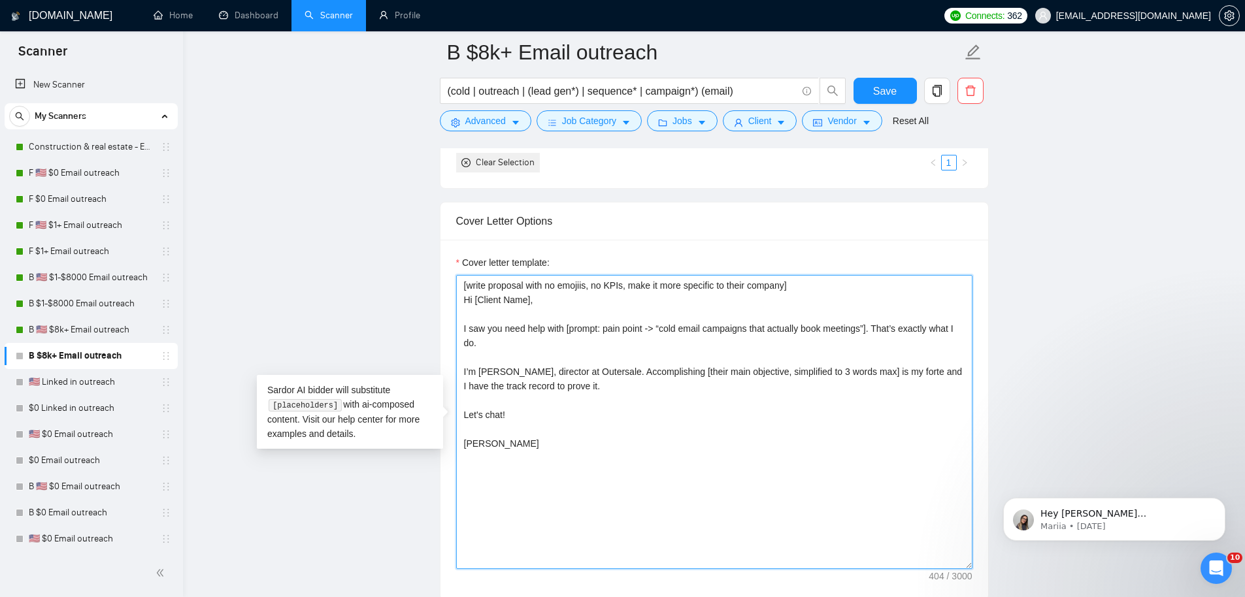
type textarea "[write proposal with no emojiis, no KPIs, make it more specific to their compan…"
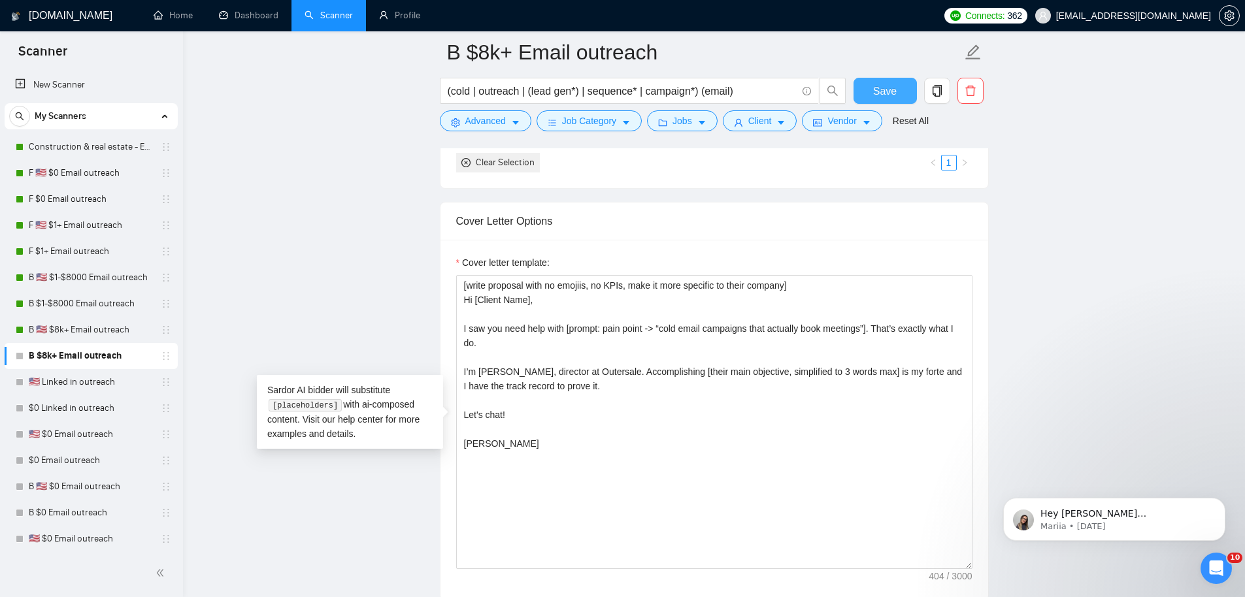
click at [886, 88] on span "Save" at bounding box center [885, 91] width 24 height 16
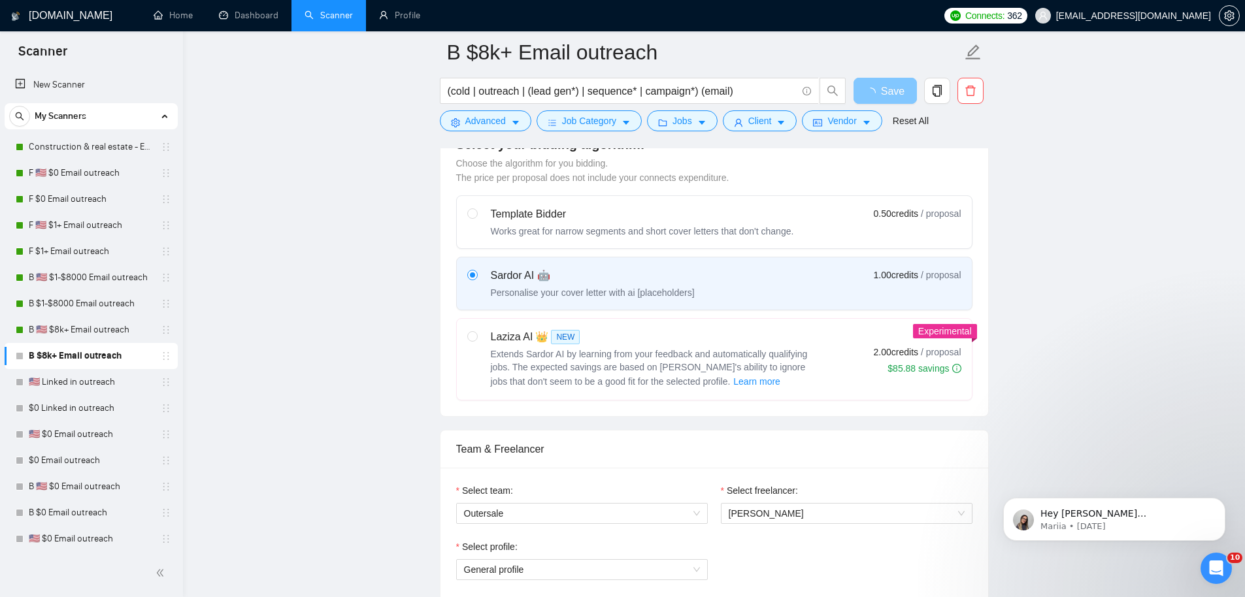
scroll to position [0, 0]
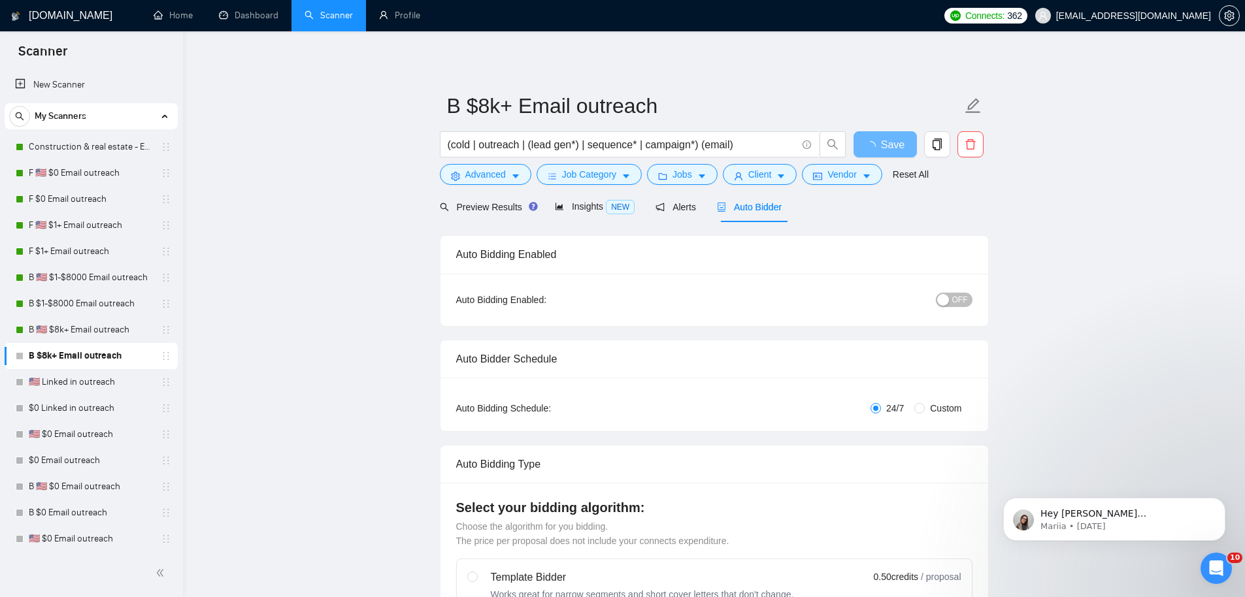
click at [955, 301] on span "OFF" at bounding box center [960, 300] width 16 height 14
click at [956, 302] on span "OFF" at bounding box center [960, 300] width 16 height 14
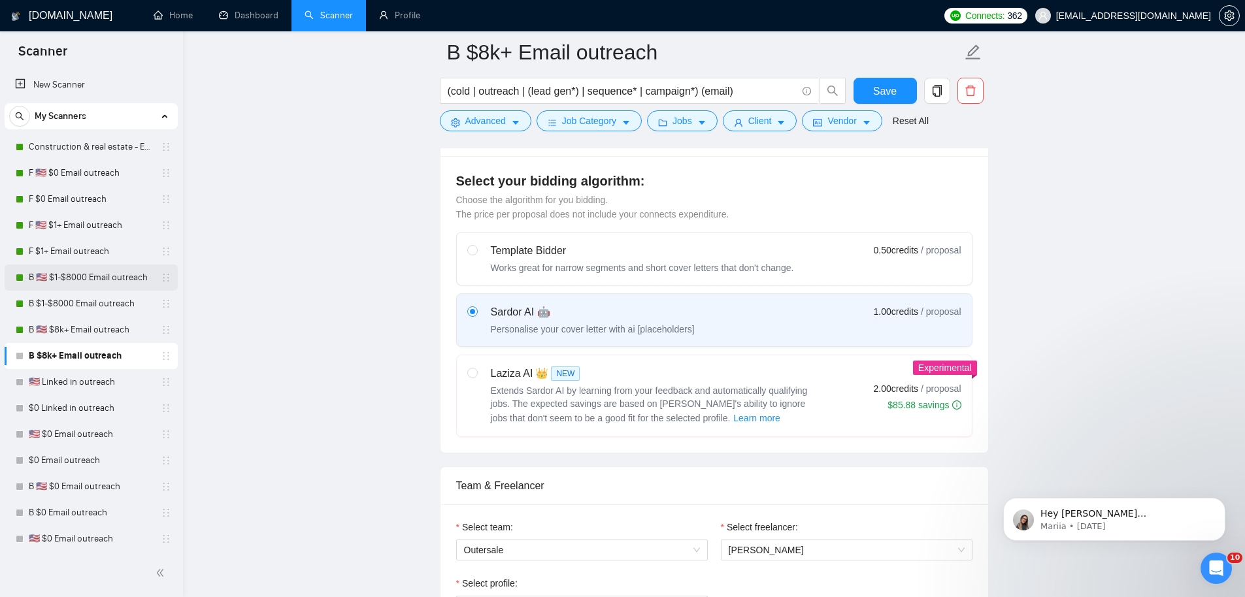
scroll to position [387, 0]
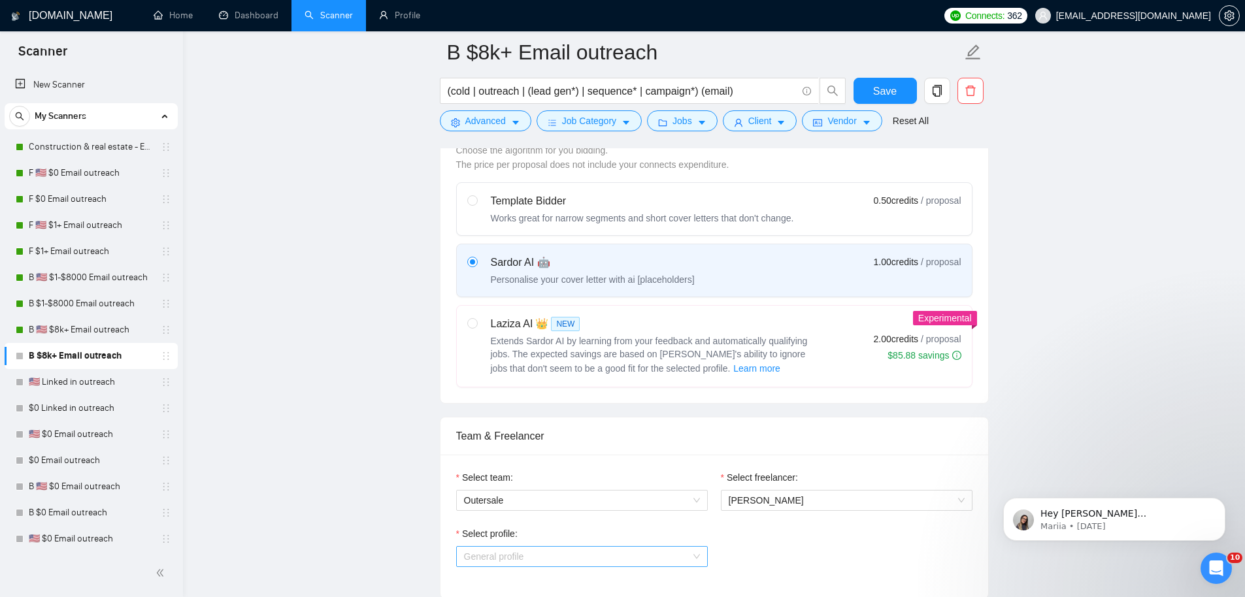
click at [514, 558] on span "General profile" at bounding box center [582, 557] width 236 height 20
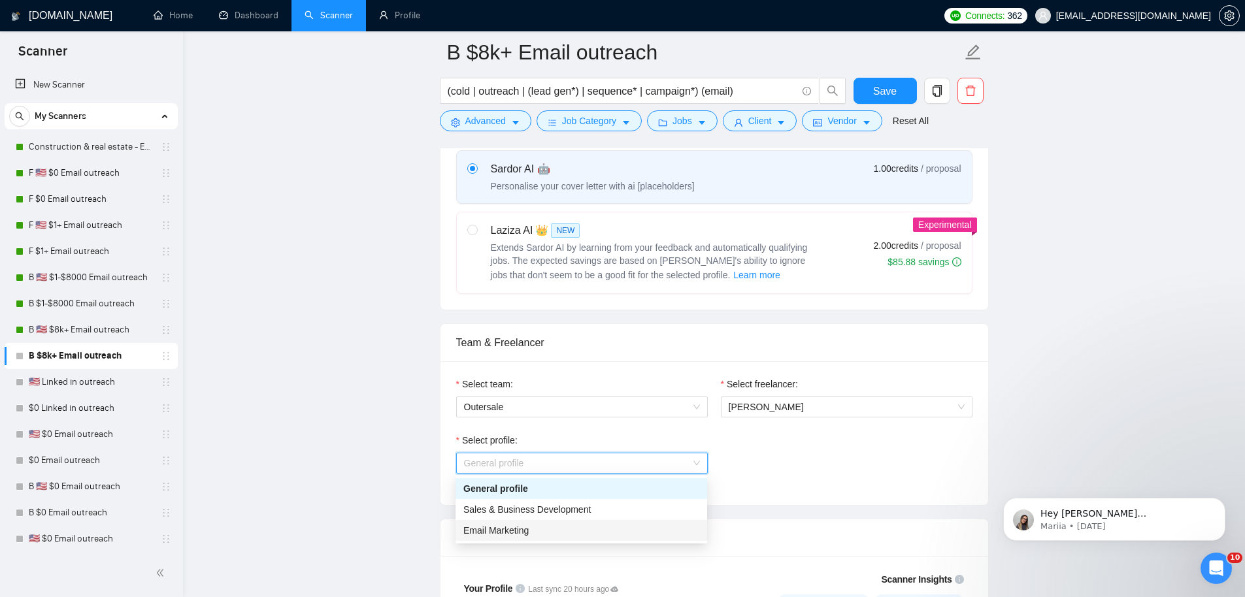
scroll to position [488, 0]
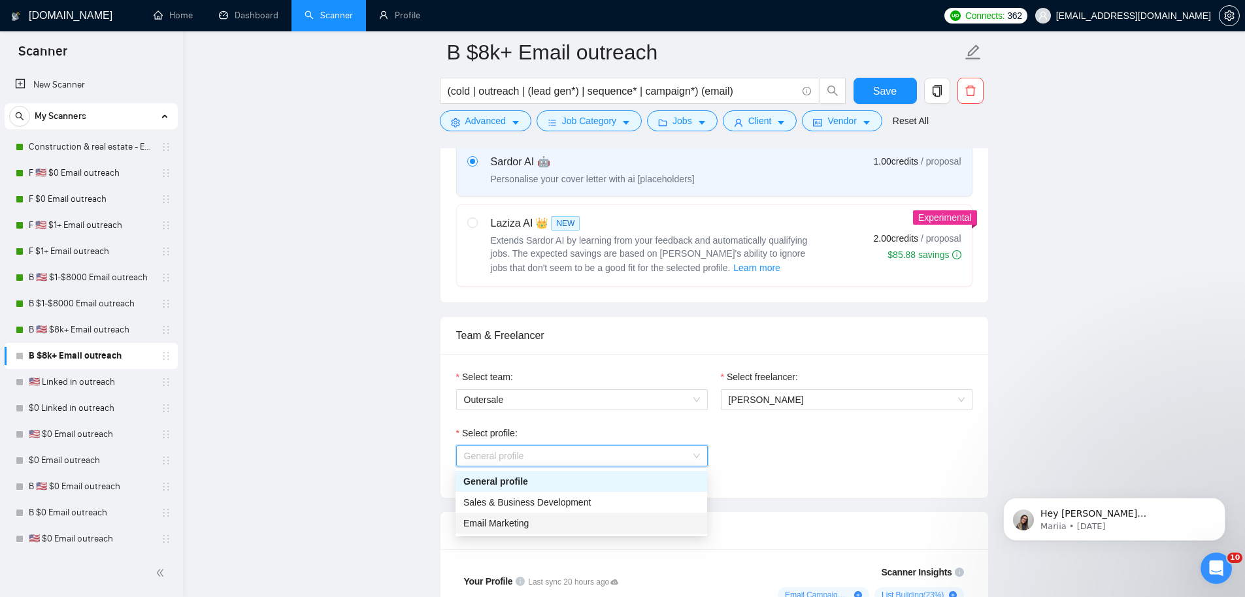
click at [529, 521] on span "Email Marketing" at bounding box center [495, 523] width 65 height 10
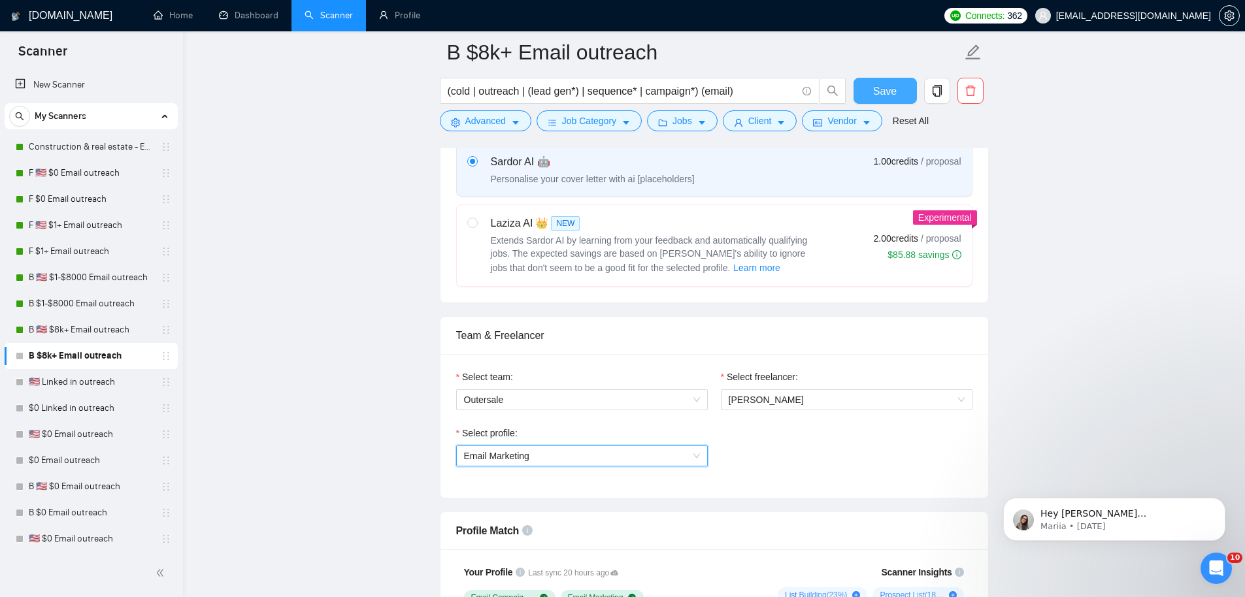
click at [886, 96] on span "Save" at bounding box center [885, 91] width 24 height 16
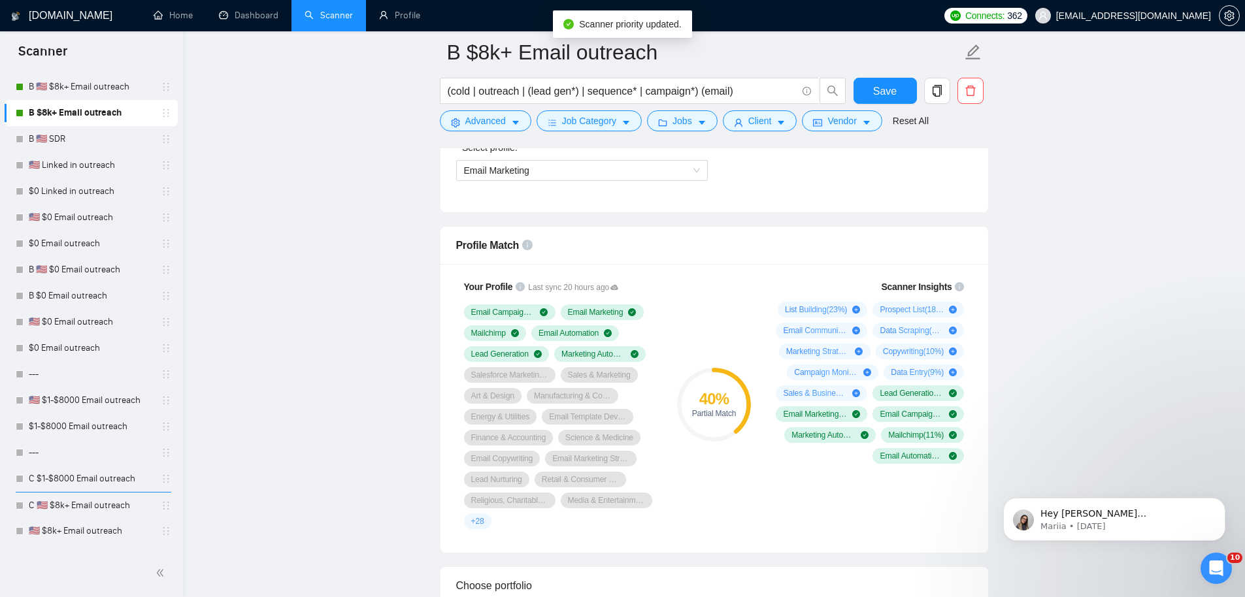
scroll to position [83, 0]
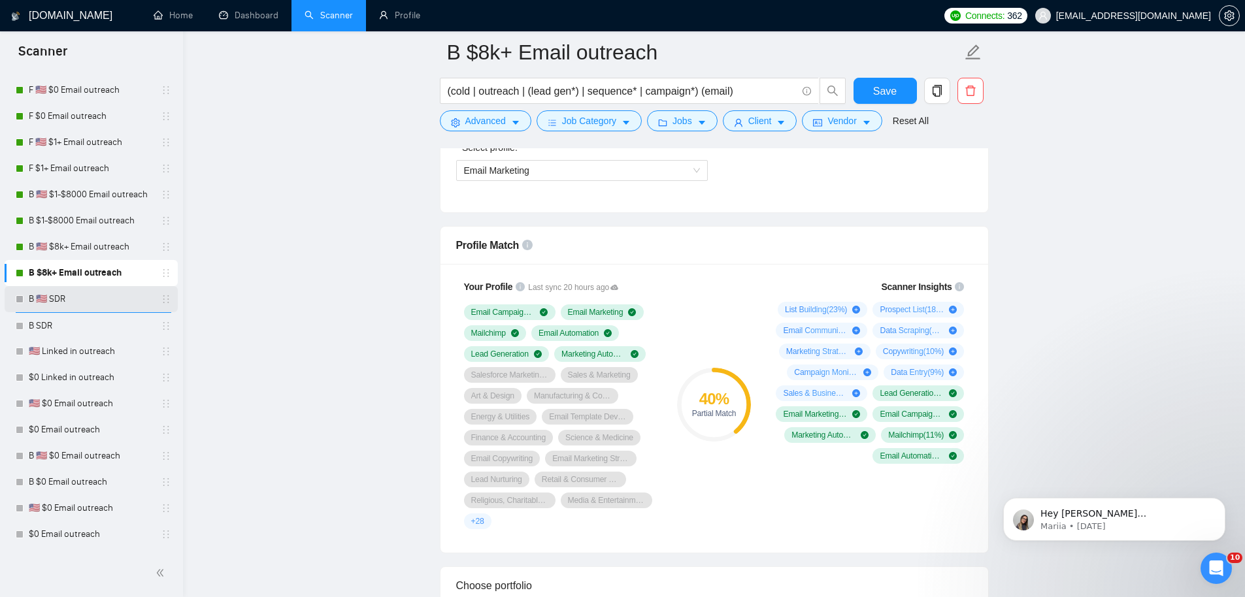
click at [71, 299] on link "B 🇺🇸 SDR" at bounding box center [91, 299] width 124 height 26
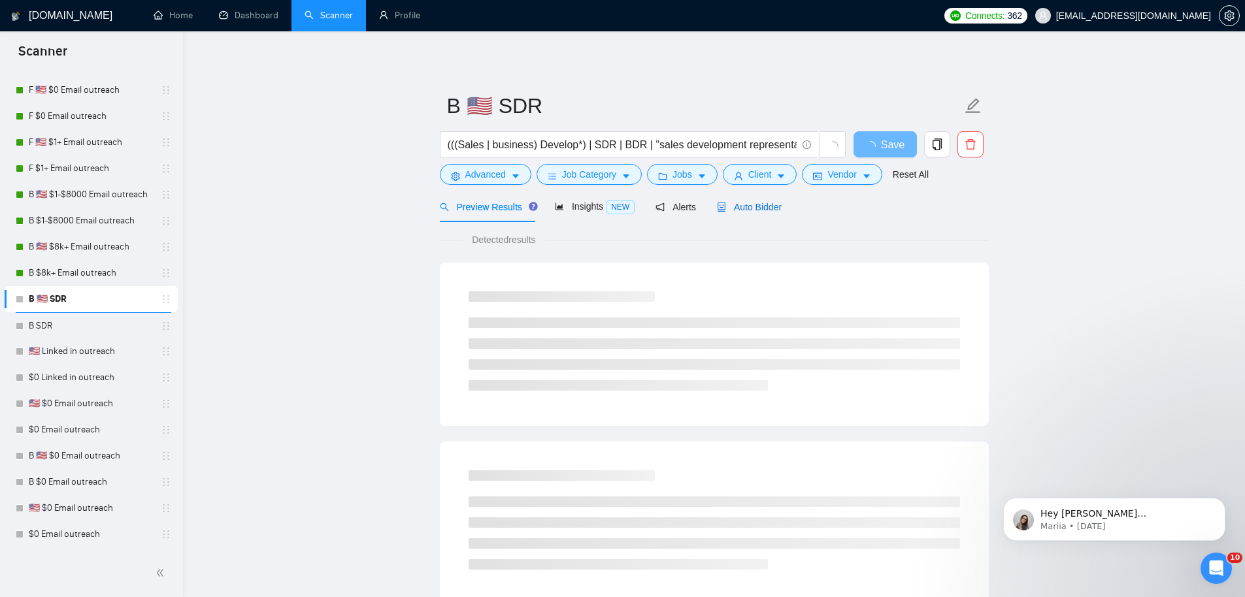
click at [753, 204] on span "Auto Bidder" at bounding box center [749, 207] width 65 height 10
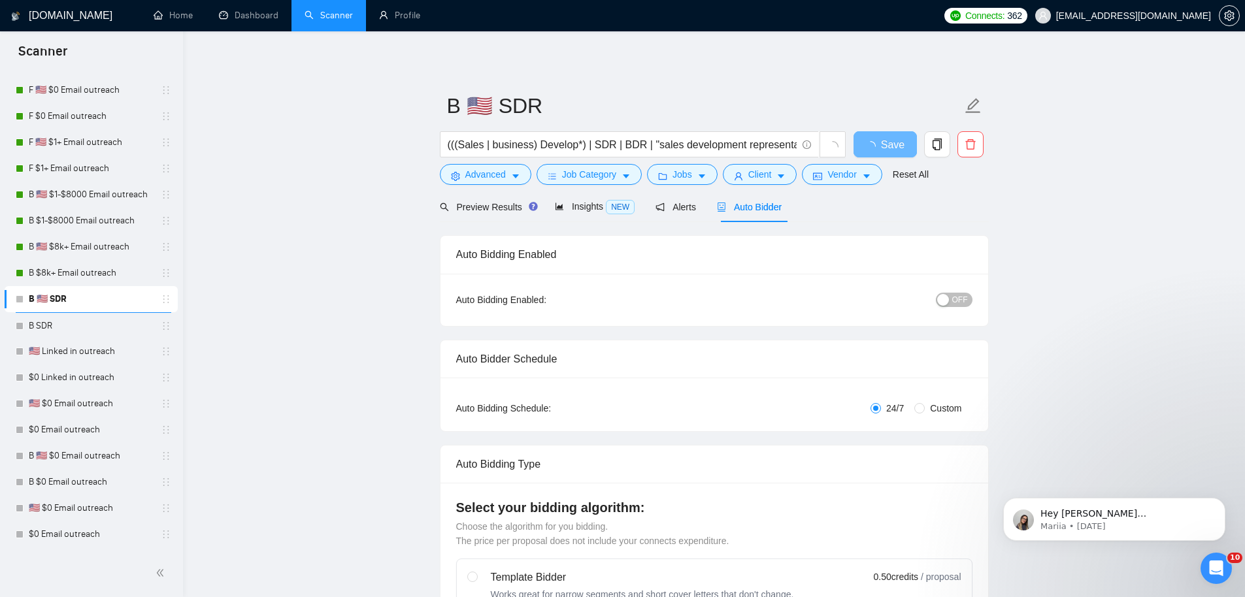
radio input "false"
radio input "true"
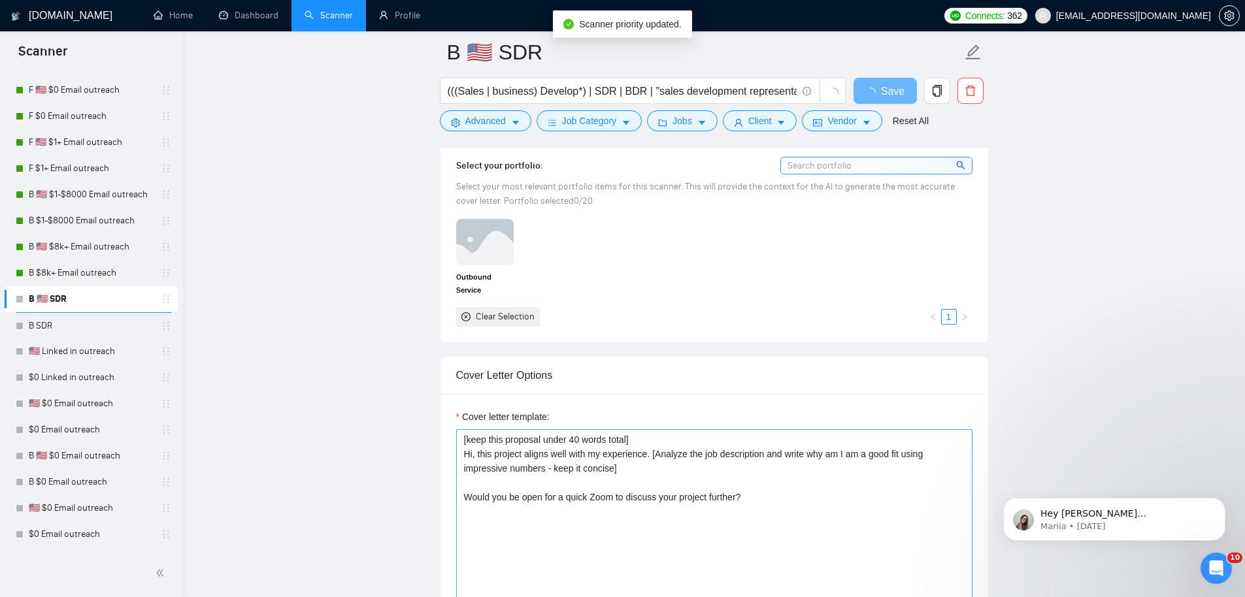
scroll to position [1356, 0]
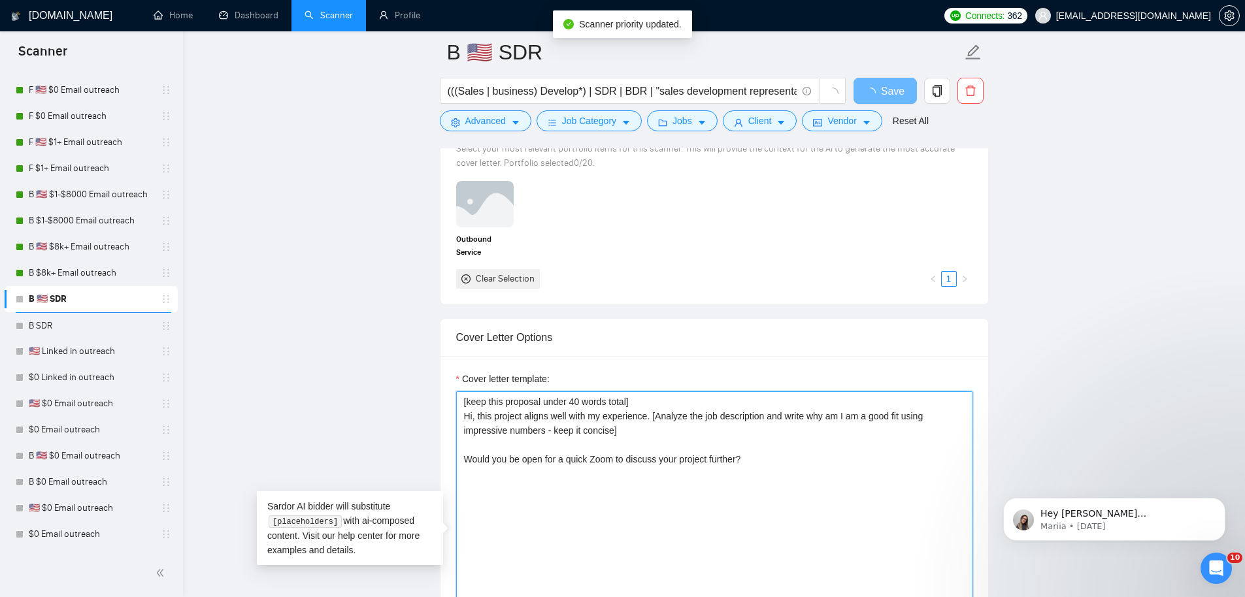
drag, startPoint x: 806, startPoint y: 482, endPoint x: 386, endPoint y: 296, distance: 460.2
click at [371, 291] on main "B 🇺🇸 SDR (((Sales | business) Develop*) | SDR | BDR | "sales development repres…" at bounding box center [714, 542] width 1020 height 3692
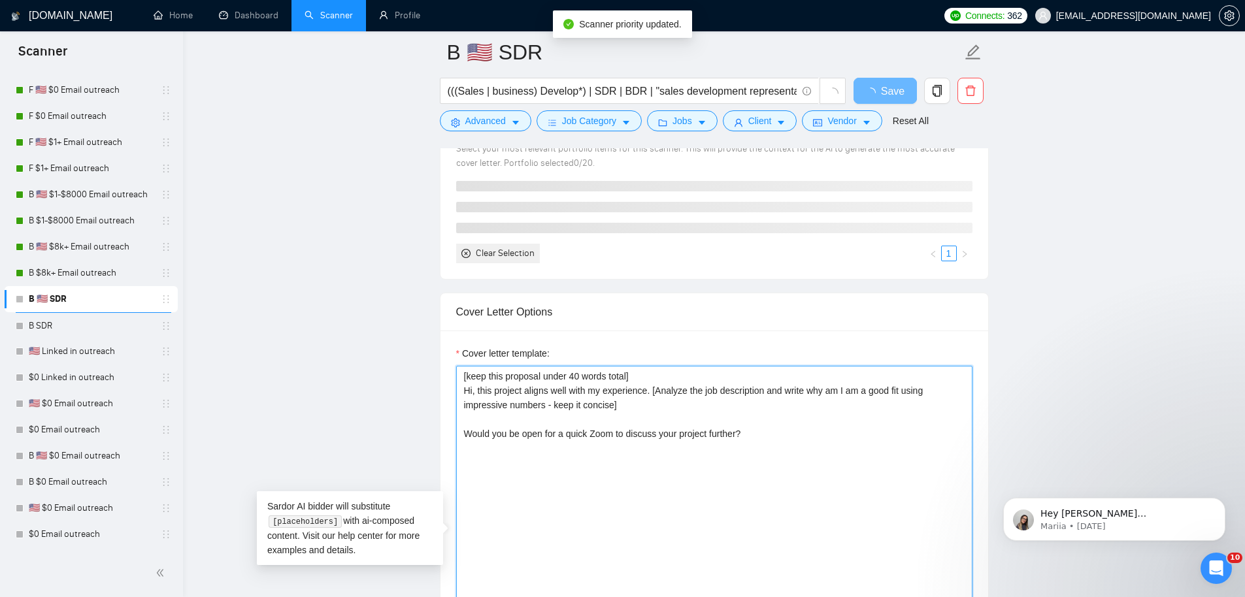
paste textarea "write proposal with no emojiis, no KPIs, make it more specific to their company…"
type textarea "[write proposal with no emojiis, no KPIs, make it more specific to their compan…"
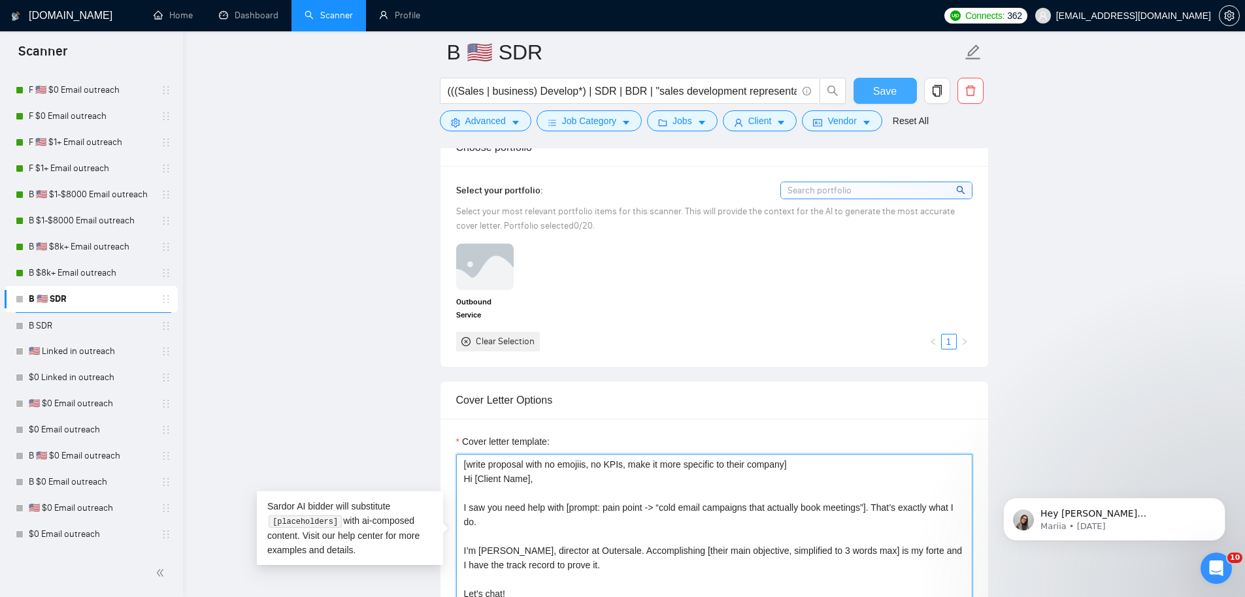
type textarea "[write proposal with no emojiis, no KPIs, make it more specific to their compan…"
click at [881, 91] on span "Save" at bounding box center [885, 91] width 24 height 16
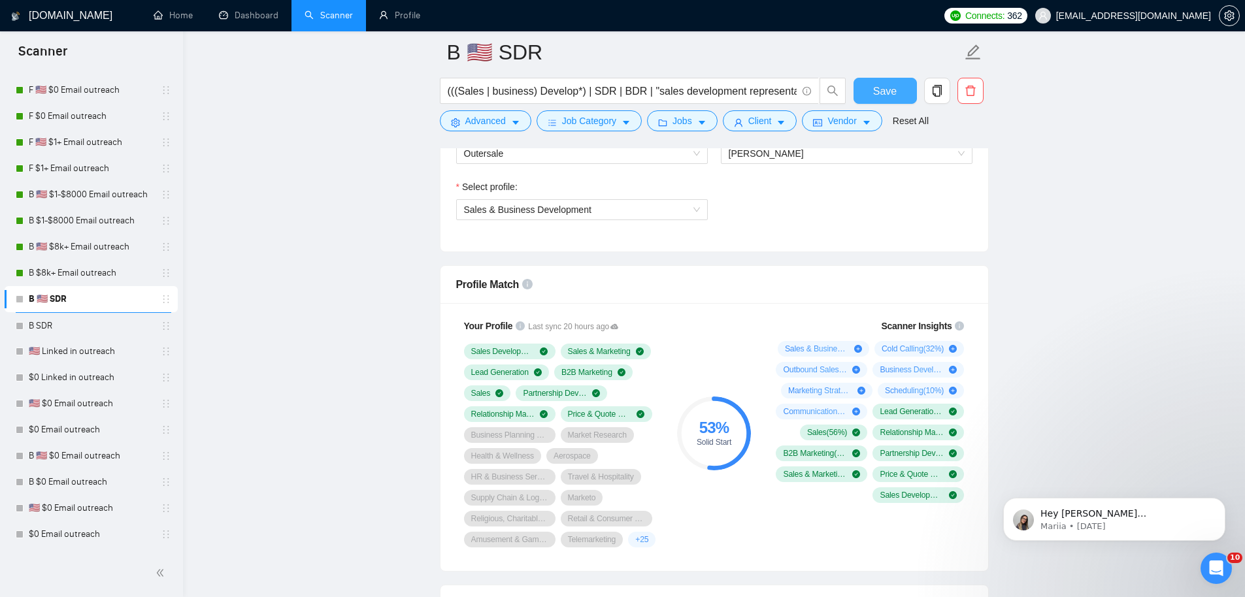
scroll to position [895, 0]
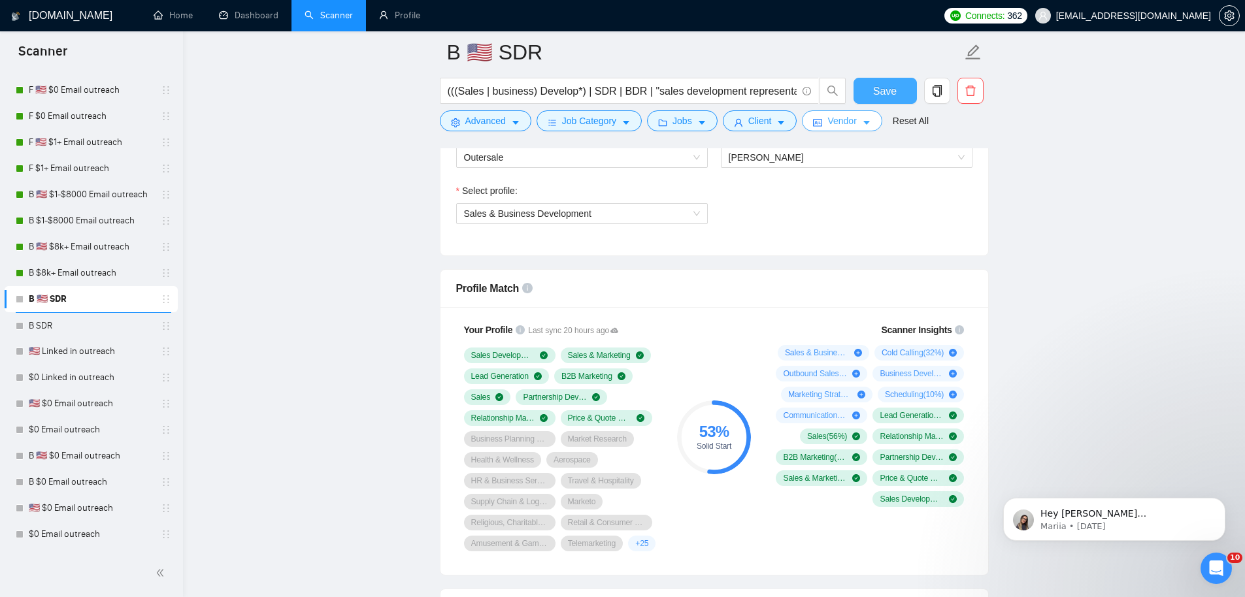
click at [889, 90] on span "Save" at bounding box center [885, 91] width 24 height 16
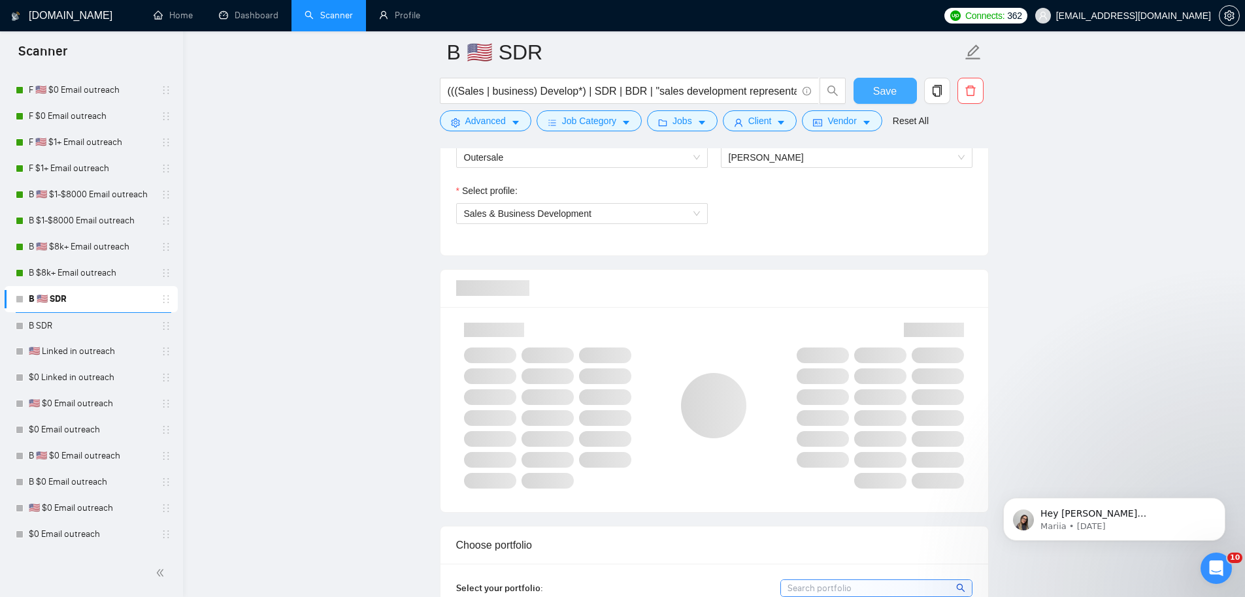
scroll to position [0, 0]
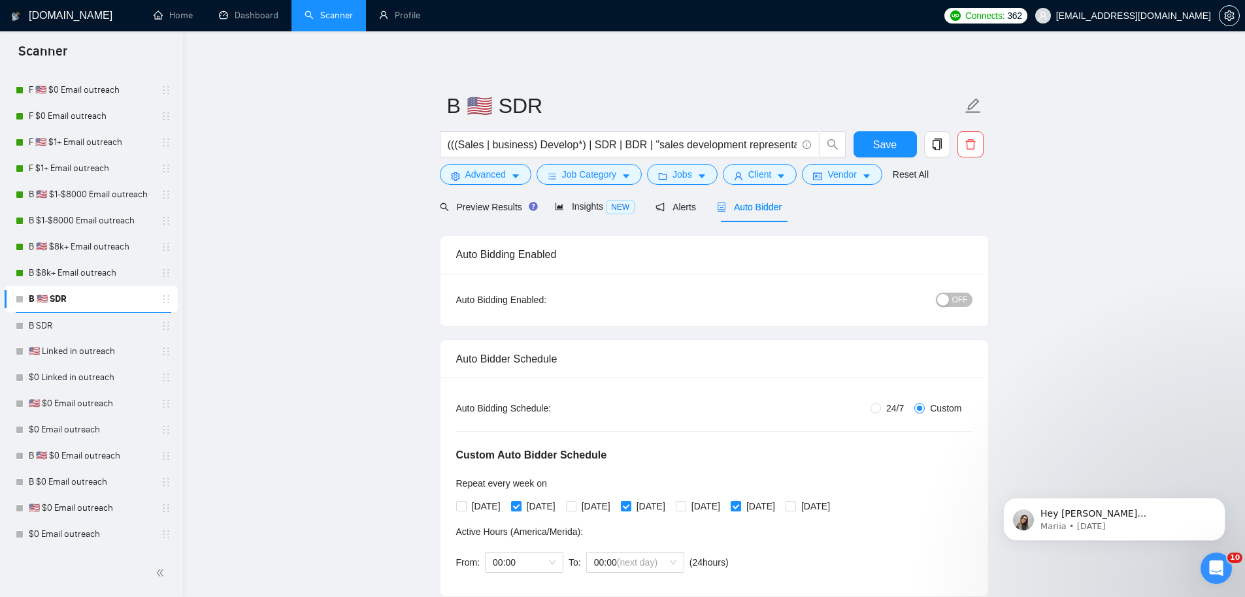
drag, startPoint x: 876, startPoint y: 423, endPoint x: 880, endPoint y: 410, distance: 13.8
click at [876, 422] on div "Custom Auto Bidder Schedule Repeat every week [DATE] [DATE] [DATE] [DATE] [DATE…" at bounding box center [714, 498] width 516 height 165
click at [881, 409] on span "24/7" at bounding box center [895, 408] width 28 height 14
click at [880, 409] on input "24/7" at bounding box center [875, 408] width 10 height 10
radio input "true"
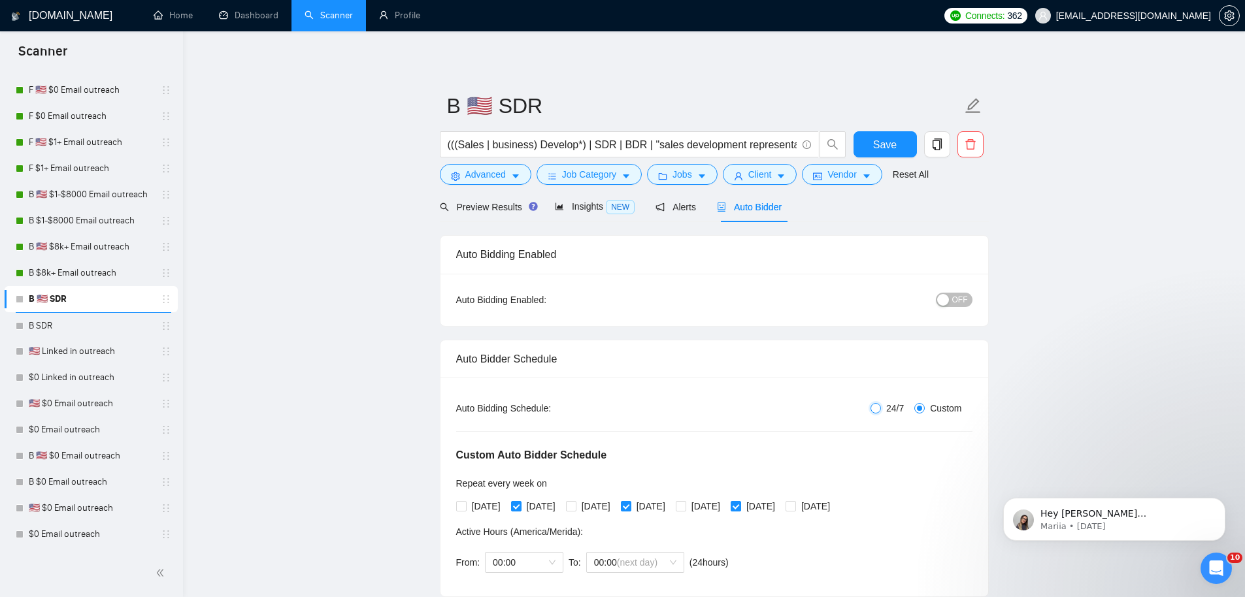
radio input "false"
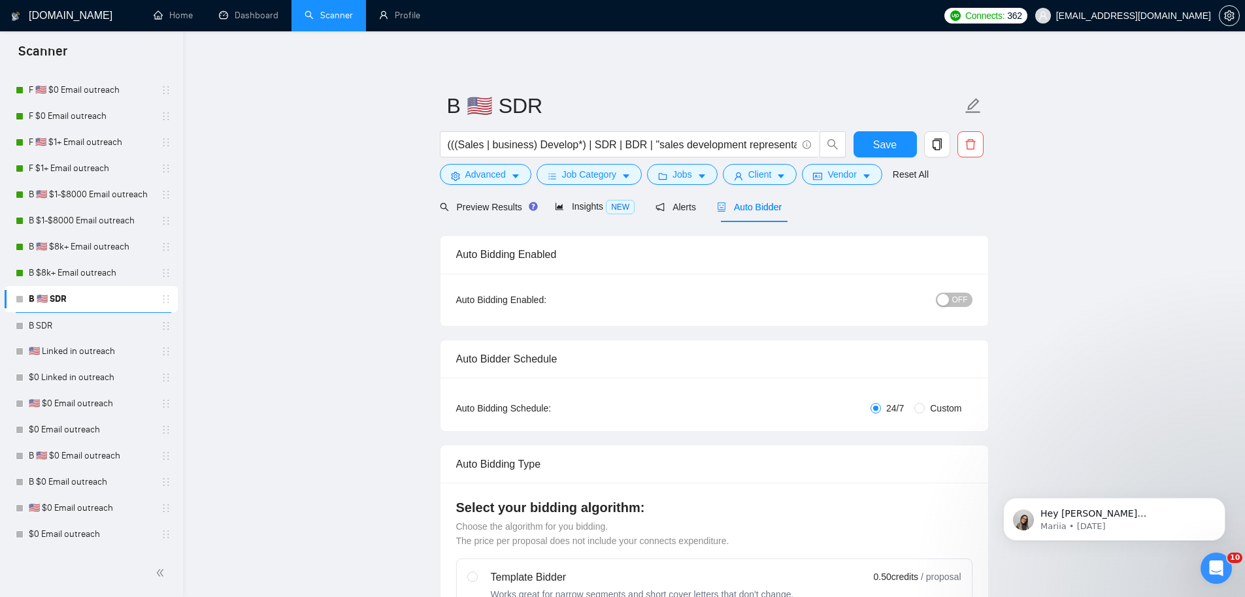
click at [944, 301] on div "button" at bounding box center [943, 300] width 12 height 12
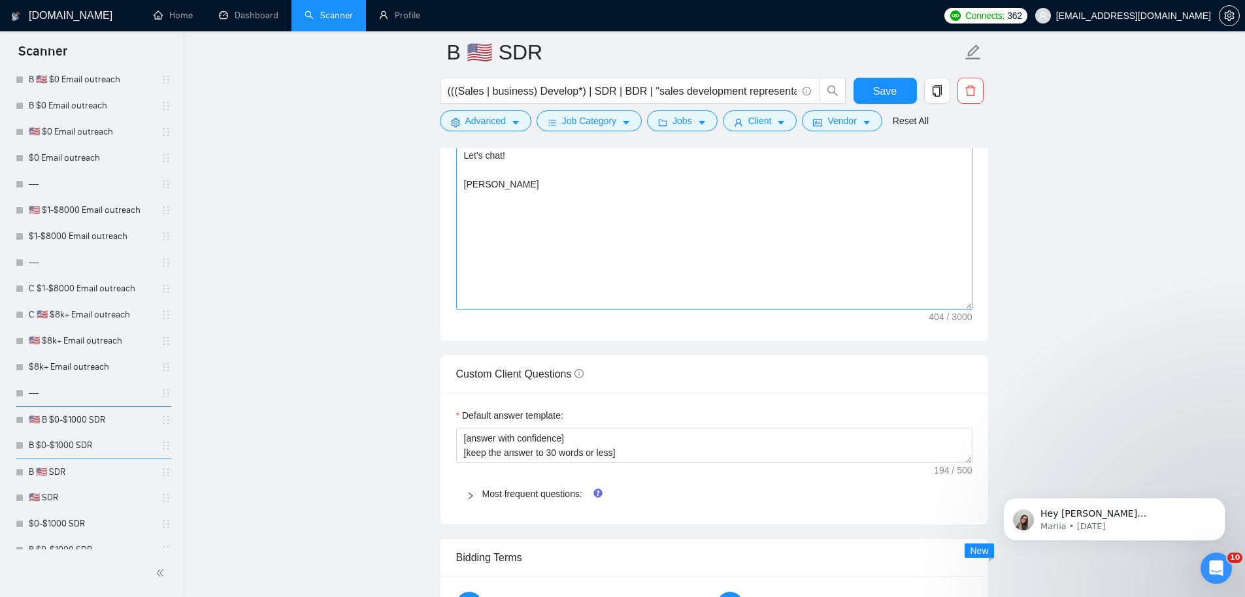
scroll to position [1561, 0]
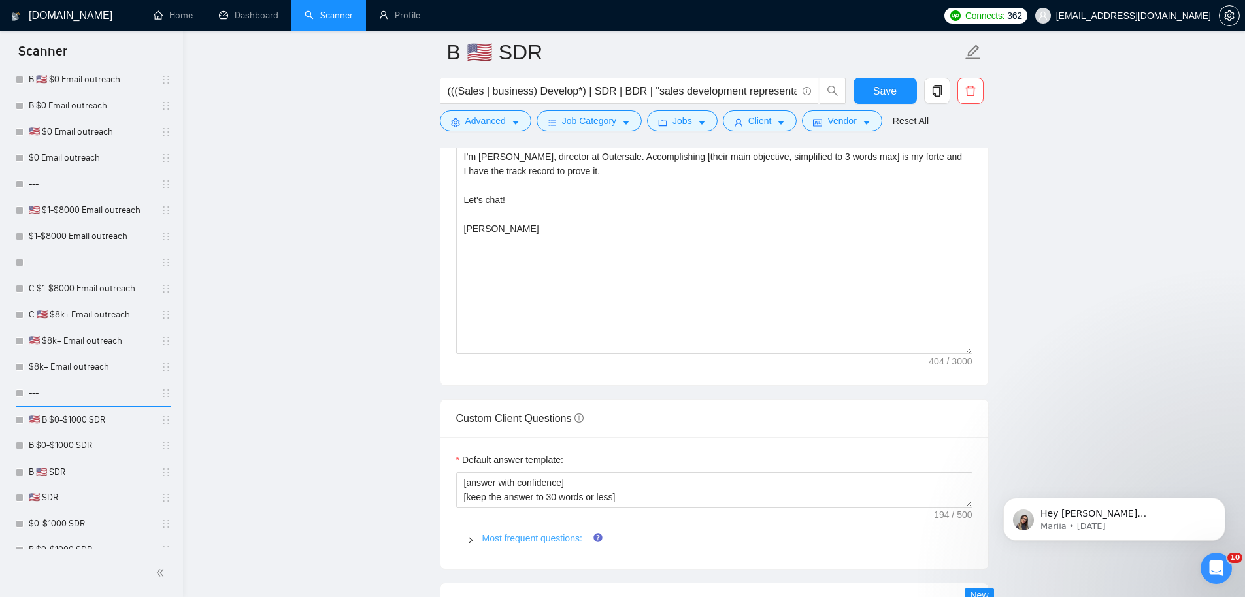
click at [505, 544] on link "Most frequent questions:" at bounding box center [532, 538] width 100 height 10
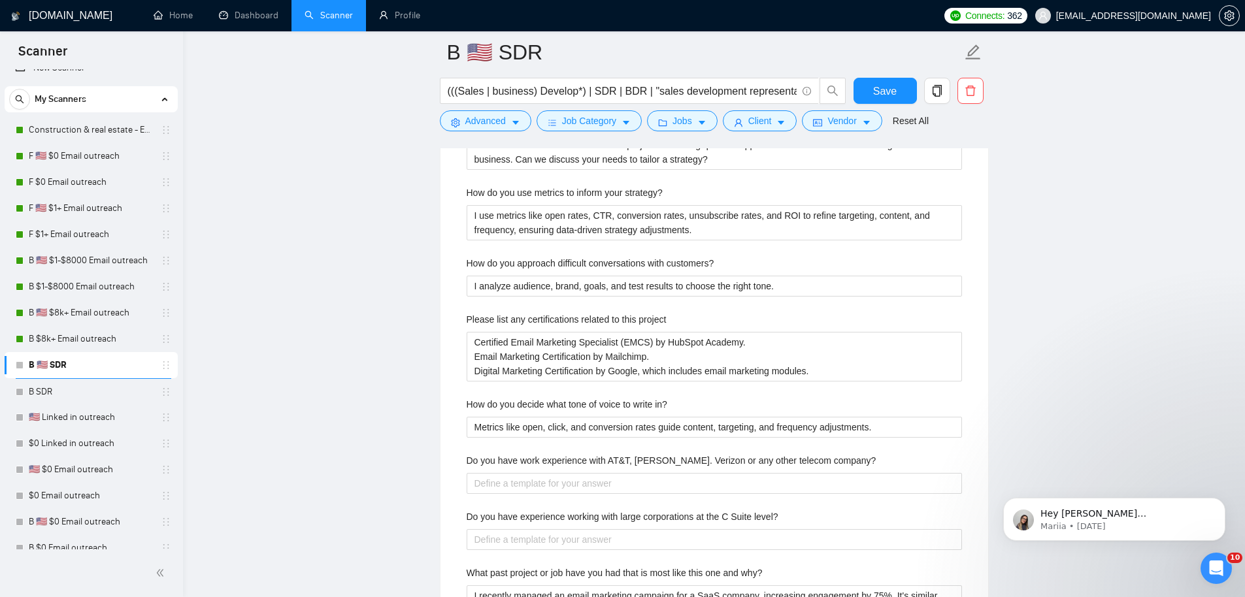
scroll to position [18, 0]
click at [60, 394] on link "B SDR" at bounding box center [91, 391] width 124 height 26
drag, startPoint x: 855, startPoint y: 93, endPoint x: 869, endPoint y: 91, distance: 13.8
click at [857, 92] on button "Save" at bounding box center [884, 91] width 63 height 26
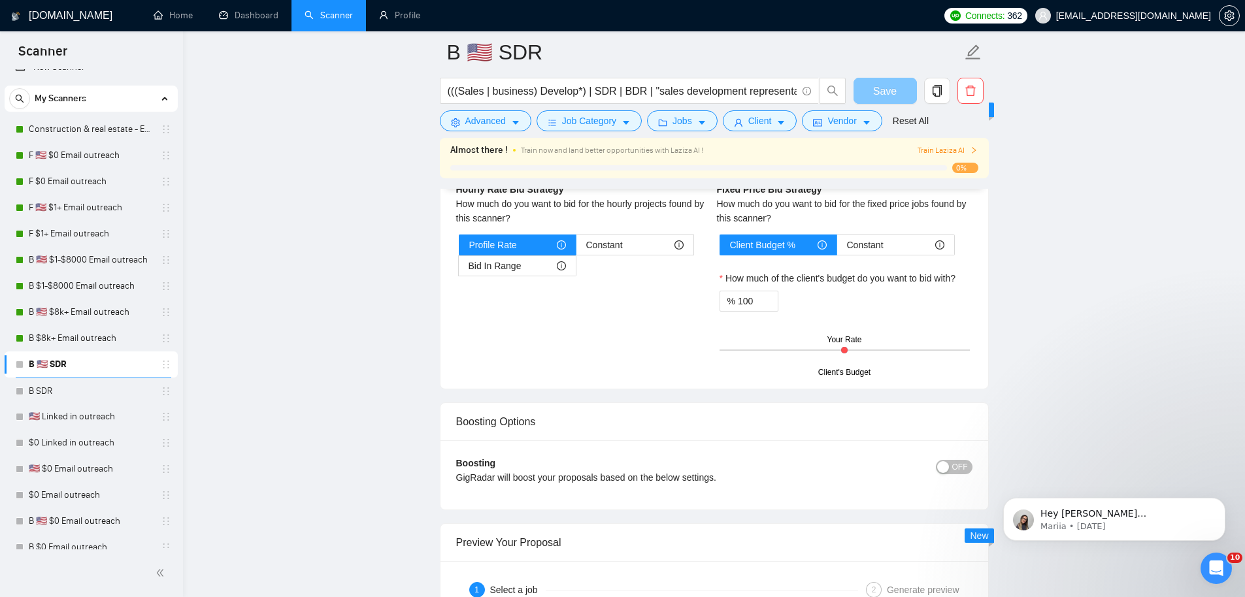
click at [869, 91] on button "Save" at bounding box center [884, 91] width 63 height 26
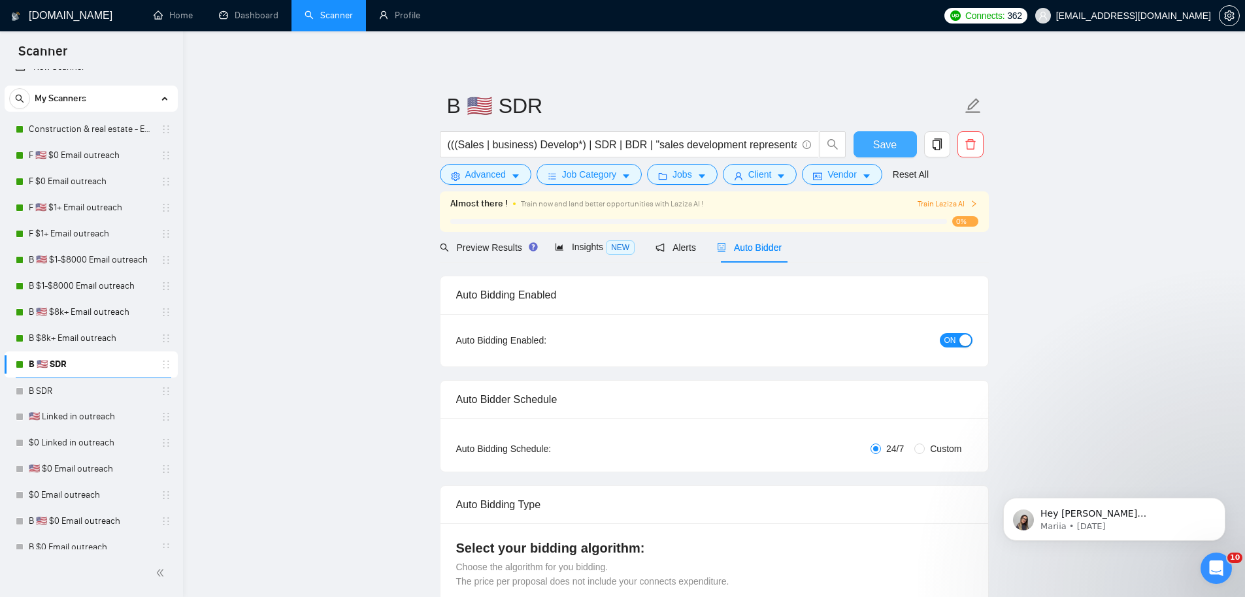
scroll to position [325, 0]
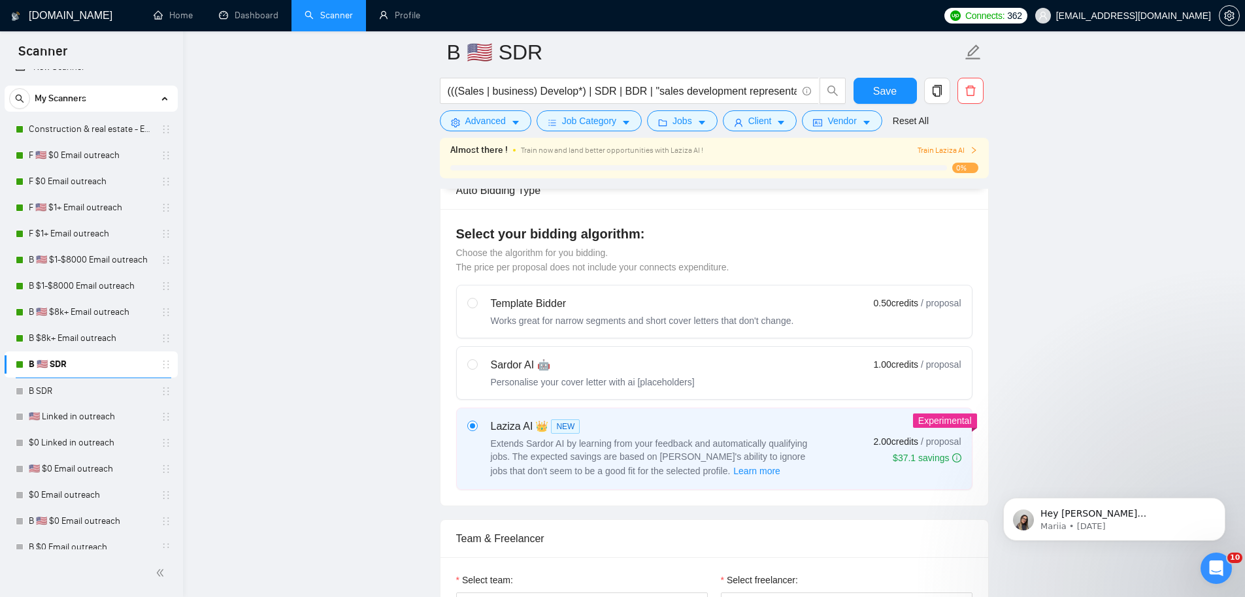
drag, startPoint x: 580, startPoint y: 387, endPoint x: 590, endPoint y: 380, distance: 12.2
click at [580, 387] on div "Personalise your cover letter with ai [placeholders]" at bounding box center [593, 382] width 204 height 13
click at [476, 369] on input "radio" at bounding box center [471, 363] width 9 height 9
radio input "true"
radio input "false"
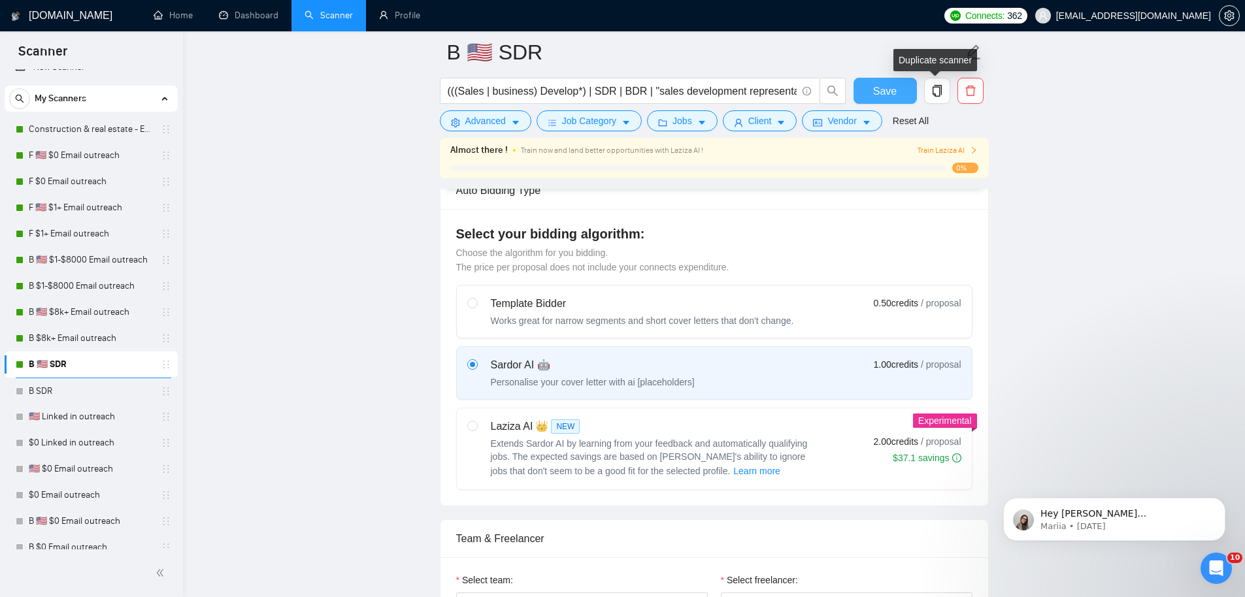
drag, startPoint x: 889, startPoint y: 101, endPoint x: 959, endPoint y: 99, distance: 70.6
click at [888, 101] on button "Save" at bounding box center [884, 91] width 63 height 26
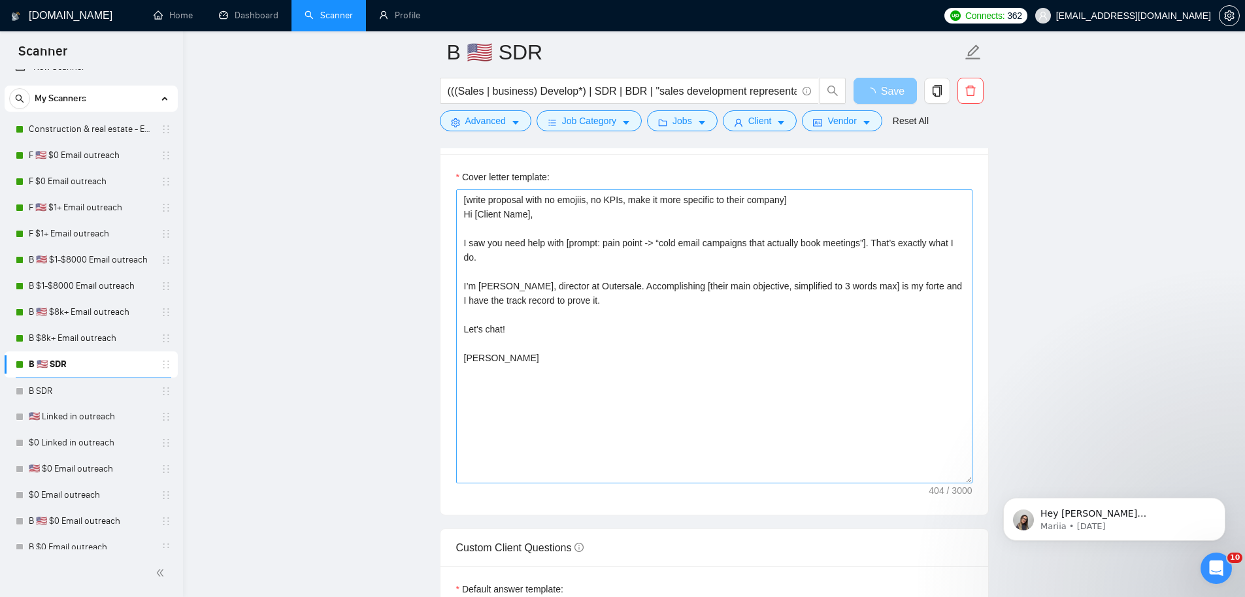
scroll to position [1458, 0]
drag, startPoint x: 690, startPoint y: 416, endPoint x: 397, endPoint y: 44, distance: 472.8
click at [399, 61] on main "B 🇺🇸 SDR (((Sales | business) Develop*) | SDR | BDR | "sales development repres…" at bounding box center [714, 461] width 1020 height 3734
click at [890, 86] on span "Save" at bounding box center [885, 91] width 24 height 16
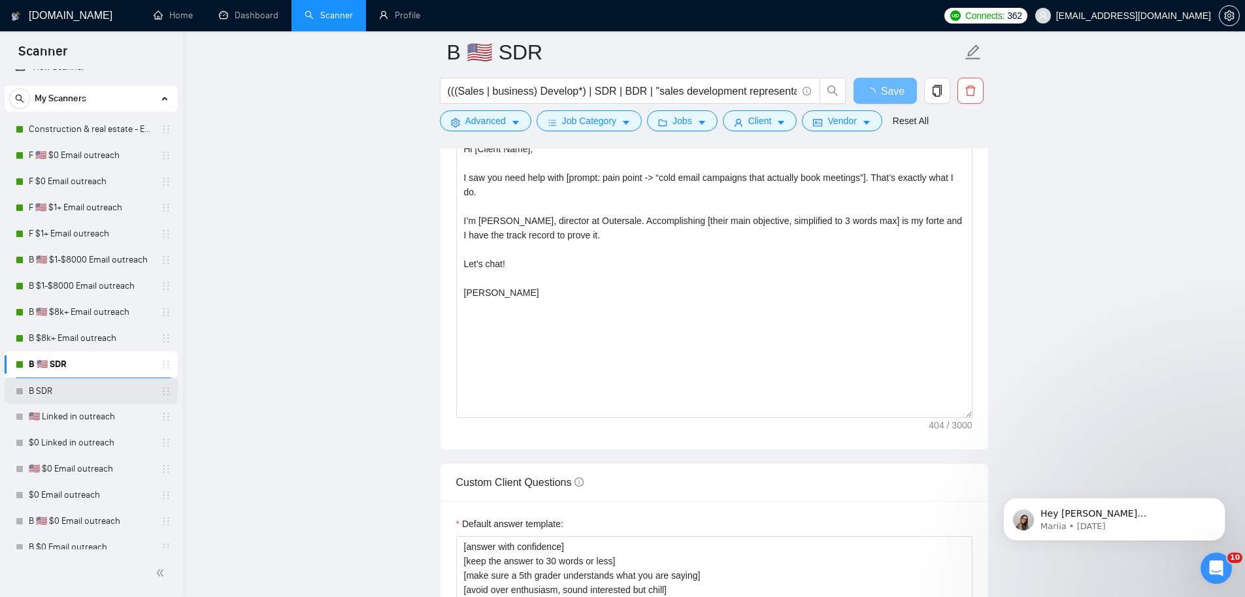
click at [83, 388] on link "B SDR" at bounding box center [91, 391] width 124 height 26
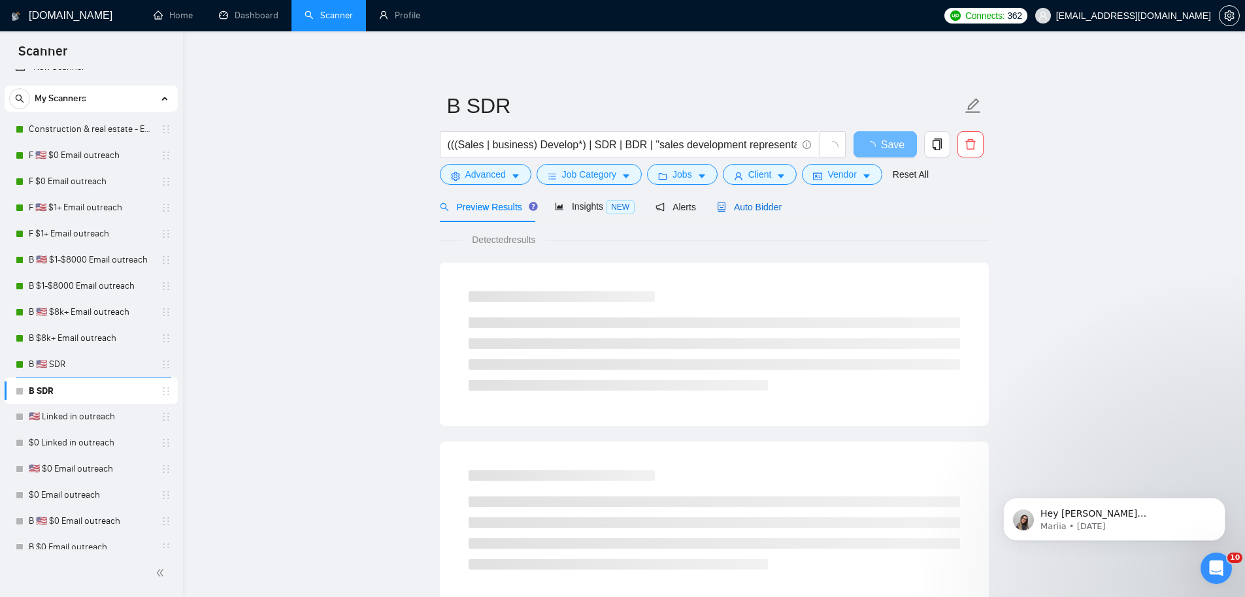
click at [761, 213] on div "Auto Bidder" at bounding box center [749, 207] width 65 height 14
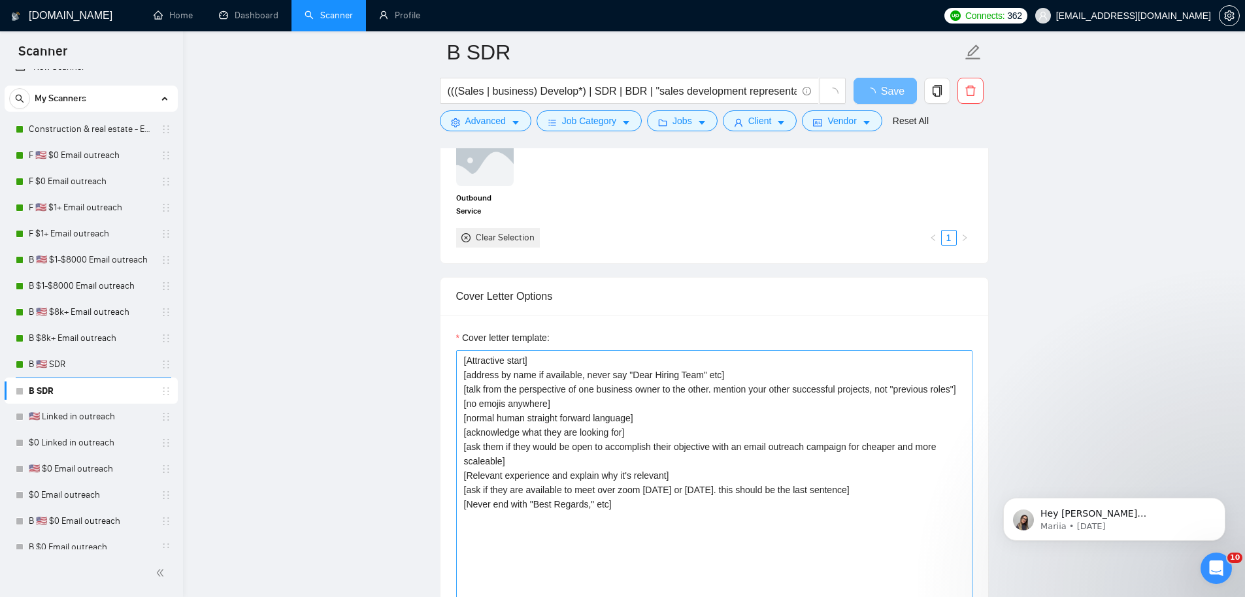
scroll to position [1304, 0]
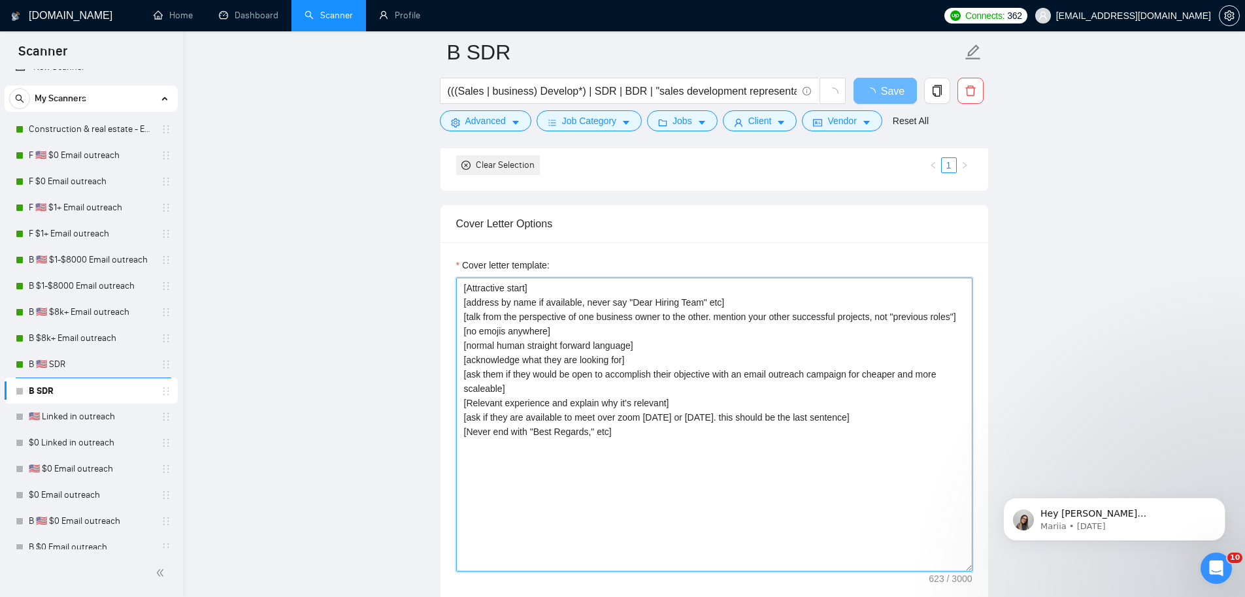
drag, startPoint x: 695, startPoint y: 506, endPoint x: 445, endPoint y: 174, distance: 415.9
click at [446, 176] on form "Auto Bidding Enabled Auto Bidding Enabled: OFF Auto Bidder Schedule Auto Biddin…" at bounding box center [714, 422] width 549 height 2963
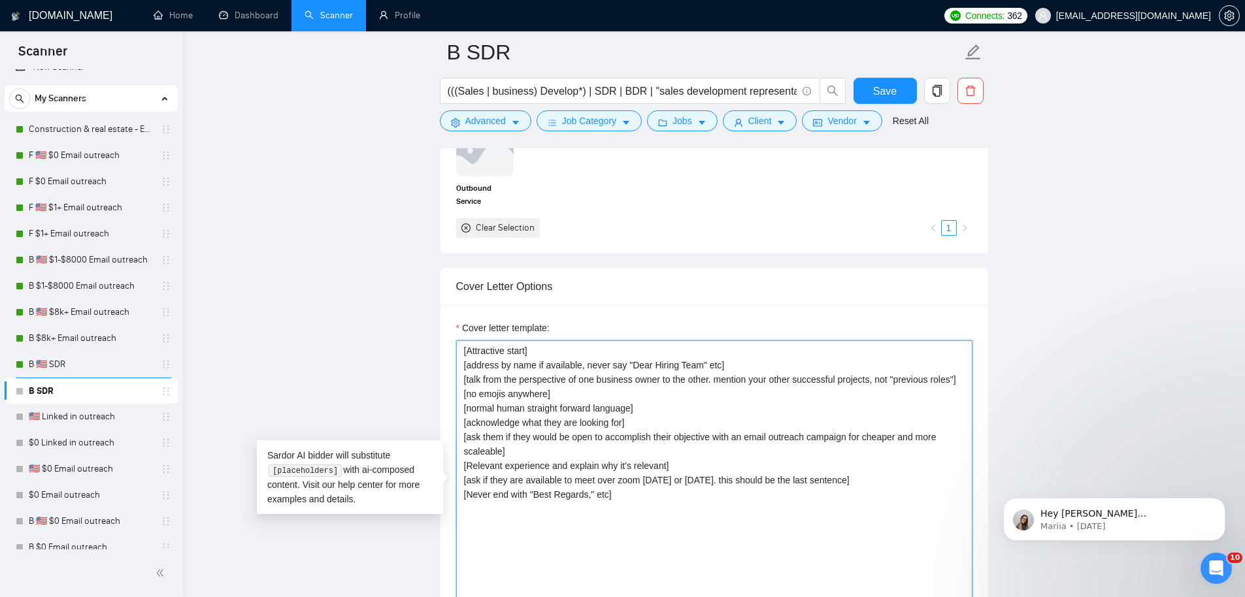
paste textarea "write proposal with no emojiis, no KPIs, make it more specific to their company…"
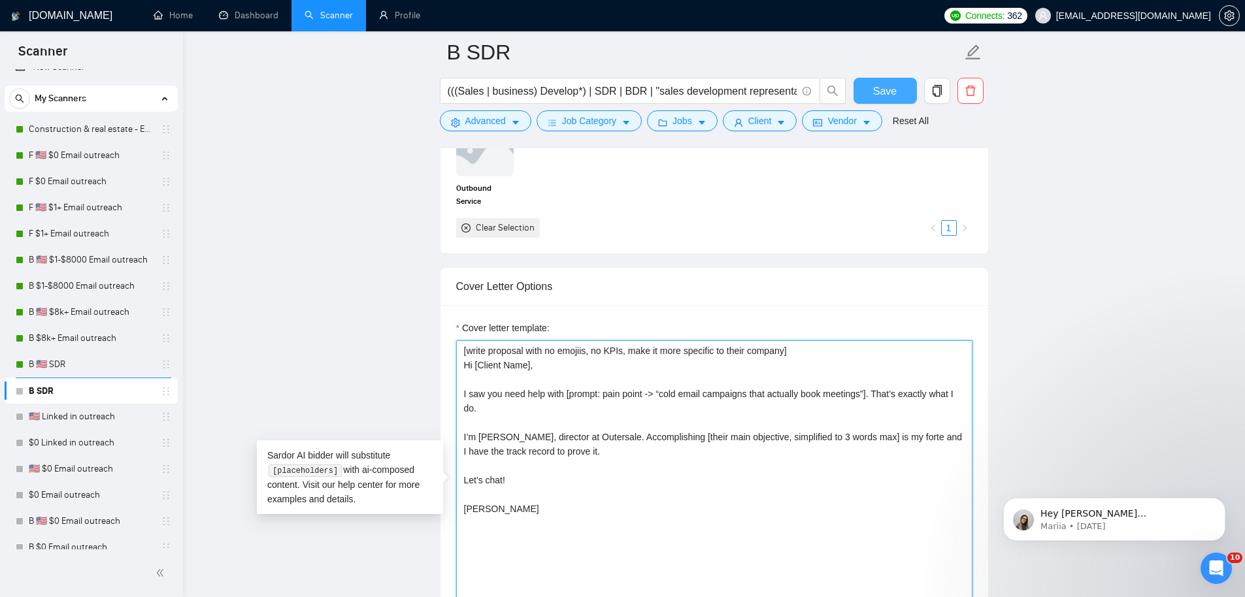
type textarea "[write proposal with no emojiis, no KPIs, make it more specific to their compan…"
click at [882, 88] on span "Save" at bounding box center [885, 91] width 24 height 16
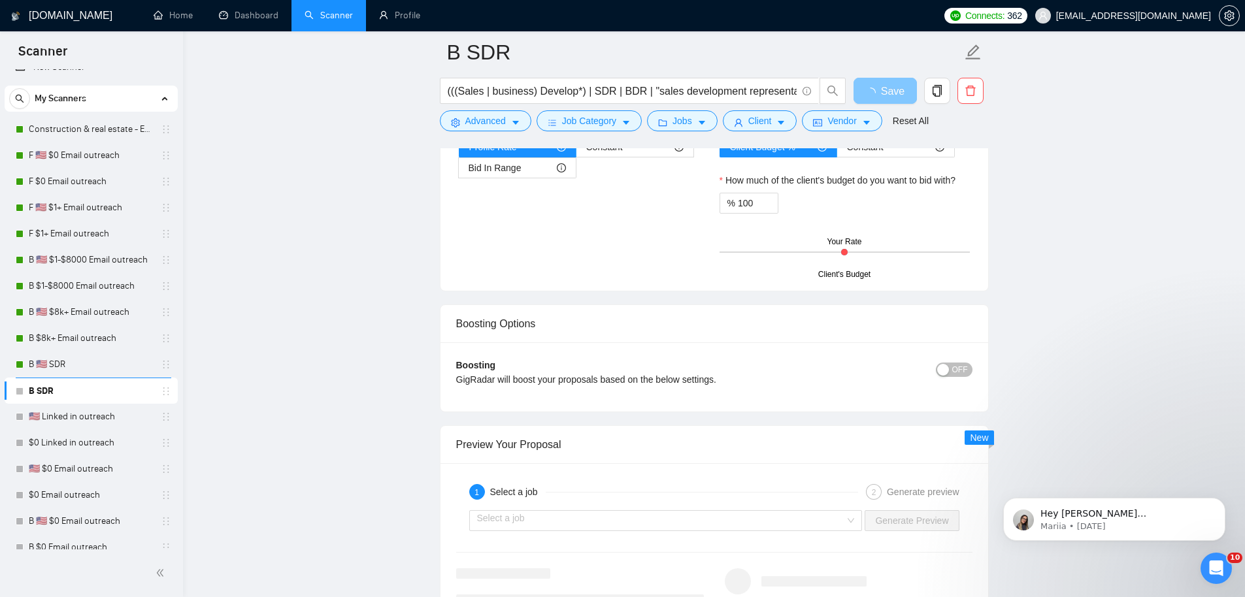
scroll to position [2289, 0]
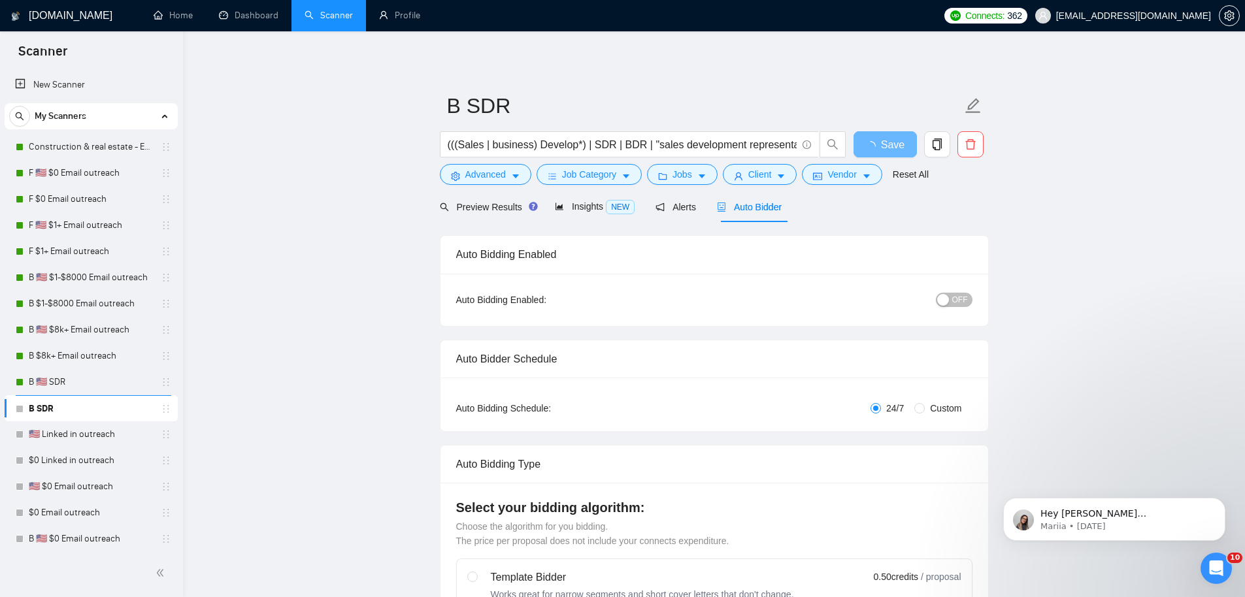
scroll to position [18, 0]
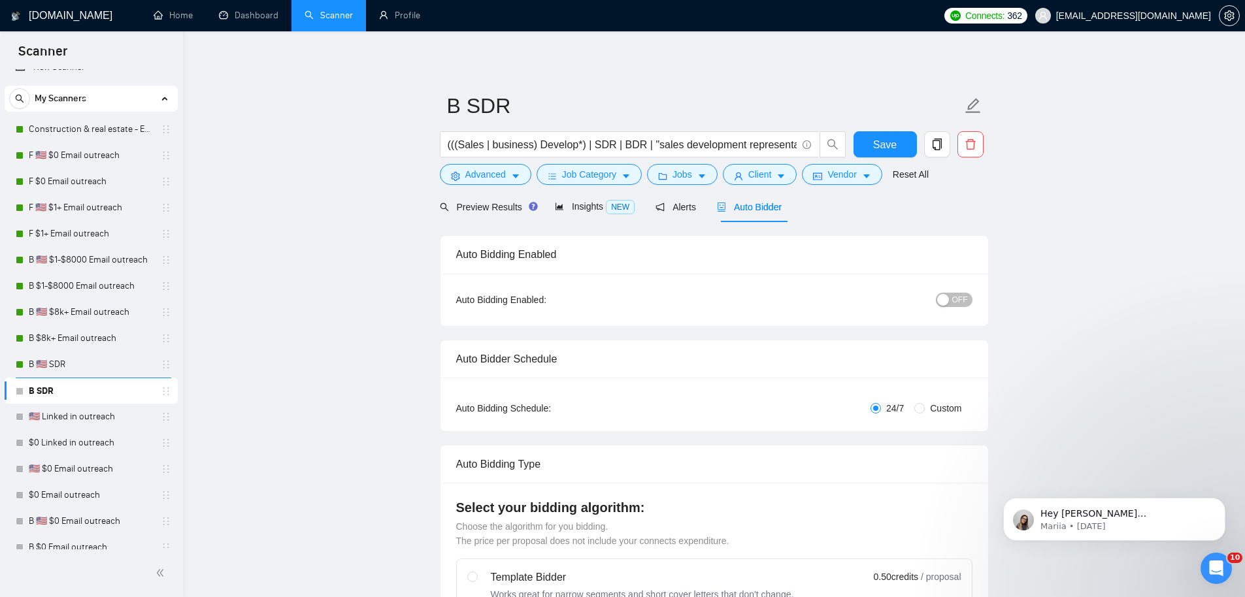
click at [953, 301] on span "OFF" at bounding box center [960, 300] width 16 height 14
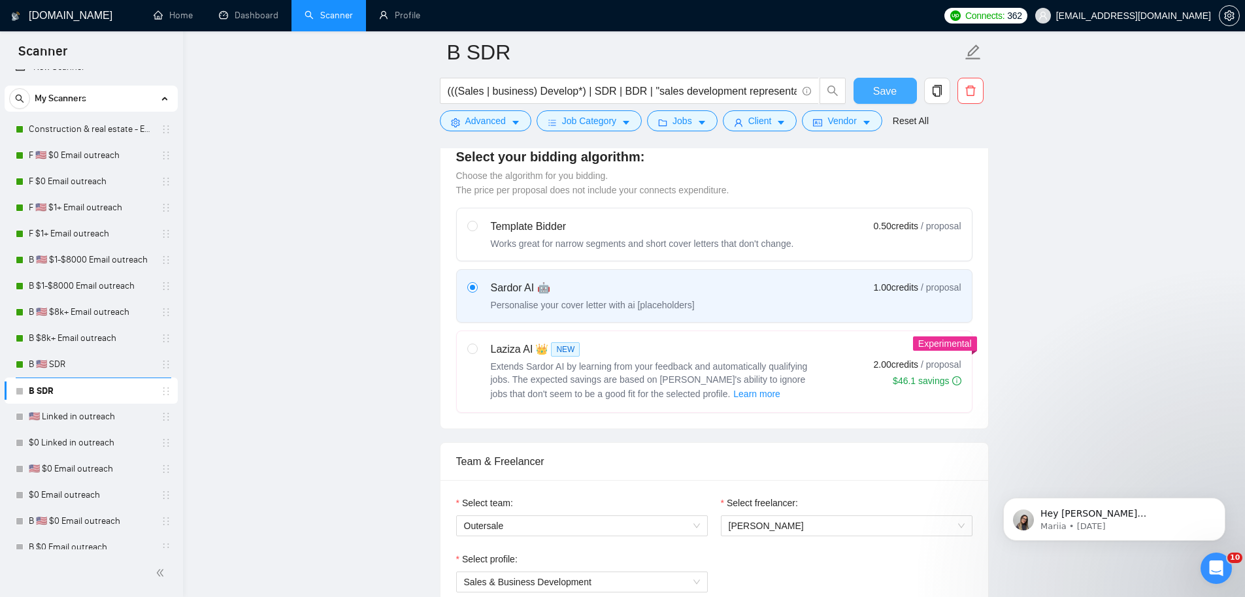
click at [875, 88] on span "Save" at bounding box center [885, 91] width 24 height 16
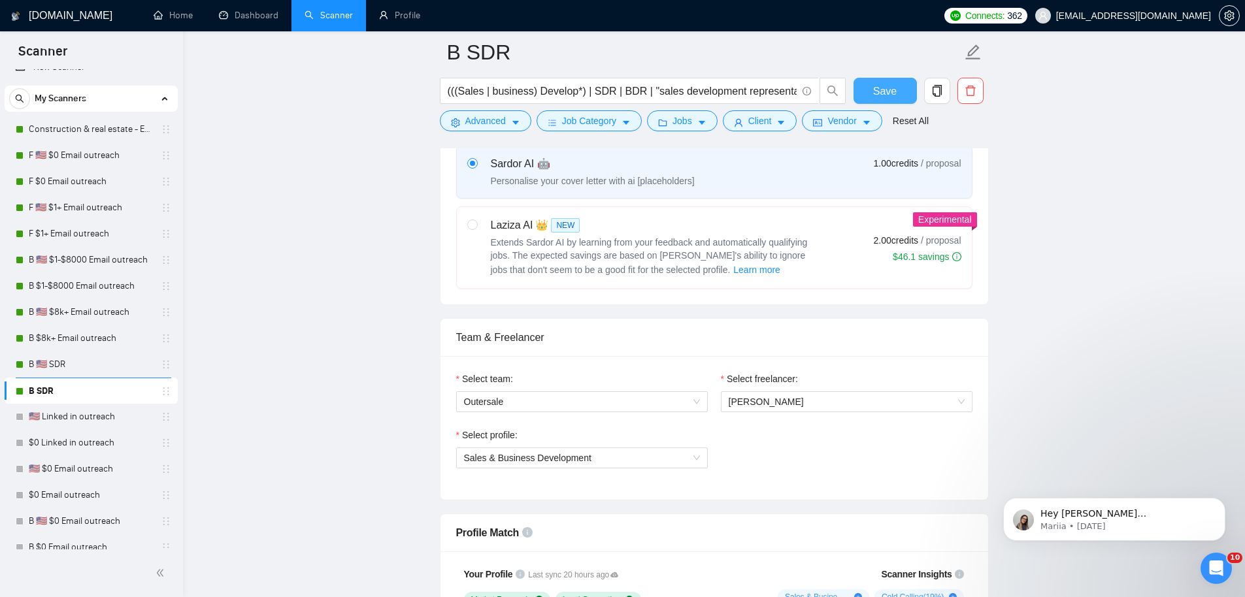
scroll to position [861, 0]
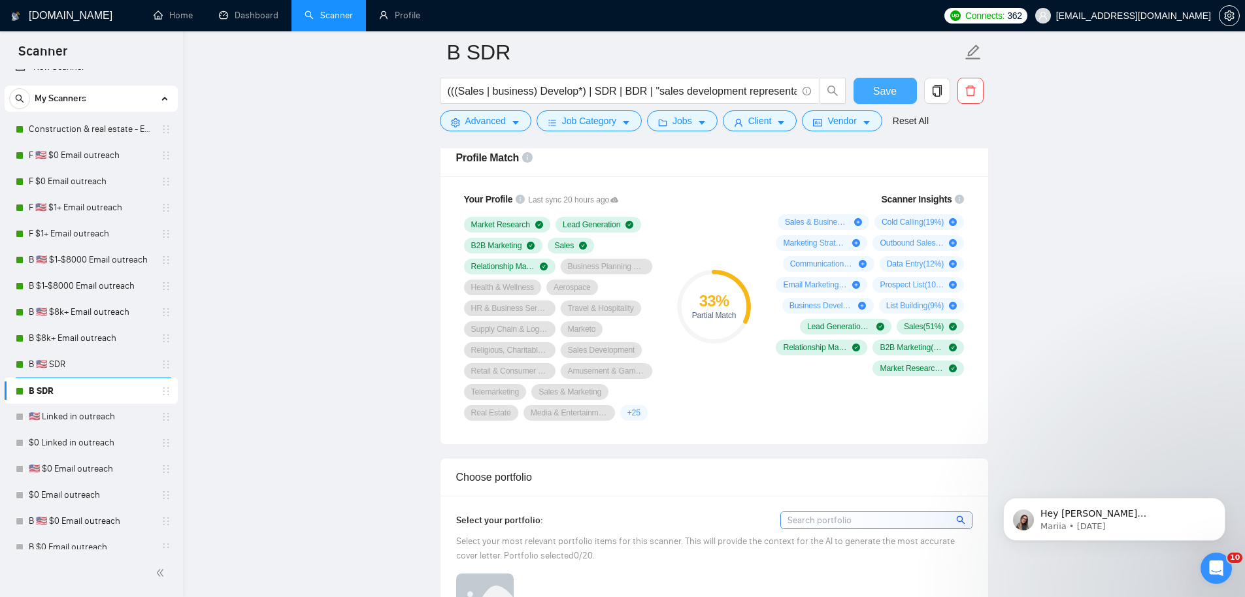
click at [870, 83] on button "Save" at bounding box center [884, 91] width 63 height 26
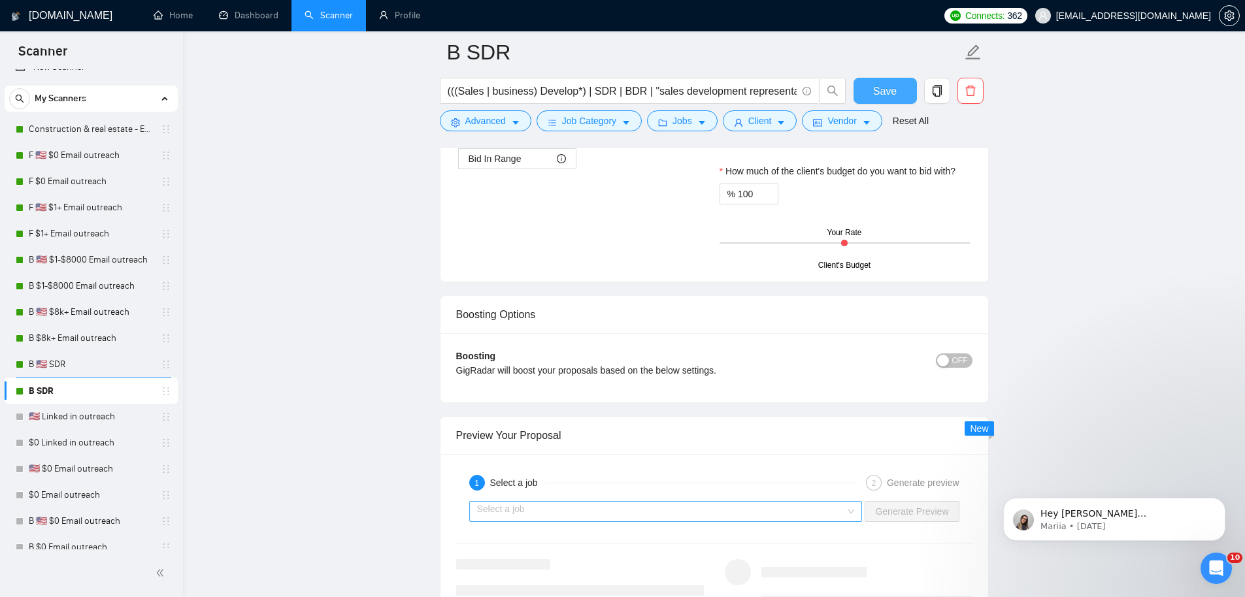
scroll to position [2323, 0]
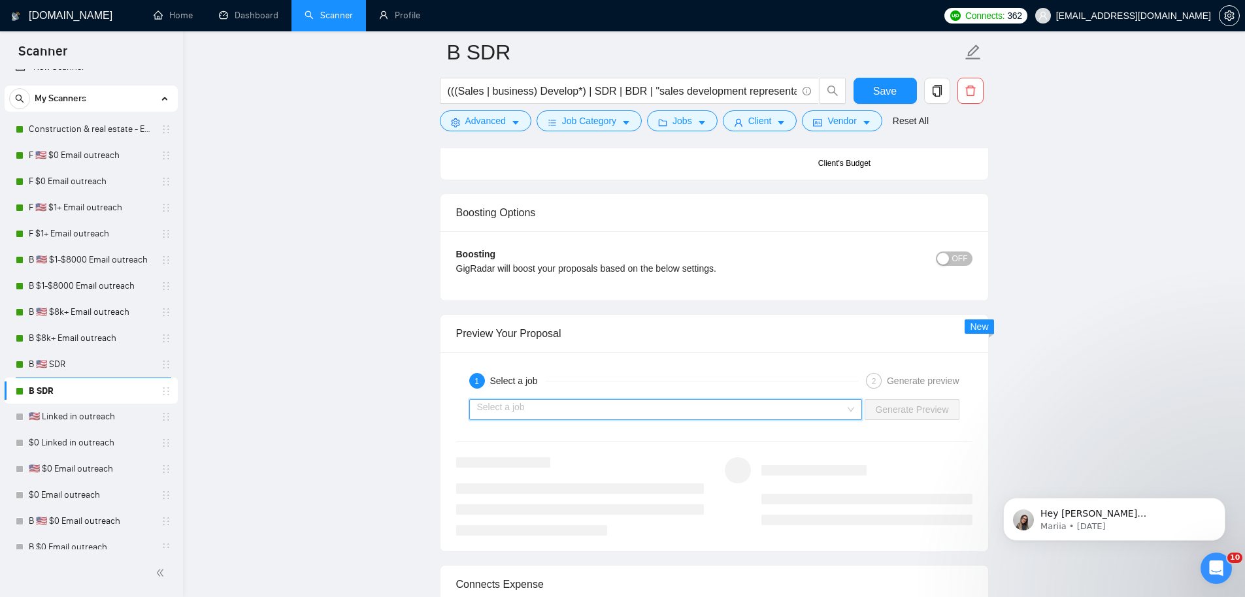
click at [578, 412] on input "search" at bounding box center [661, 410] width 369 height 20
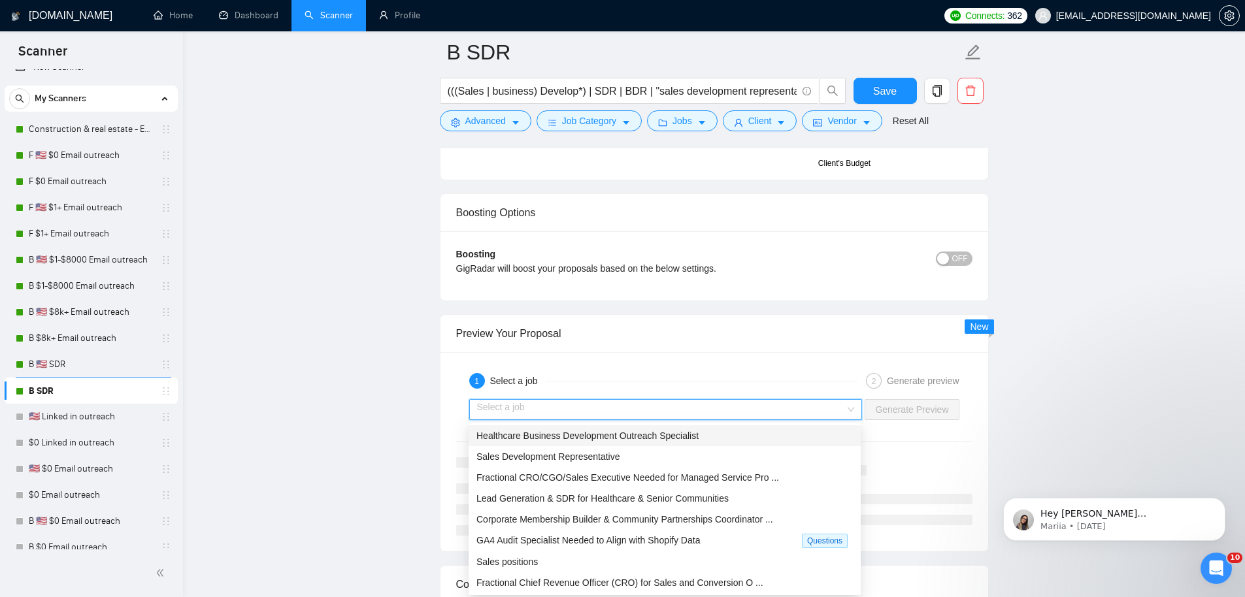
click at [732, 442] on div "Healthcare Business Development Outreach Specialist" at bounding box center [664, 436] width 376 height 14
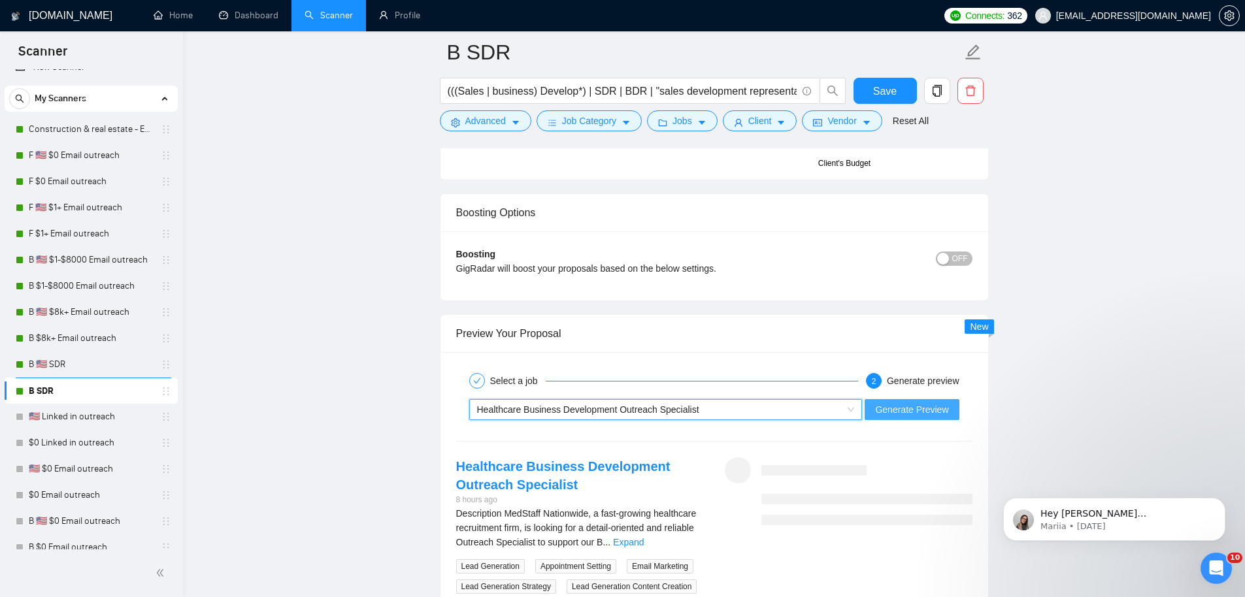
click at [930, 405] on span "Generate Preview" at bounding box center [911, 410] width 73 height 14
